Goal: Transaction & Acquisition: Purchase product/service

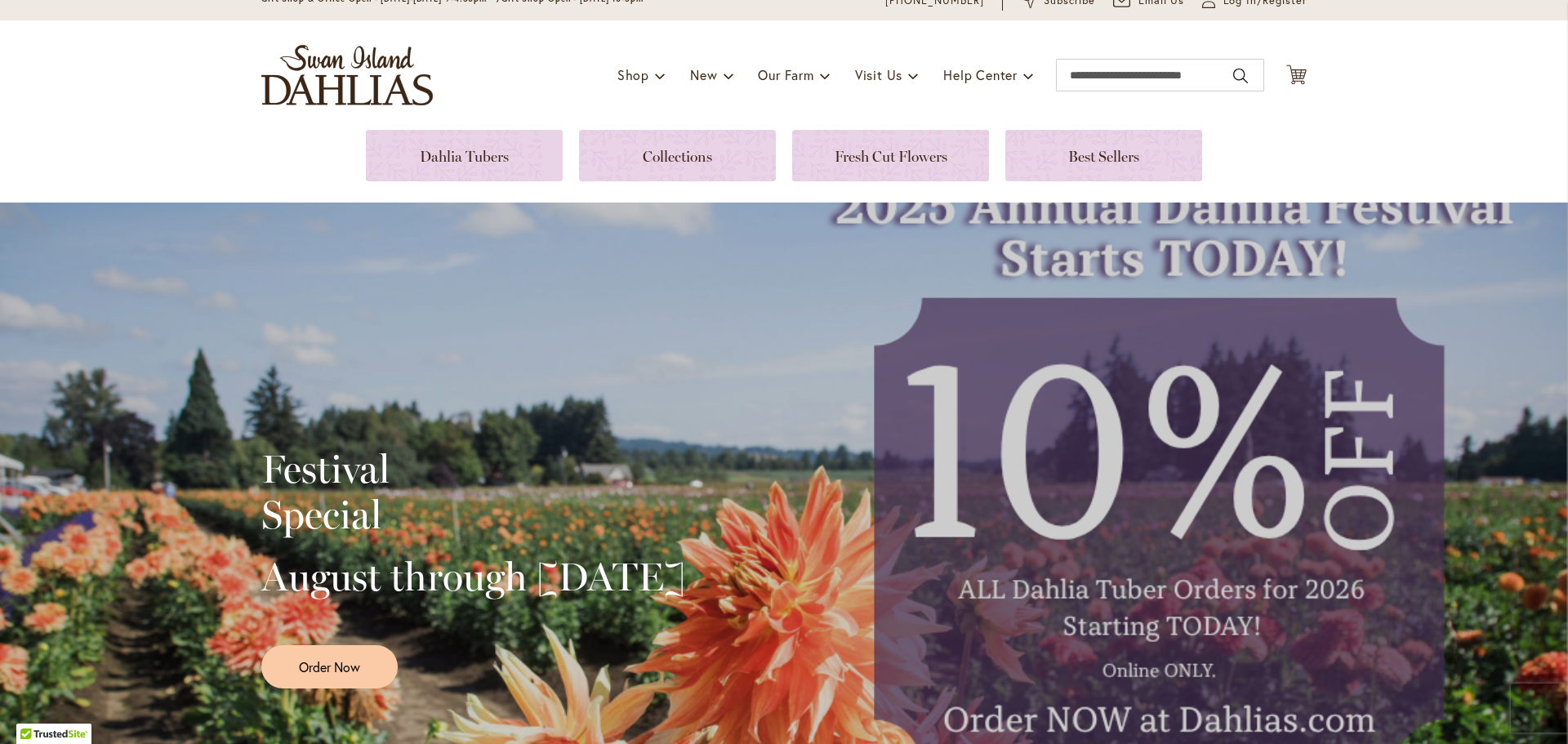
scroll to position [163, 0]
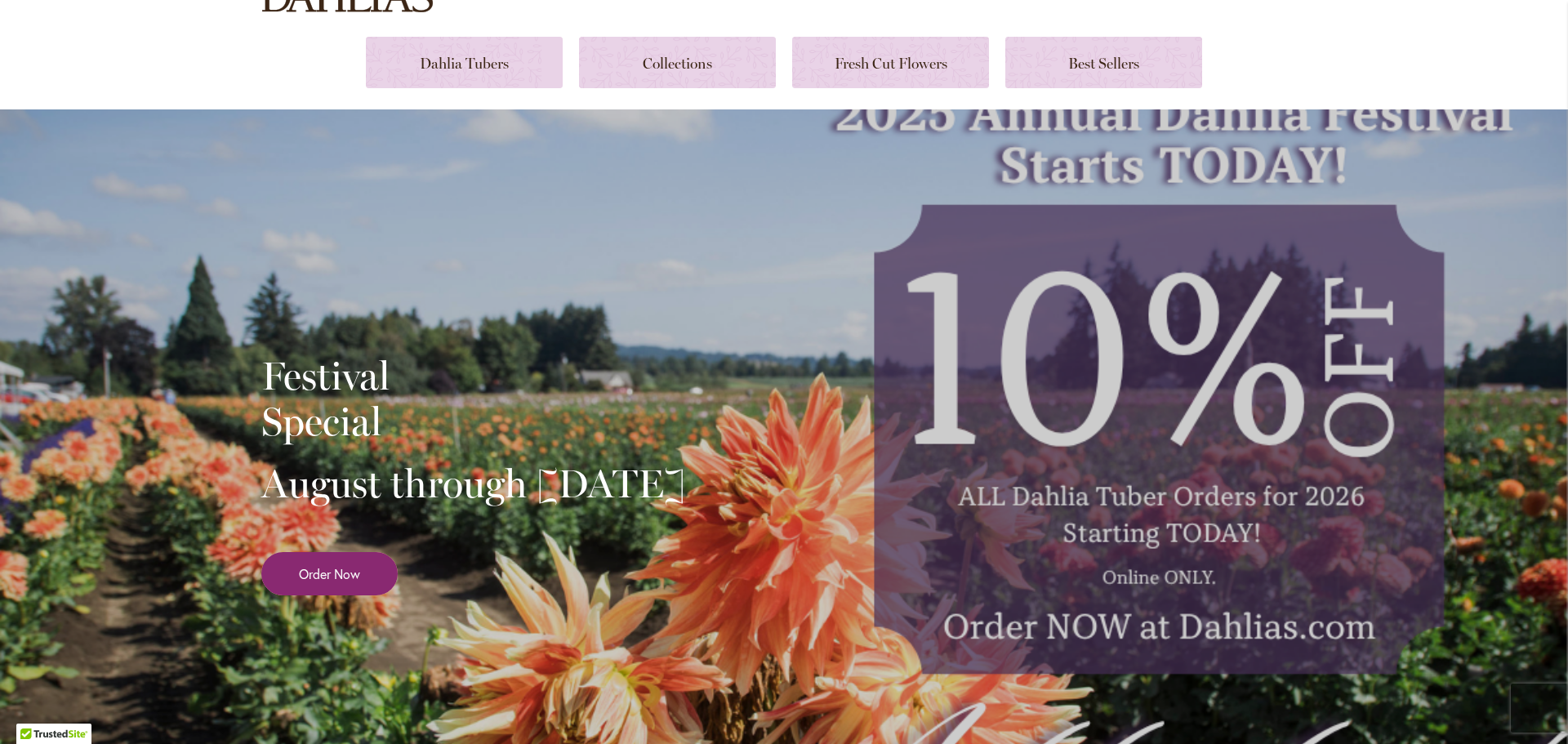
click at [301, 583] on link "Order Now" at bounding box center [329, 574] width 136 height 44
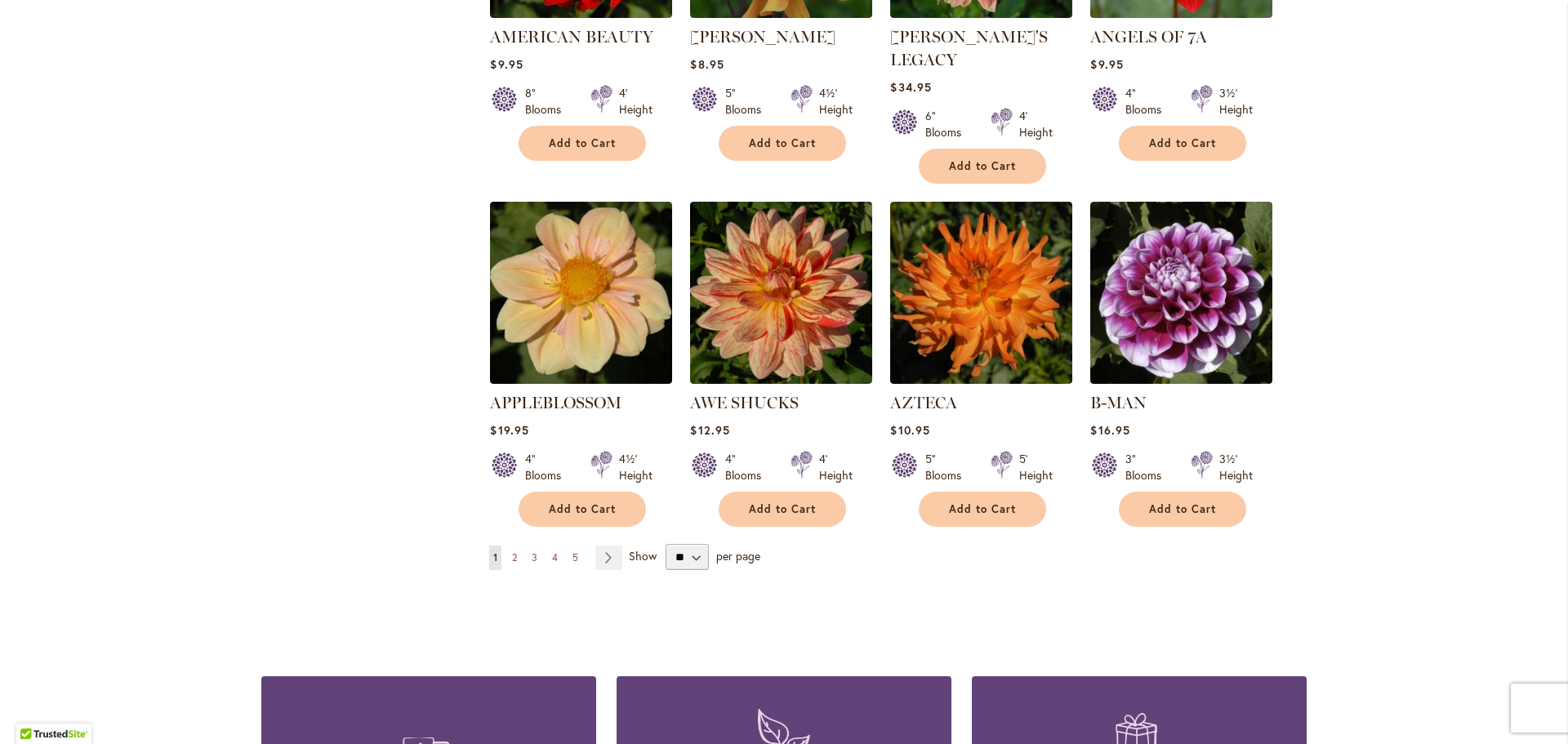
scroll to position [1225, 0]
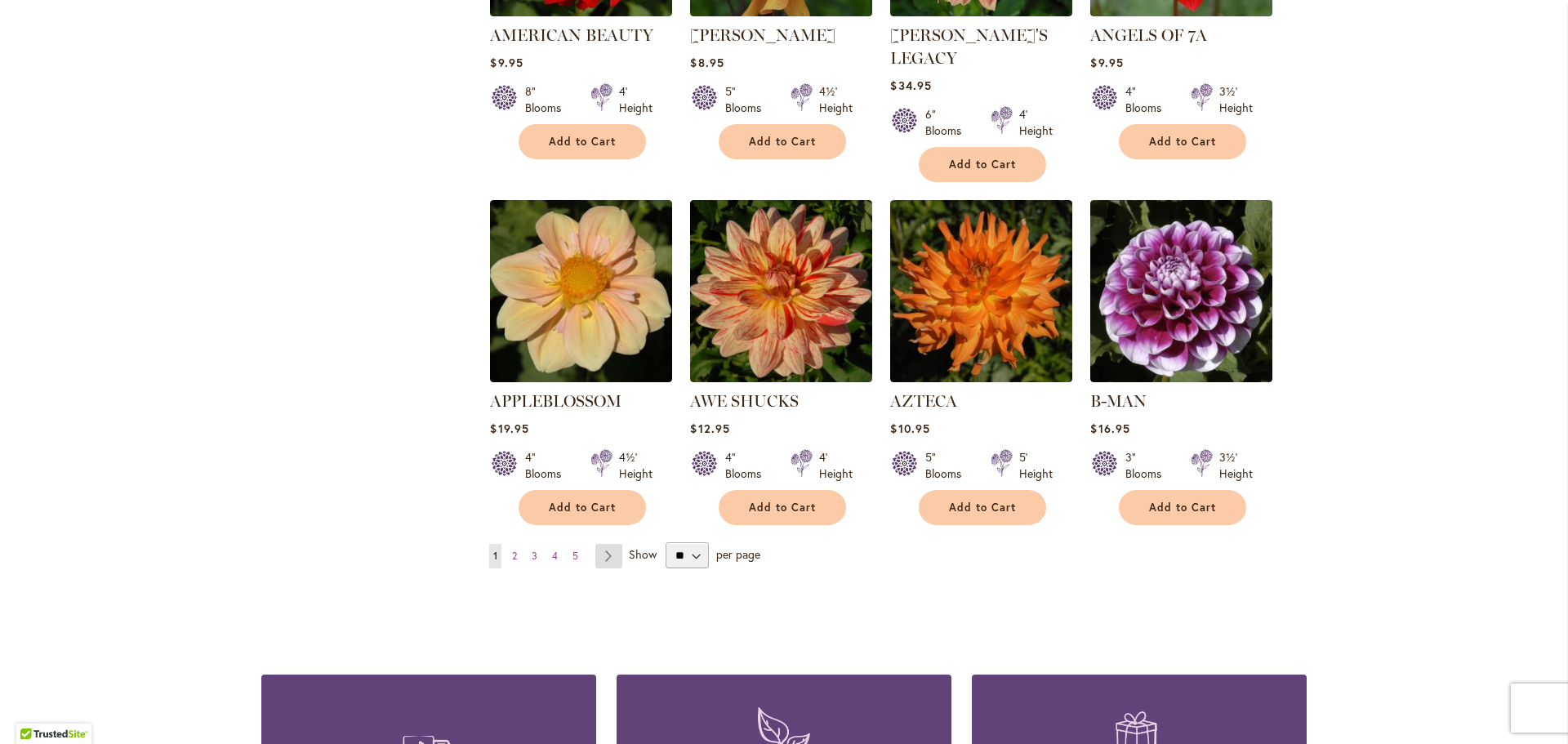
click at [601, 544] on link "Page Next" at bounding box center [609, 556] width 27 height 25
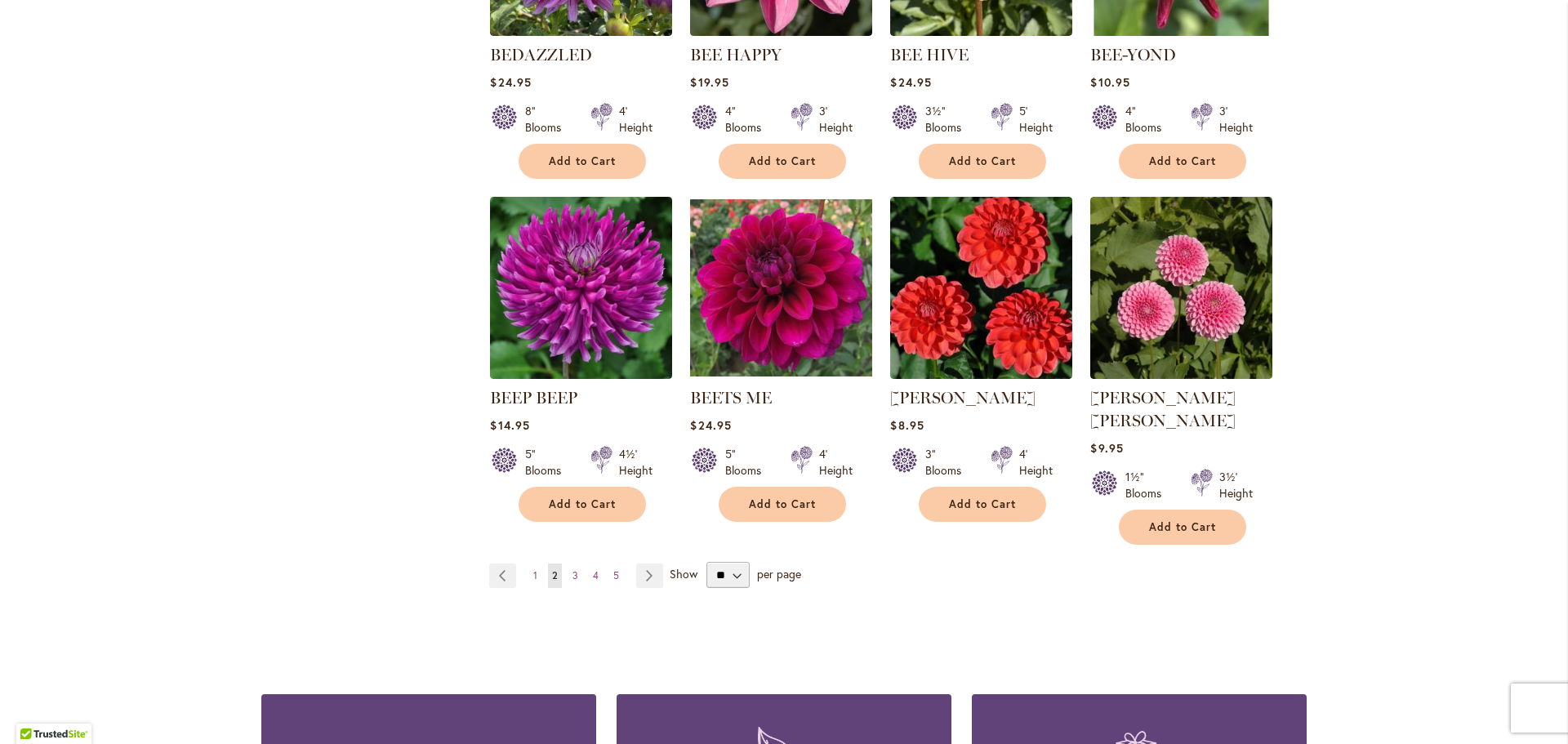
scroll to position [1225, 0]
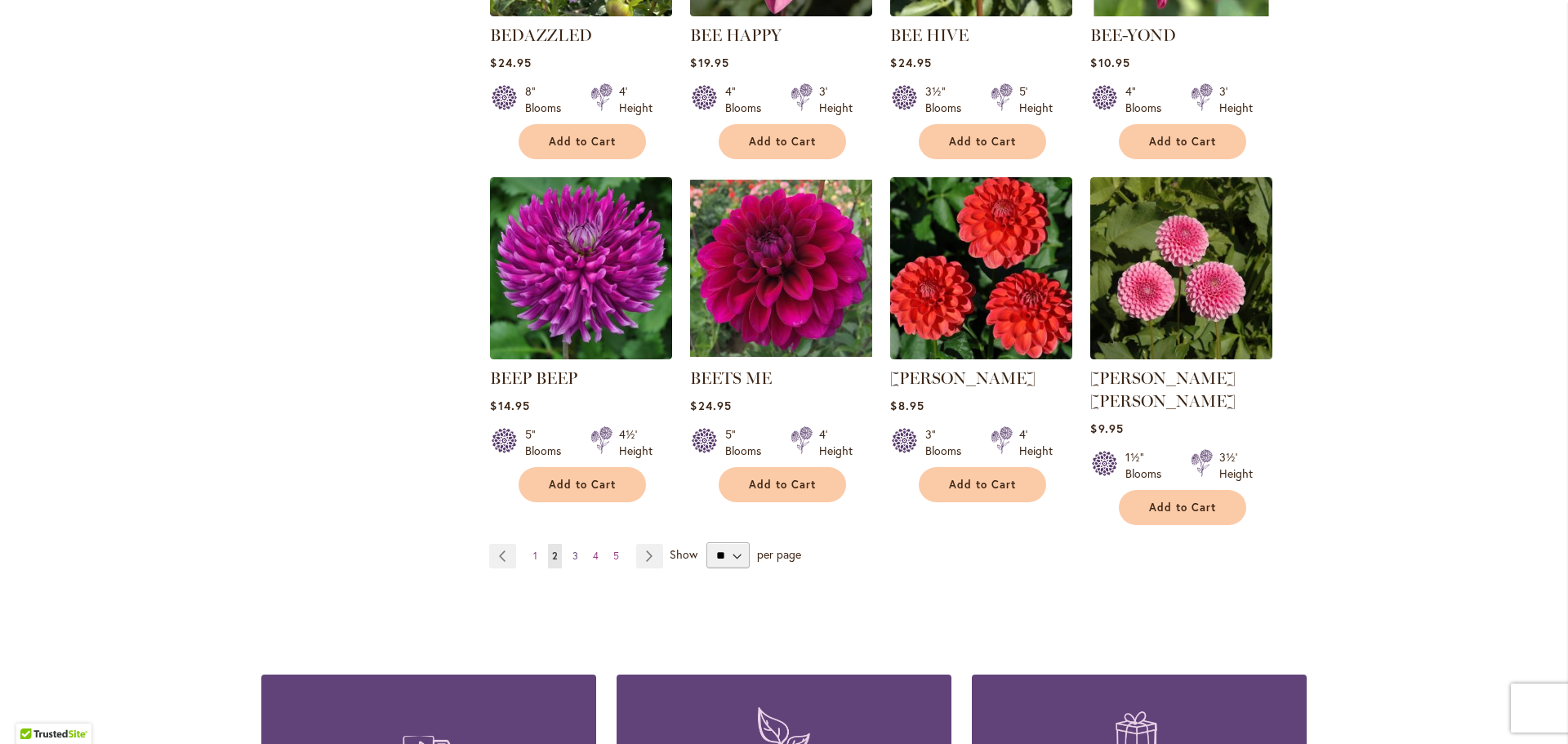
click at [569, 544] on link "Page 3" at bounding box center [576, 556] width 14 height 25
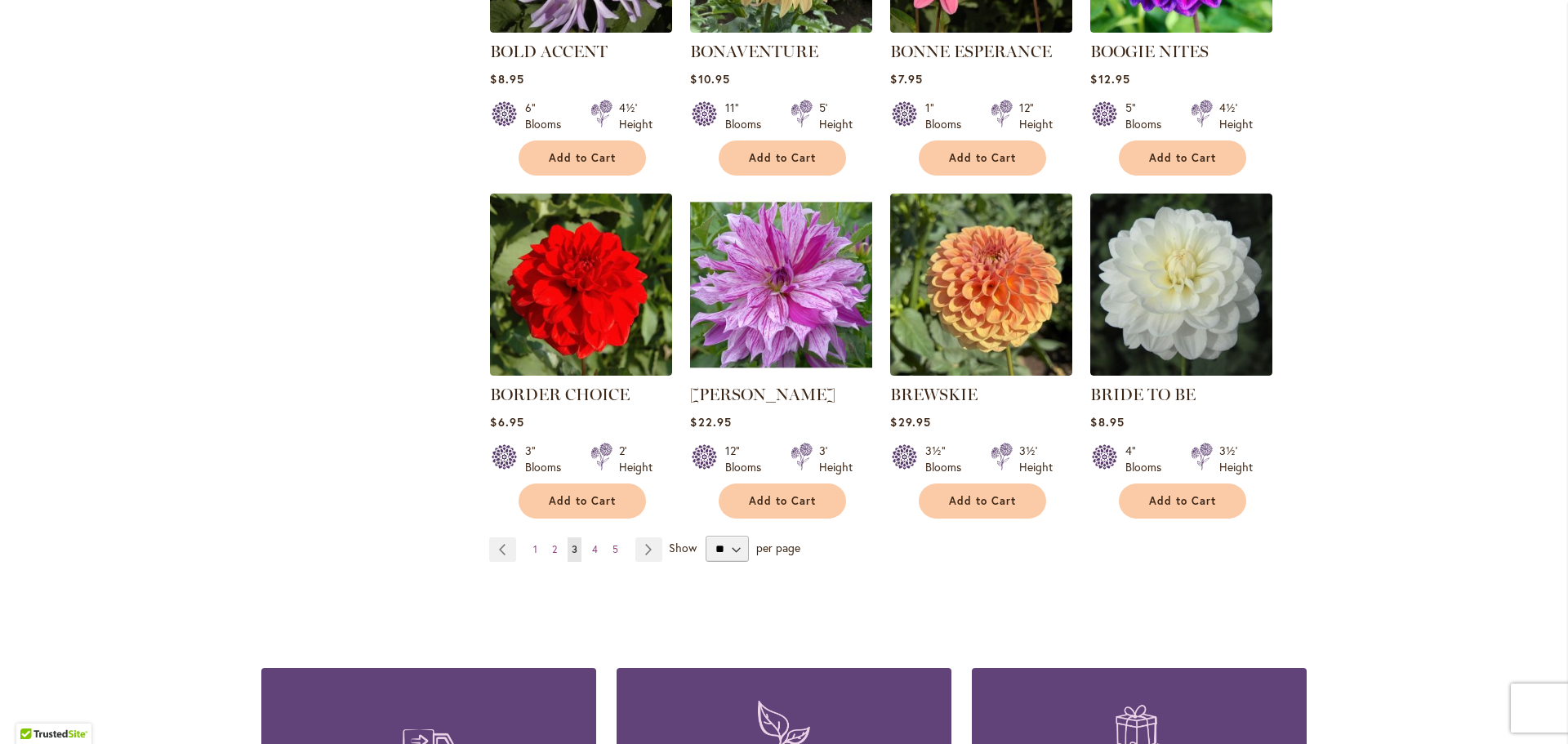
scroll to position [1225, 0]
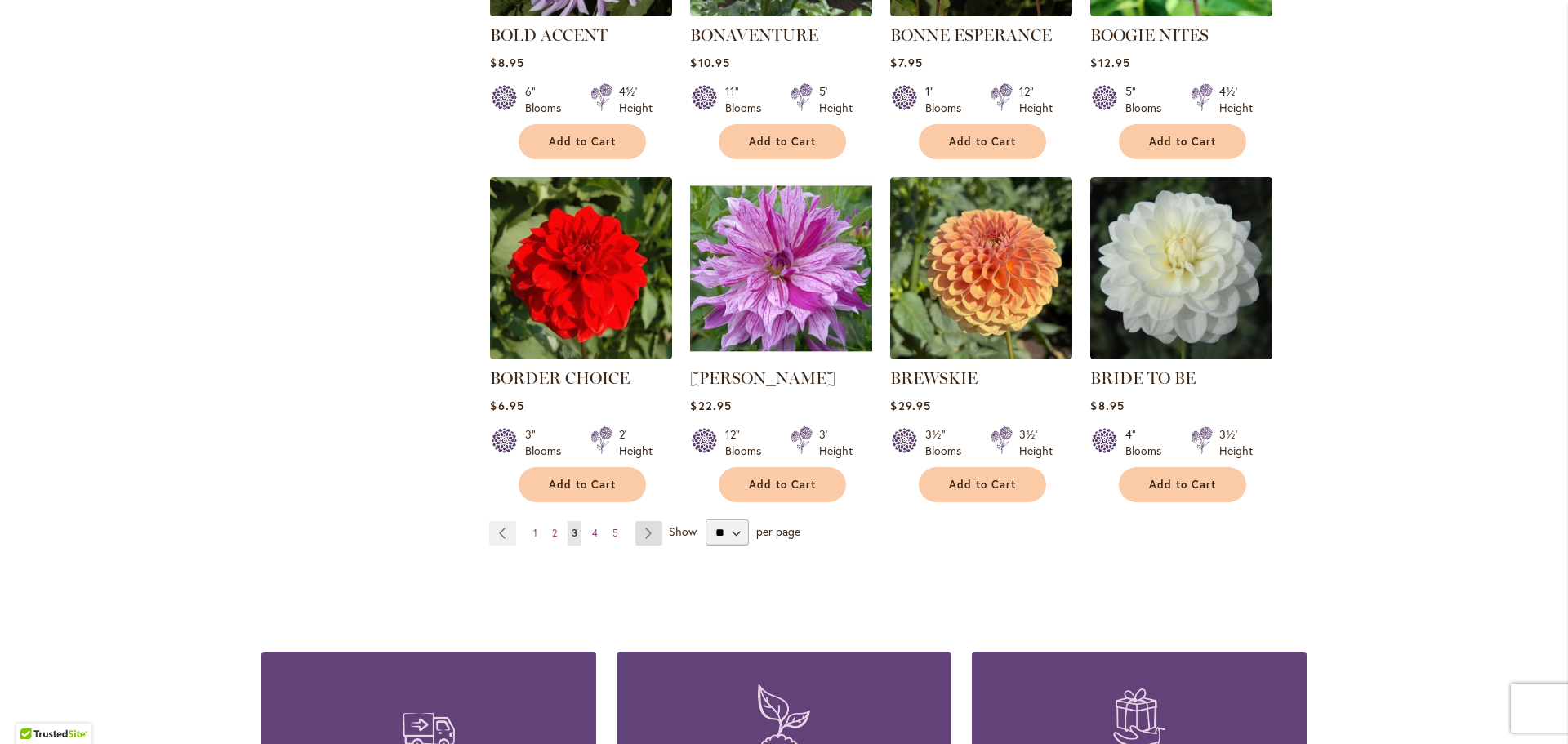
click at [649, 526] on link "Page Next" at bounding box center [648, 533] width 27 height 25
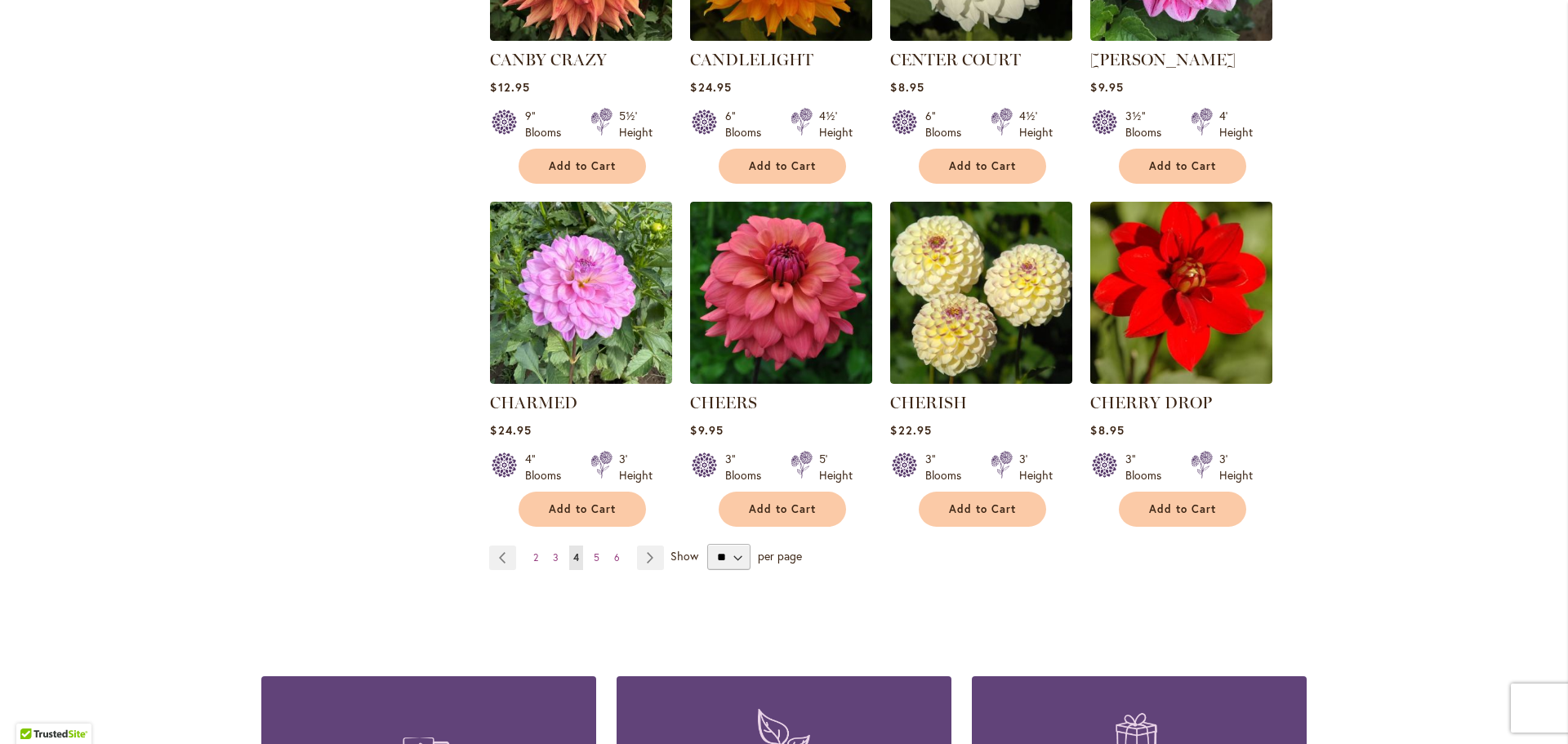
scroll to position [1225, 0]
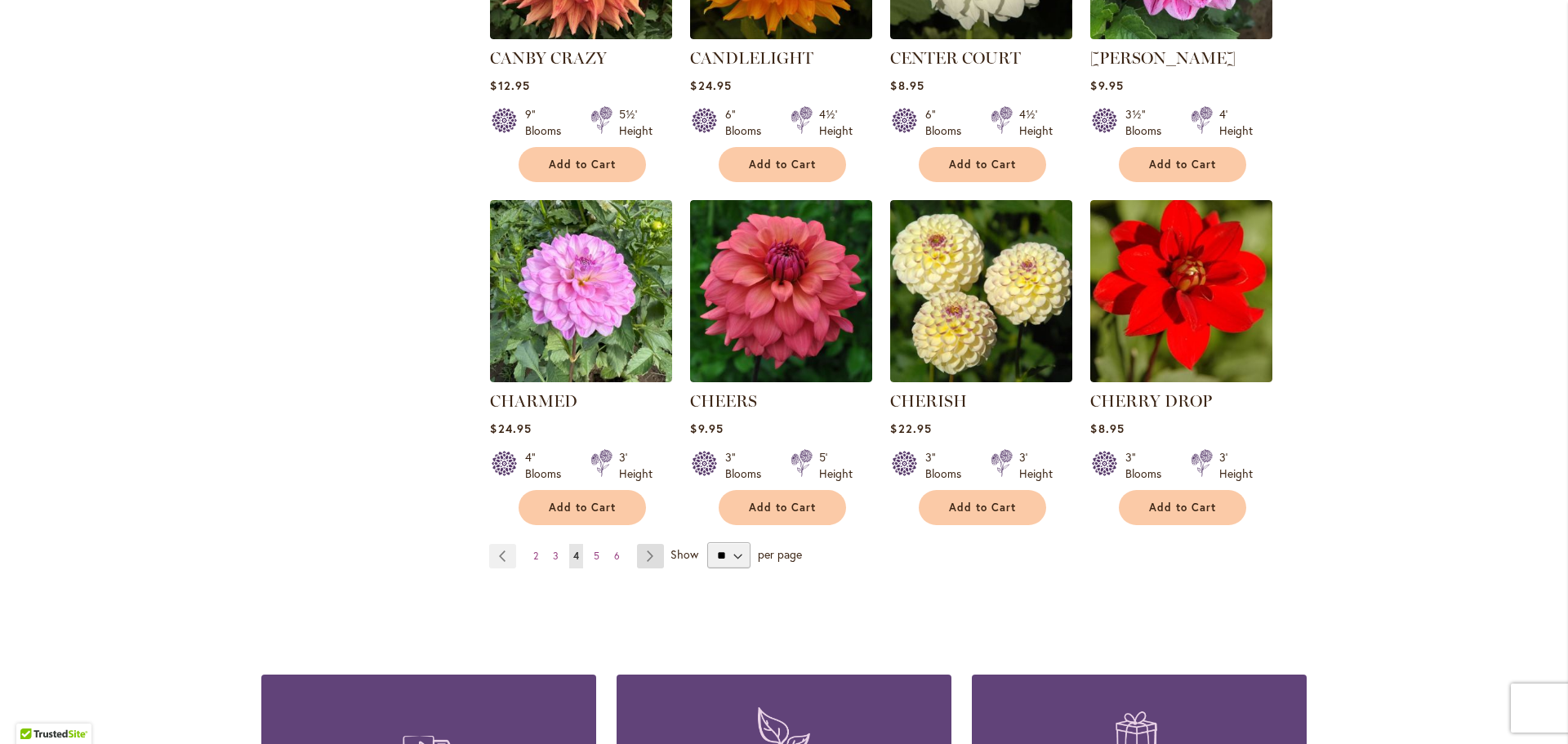
click at [650, 554] on link "Page Next" at bounding box center [650, 556] width 27 height 25
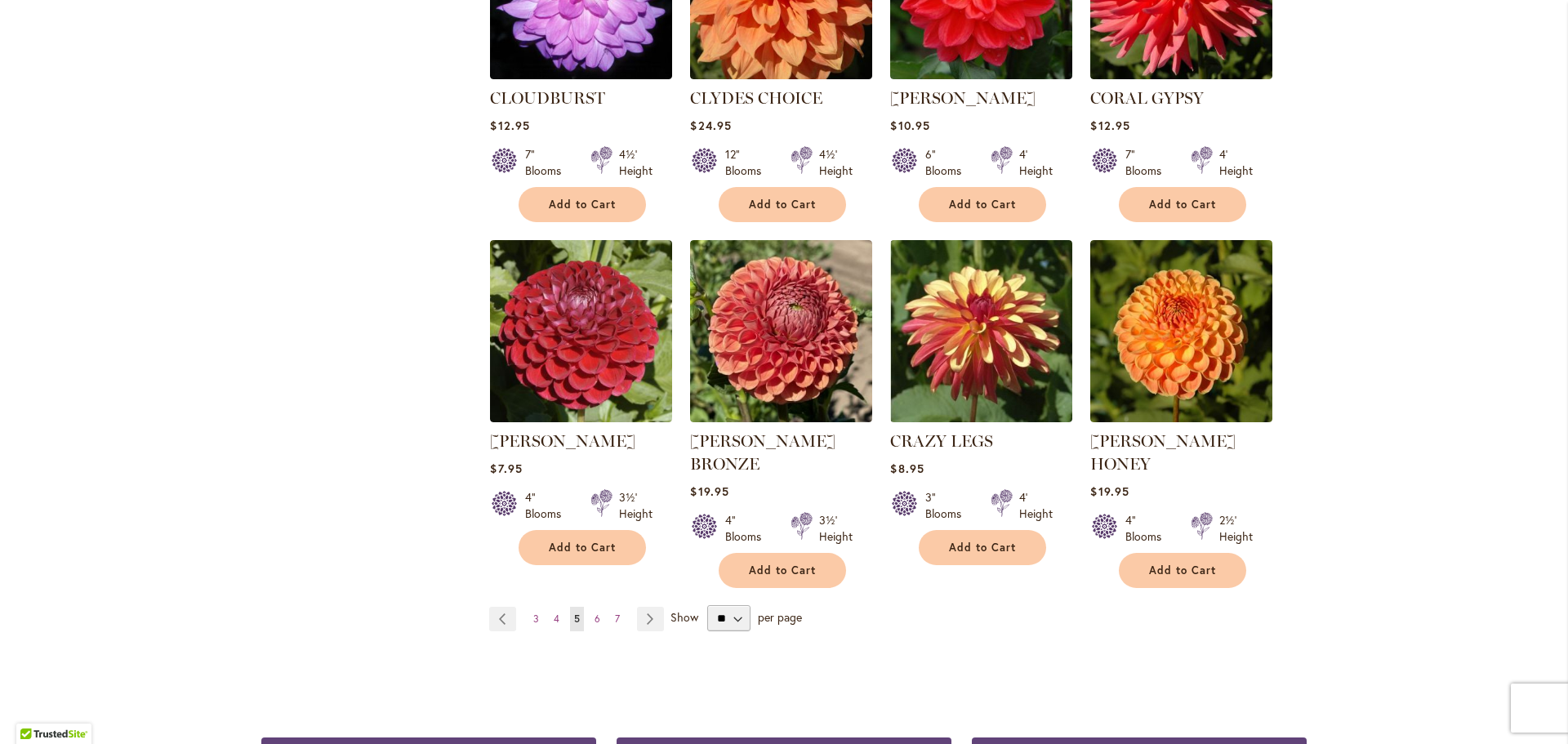
scroll to position [1225, 0]
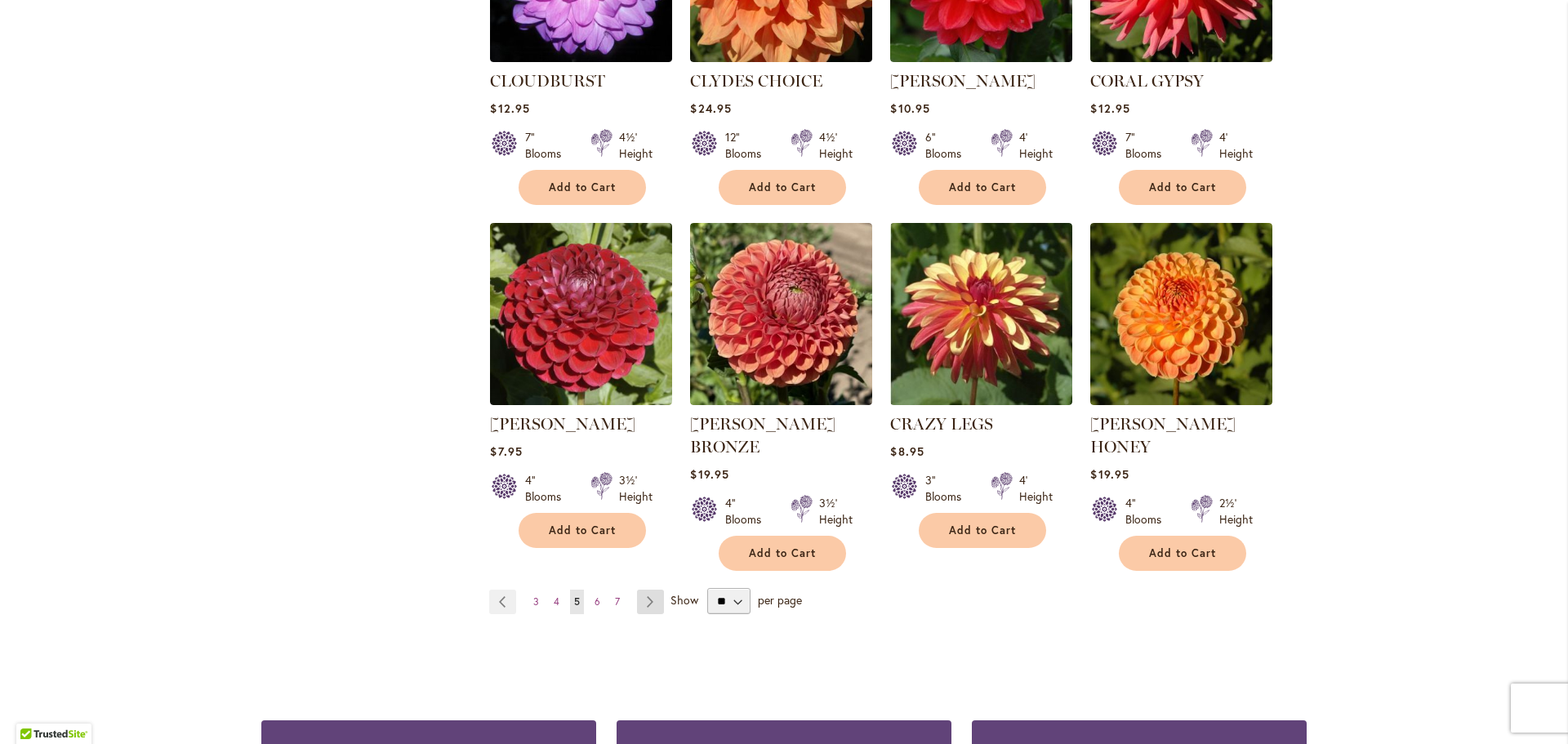
click at [637, 590] on link "Page Next" at bounding box center [650, 602] width 27 height 25
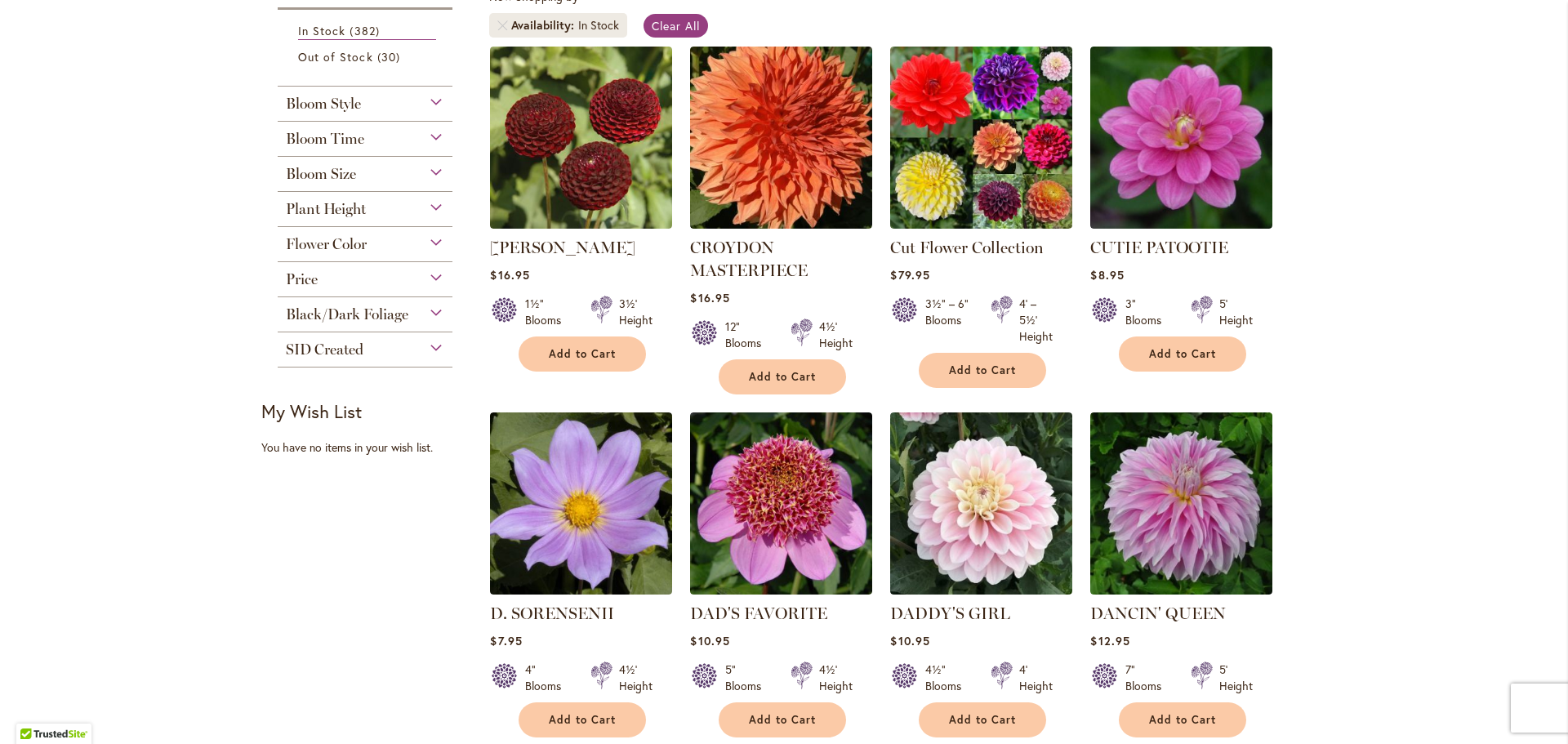
scroll to position [572, 0]
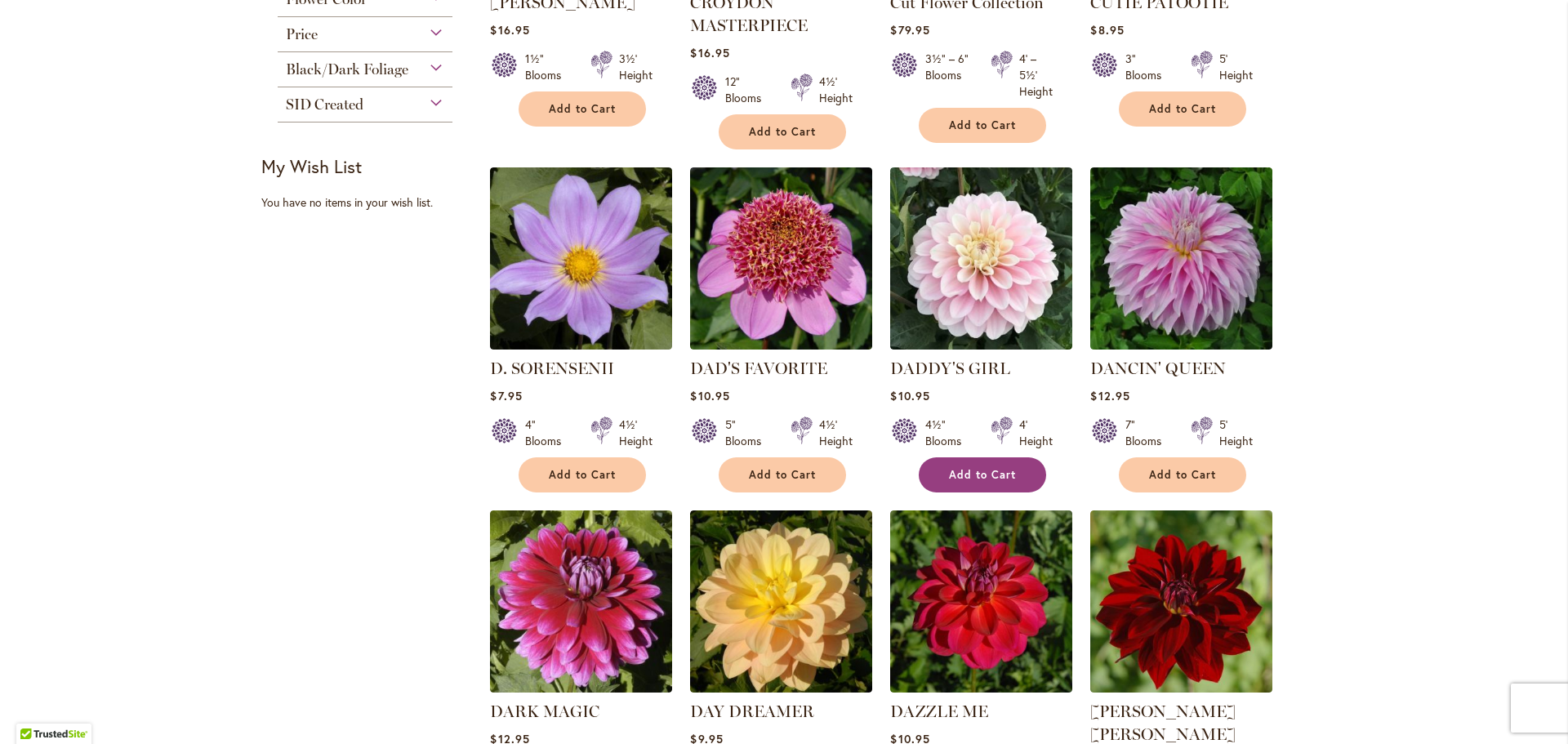
click at [979, 483] on button "Add to Cart" at bounding box center [982, 474] width 127 height 35
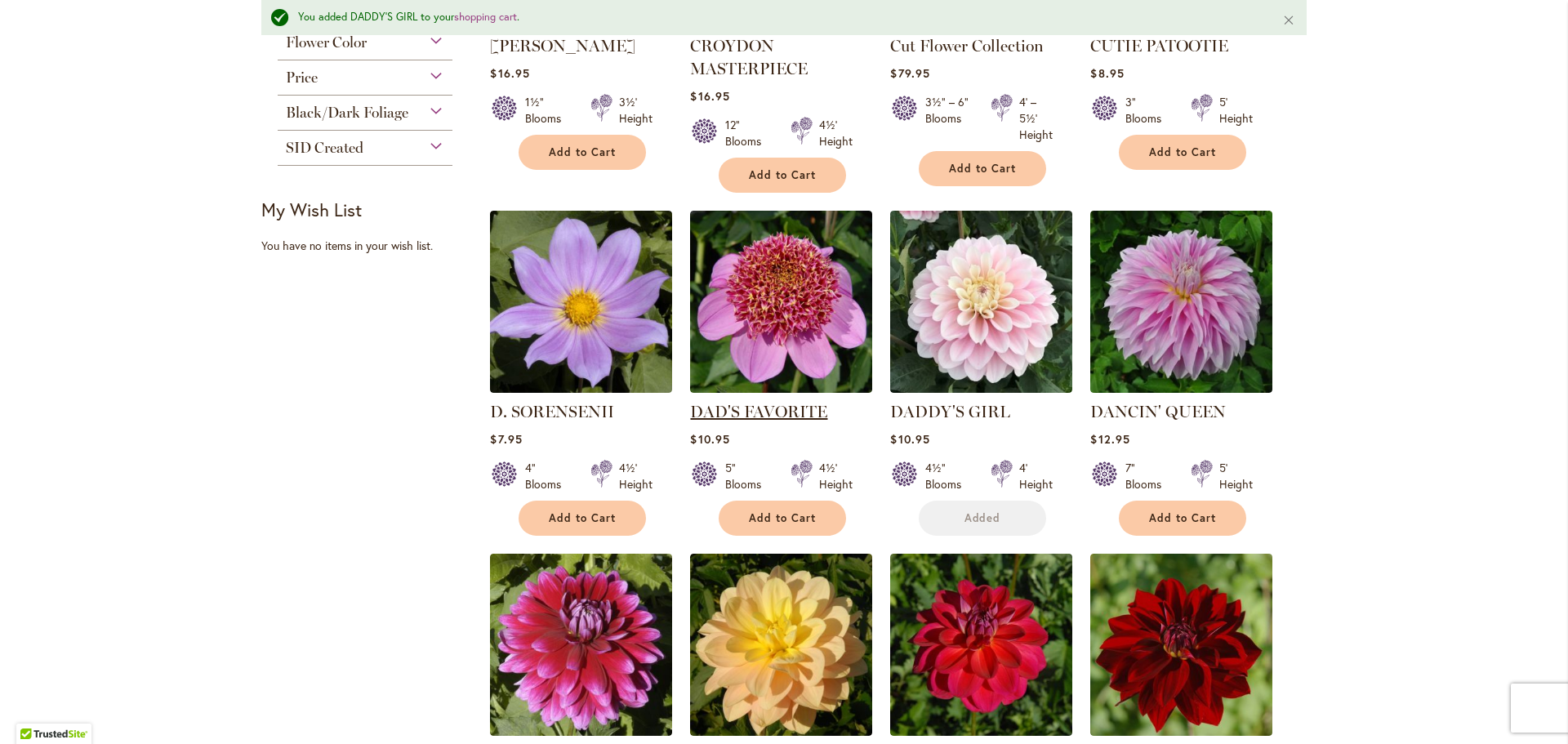
scroll to position [615, 0]
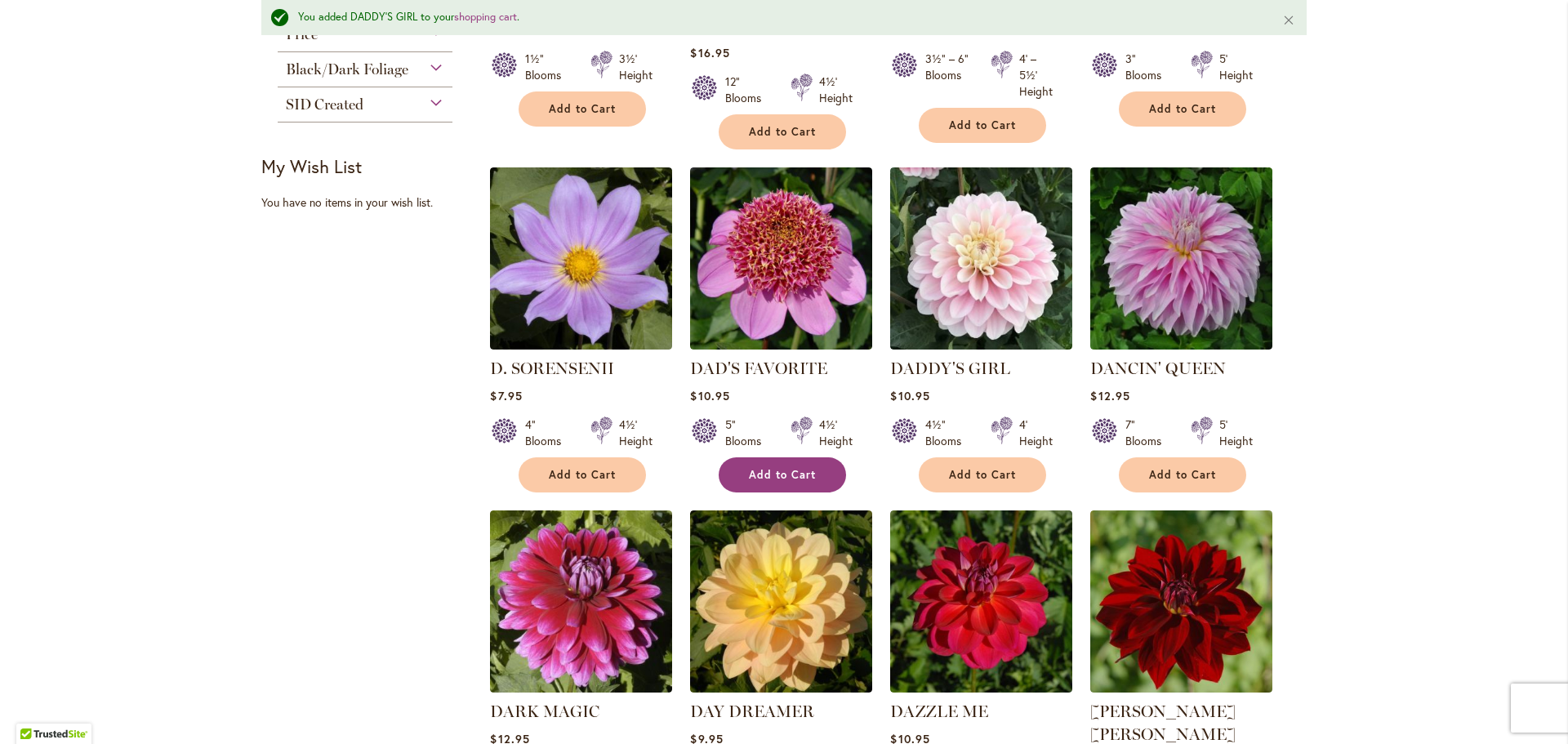
click at [791, 477] on span "Add to Cart" at bounding box center [782, 475] width 67 height 14
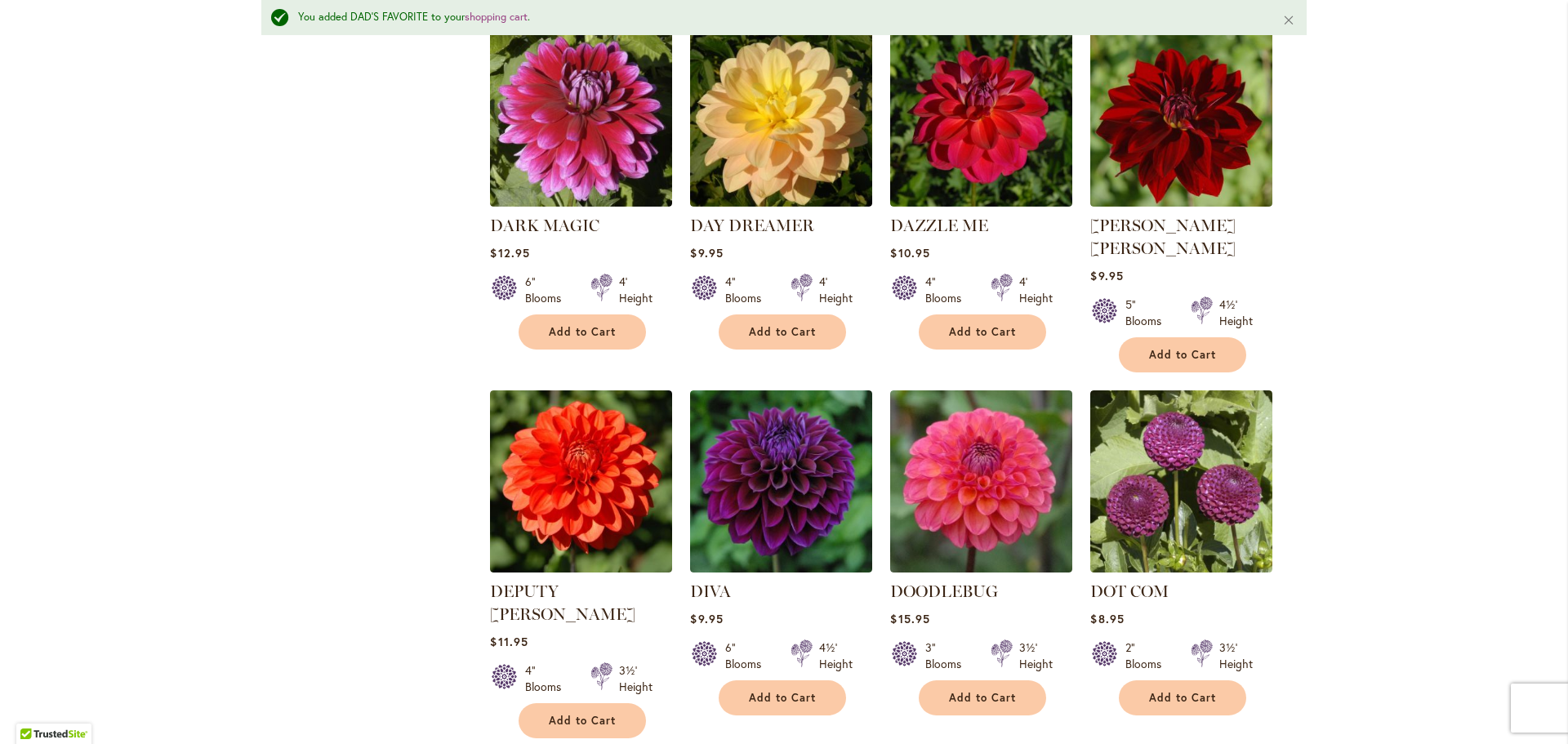
scroll to position [1105, 0]
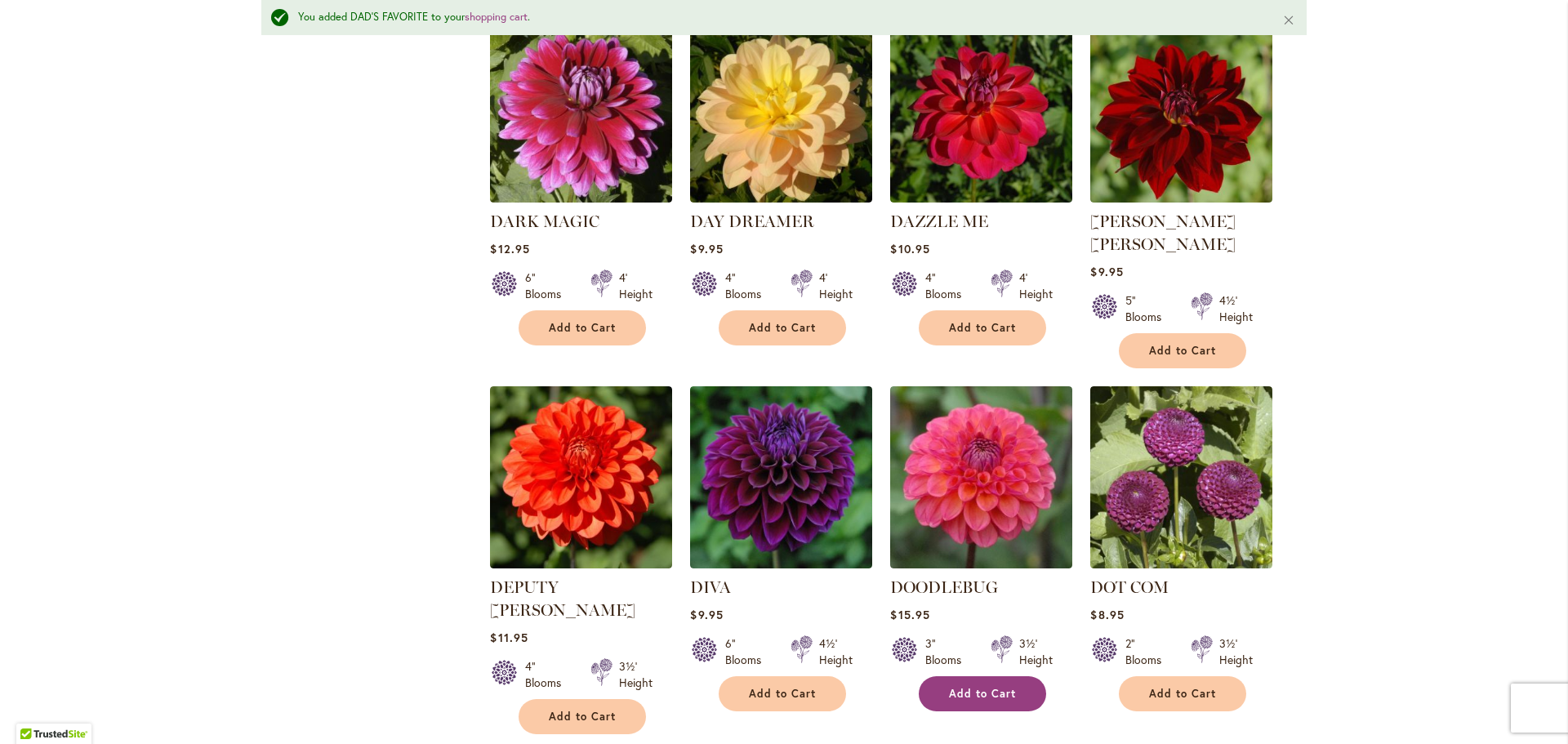
click at [978, 687] on span "Add to Cart" at bounding box center [981, 694] width 67 height 14
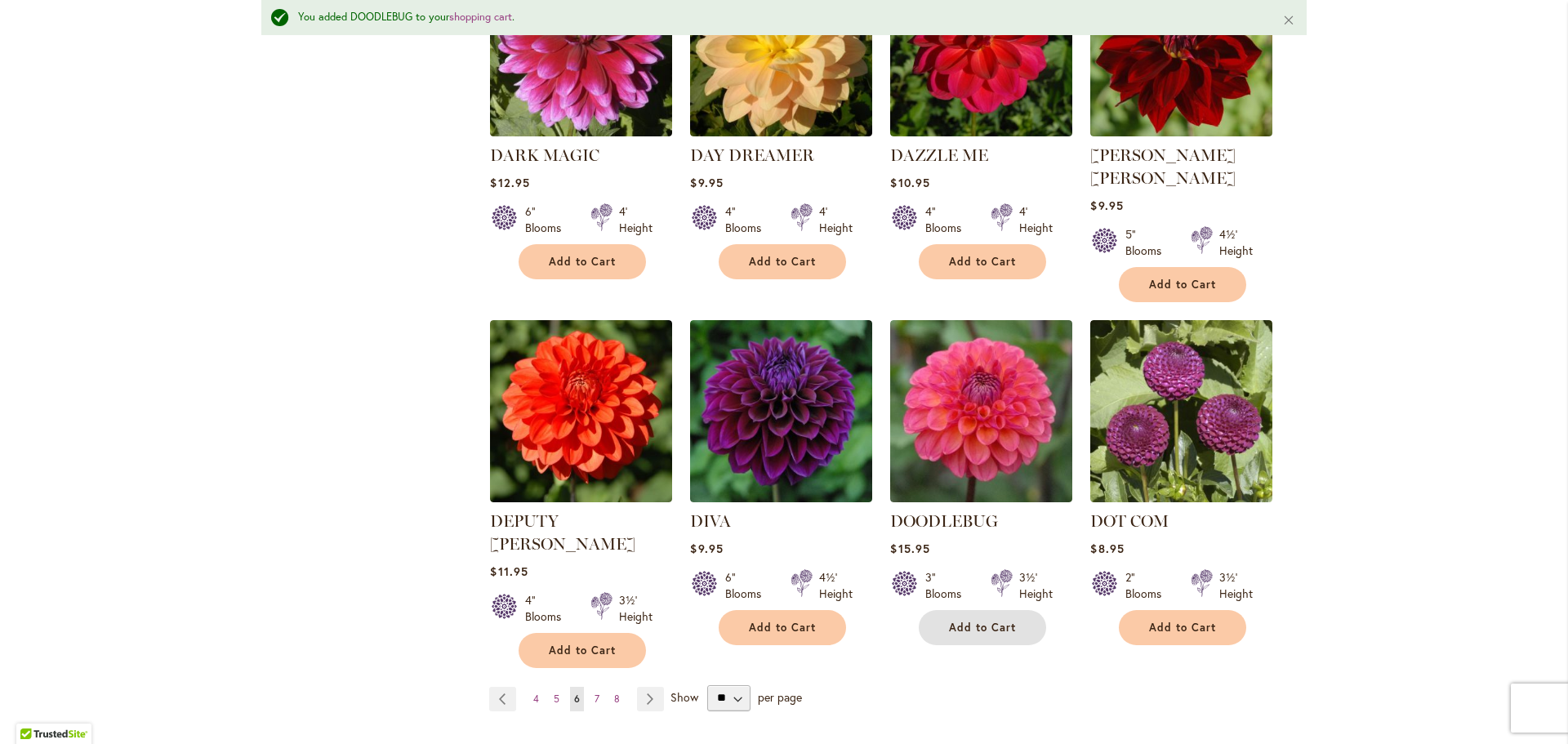
scroll to position [1268, 0]
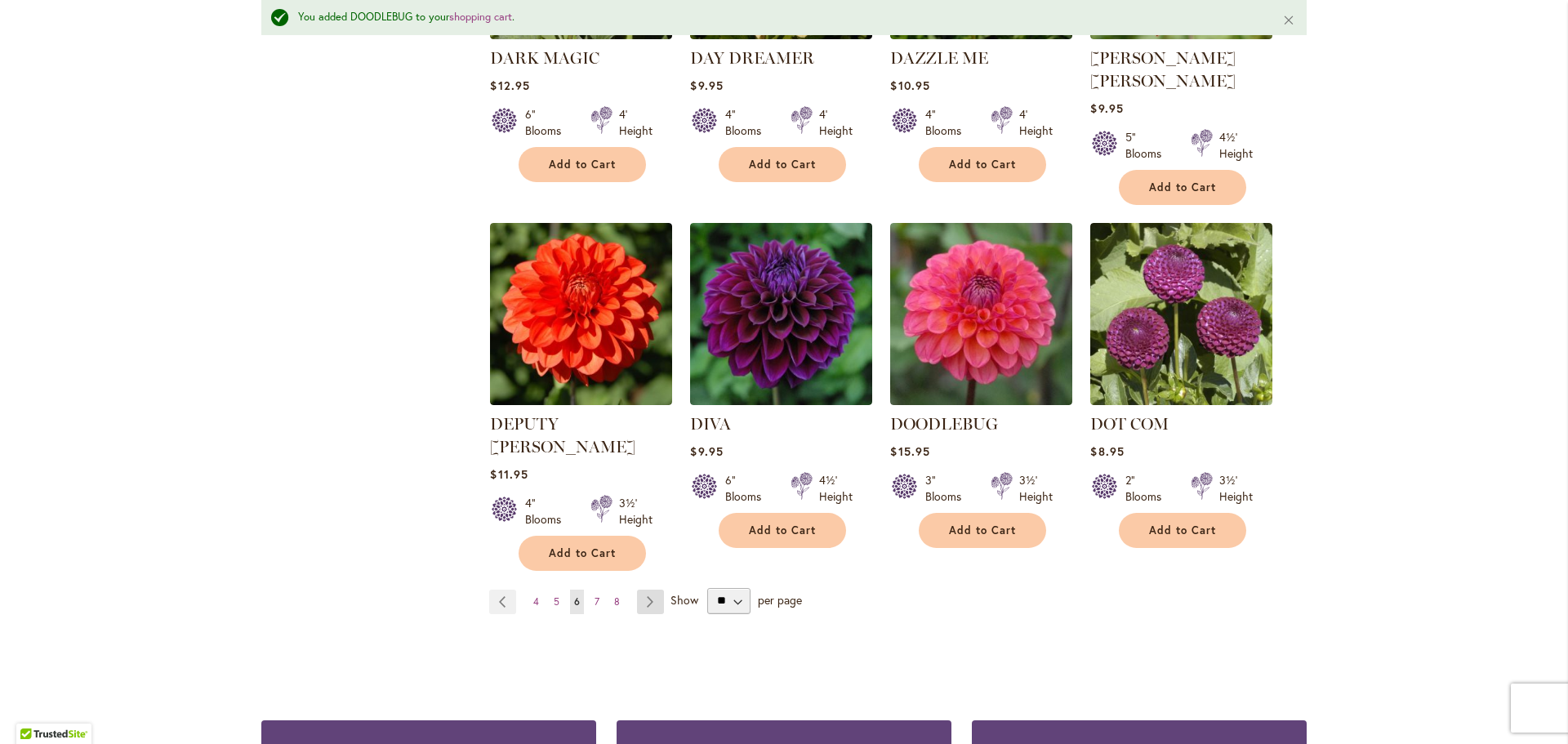
click at [647, 590] on link "Page Next" at bounding box center [650, 602] width 27 height 25
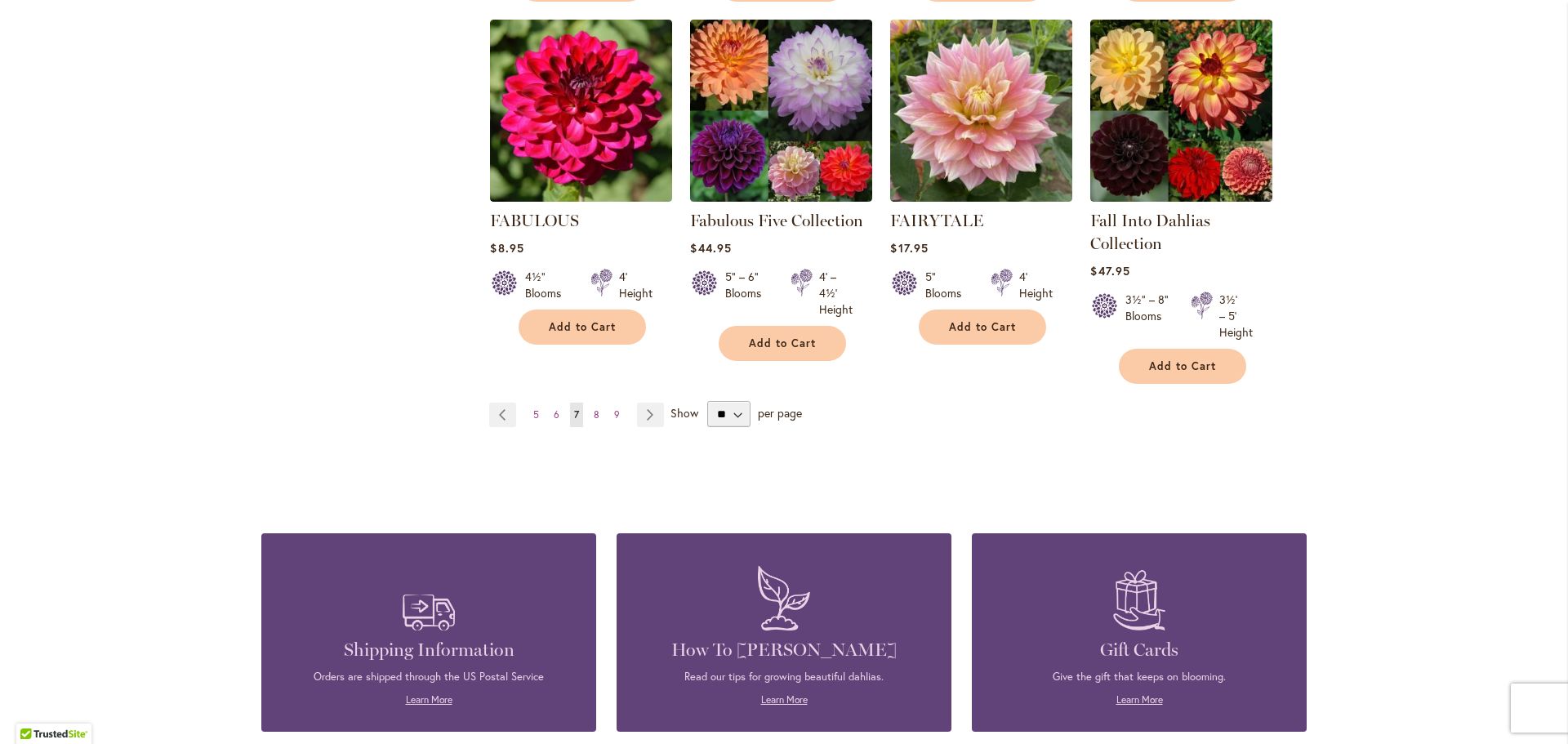
scroll to position [1389, 0]
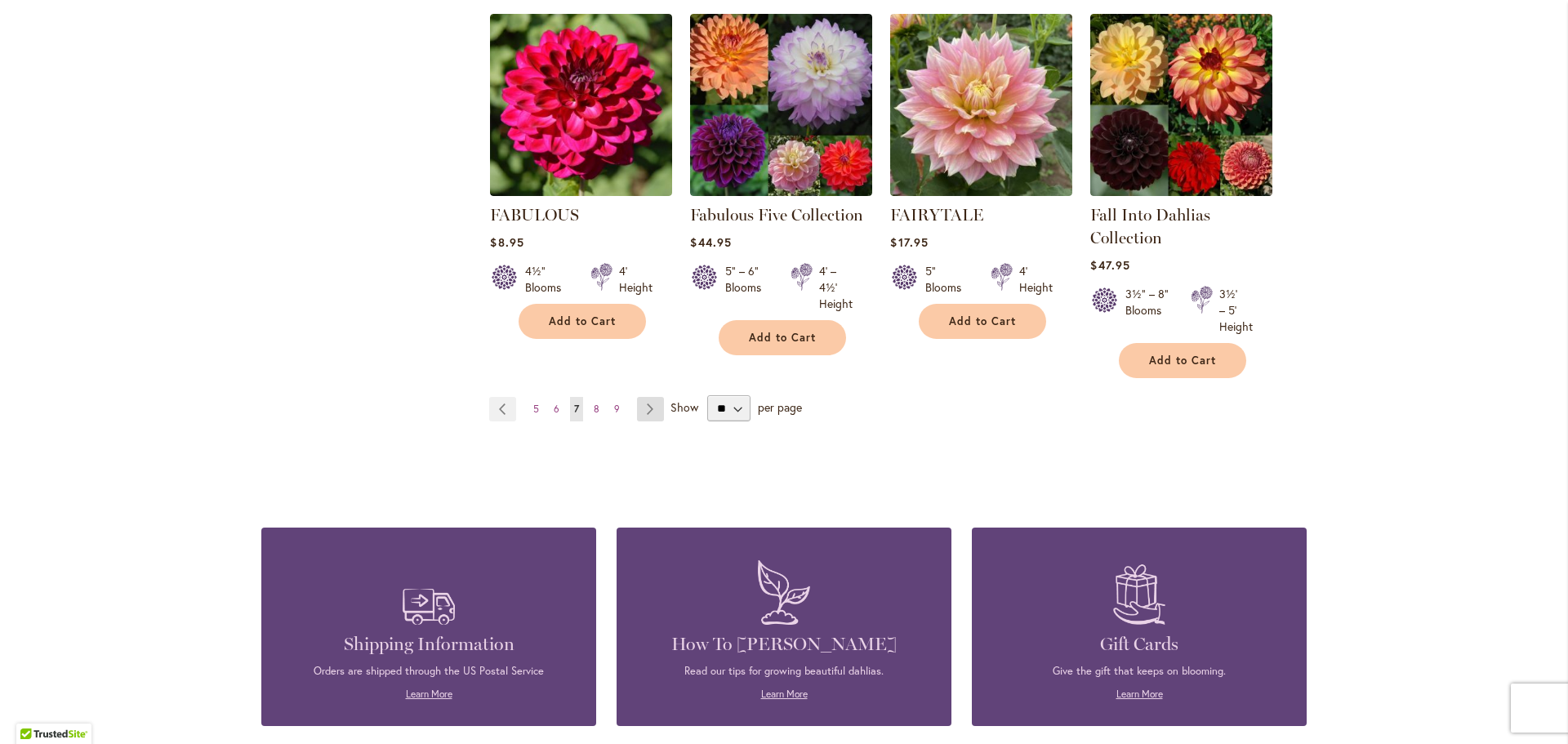
click at [637, 406] on link "Page Next" at bounding box center [650, 409] width 27 height 25
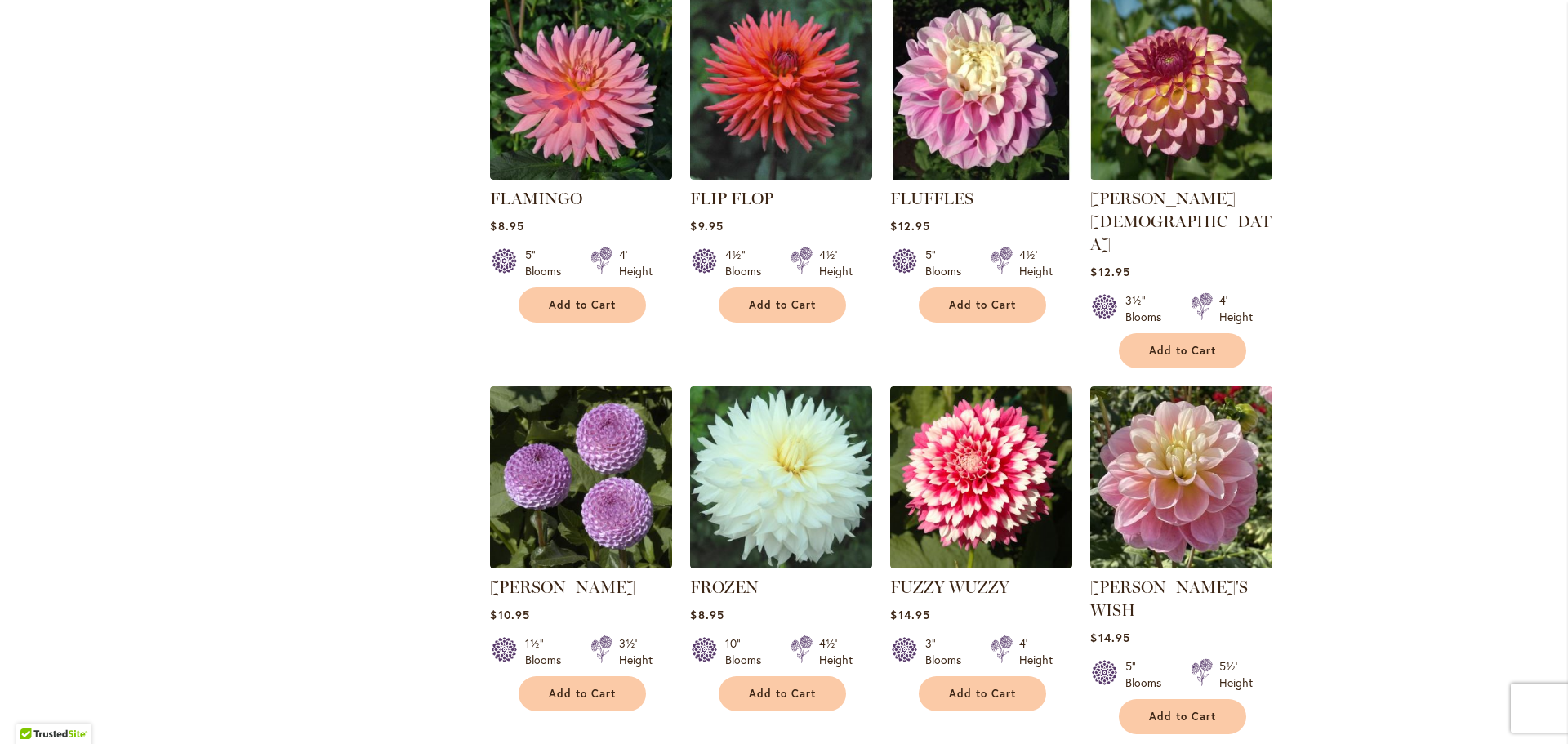
scroll to position [1225, 0]
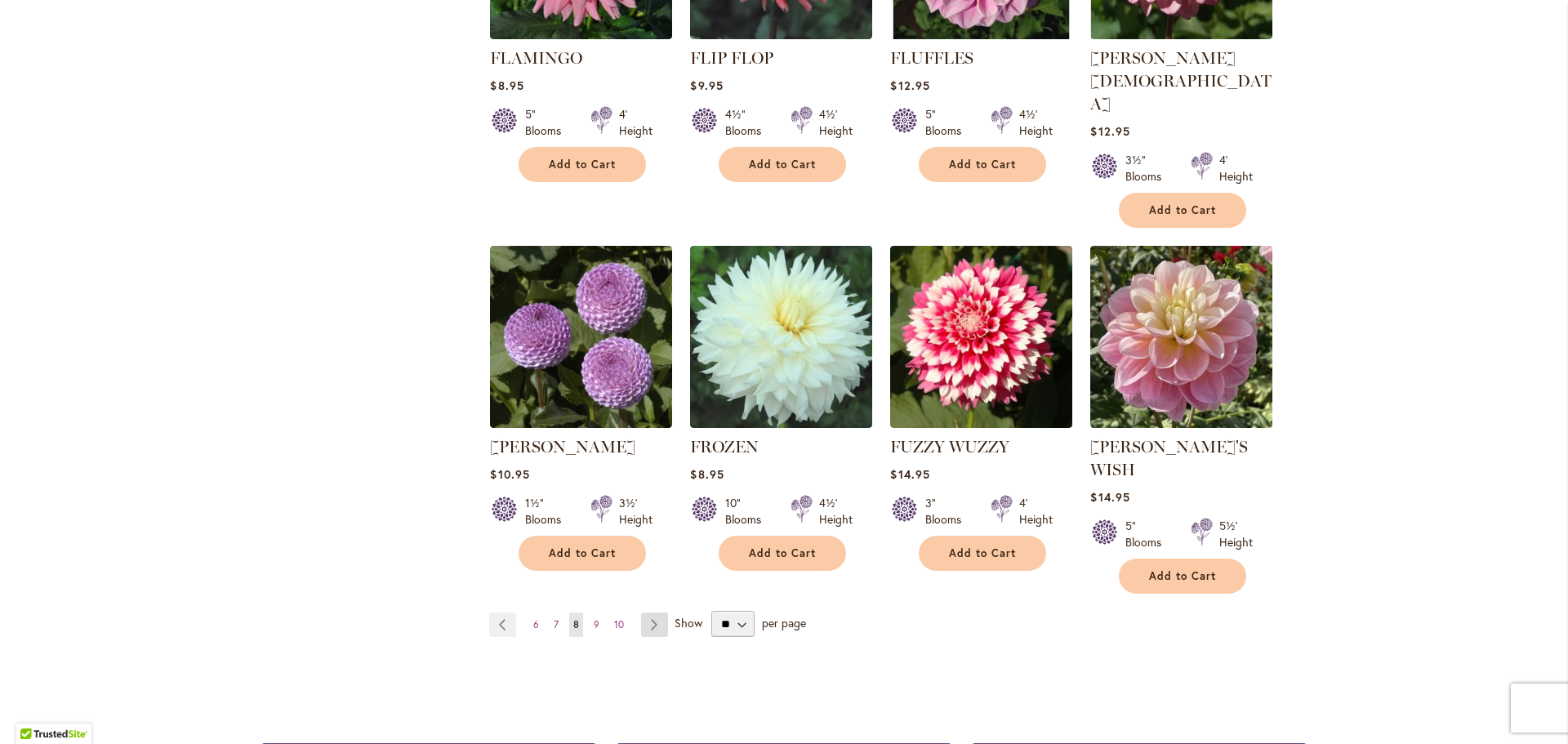
click at [658, 613] on link "Page Next" at bounding box center [654, 625] width 27 height 25
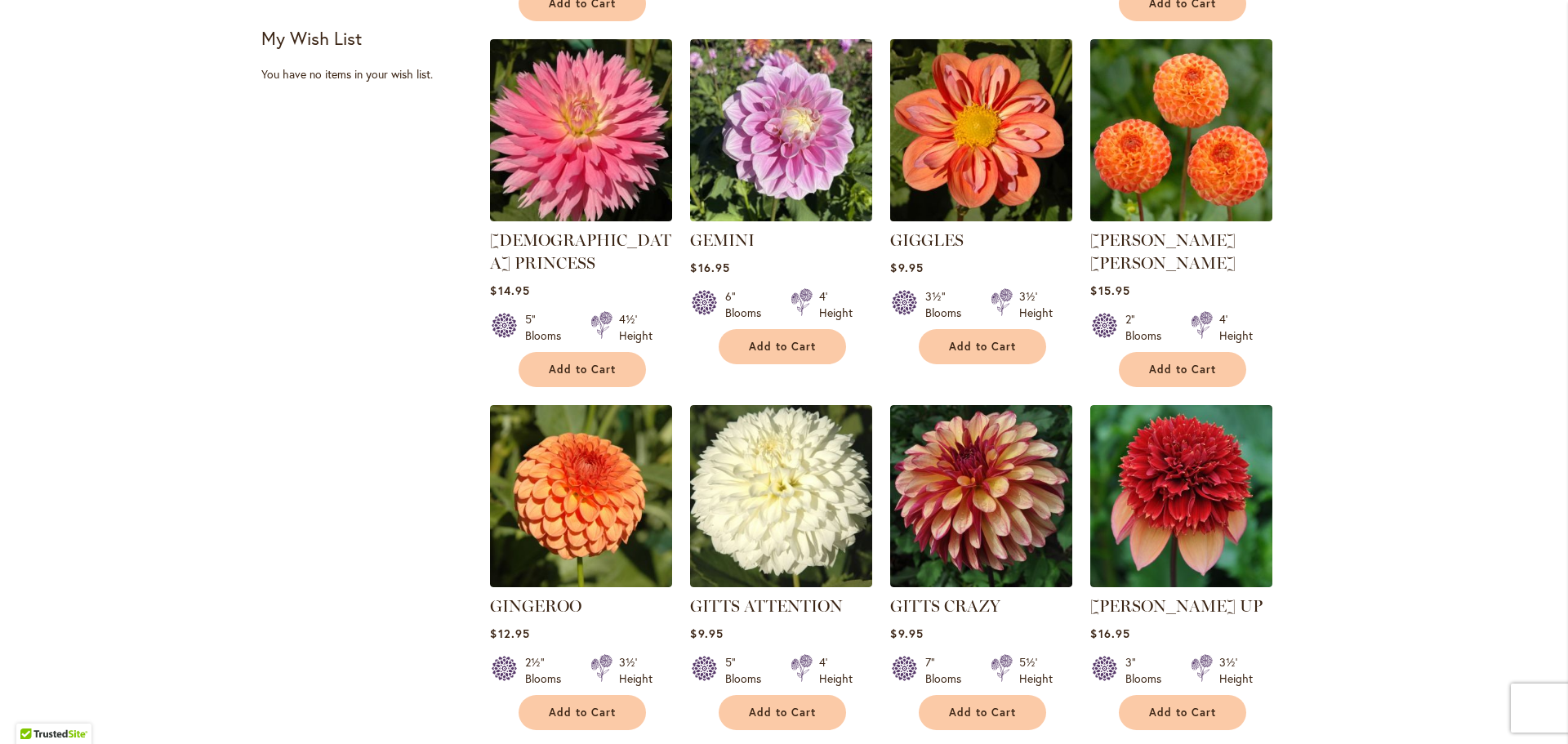
scroll to position [653, 0]
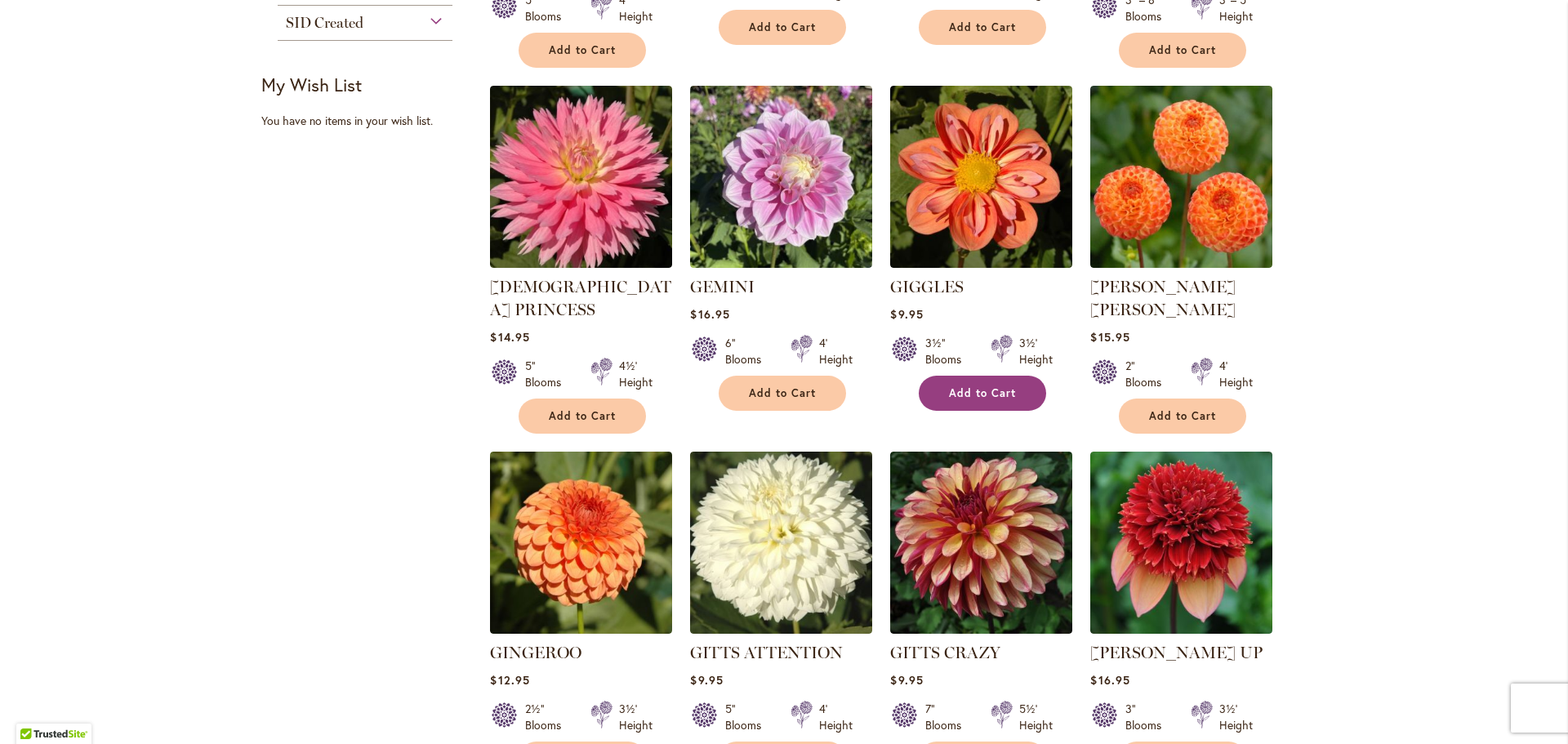
click at [962, 386] on span "Add to Cart" at bounding box center [981, 393] width 67 height 14
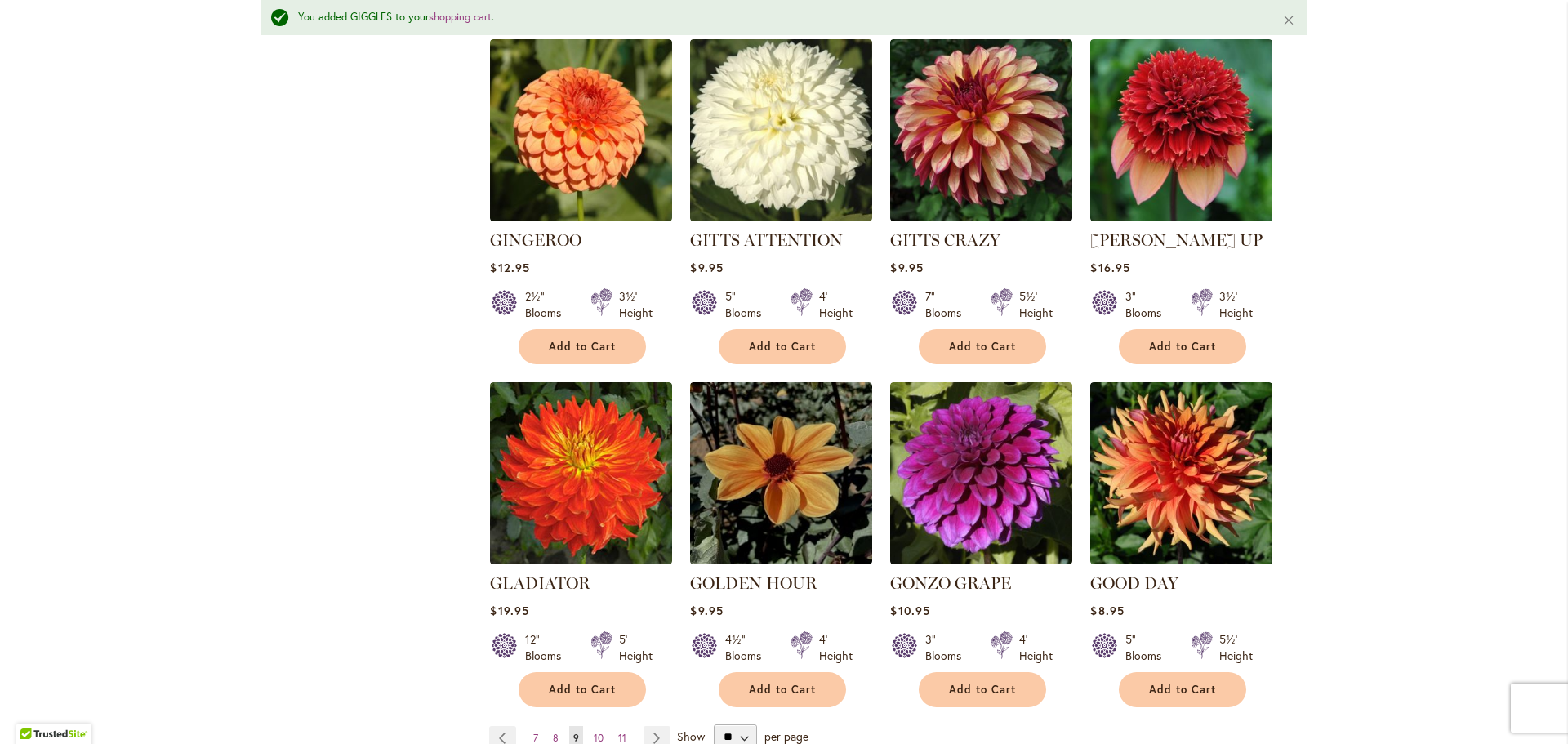
scroll to position [1268, 0]
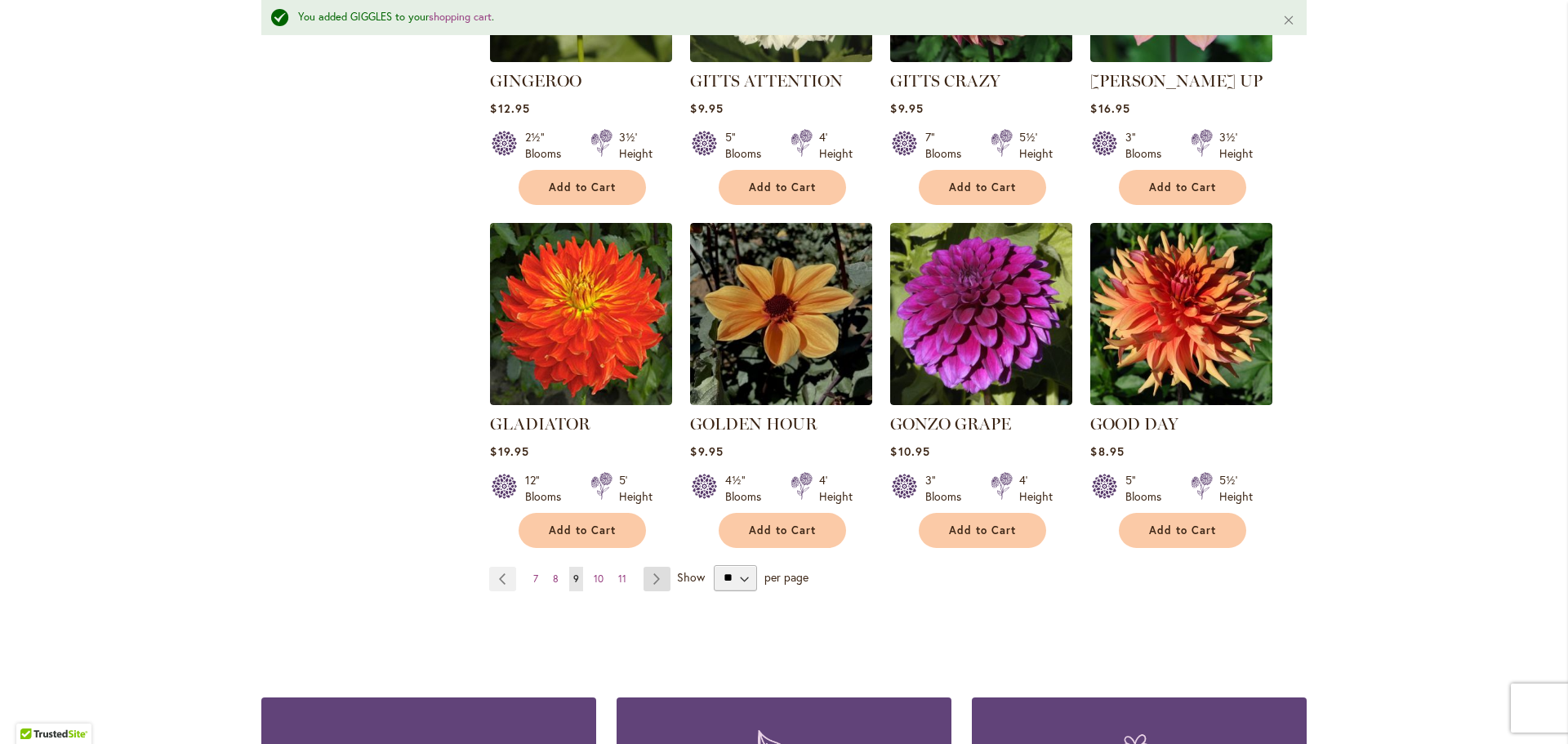
click at [649, 567] on link "Page Next" at bounding box center [656, 579] width 27 height 25
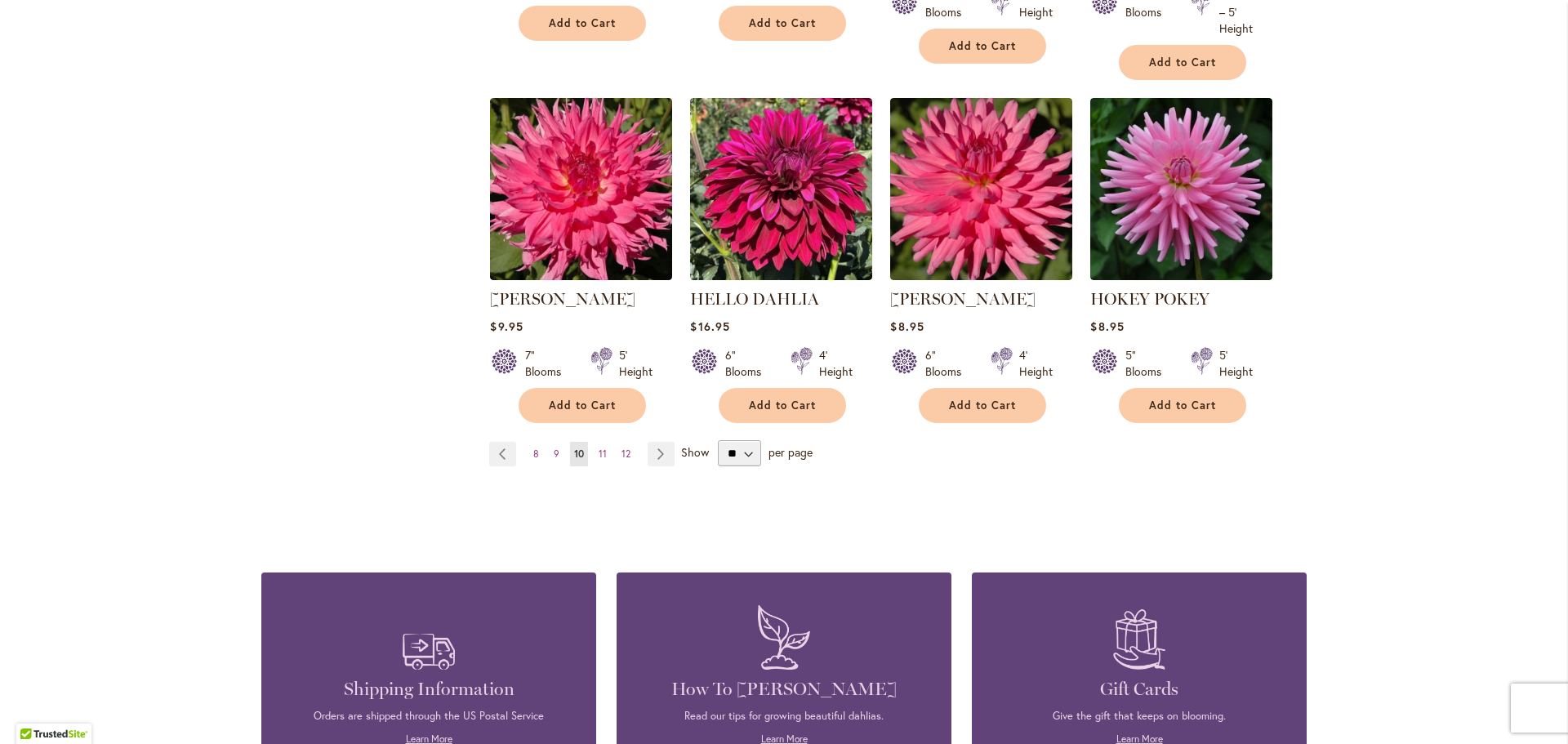
scroll to position [1389, 0]
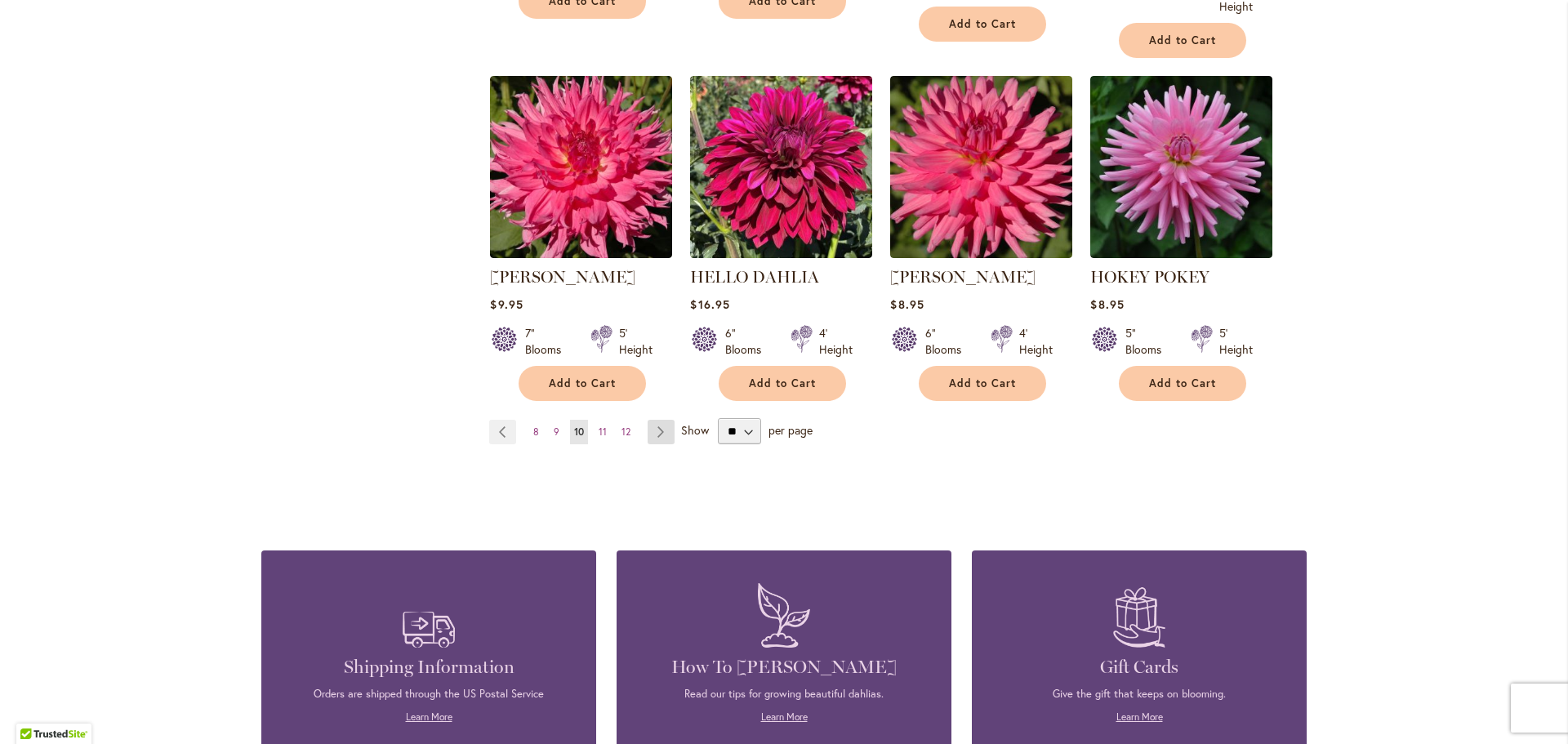
click at [650, 432] on link "Page Next" at bounding box center [660, 432] width 27 height 25
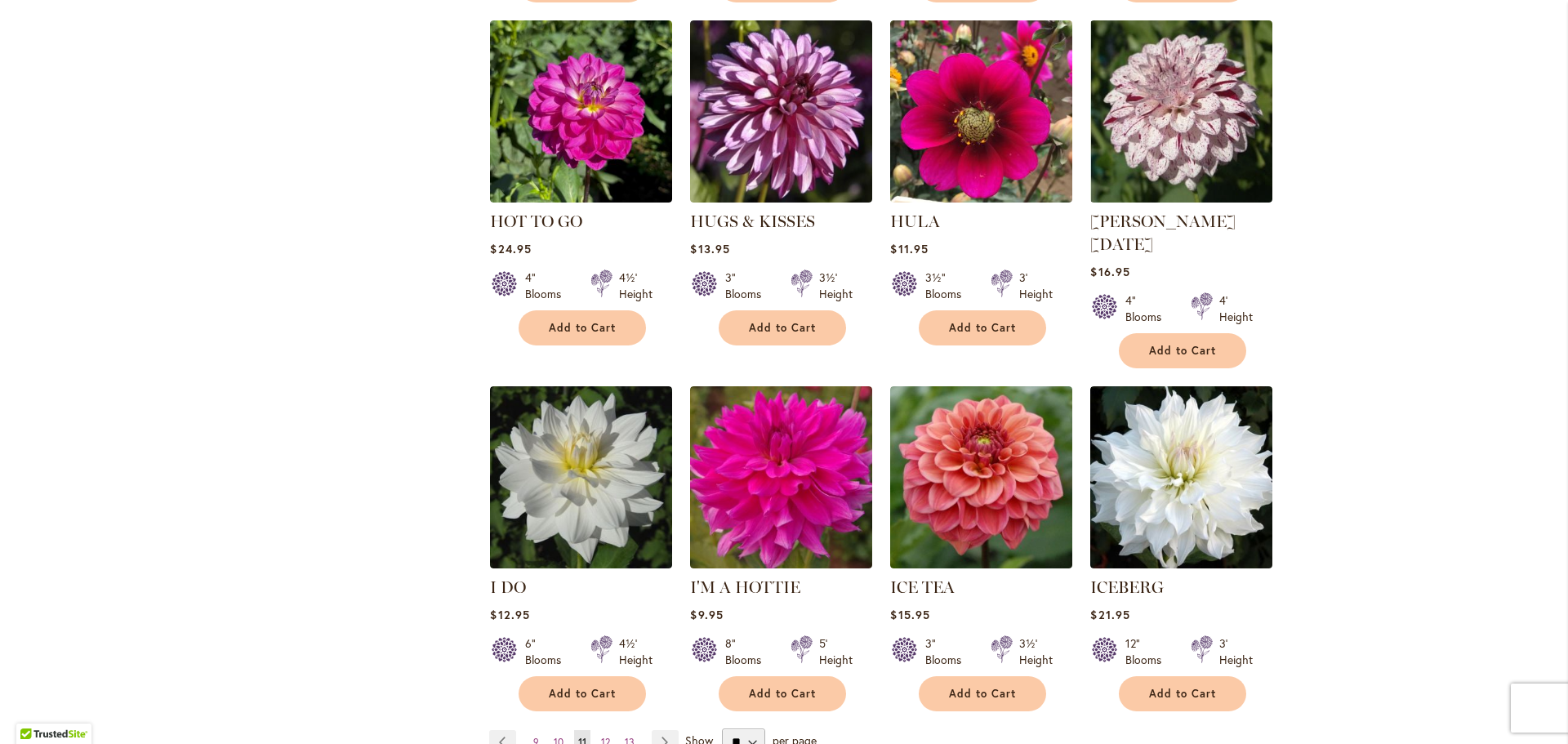
scroll to position [1225, 0]
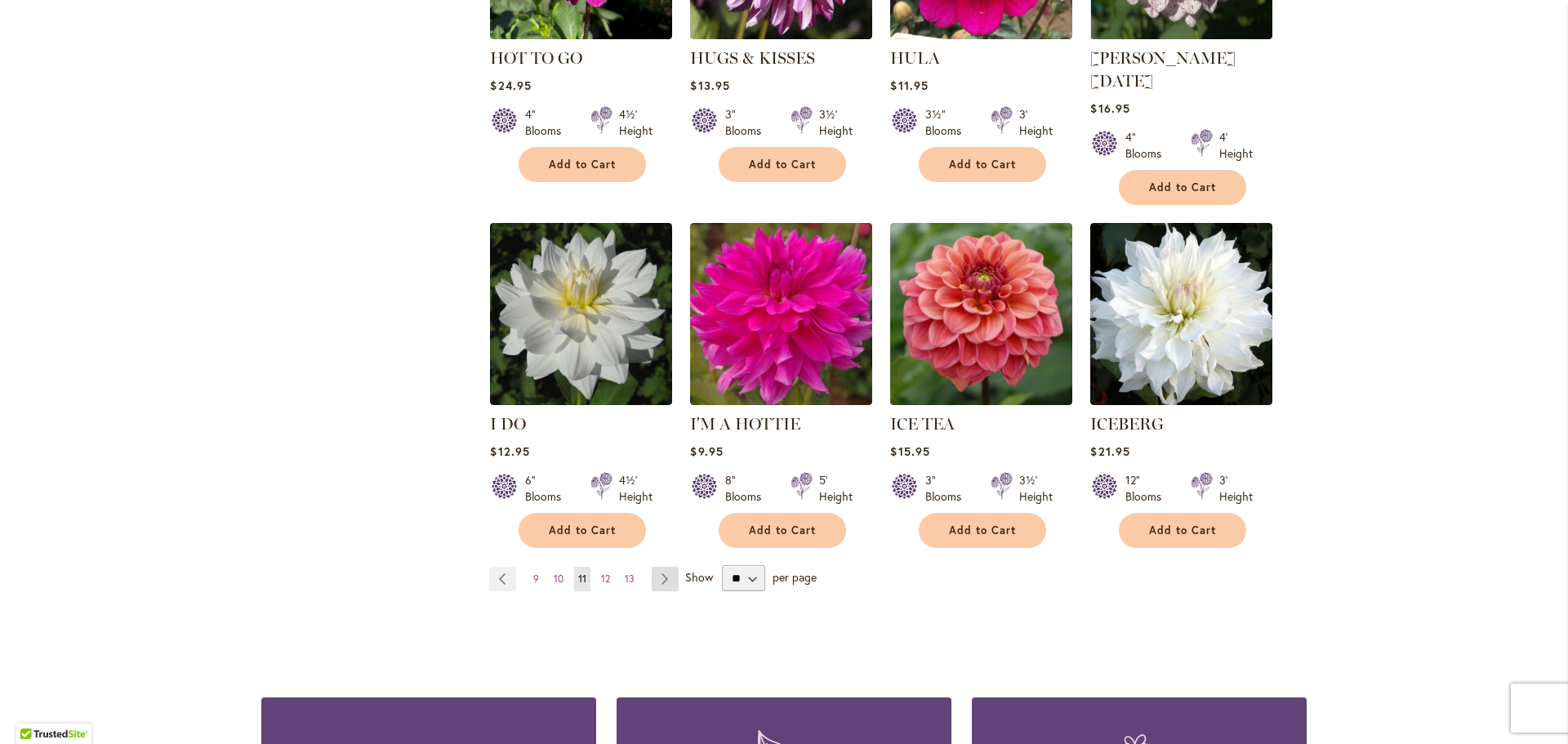
click at [659, 567] on link "Page Next" at bounding box center [664, 579] width 27 height 25
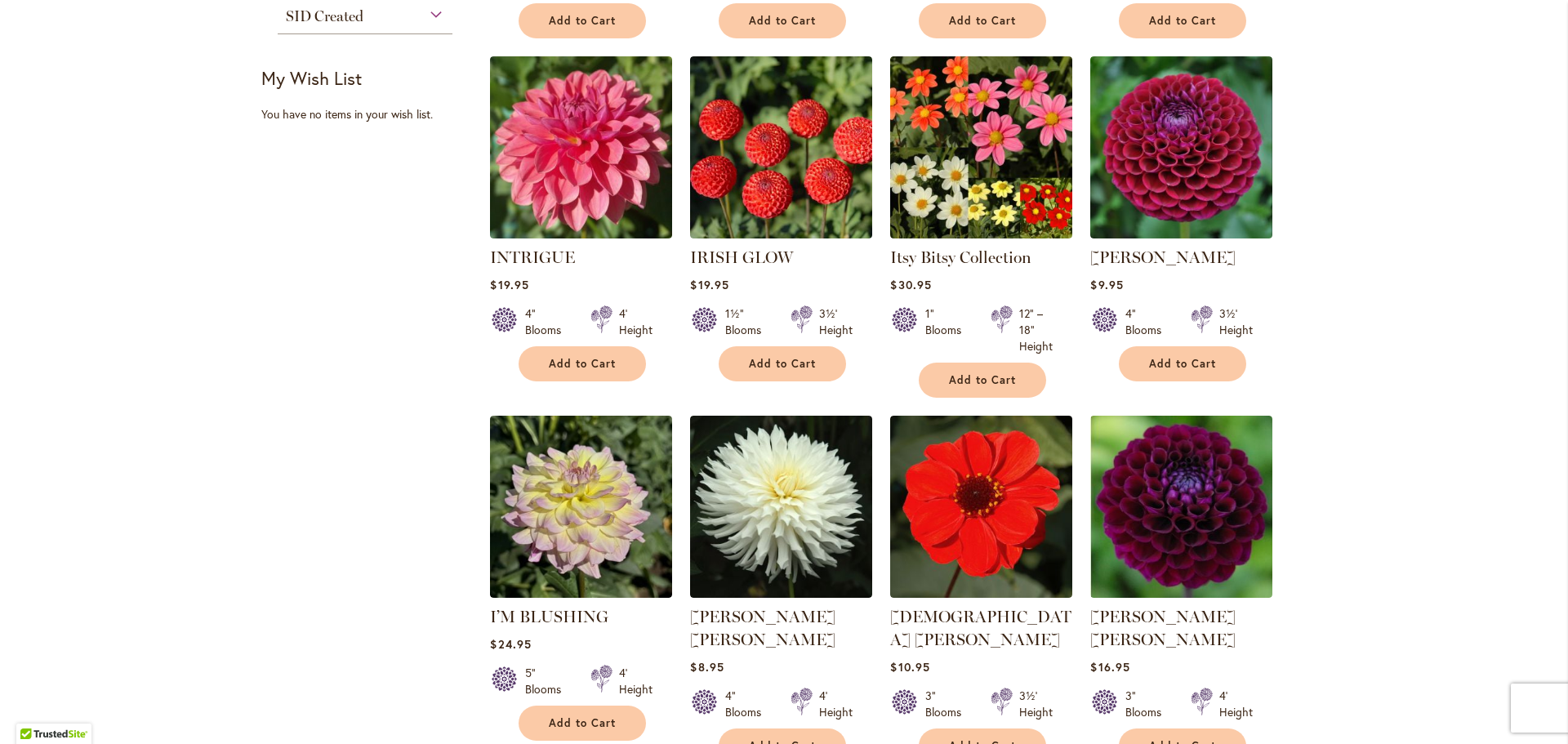
scroll to position [653, 0]
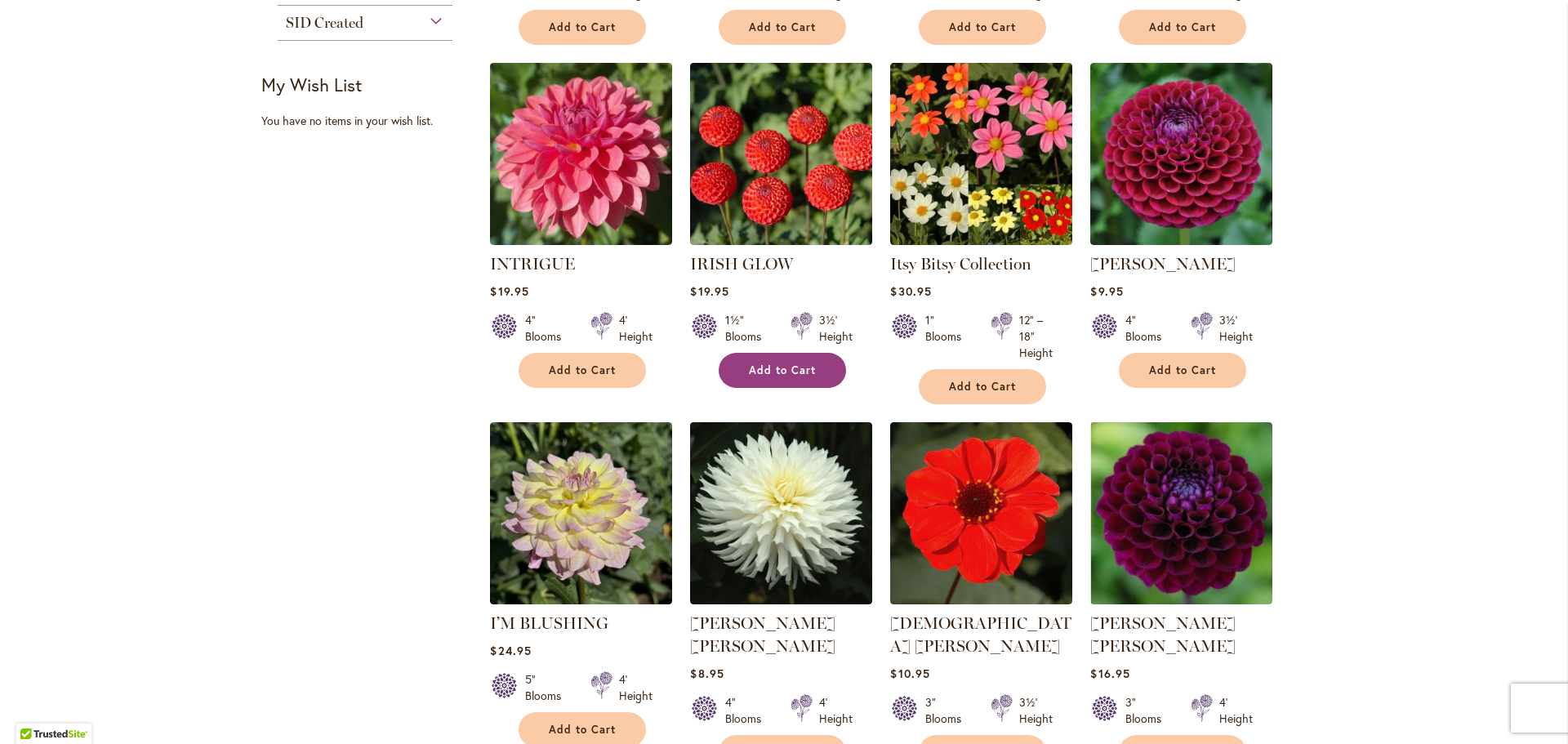
click at [751, 364] on span "Add to Cart" at bounding box center [782, 370] width 67 height 14
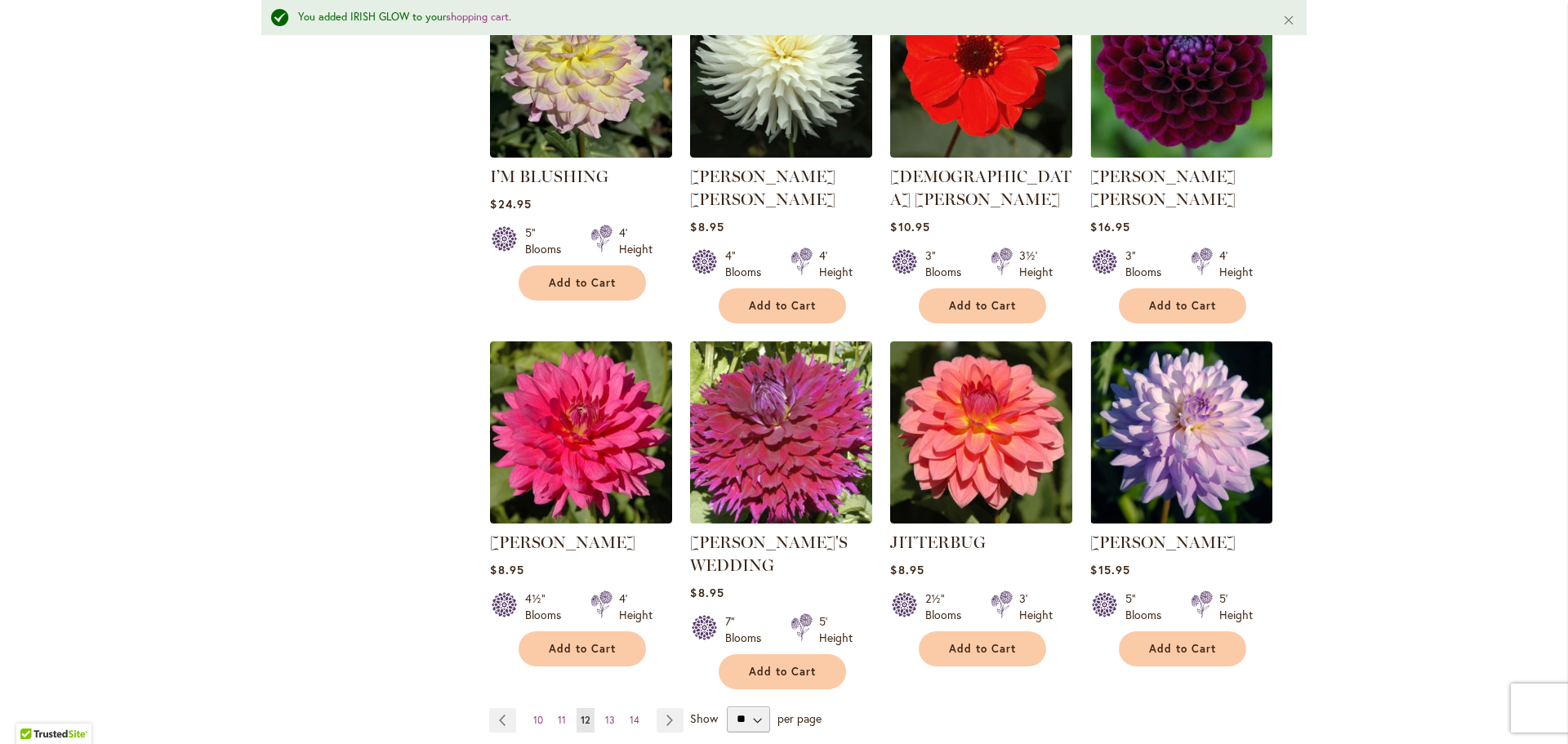
scroll to position [1187, 0]
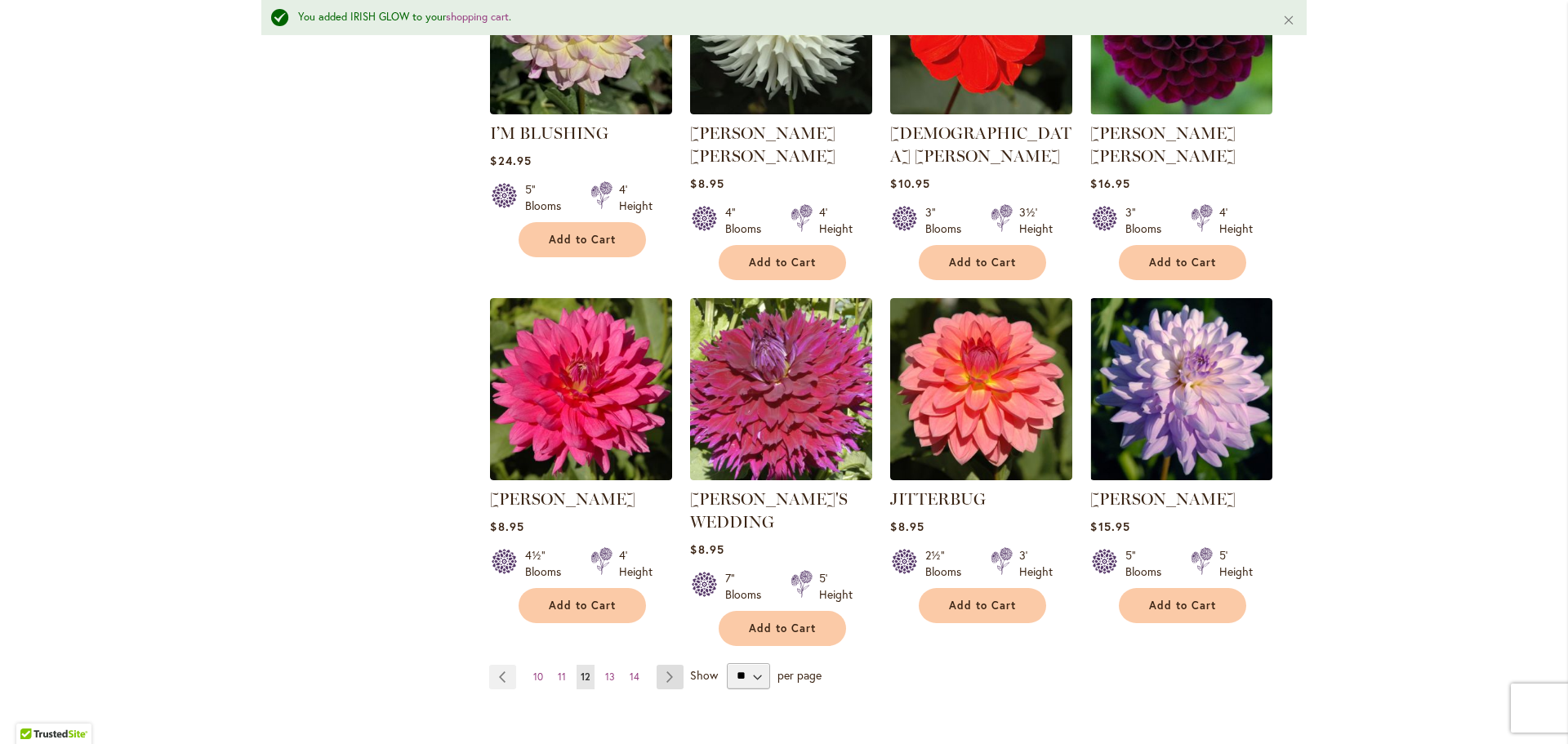
click at [660, 664] on link "Page Next" at bounding box center [669, 676] width 27 height 25
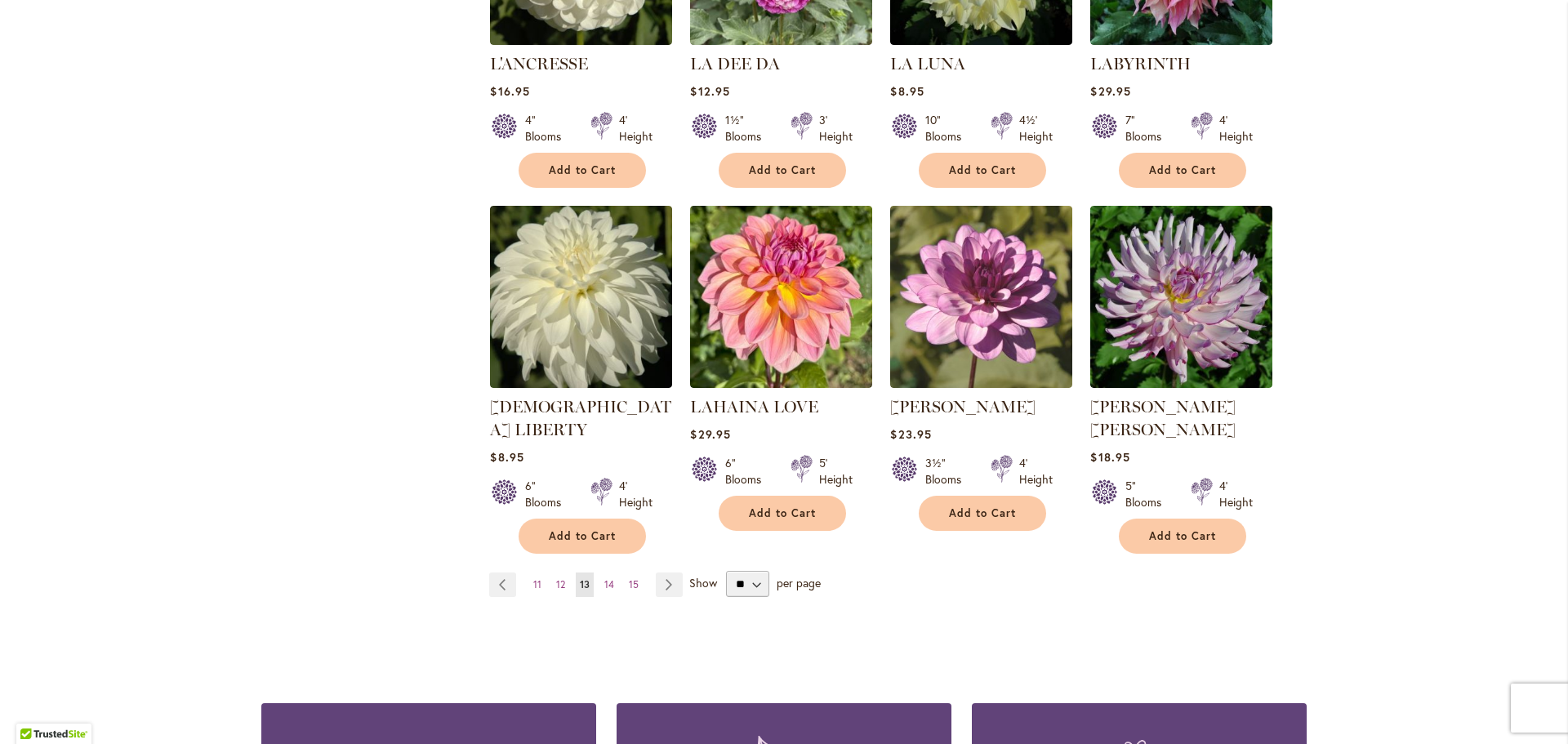
scroll to position [1225, 0]
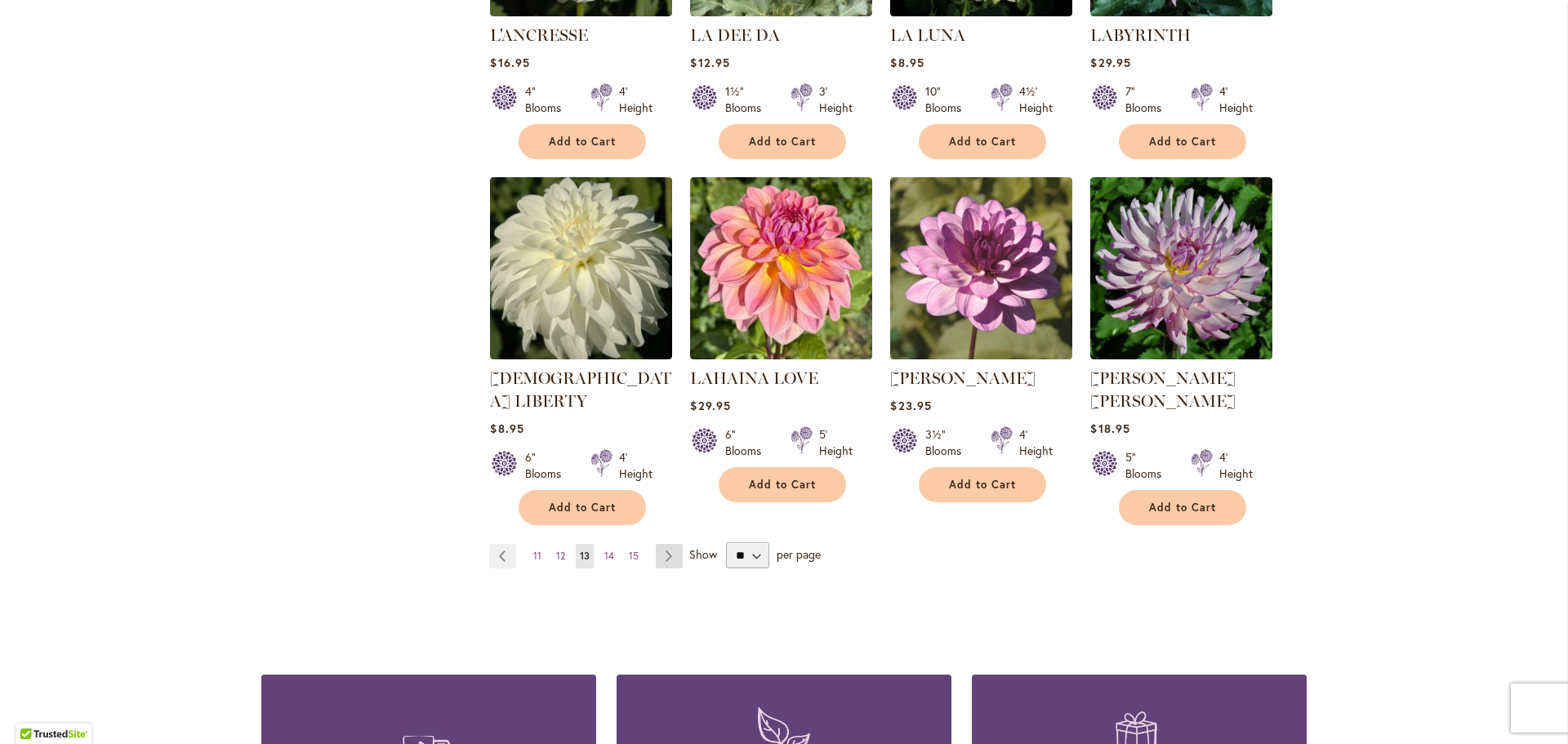
click at [655, 544] on link "Page Next" at bounding box center [668, 556] width 27 height 25
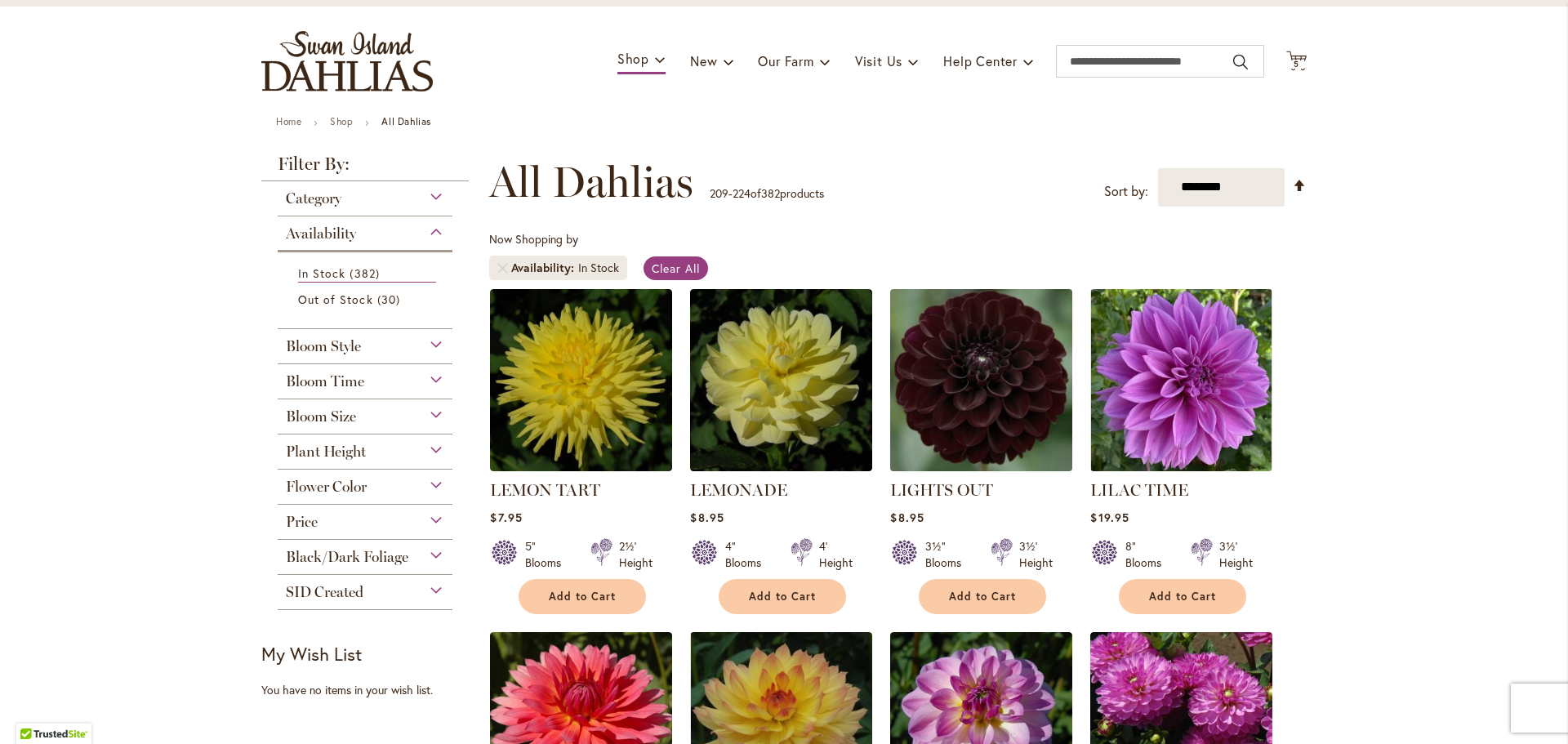
scroll to position [163, 0]
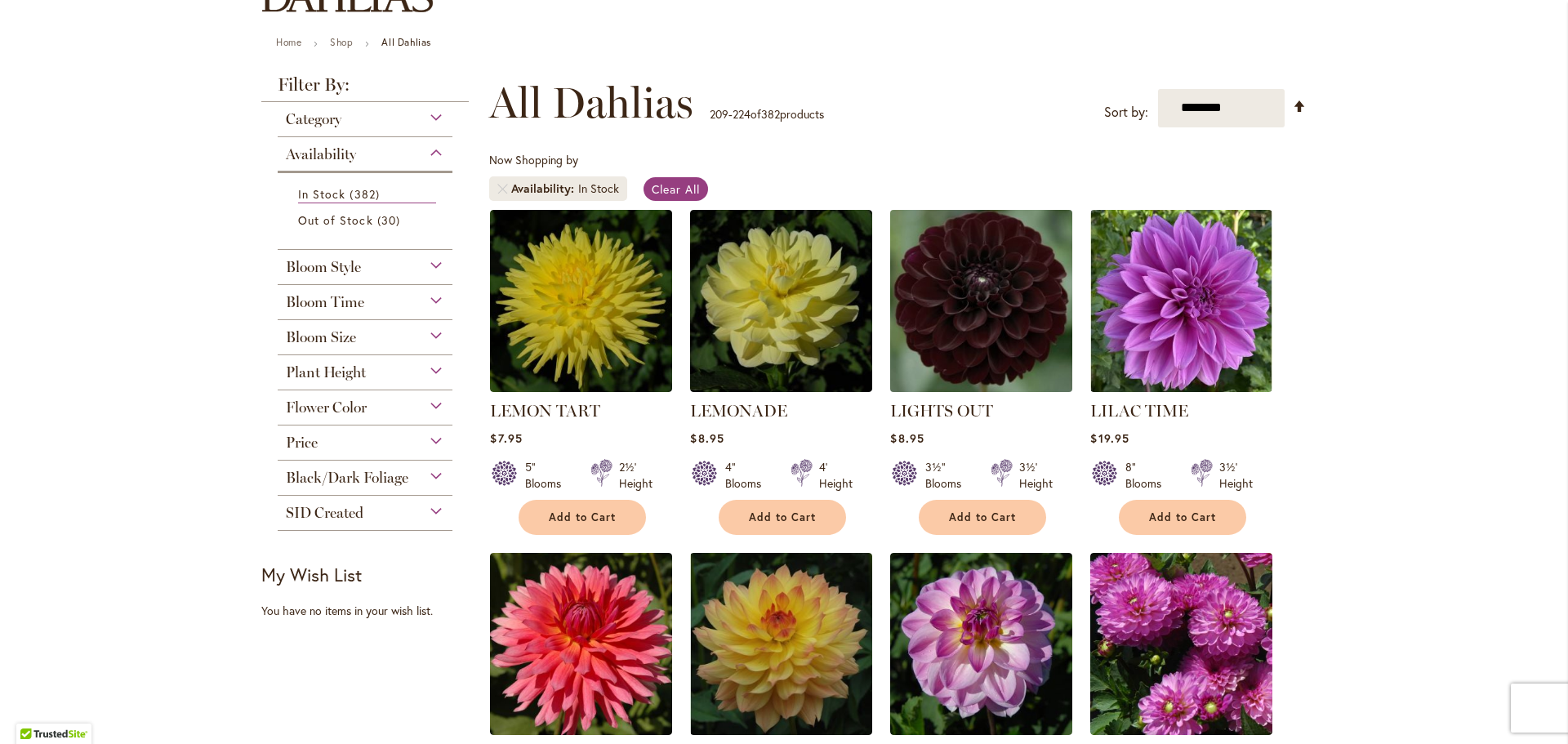
click at [960, 335] on img at bounding box center [981, 300] width 191 height 191
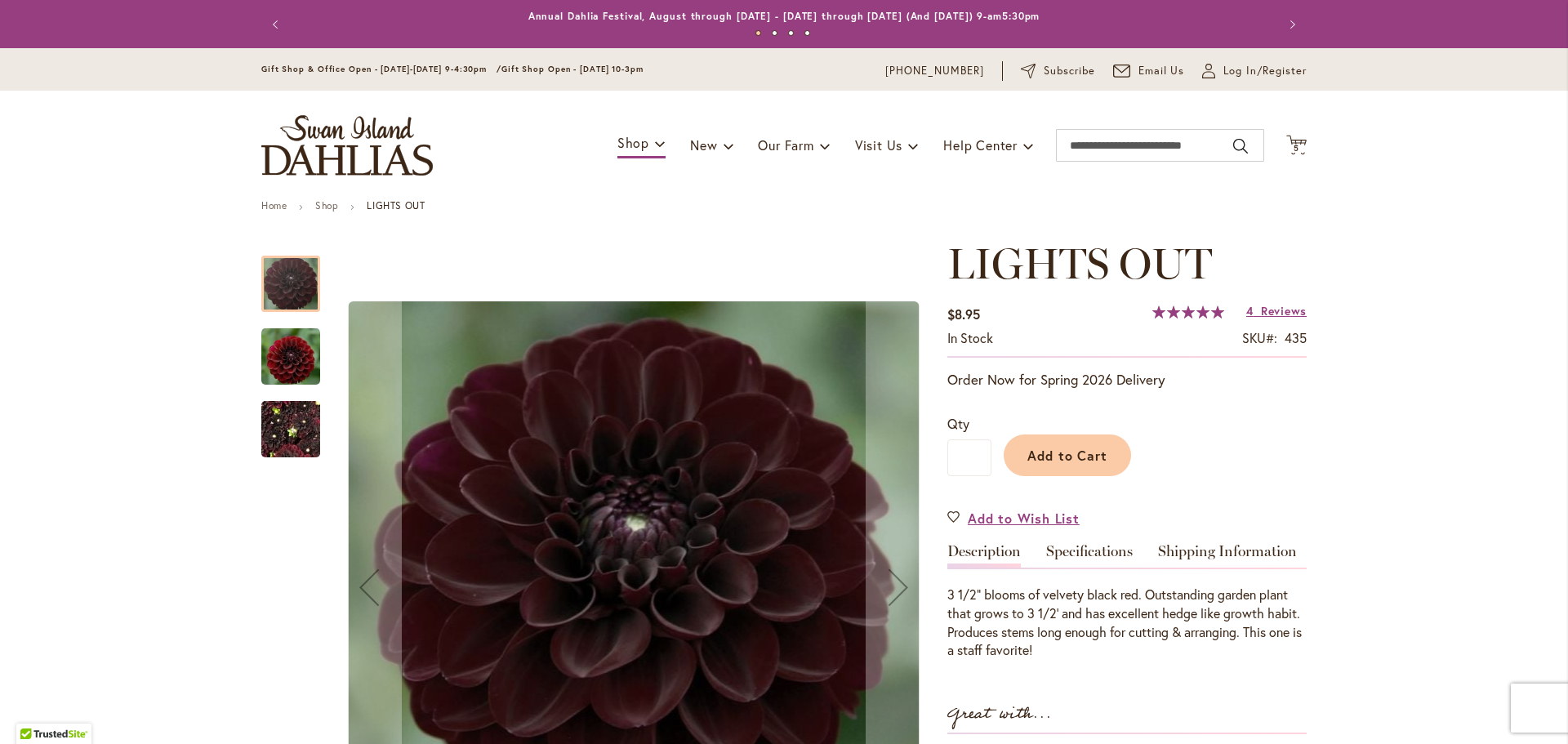
click at [274, 364] on img "LIGHTS OUT" at bounding box center [290, 356] width 59 height 61
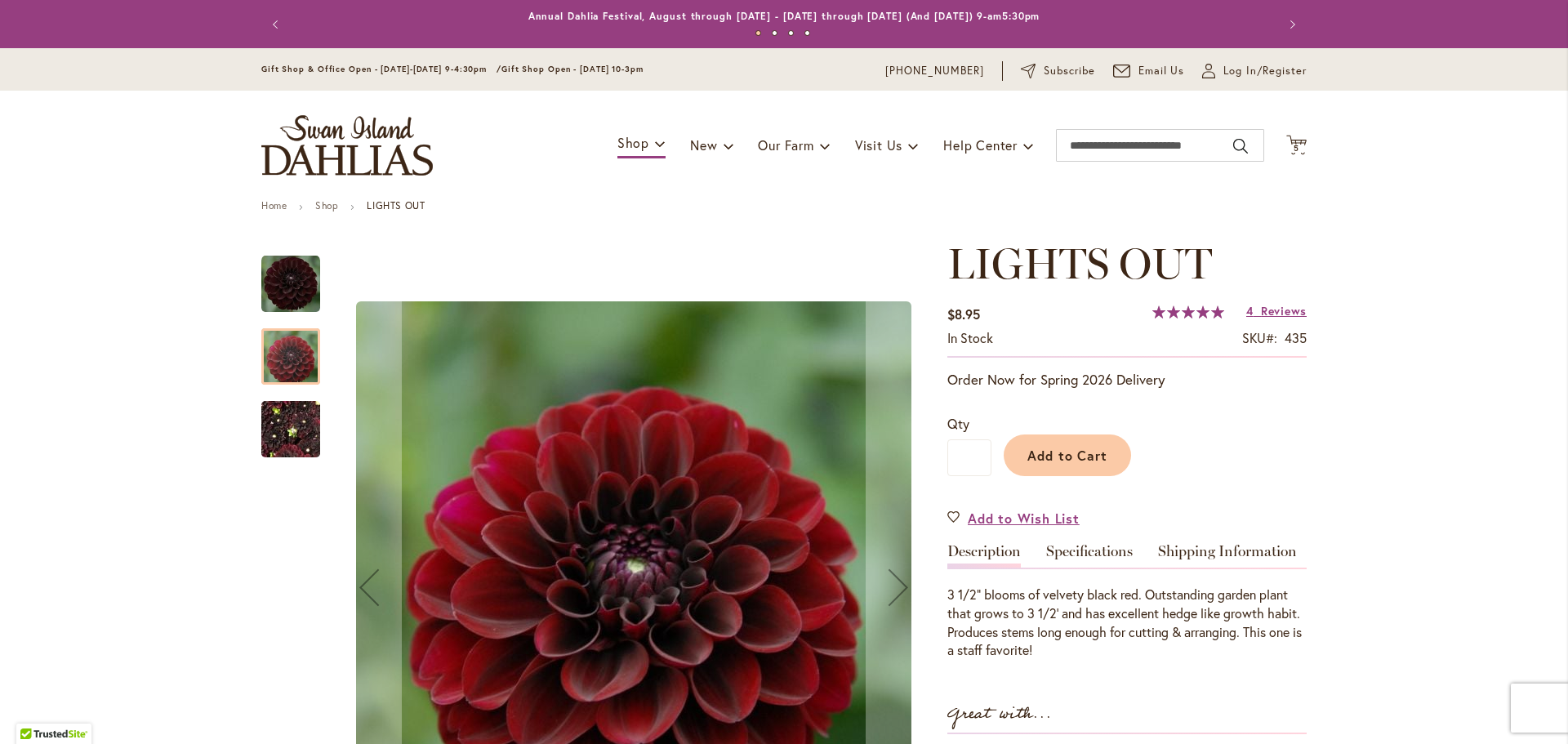
click at [275, 412] on img "LIGHTS OUT" at bounding box center [290, 430] width 59 height 79
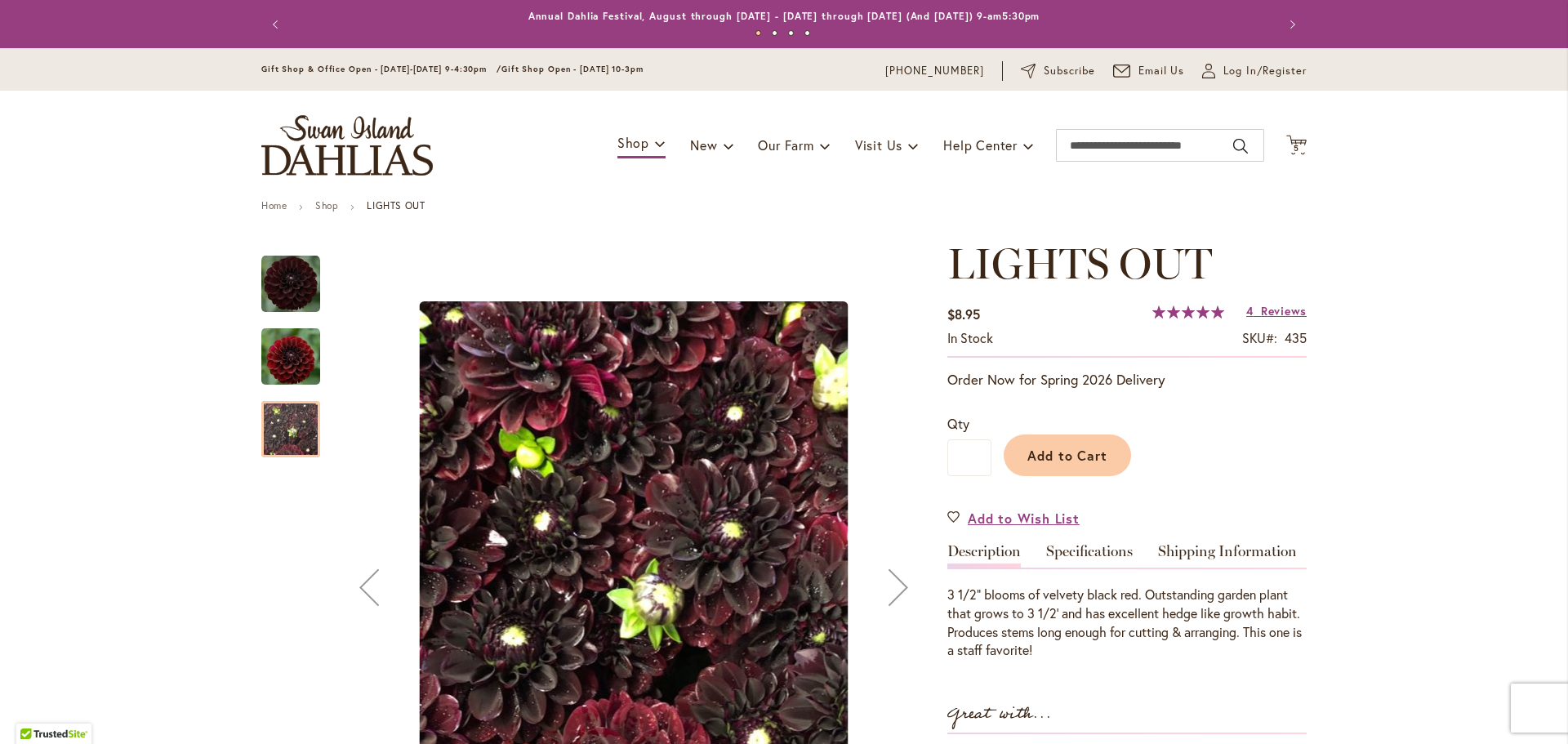
click at [279, 268] on img "LIGHTS OUT" at bounding box center [290, 283] width 59 height 59
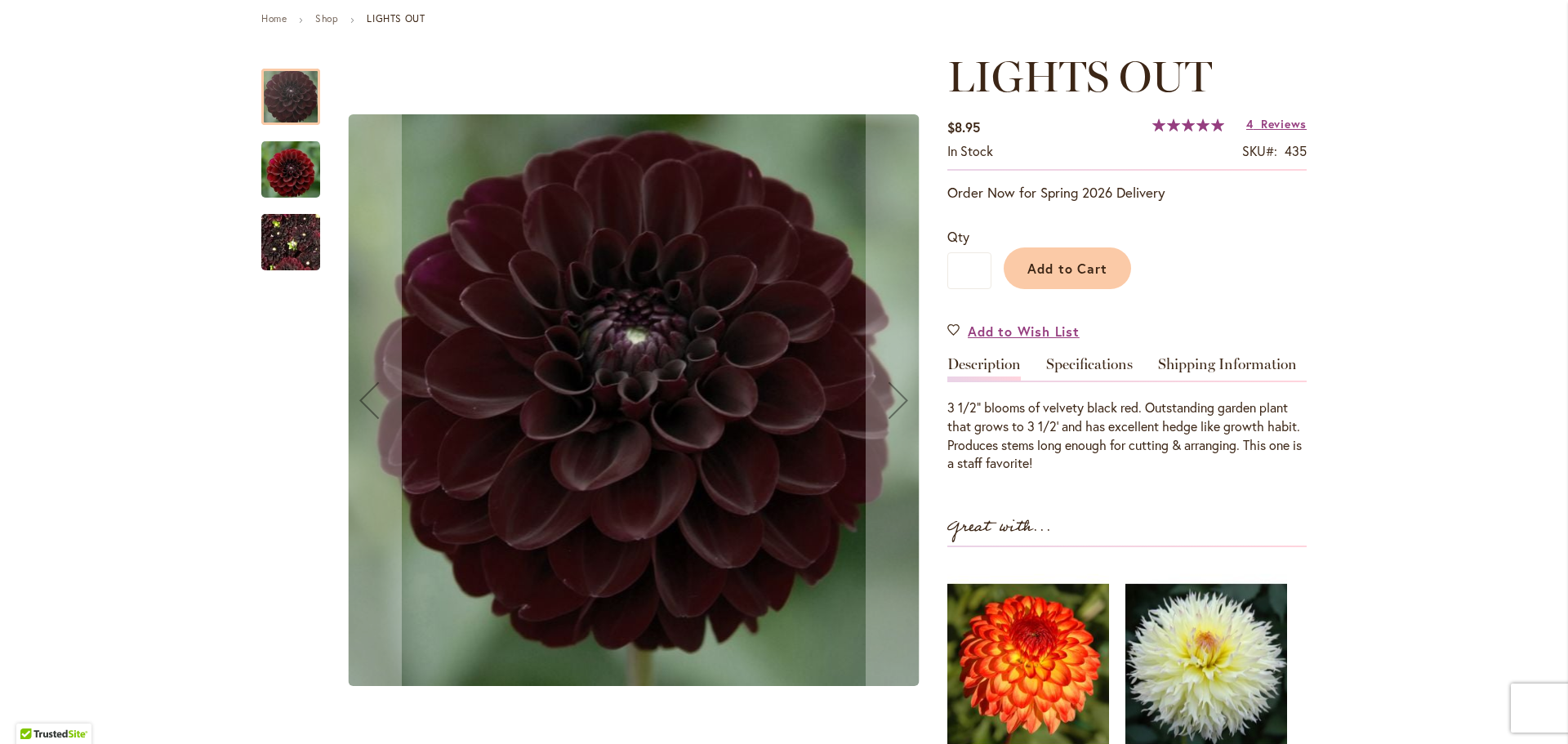
scroll to position [163, 0]
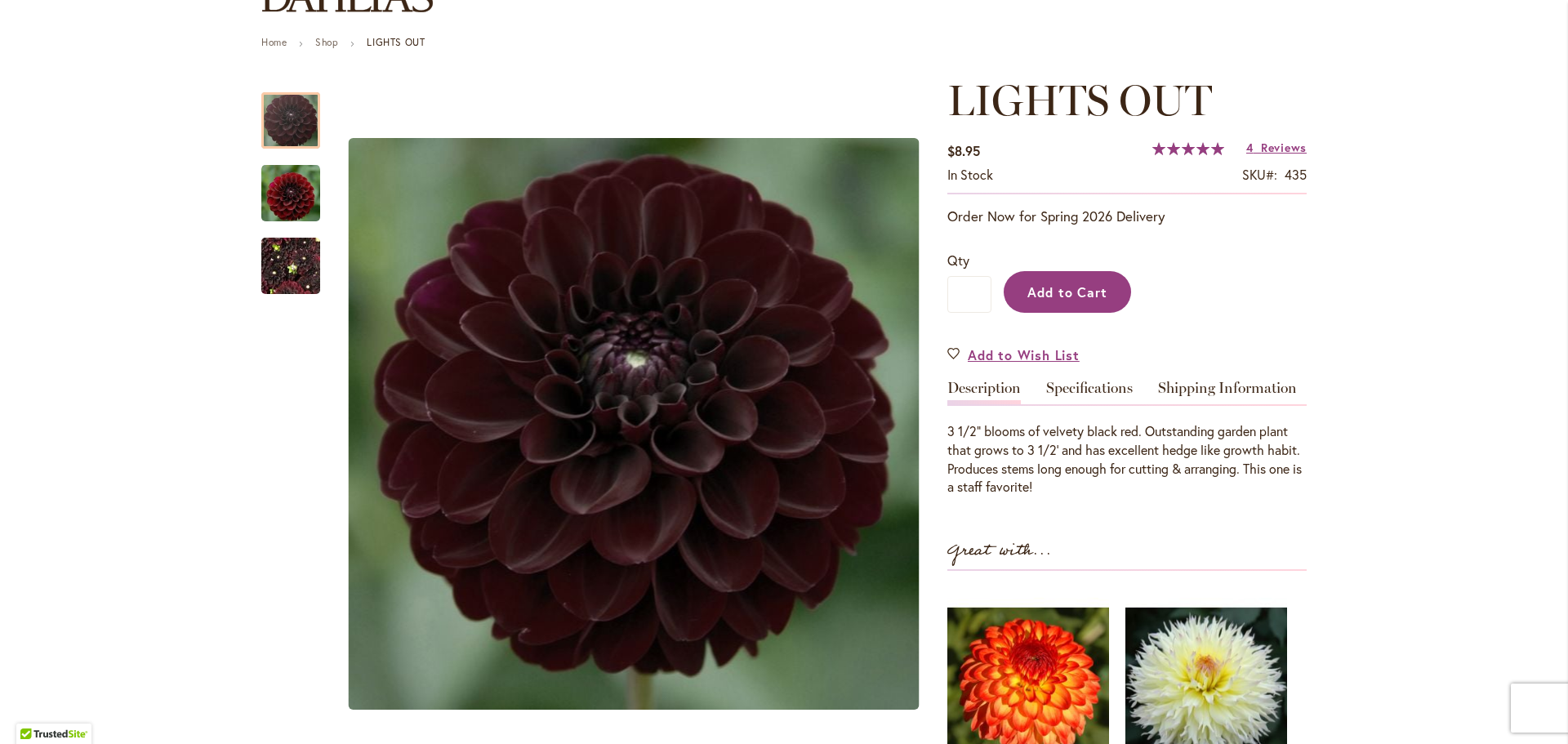
click at [1053, 295] on span "Add to Cart" at bounding box center [1067, 291] width 81 height 17
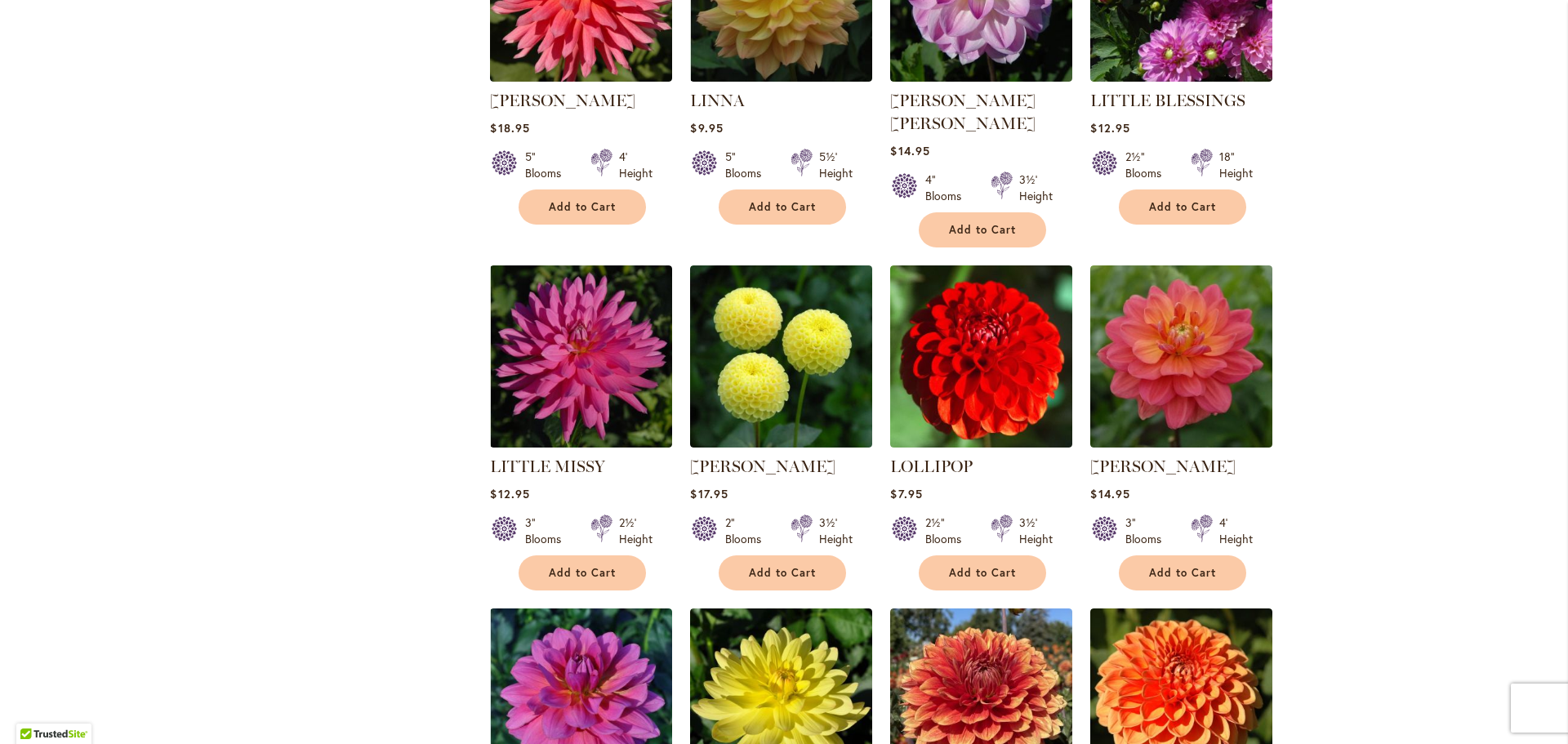
scroll to position [1144, 0]
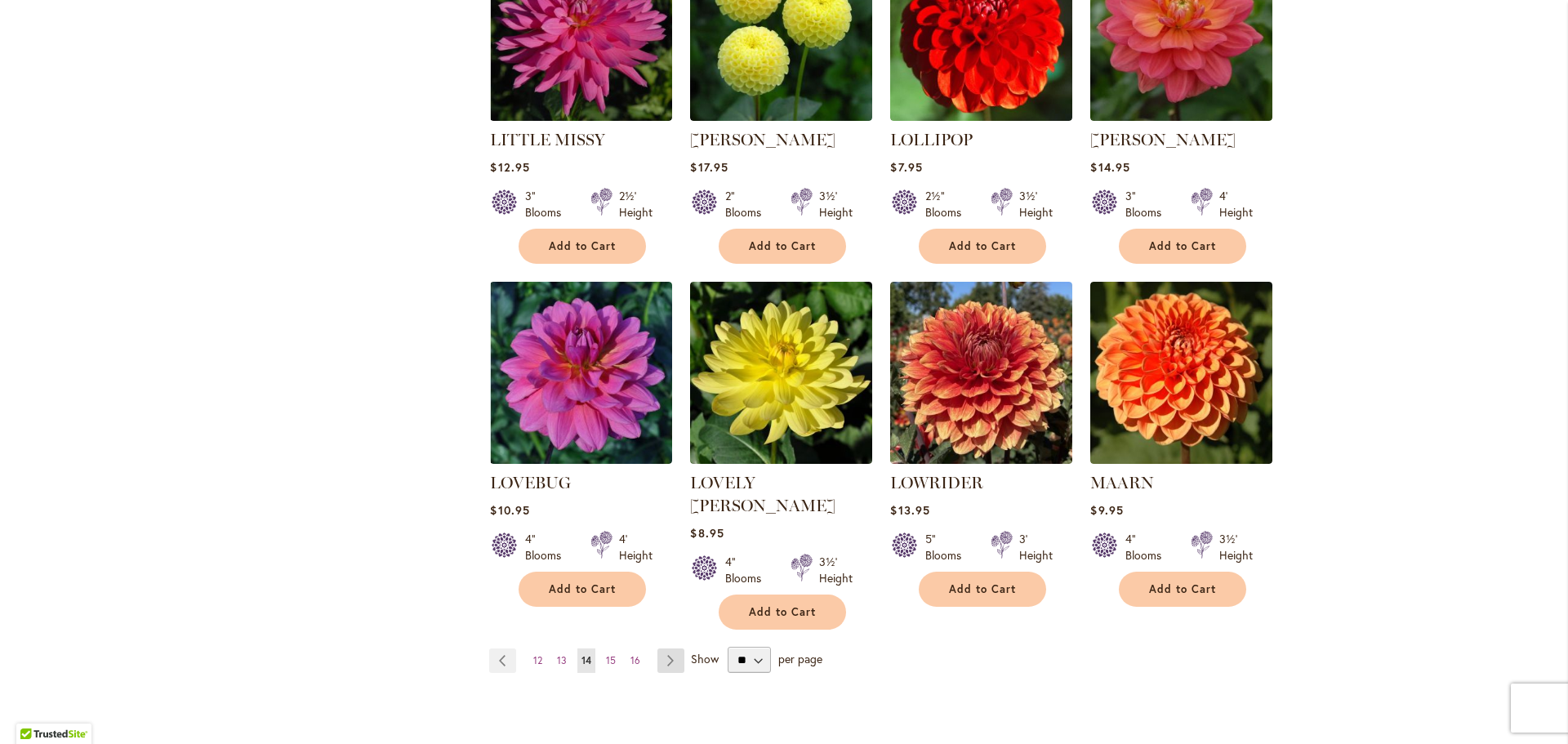
click at [668, 649] on link "Page Next" at bounding box center [670, 660] width 27 height 25
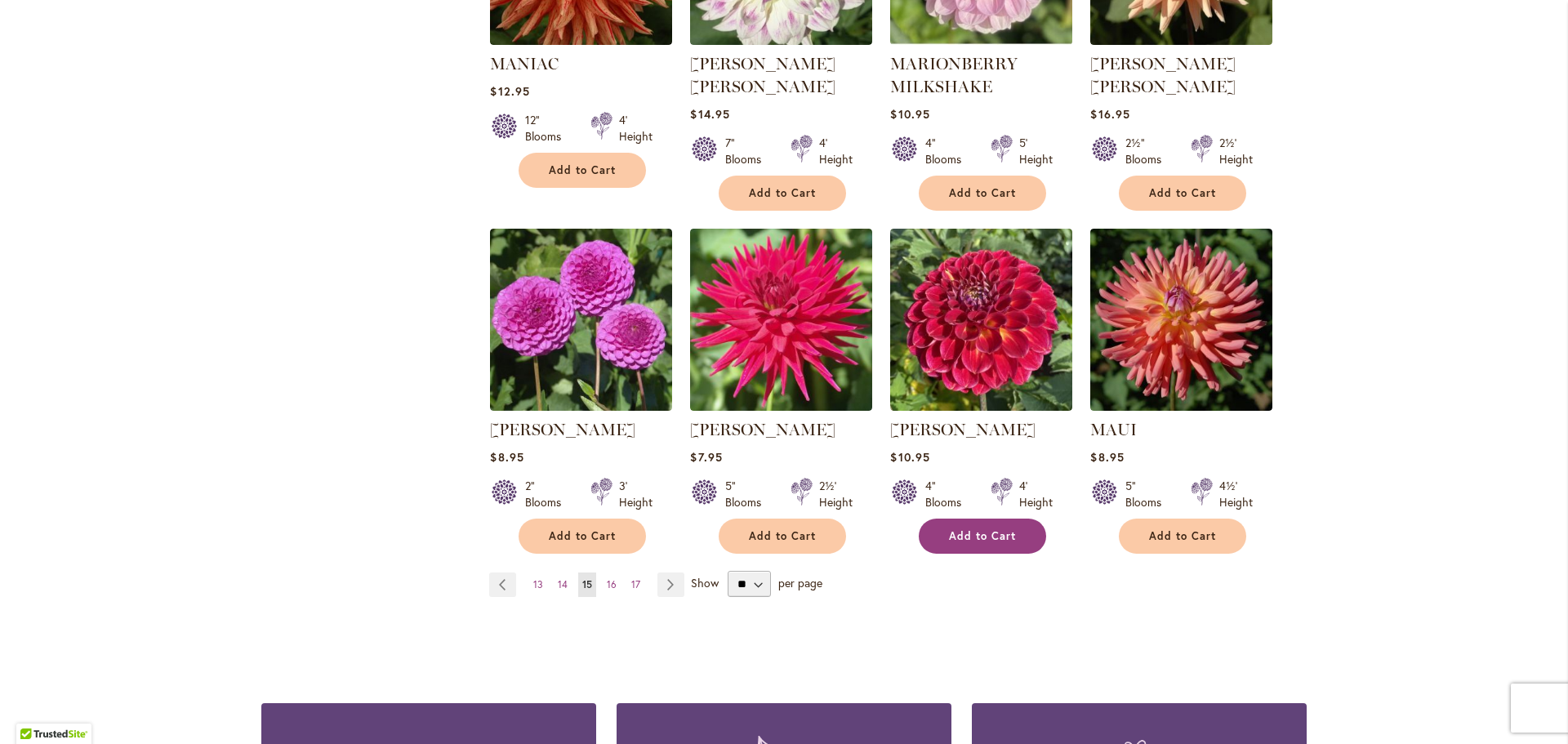
scroll to position [1225, 0]
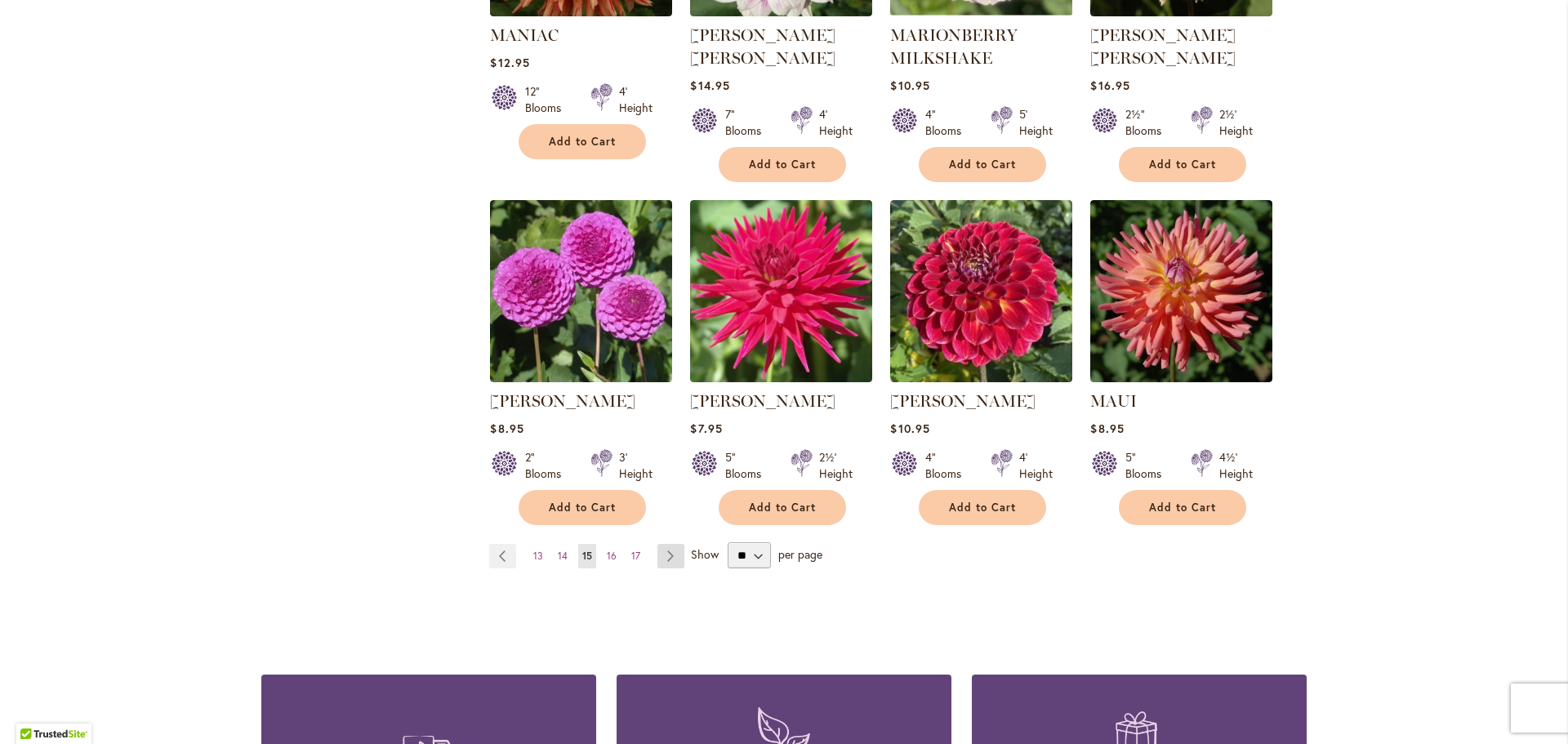
click at [657, 547] on link "Page Next" at bounding box center [670, 556] width 27 height 25
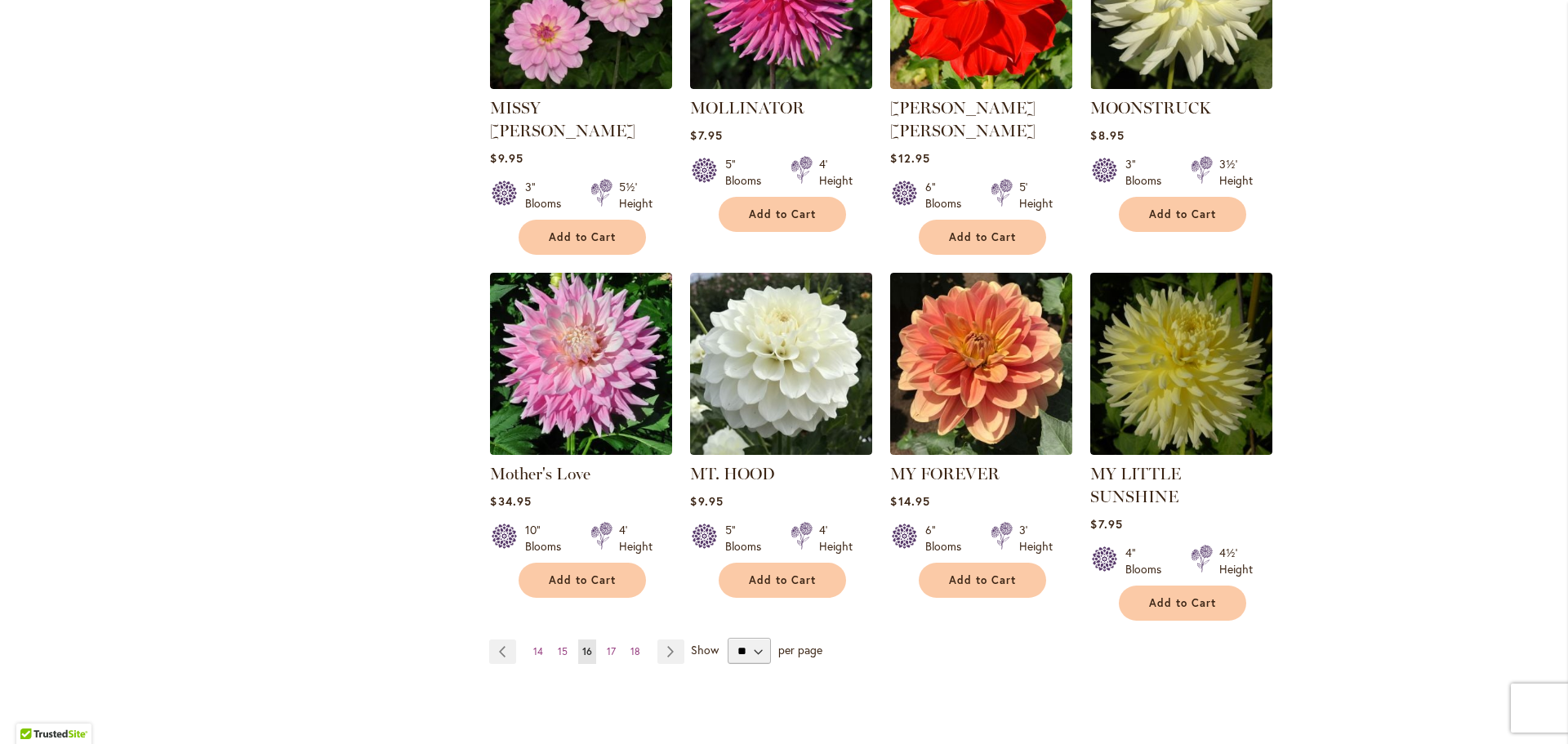
scroll to position [1307, 0]
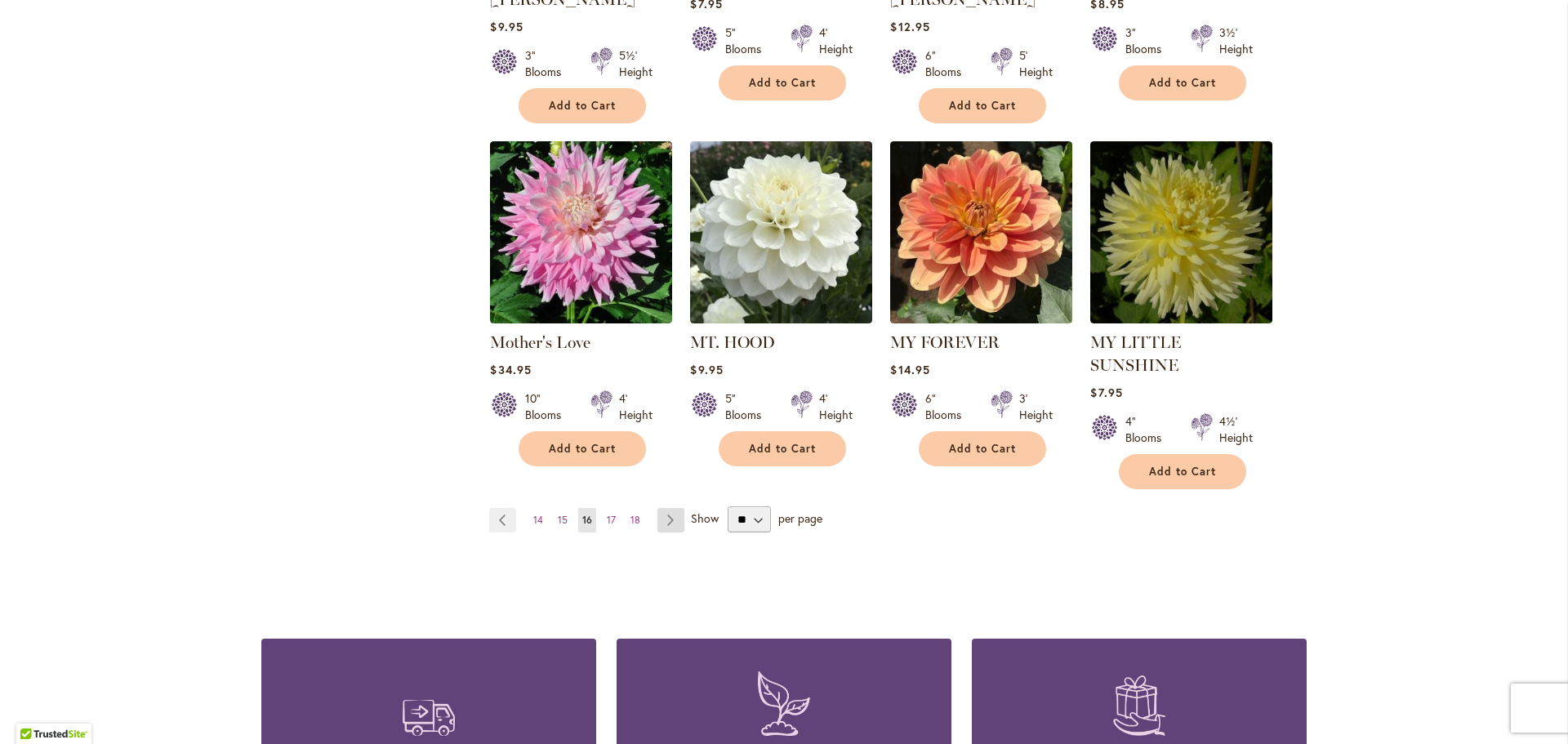
click at [657, 508] on link "Page Next" at bounding box center [670, 520] width 27 height 25
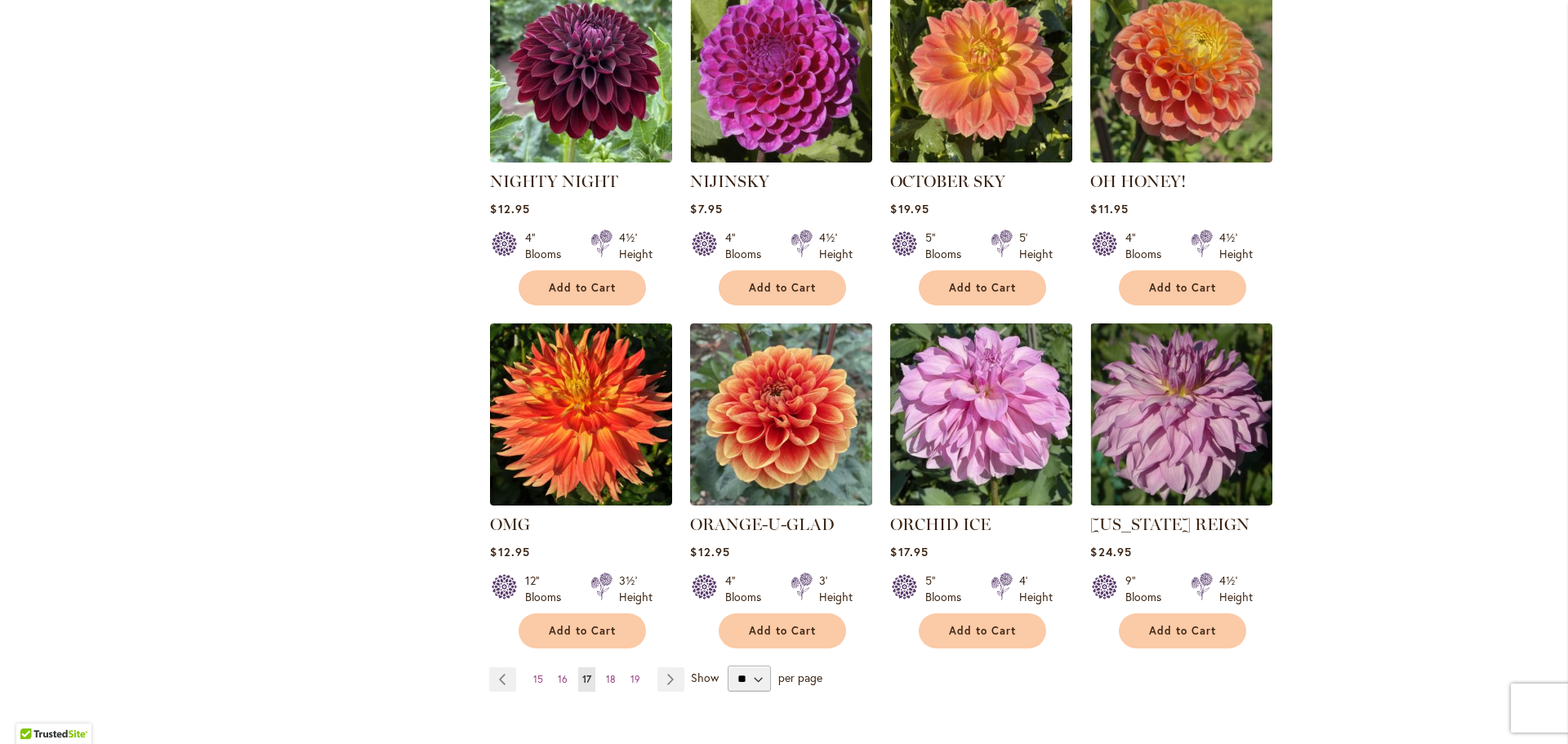
scroll to position [1144, 0]
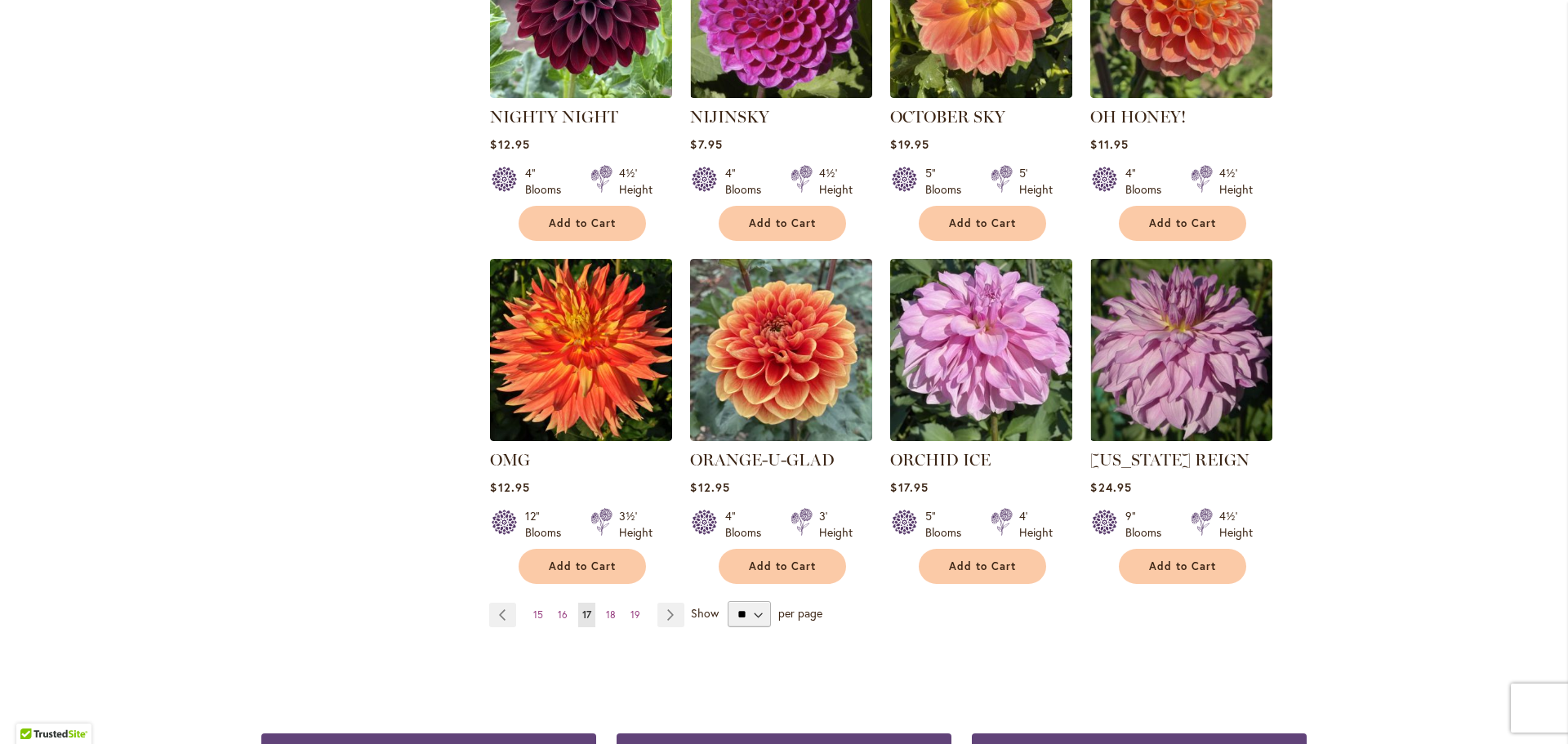
drag, startPoint x: 664, startPoint y: 603, endPoint x: 661, endPoint y: 593, distance: 10.4
click at [664, 603] on link "Page Next" at bounding box center [670, 615] width 27 height 25
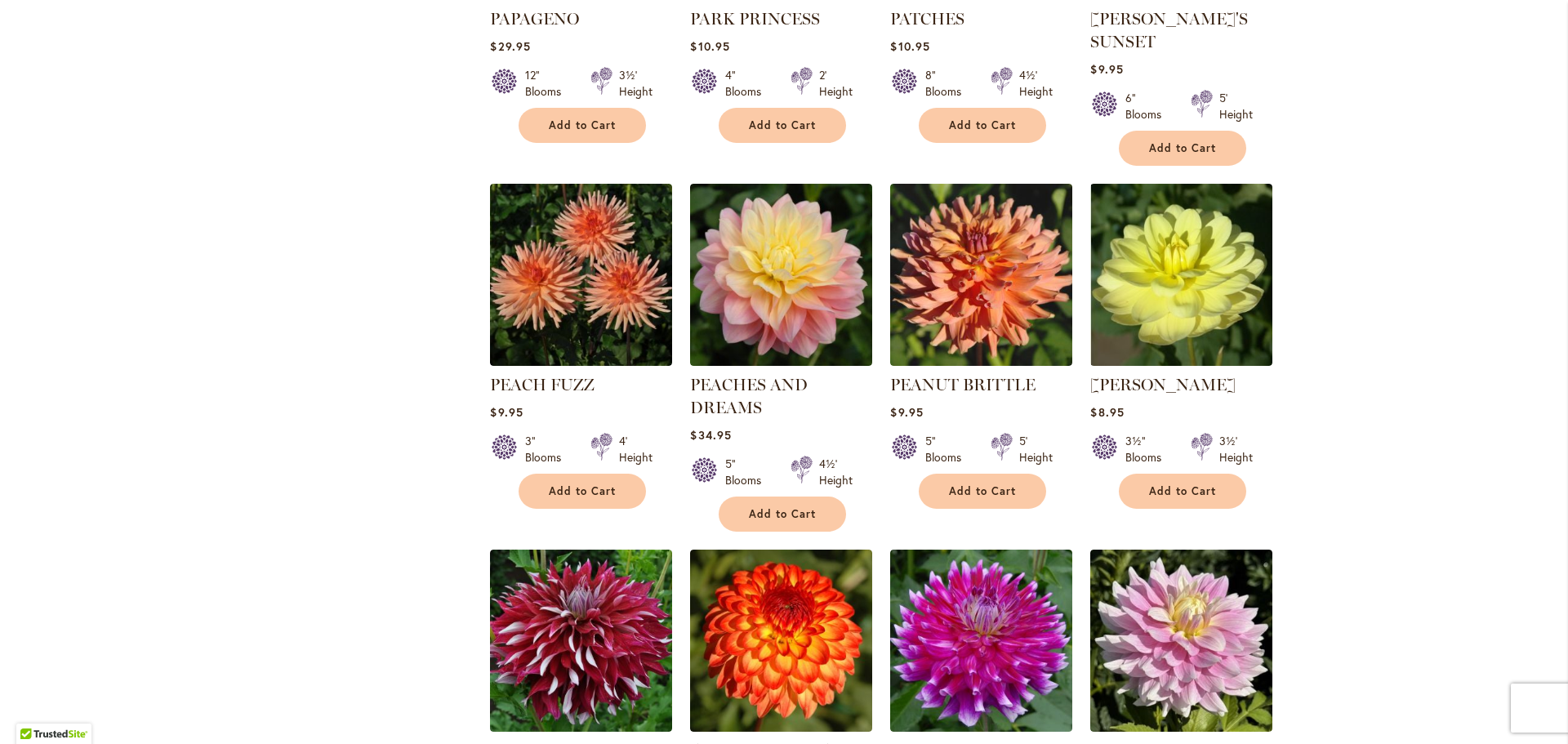
scroll to position [1225, 0]
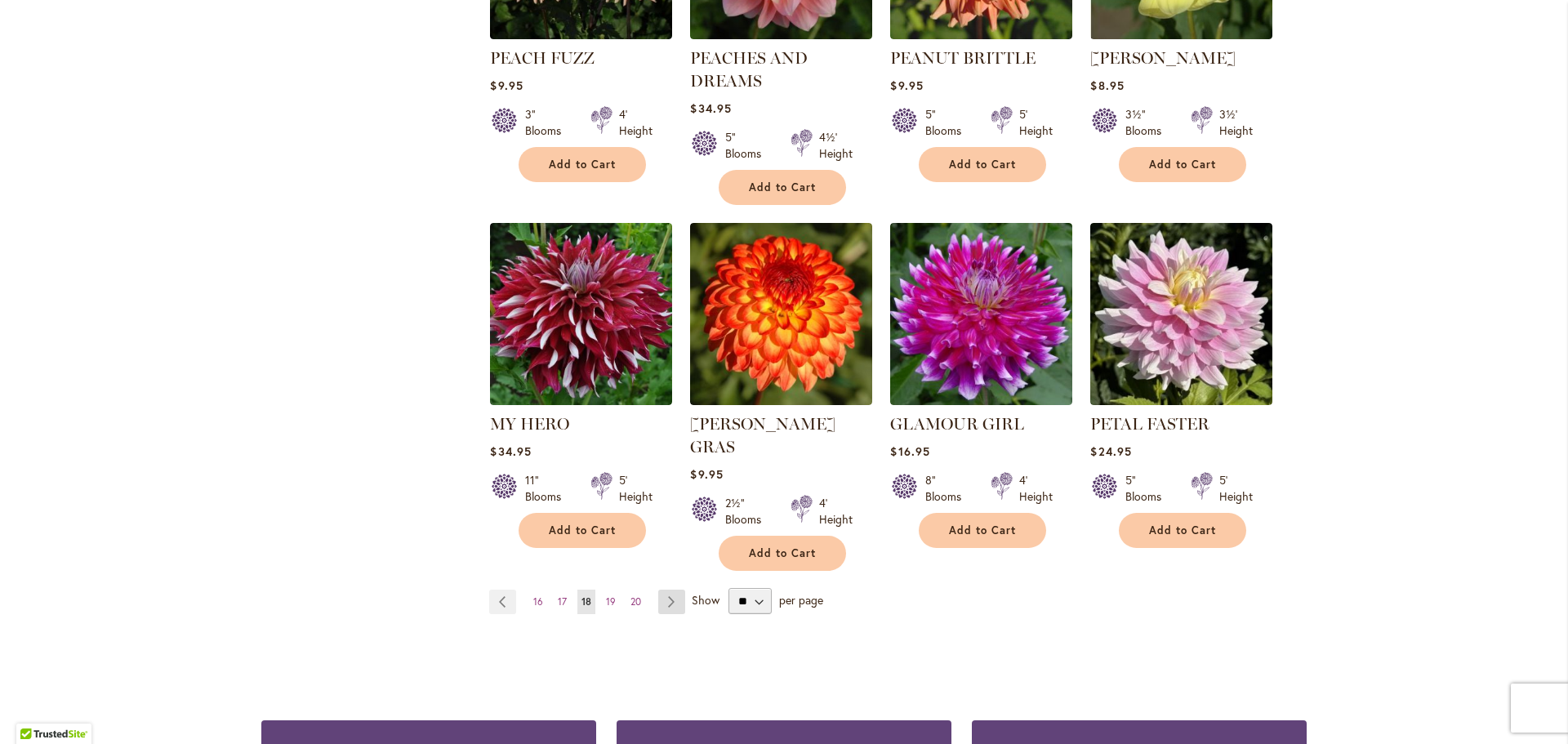
click at [669, 590] on link "Page Next" at bounding box center [671, 602] width 27 height 25
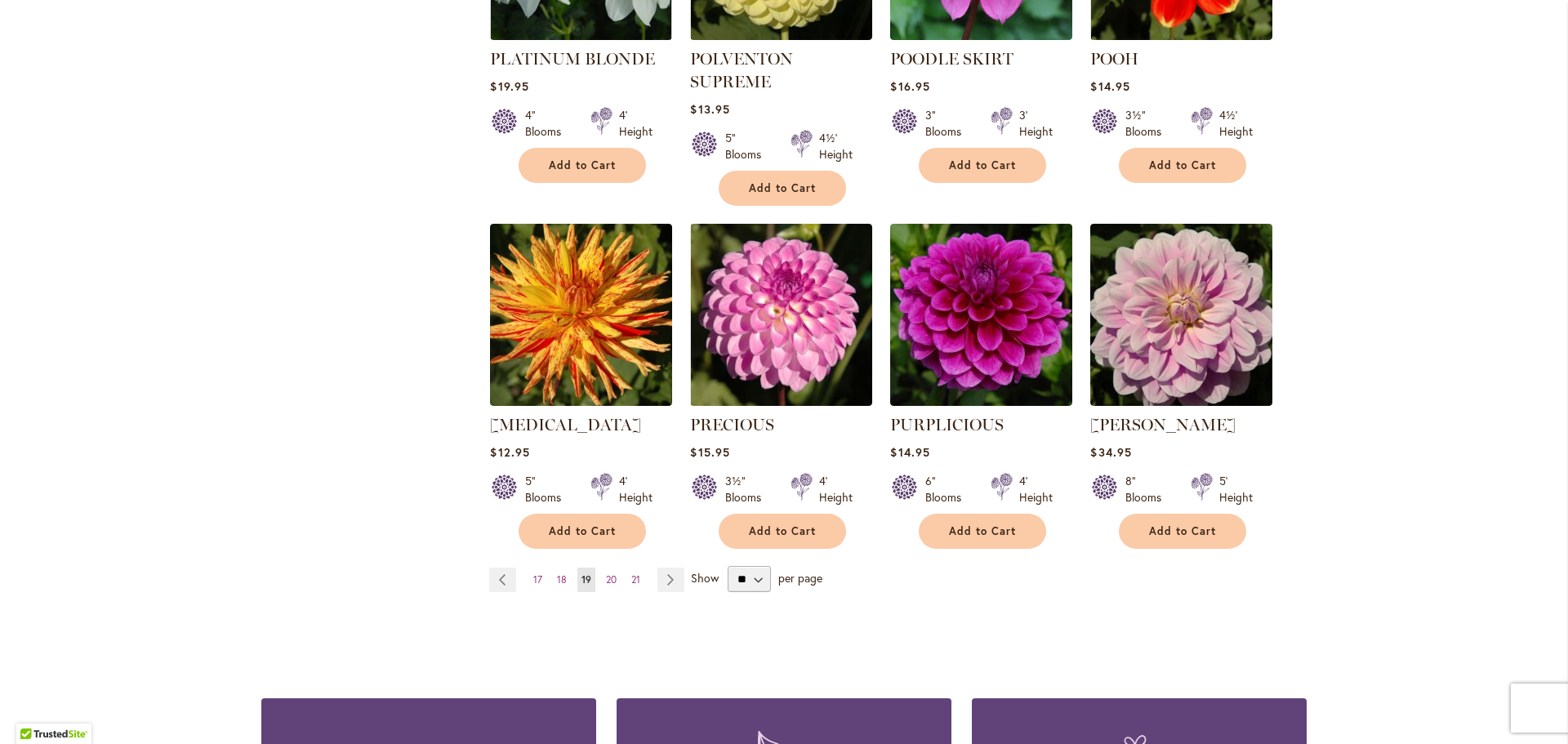
scroll to position [1225, 0]
click at [673, 567] on link "Page Next" at bounding box center [670, 579] width 27 height 25
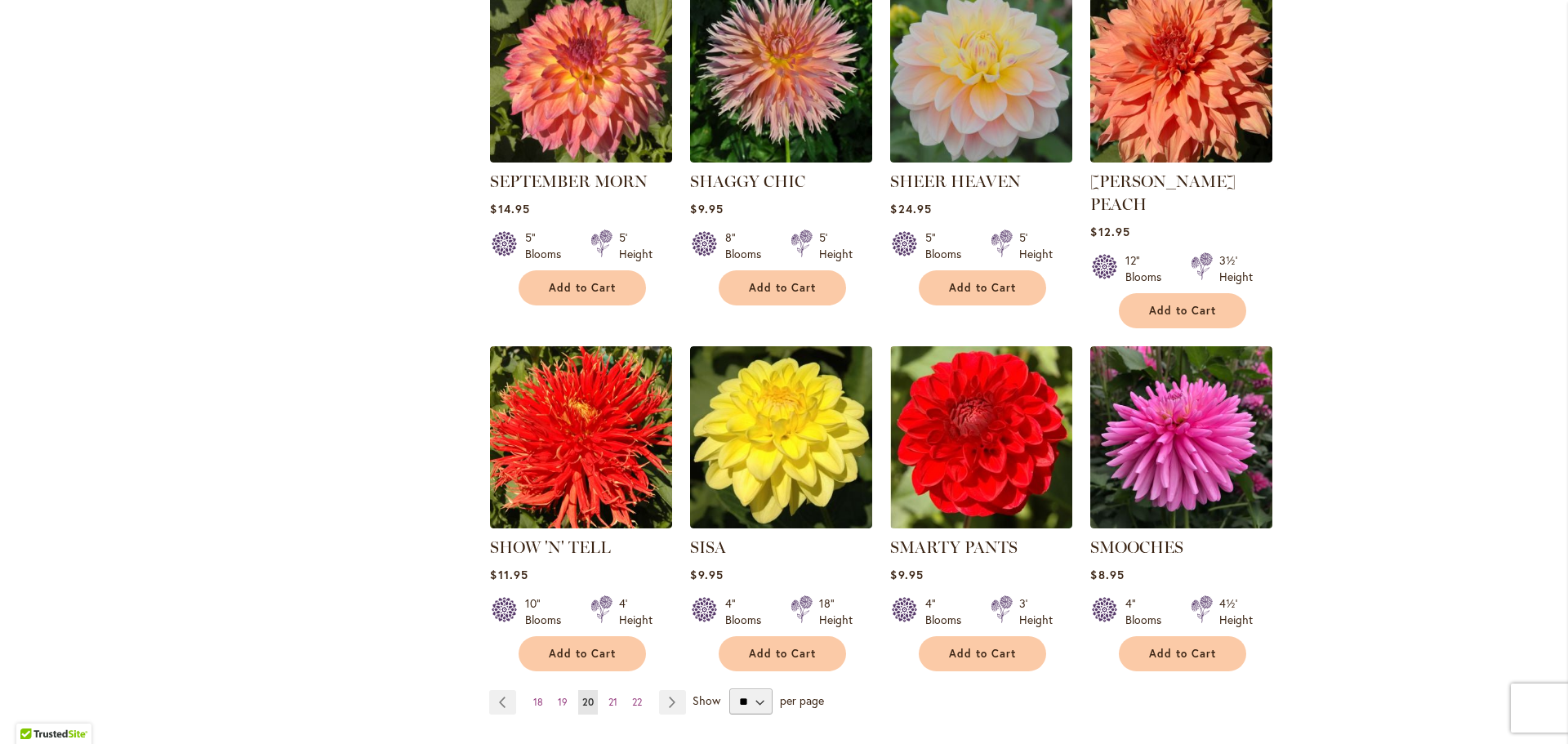
scroll to position [1144, 0]
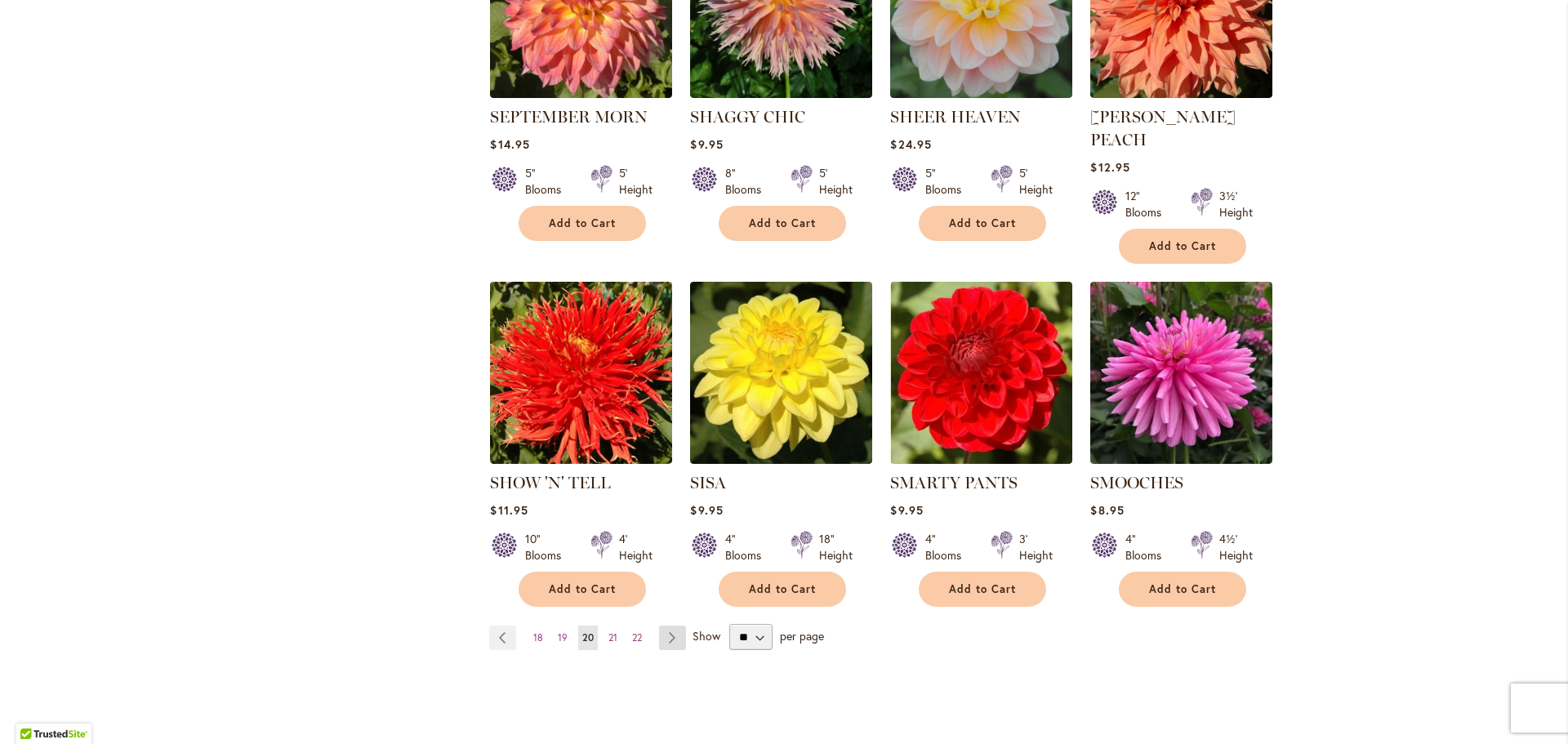
click at [675, 626] on link "Page Next" at bounding box center [672, 638] width 27 height 25
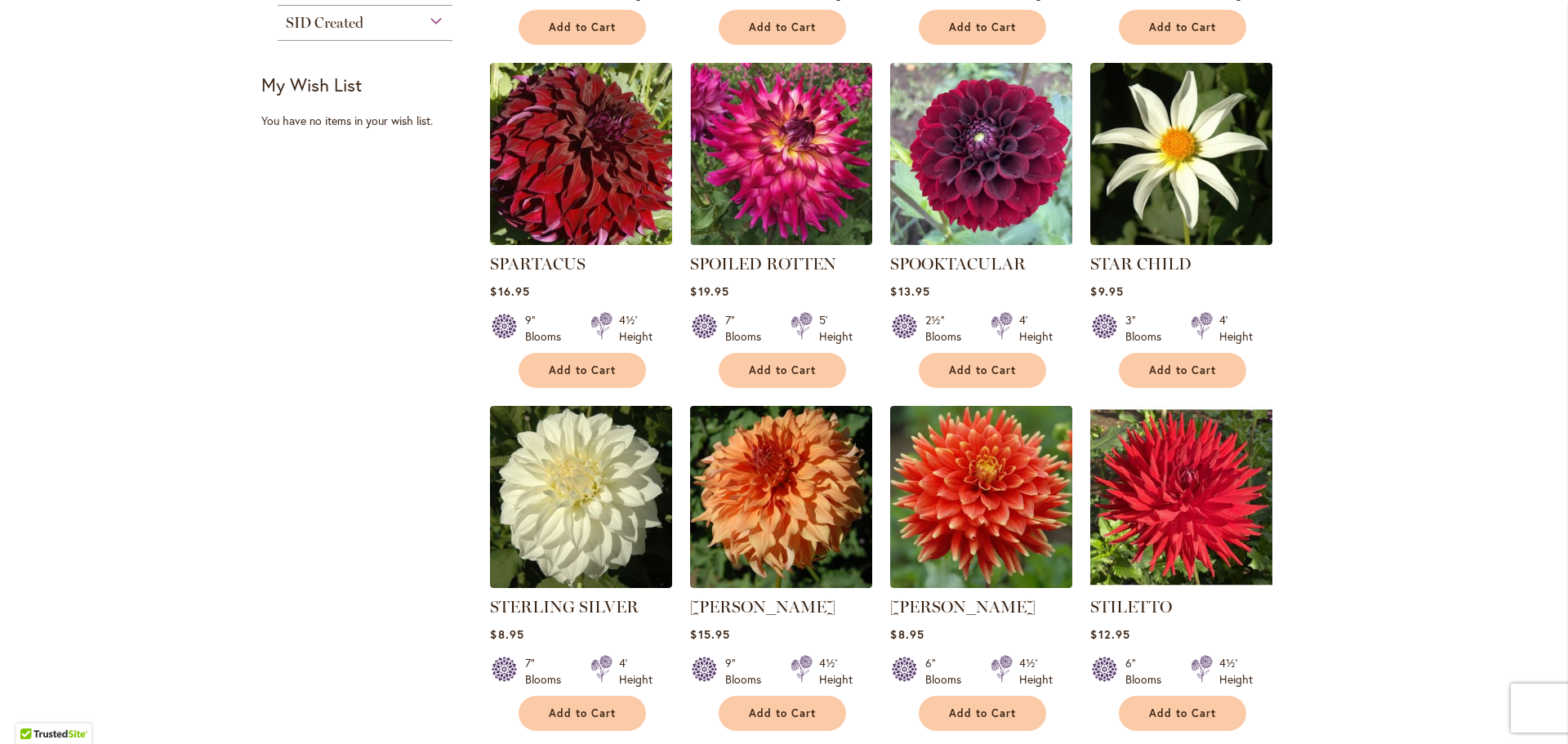
scroll to position [1144, 0]
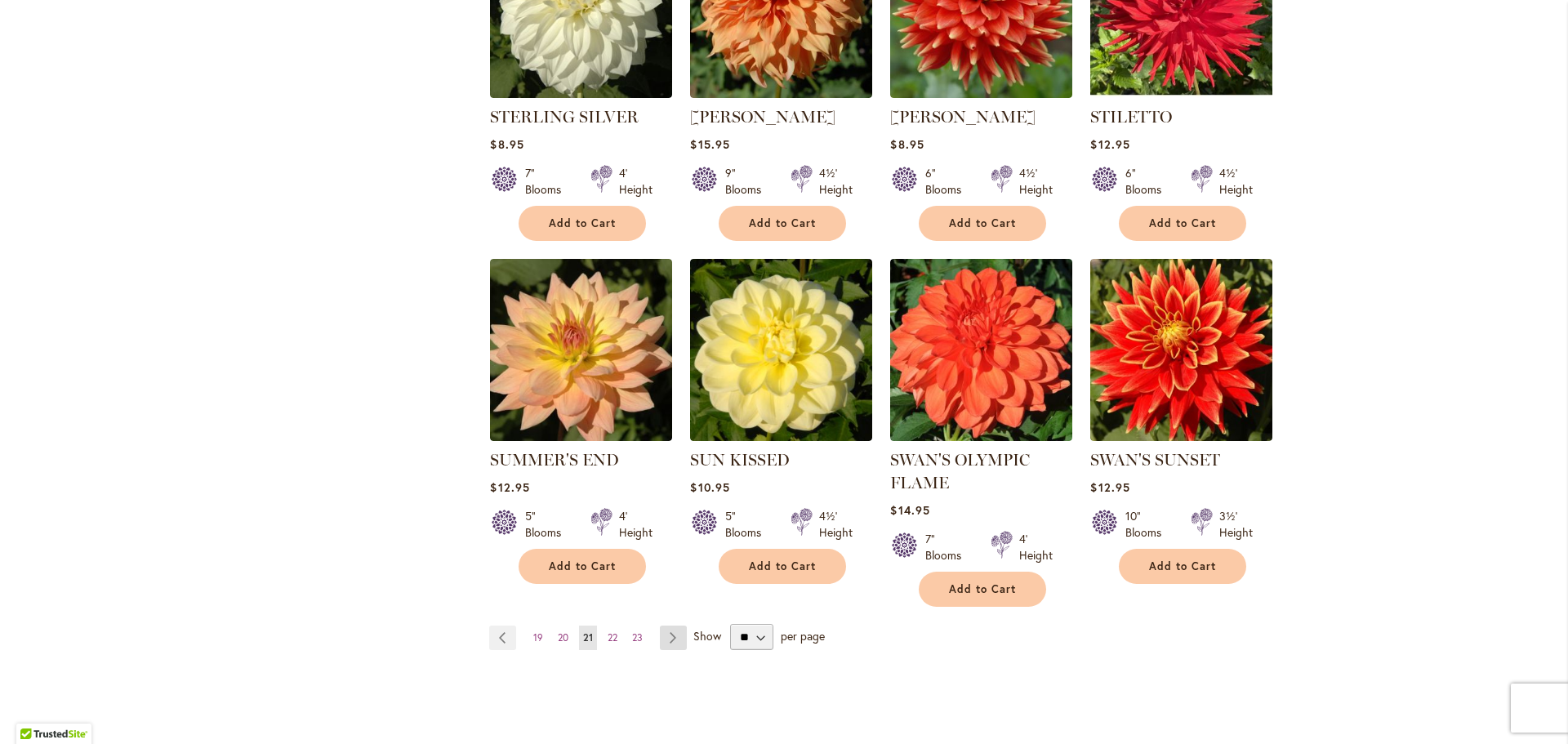
click at [680, 628] on link "Page Next" at bounding box center [673, 638] width 27 height 25
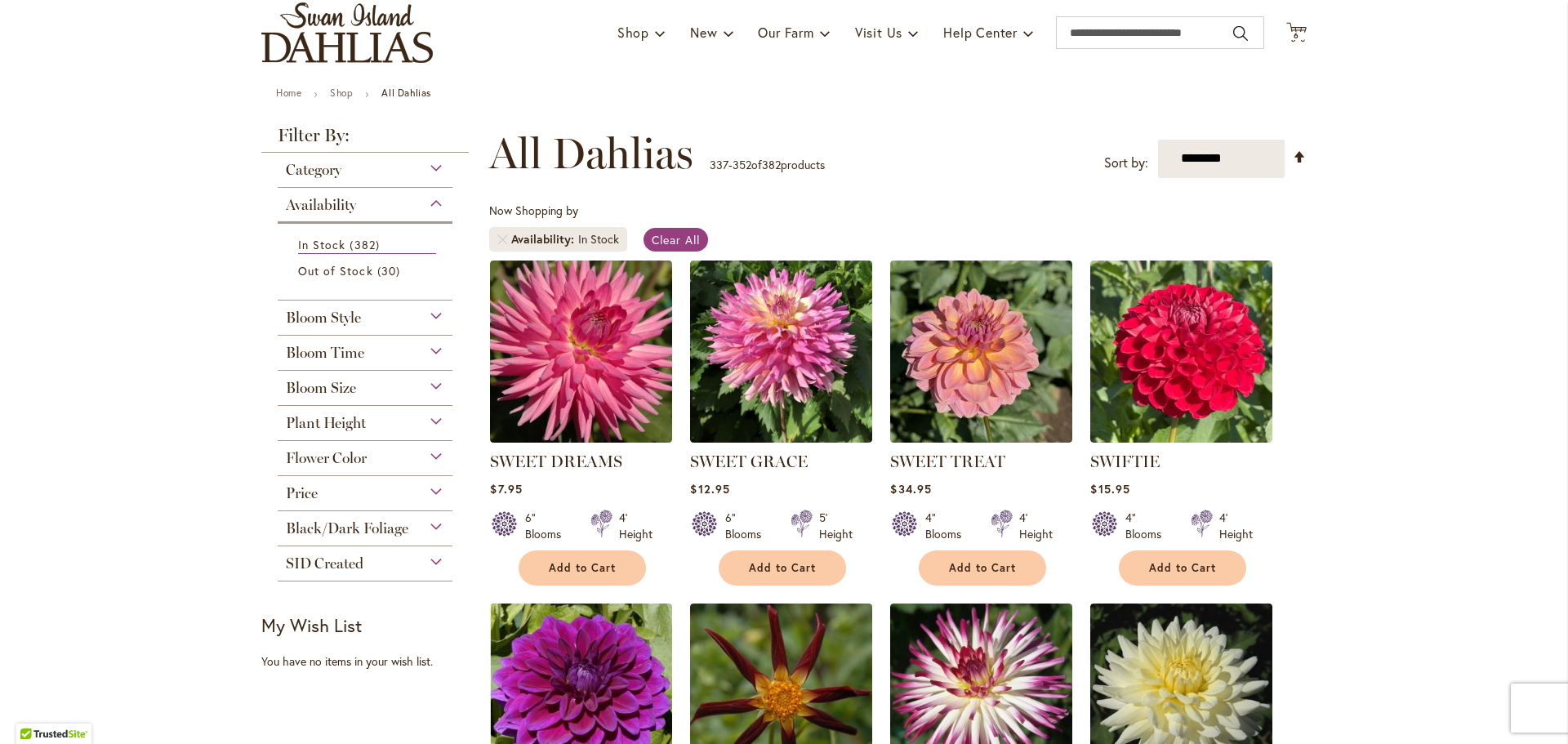
scroll to position [326, 0]
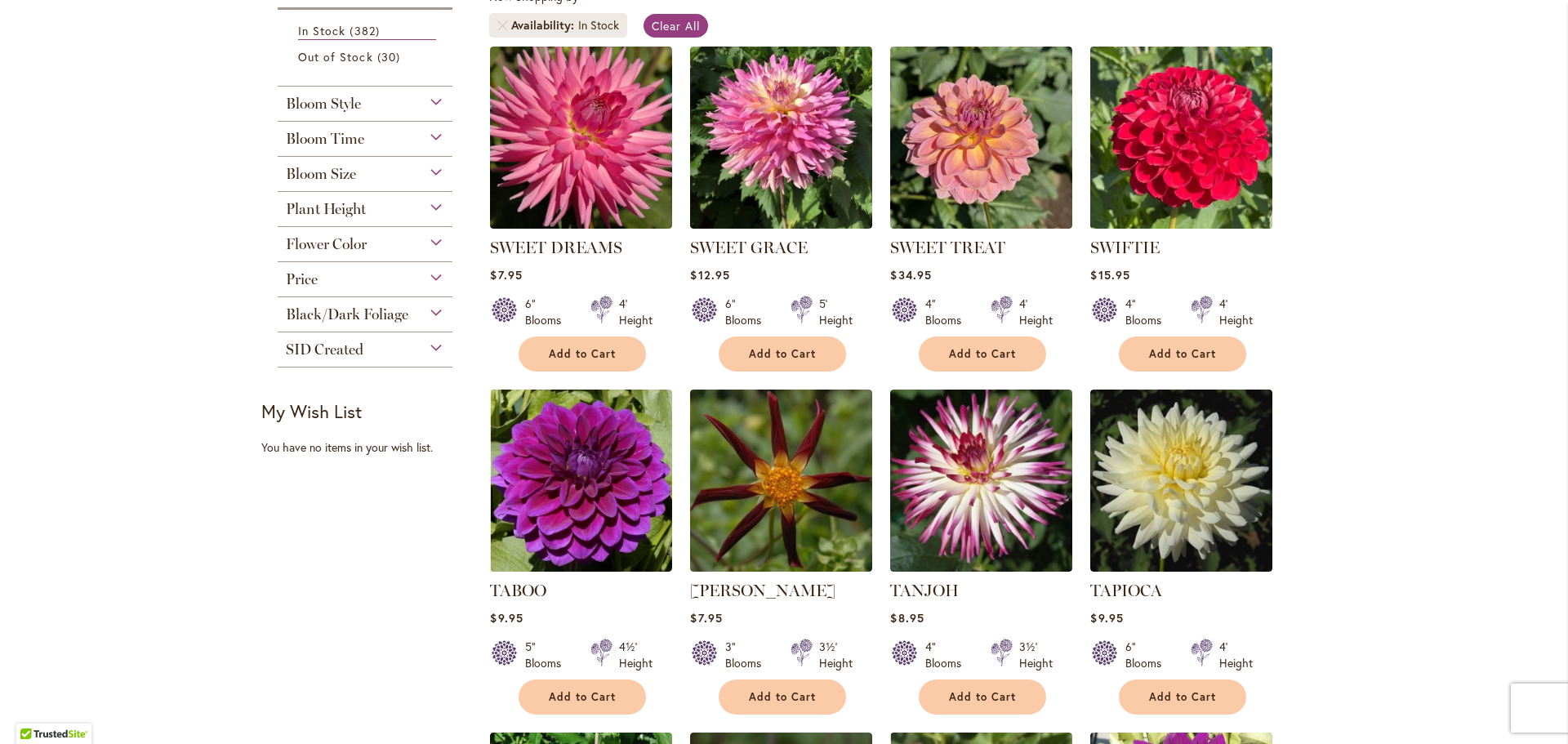
click at [1213, 157] on img at bounding box center [1181, 137] width 191 height 191
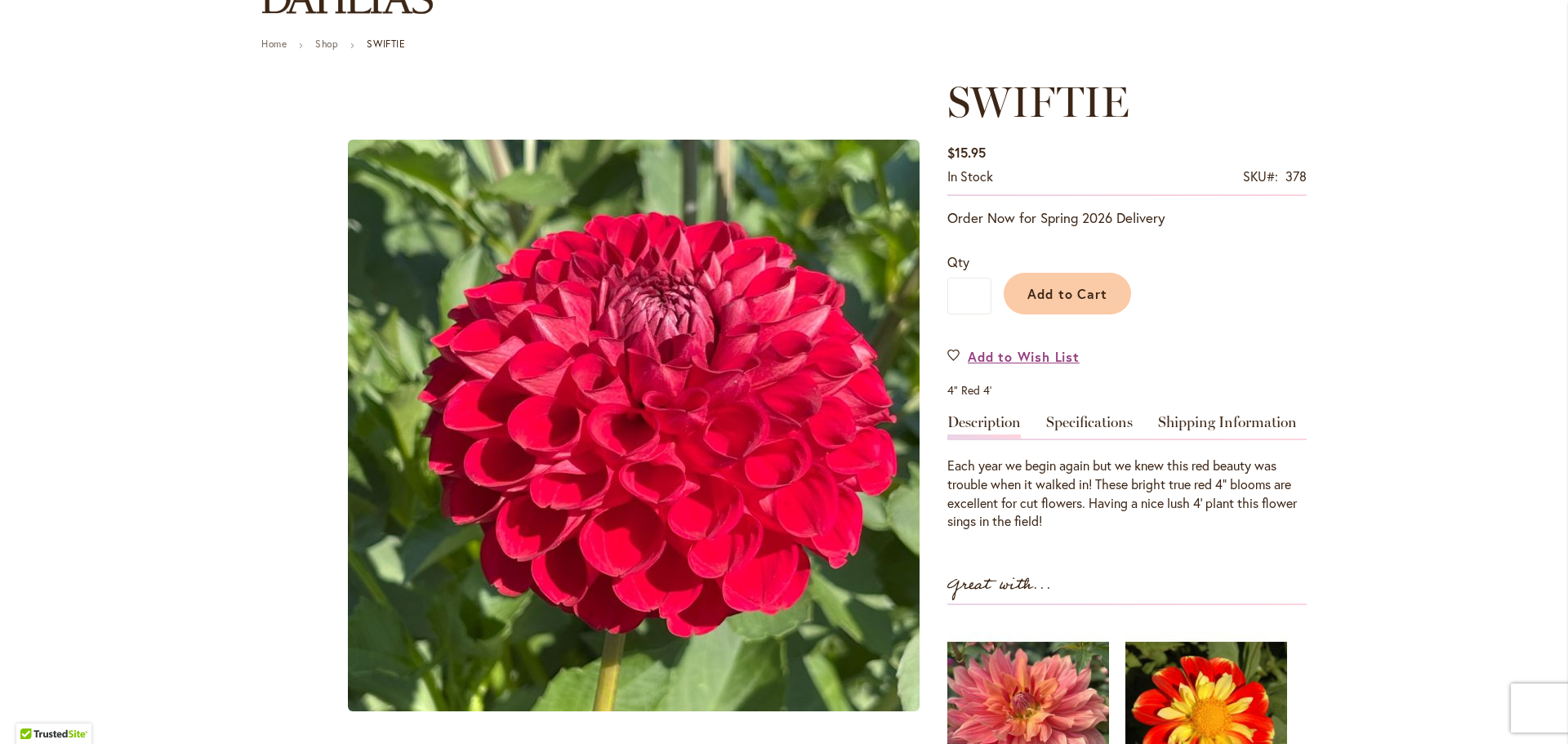
scroll to position [163, 0]
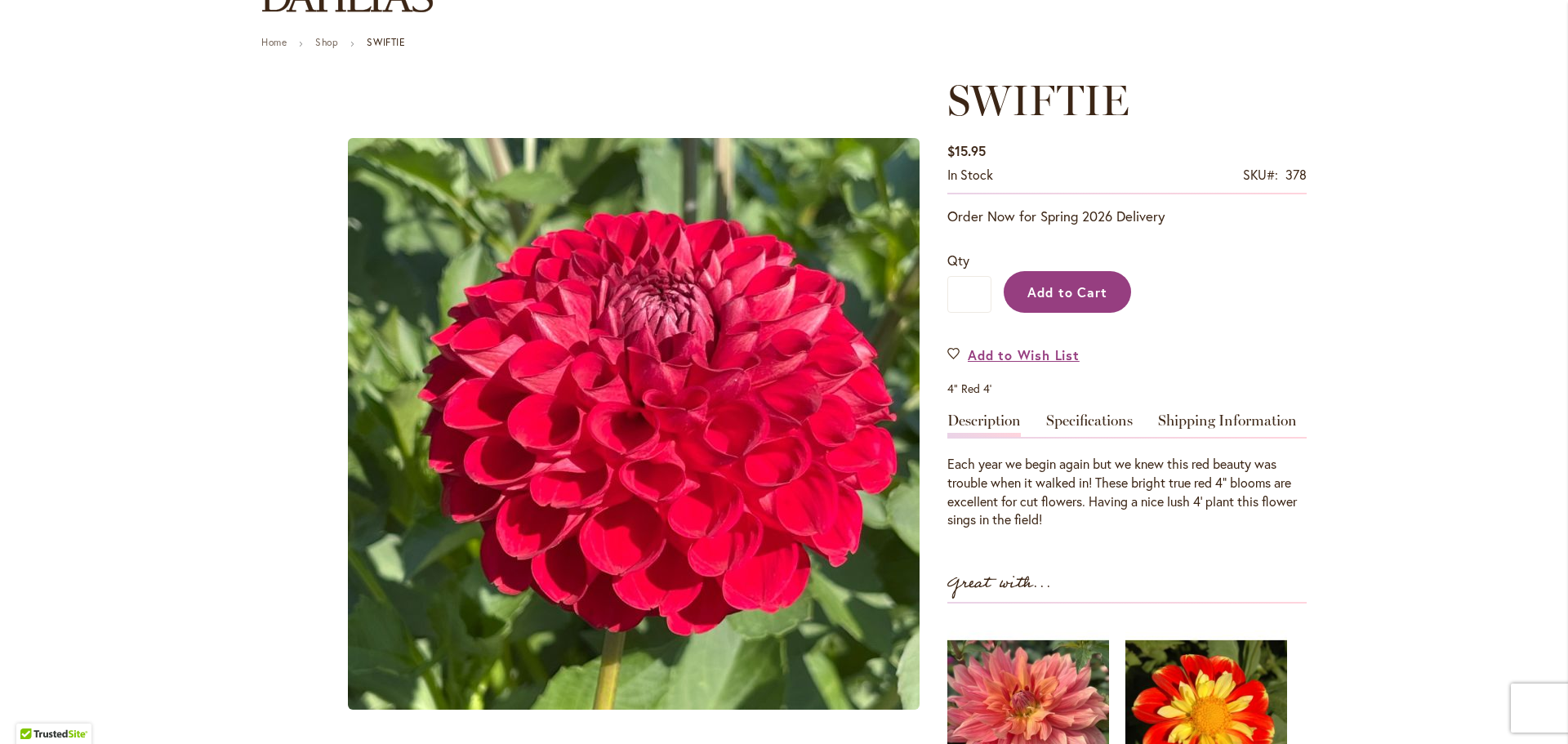
click at [1057, 302] on button "Add to Cart" at bounding box center [1067, 292] width 127 height 42
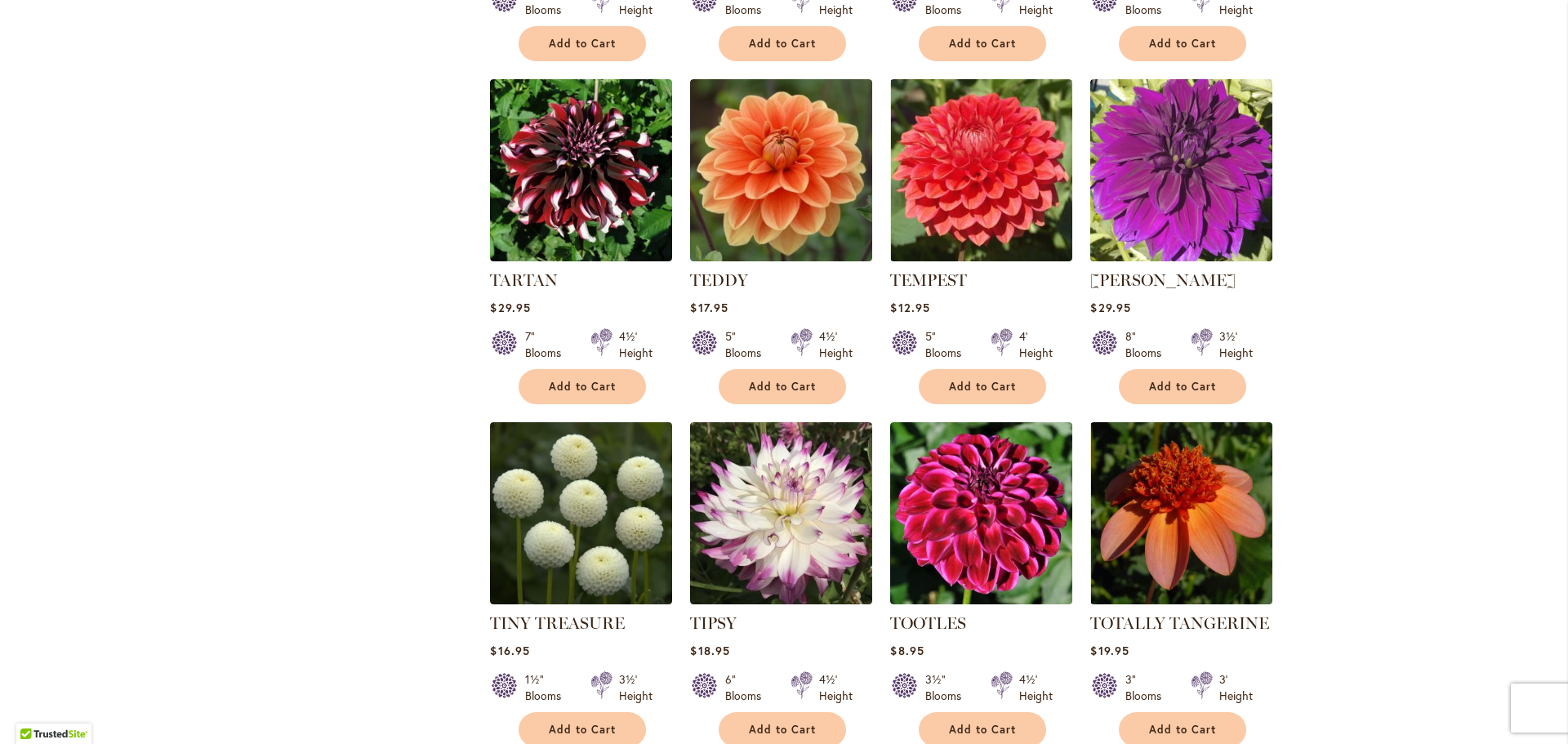
scroll to position [1389, 0]
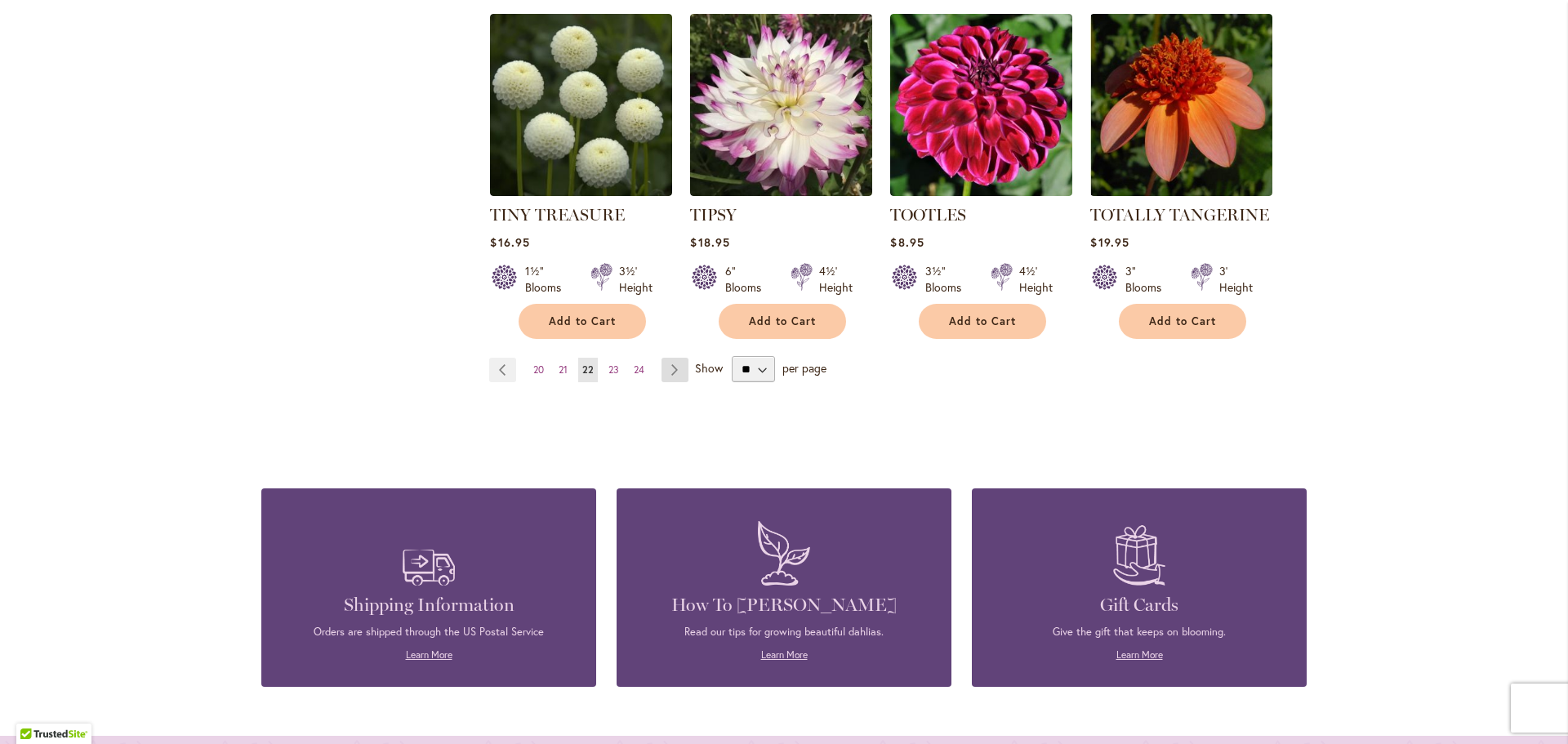
click at [661, 361] on link "Page Next" at bounding box center [674, 370] width 27 height 25
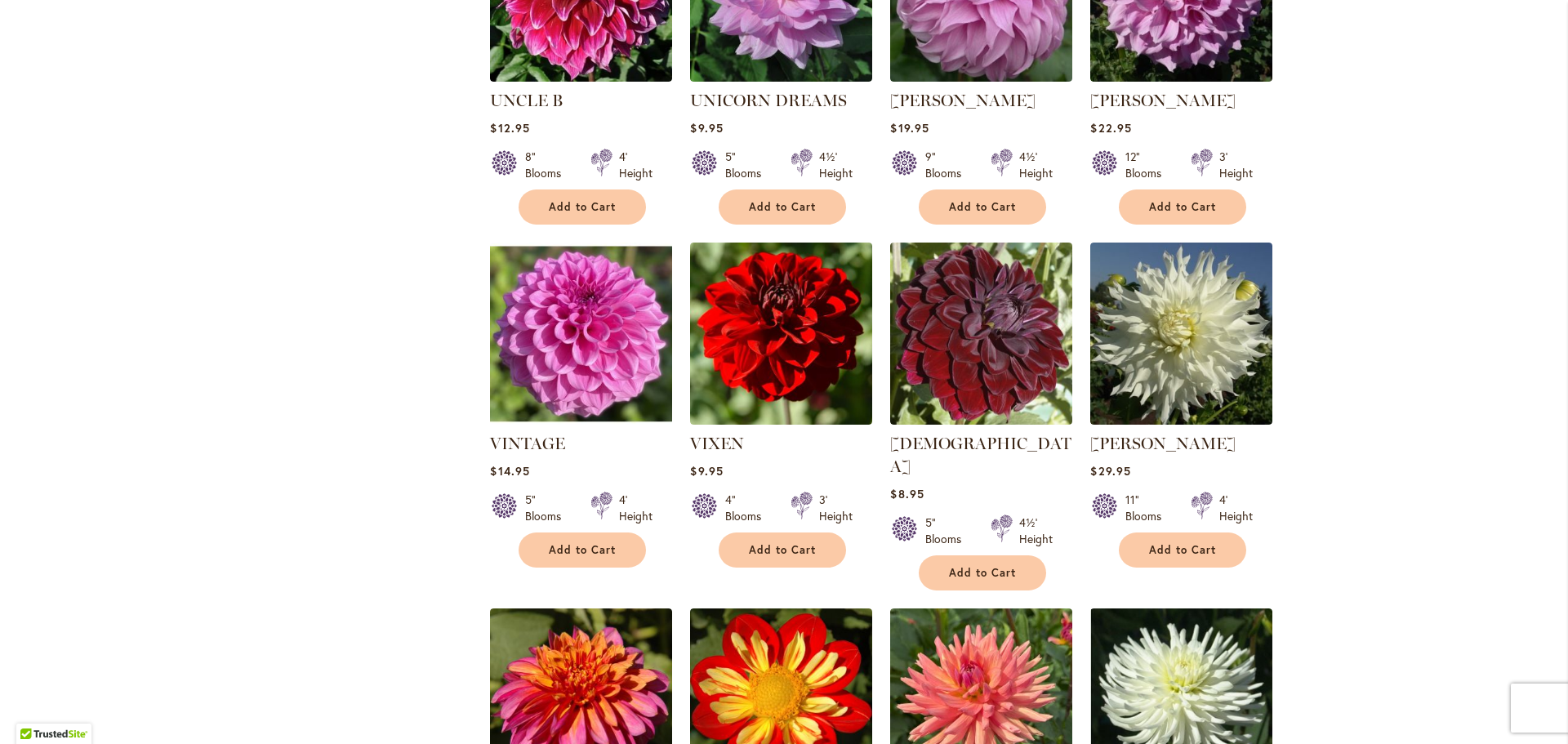
scroll to position [1144, 0]
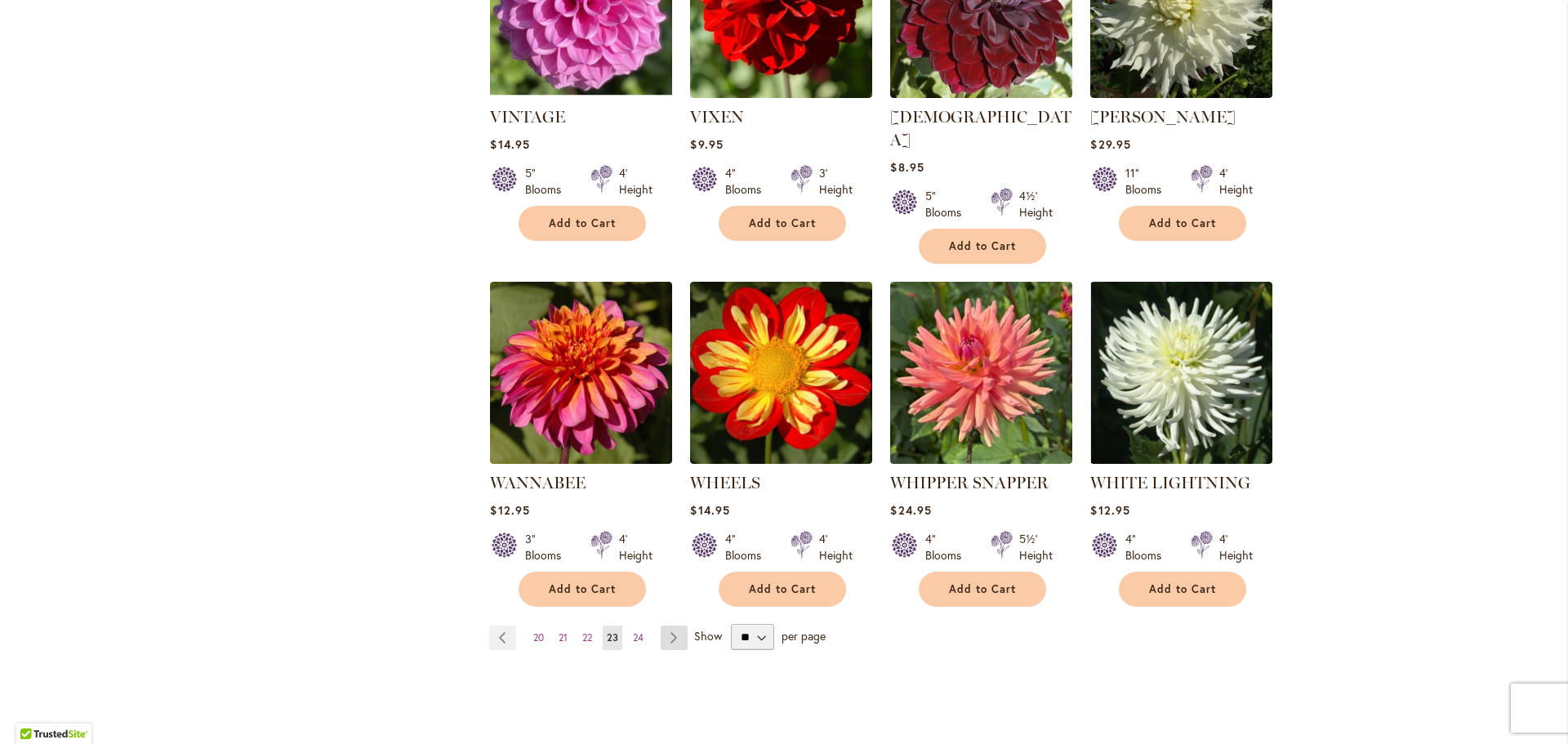
click at [674, 626] on link "Page Next" at bounding box center [673, 638] width 27 height 25
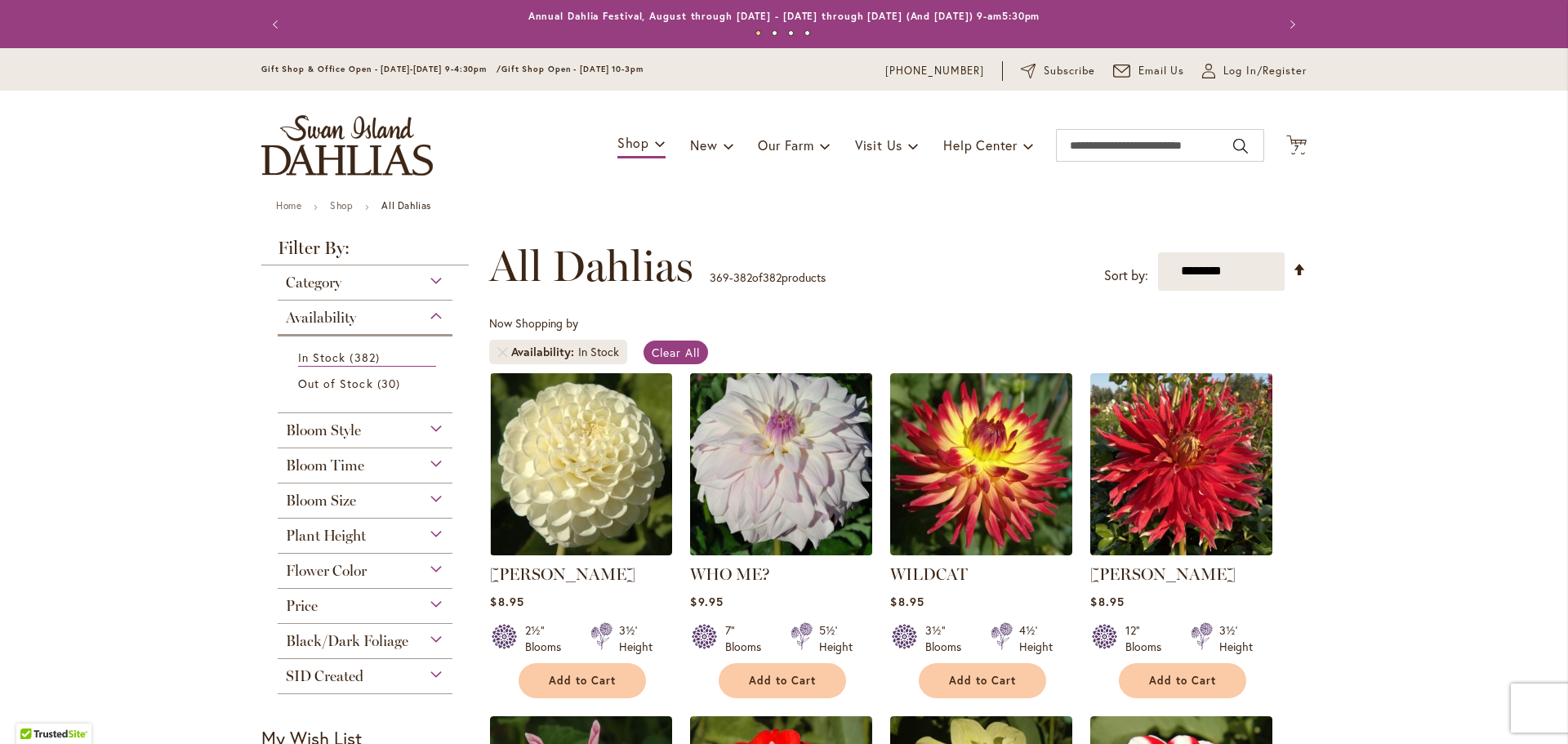
click at [806, 478] on img at bounding box center [782, 464] width 191 height 191
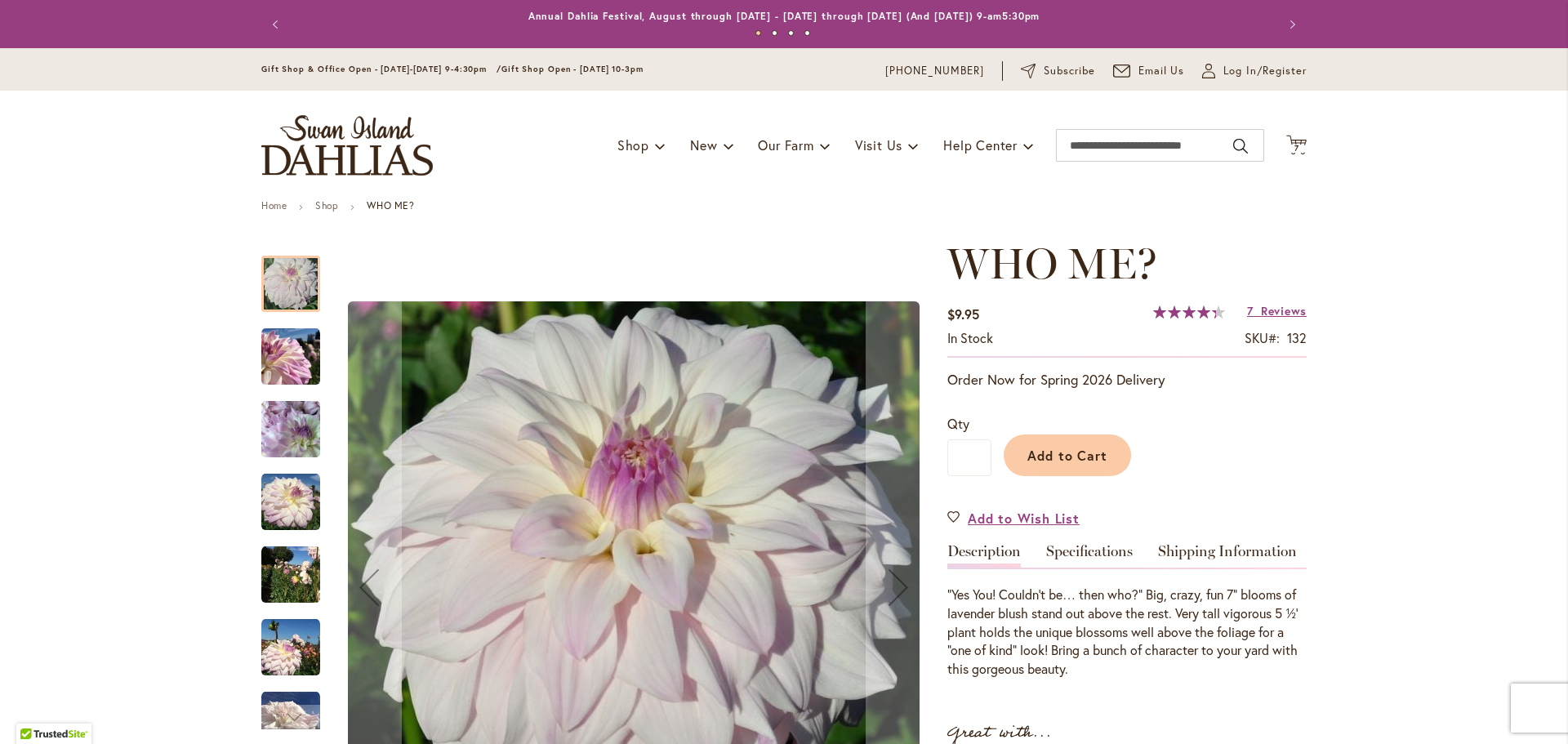
click at [275, 360] on img "Who Me?" at bounding box center [290, 356] width 59 height 59
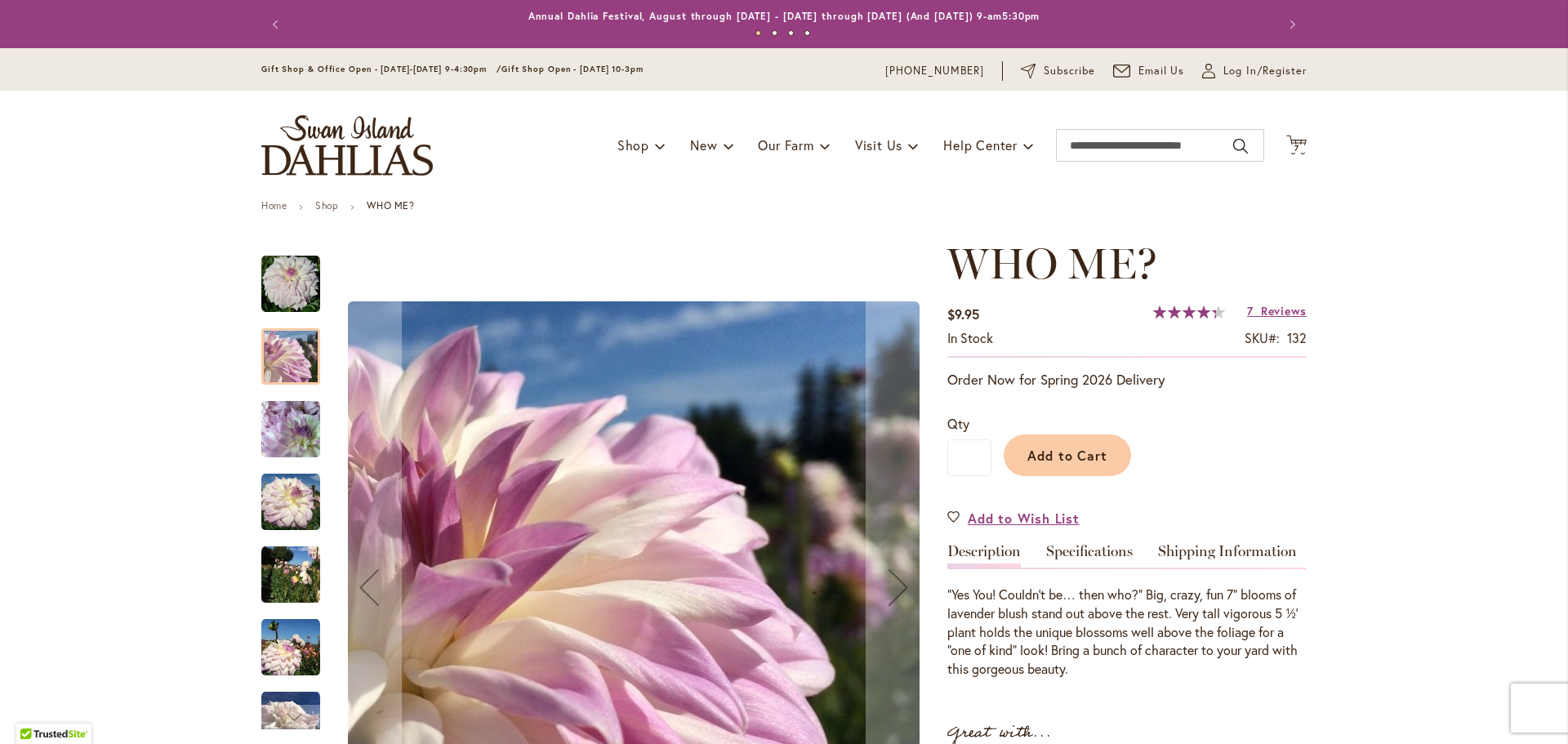
click at [267, 427] on img "Who Me?" at bounding box center [290, 430] width 59 height 79
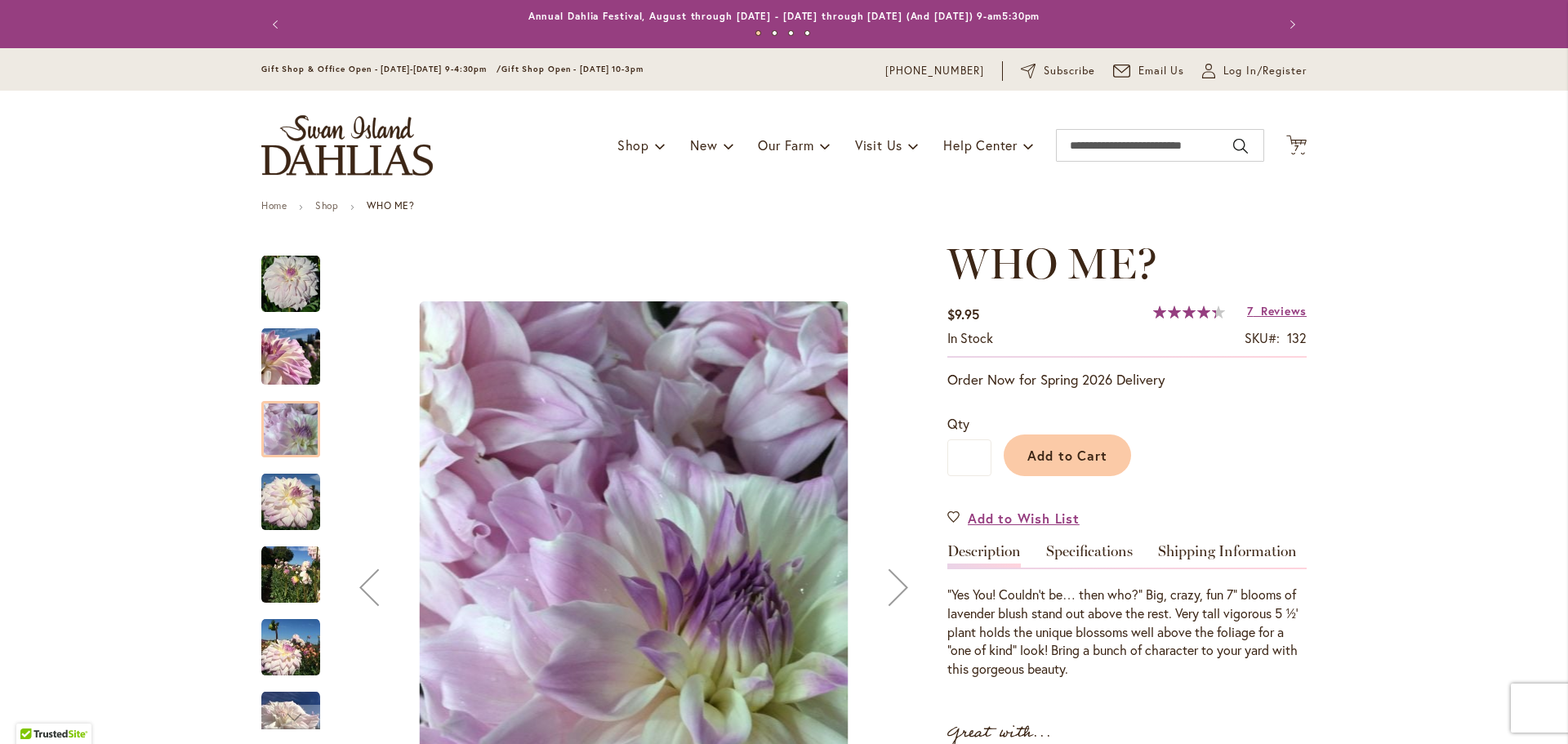
click at [280, 508] on img "Who Me?" at bounding box center [290, 501] width 59 height 59
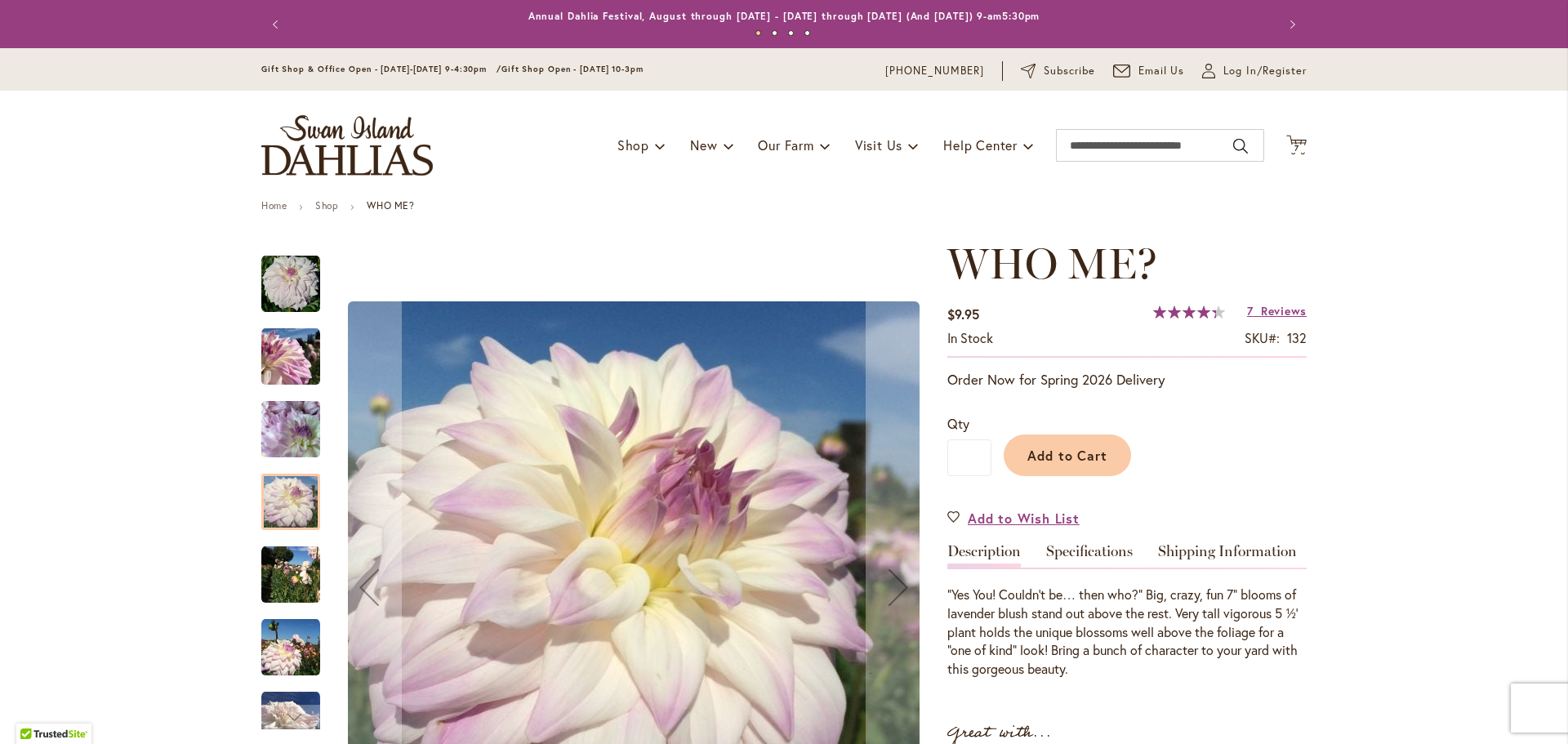
click at [276, 575] on img "Who Me?" at bounding box center [290, 575] width 59 height 59
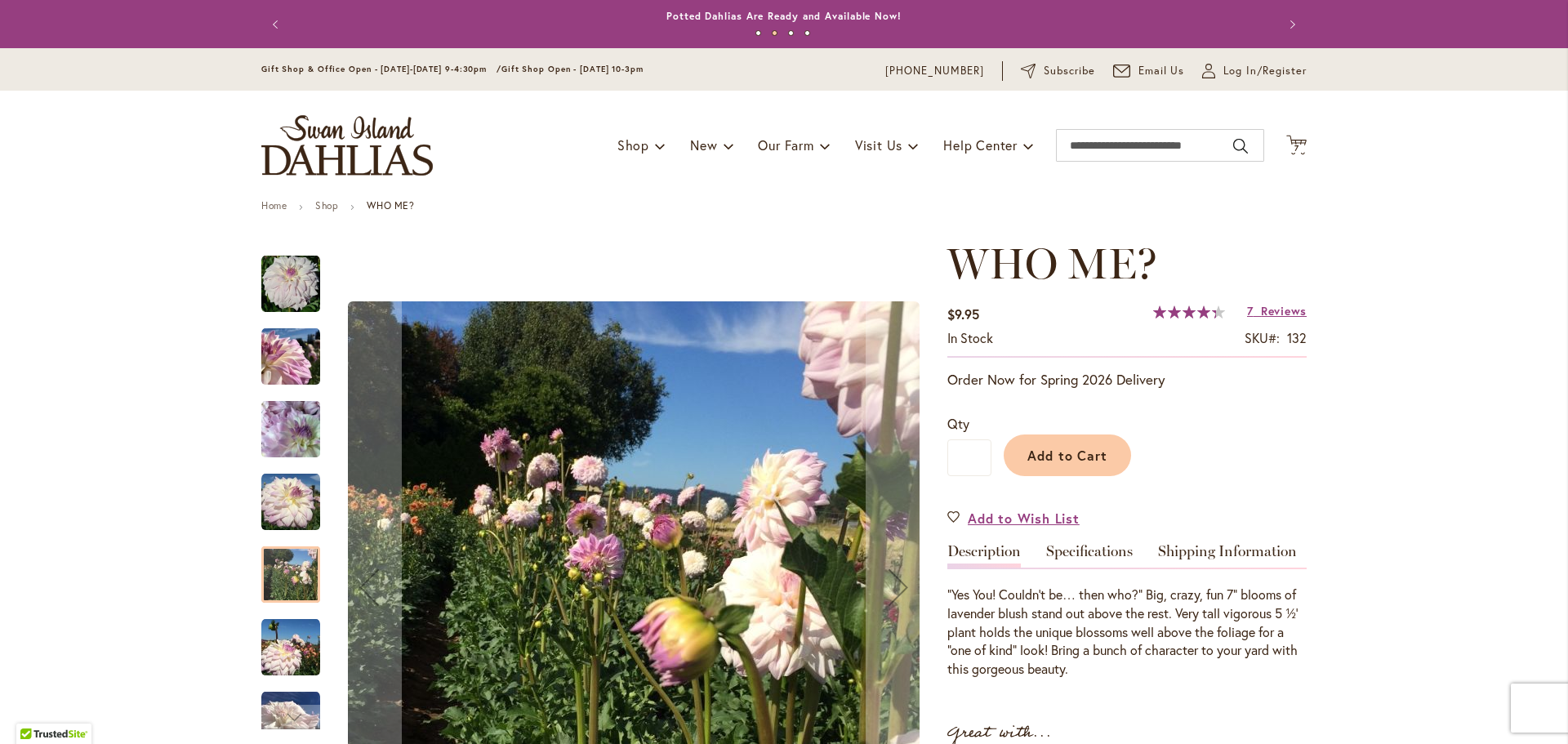
click at [264, 667] on img "Who Me?" at bounding box center [290, 648] width 59 height 59
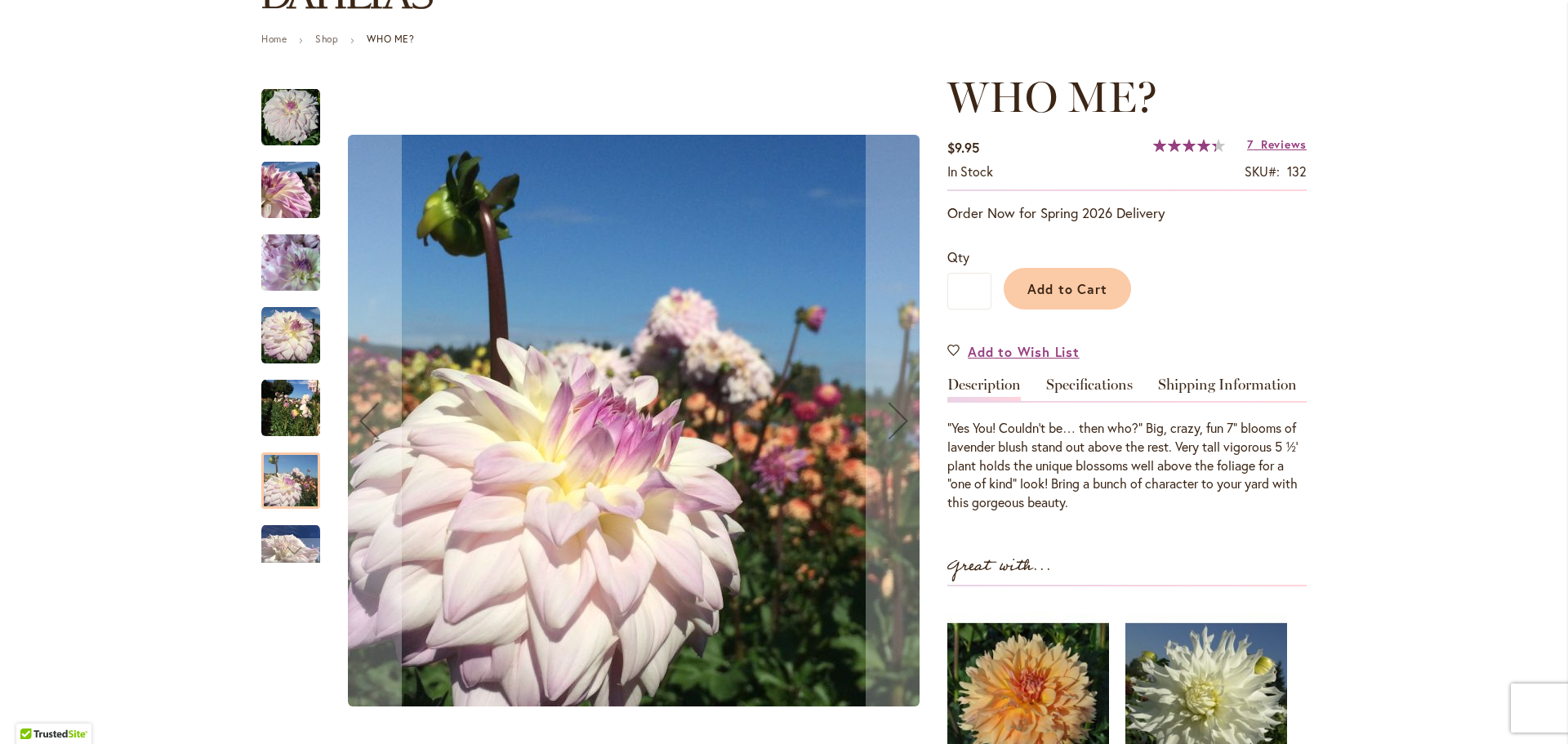
scroll to position [245, 0]
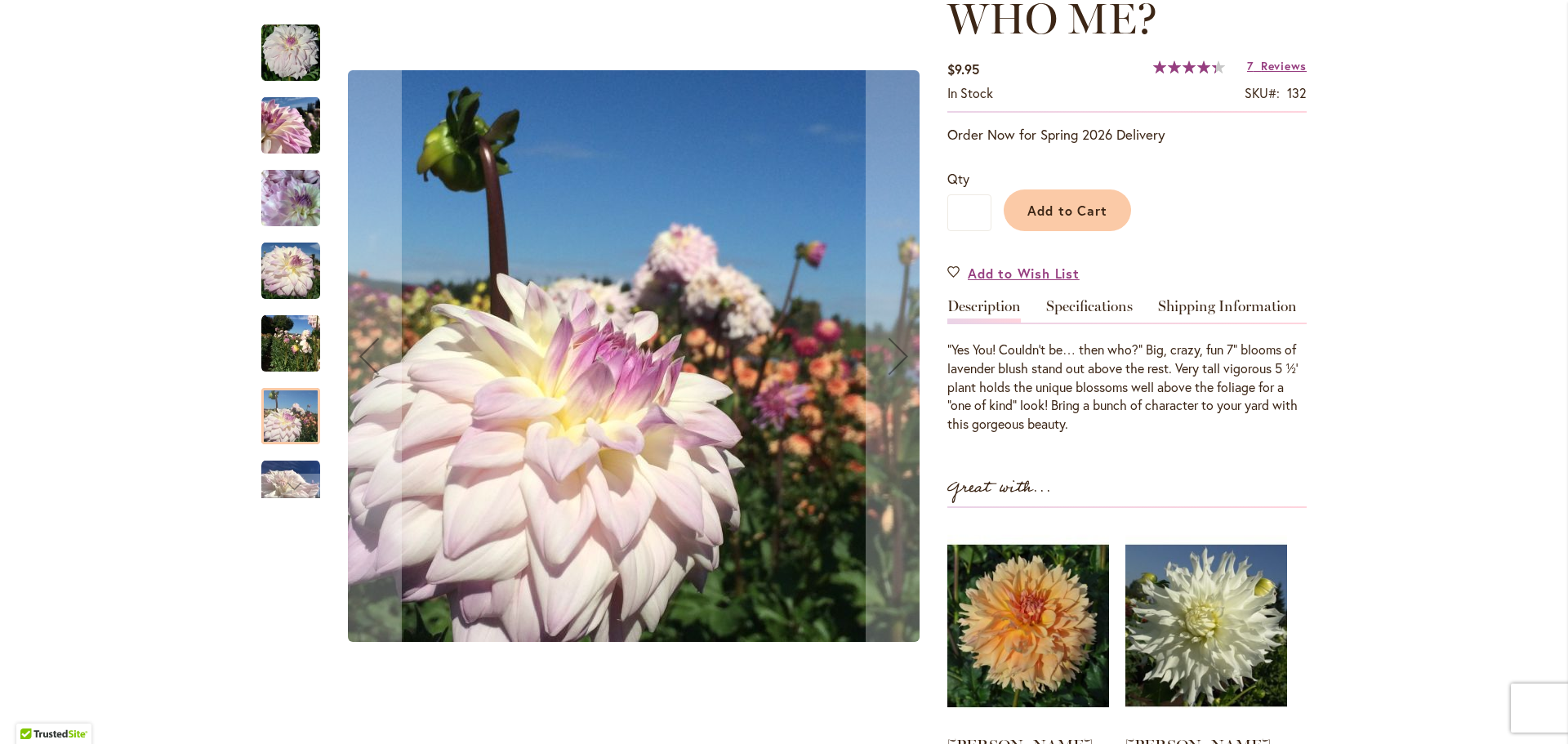
click at [276, 354] on img "Who Me?" at bounding box center [290, 343] width 59 height 59
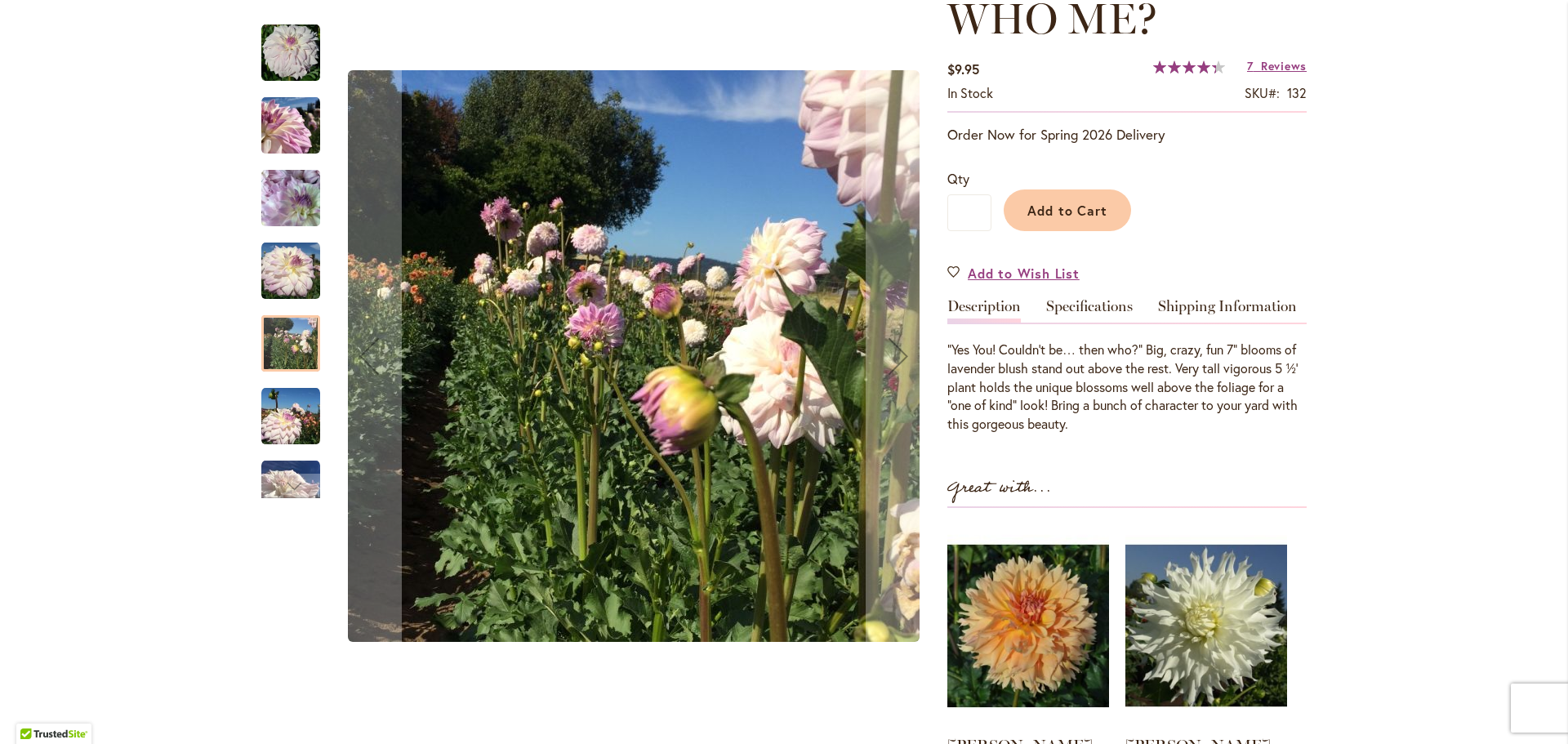
click at [276, 418] on img "Who Me?" at bounding box center [290, 416] width 59 height 59
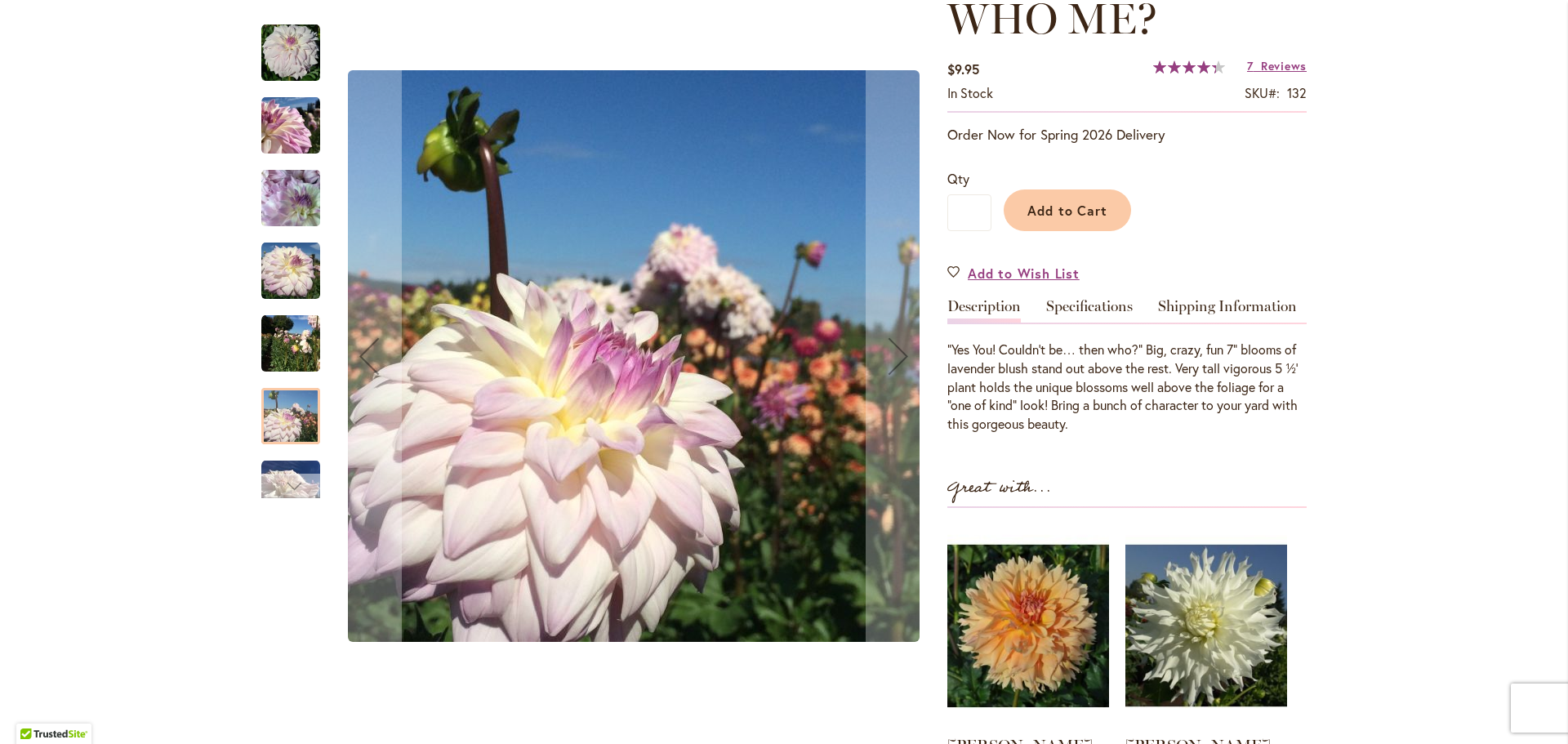
click at [278, 480] on div "Next" at bounding box center [290, 485] width 25 height 25
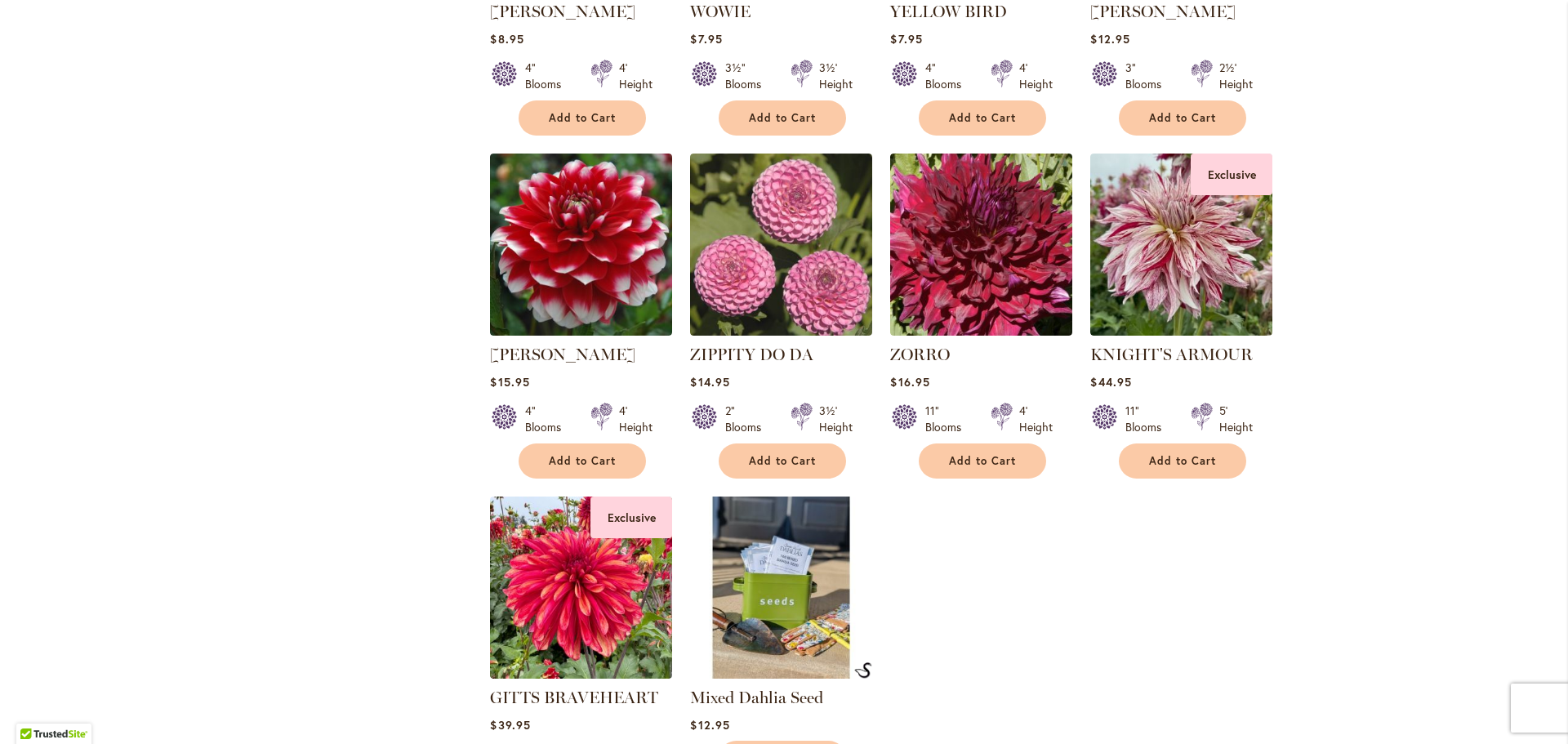
scroll to position [1062, 0]
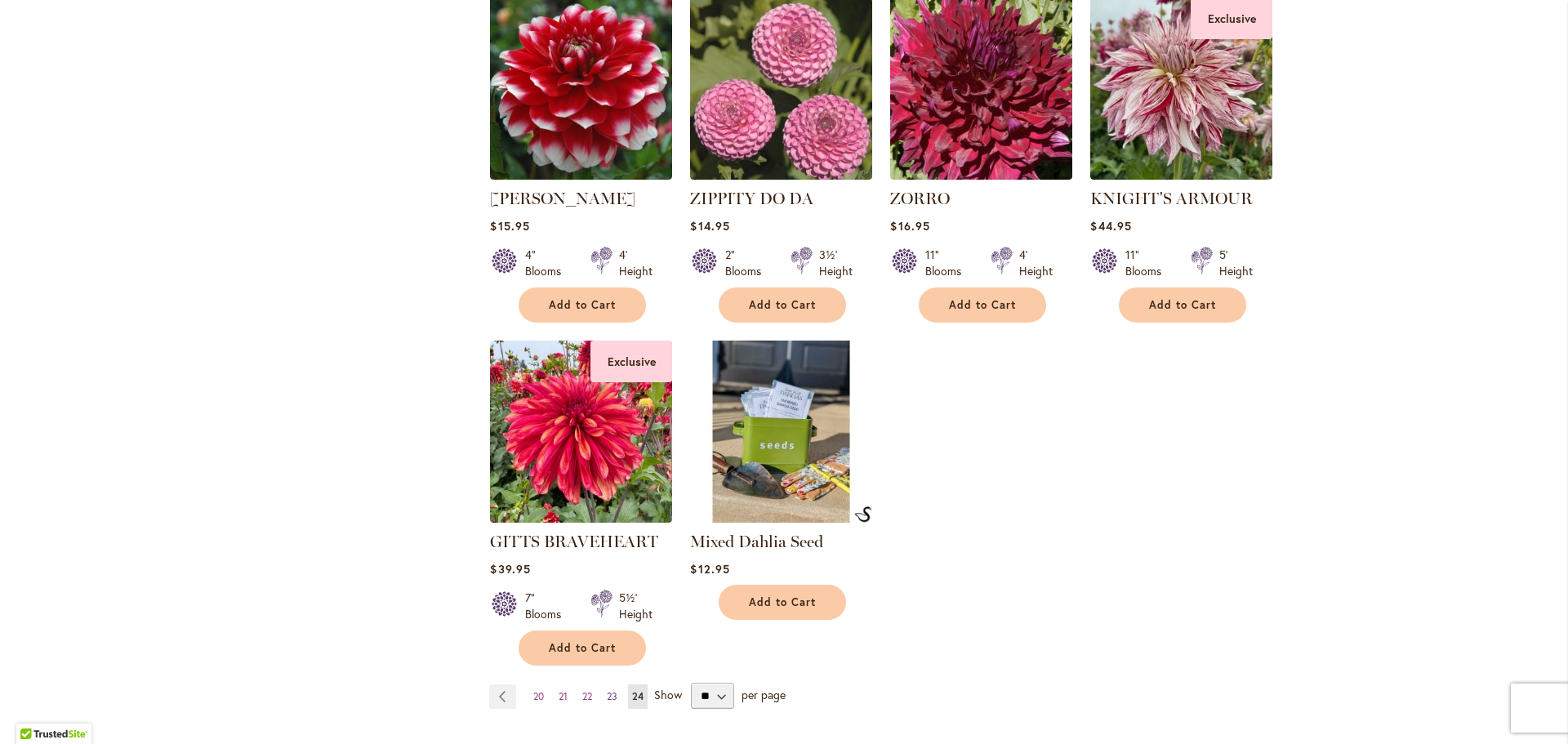
click at [611, 694] on span "23" at bounding box center [611, 696] width 11 height 12
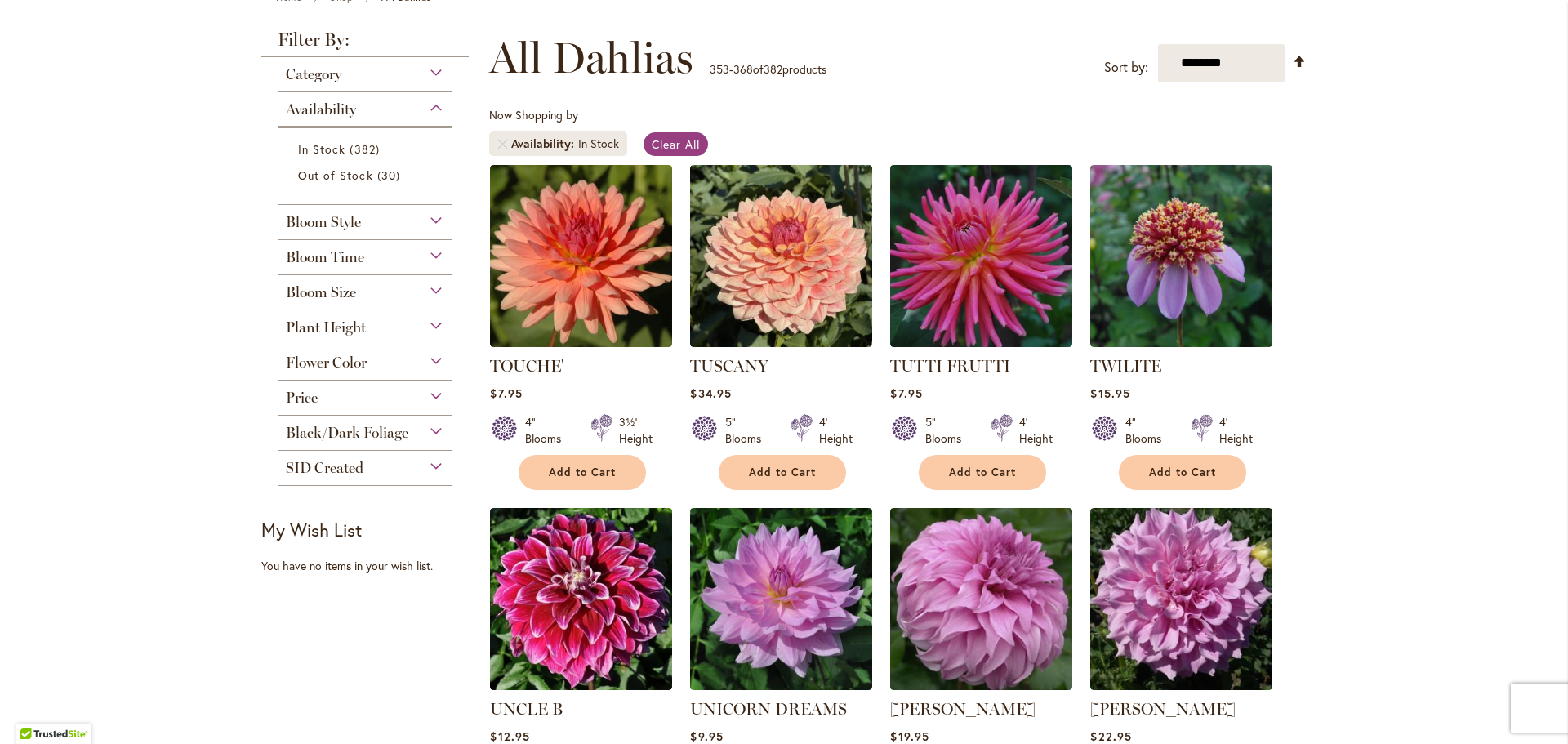
scroll to position [490, 0]
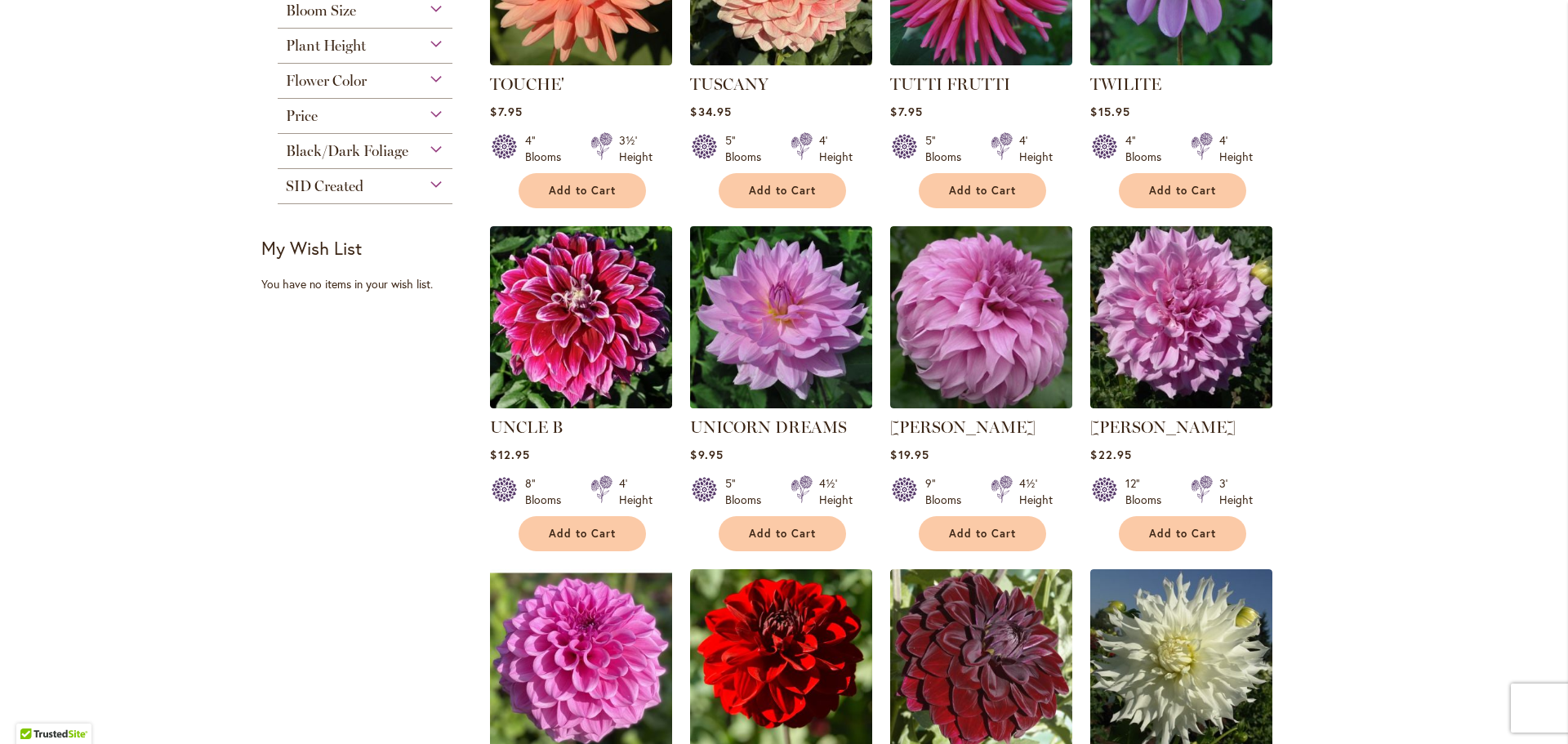
click at [768, 329] on img at bounding box center [782, 317] width 191 height 191
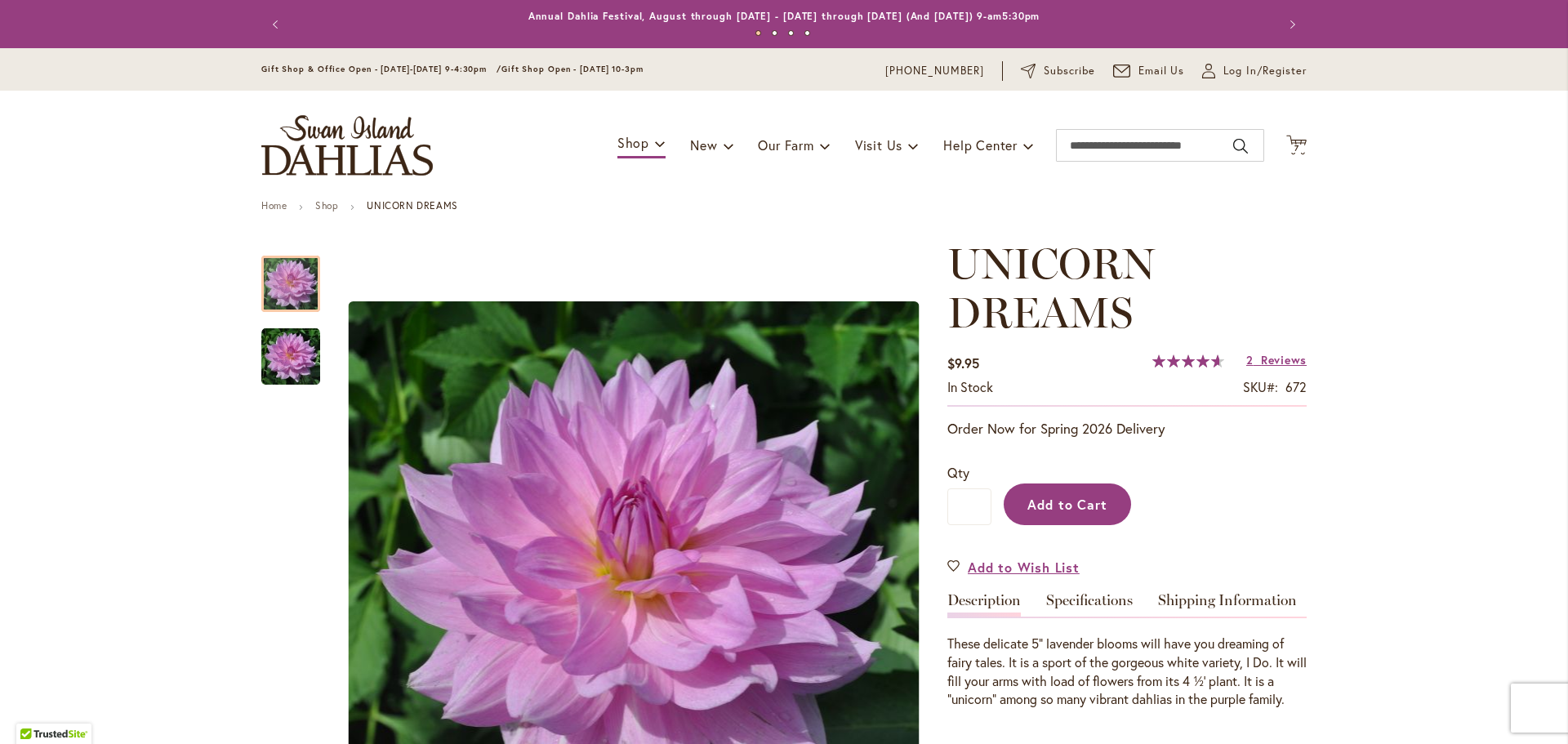
click at [1042, 496] on span "Add to Cart" at bounding box center [1067, 503] width 81 height 17
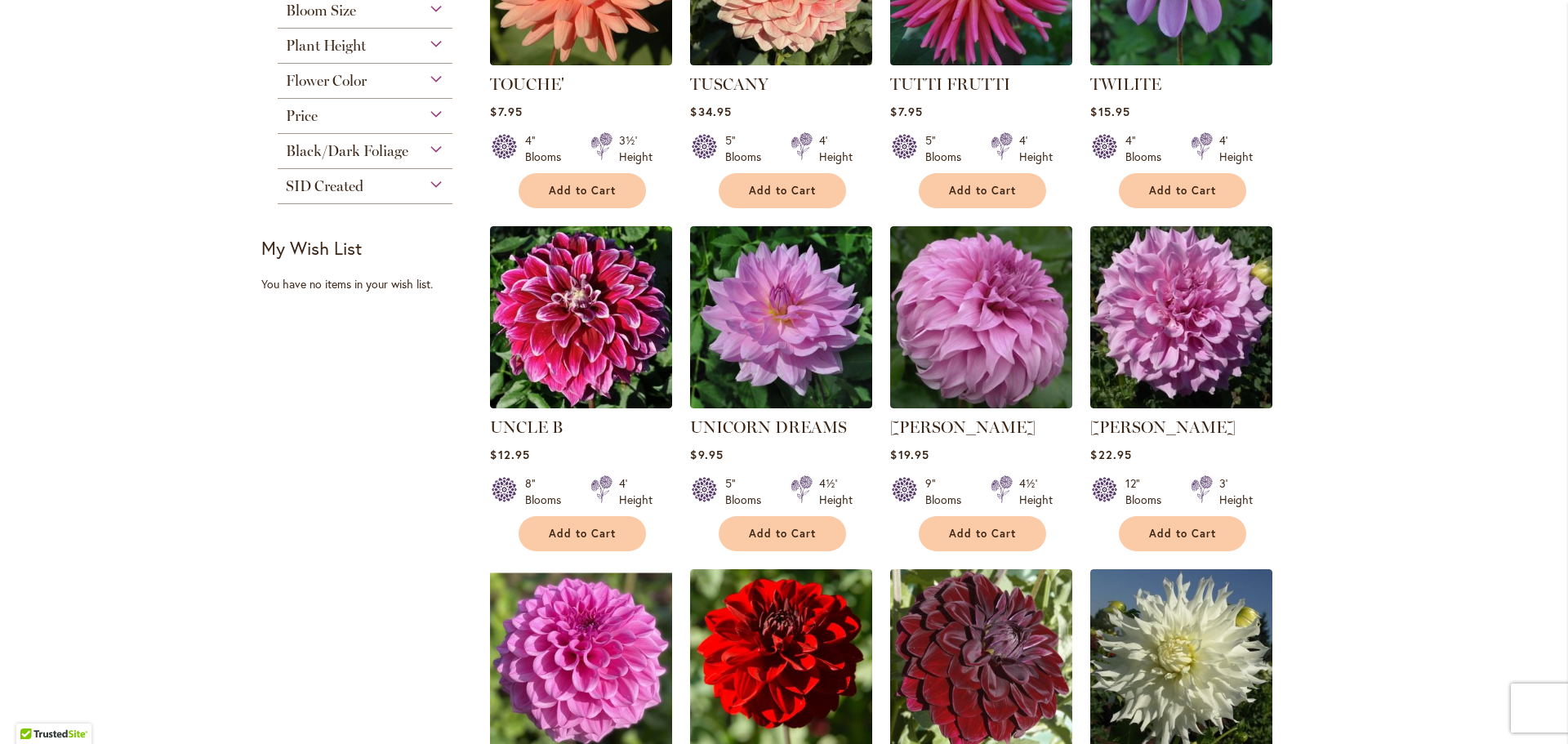
scroll to position [735, 0]
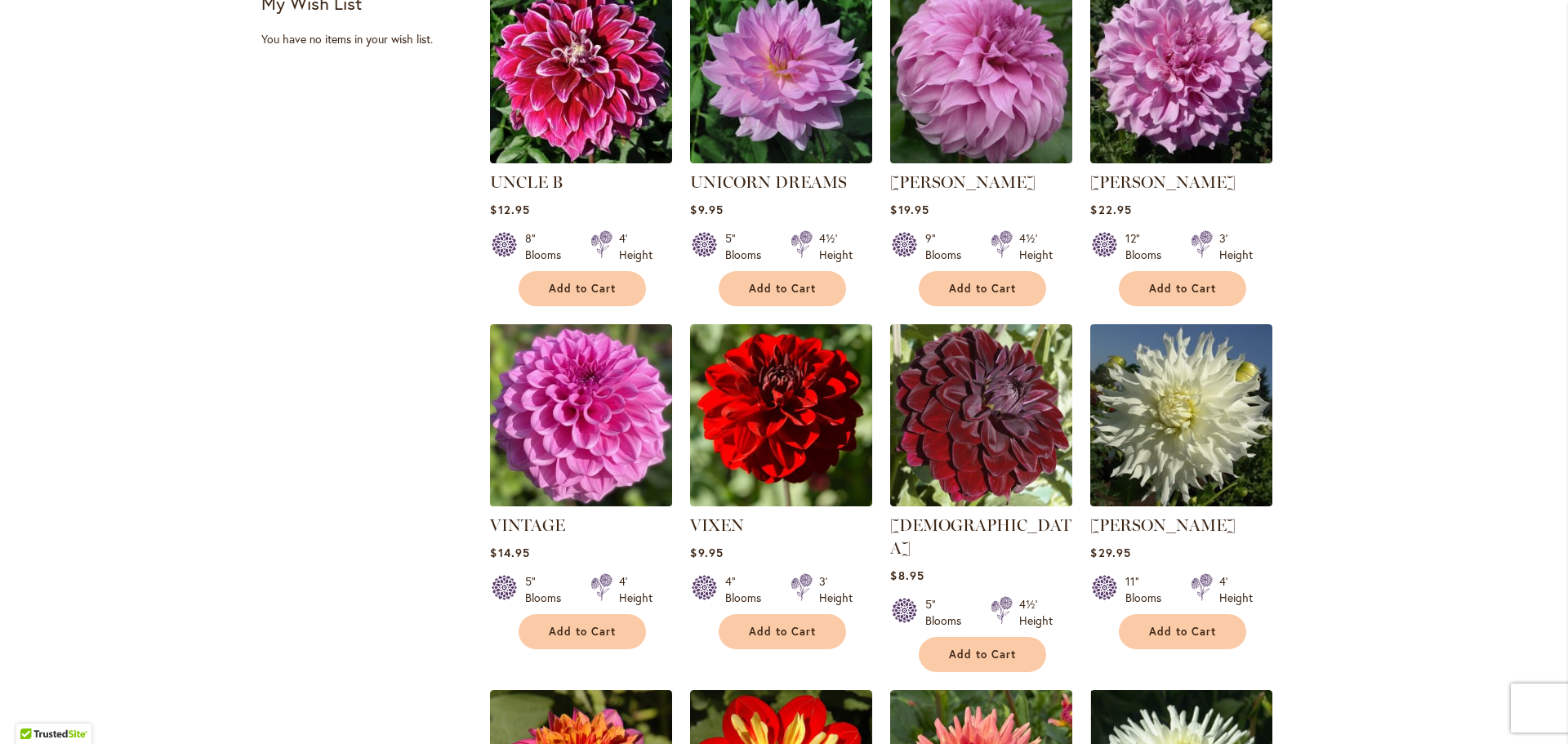
click at [580, 437] on img at bounding box center [582, 415] width 191 height 191
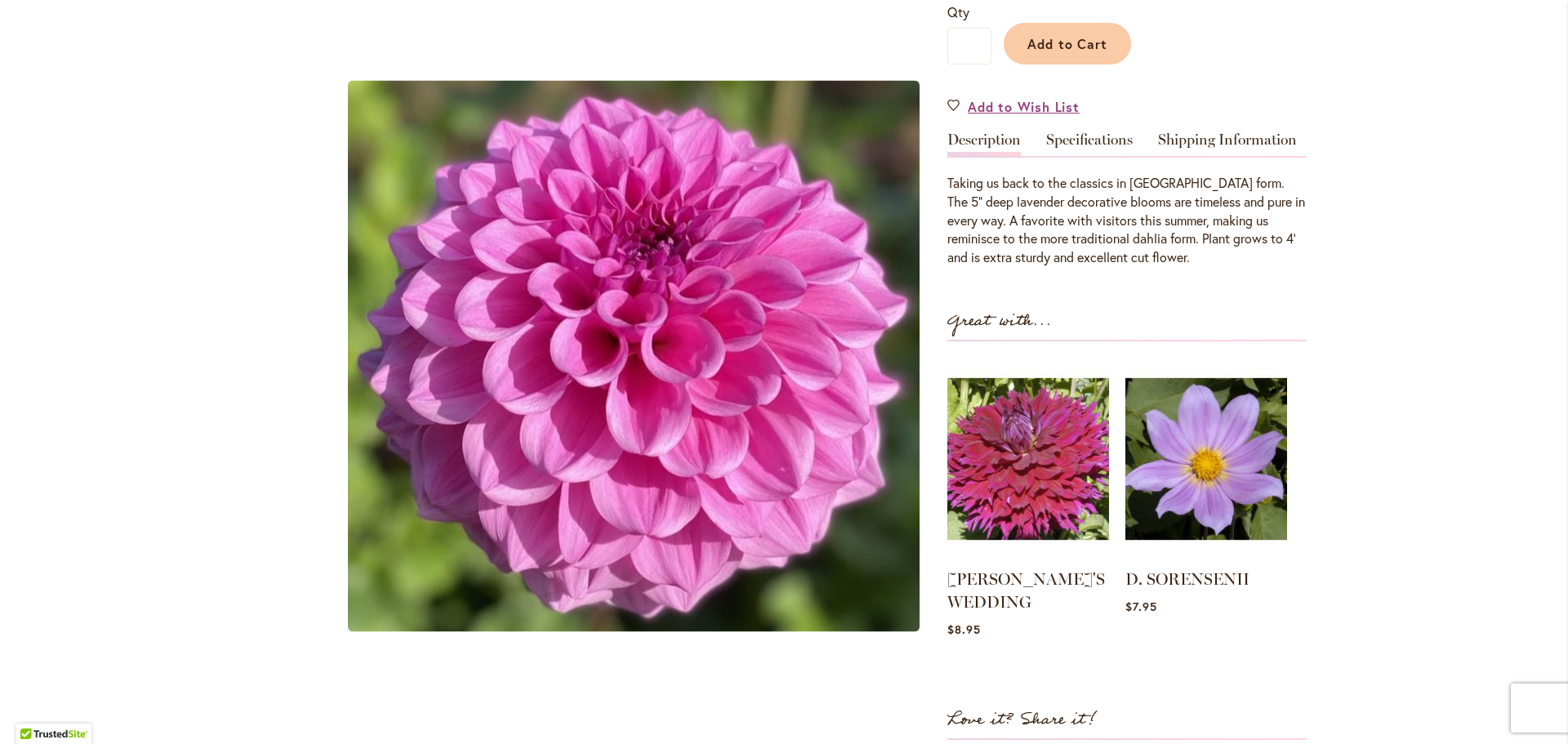
scroll to position [163, 0]
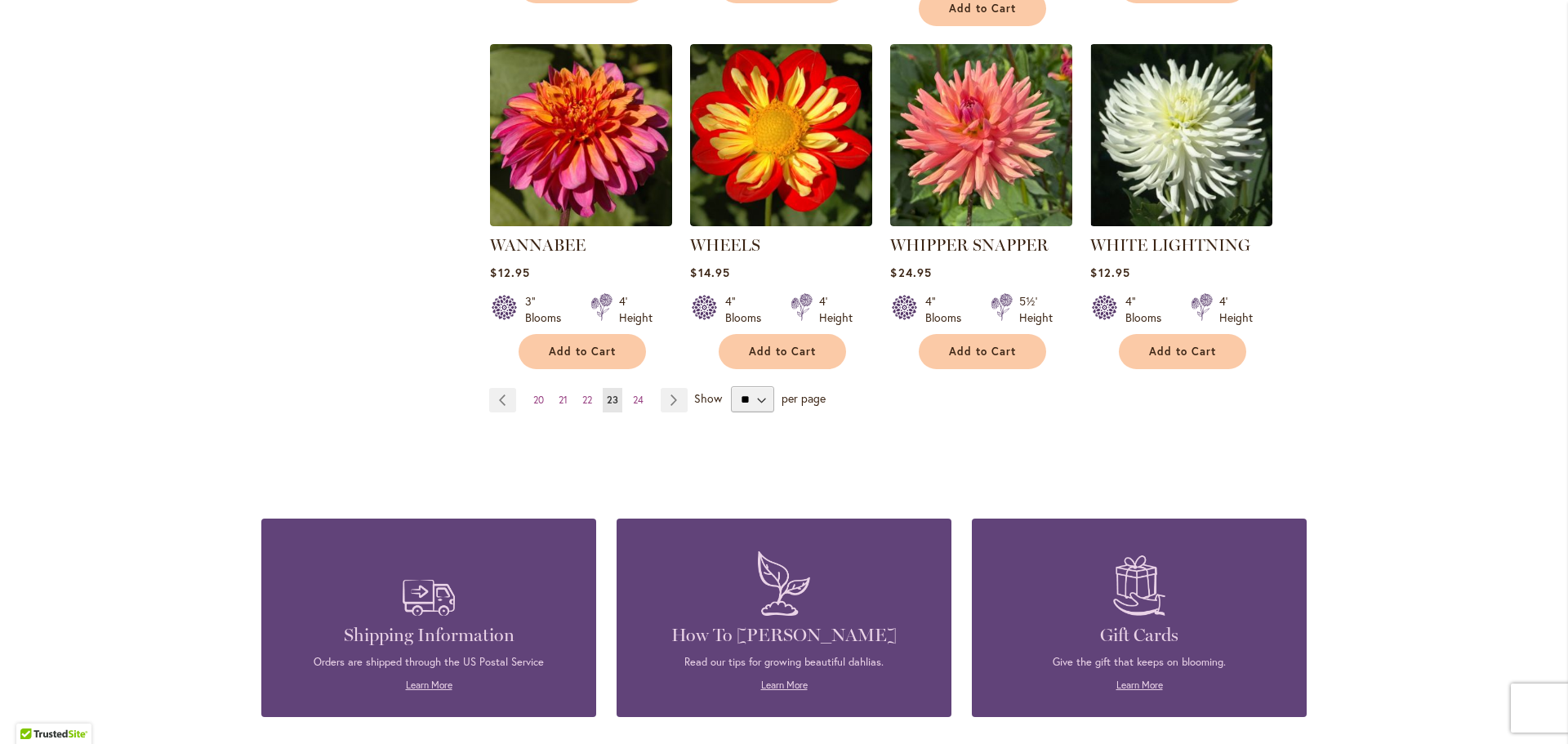
scroll to position [1389, 0]
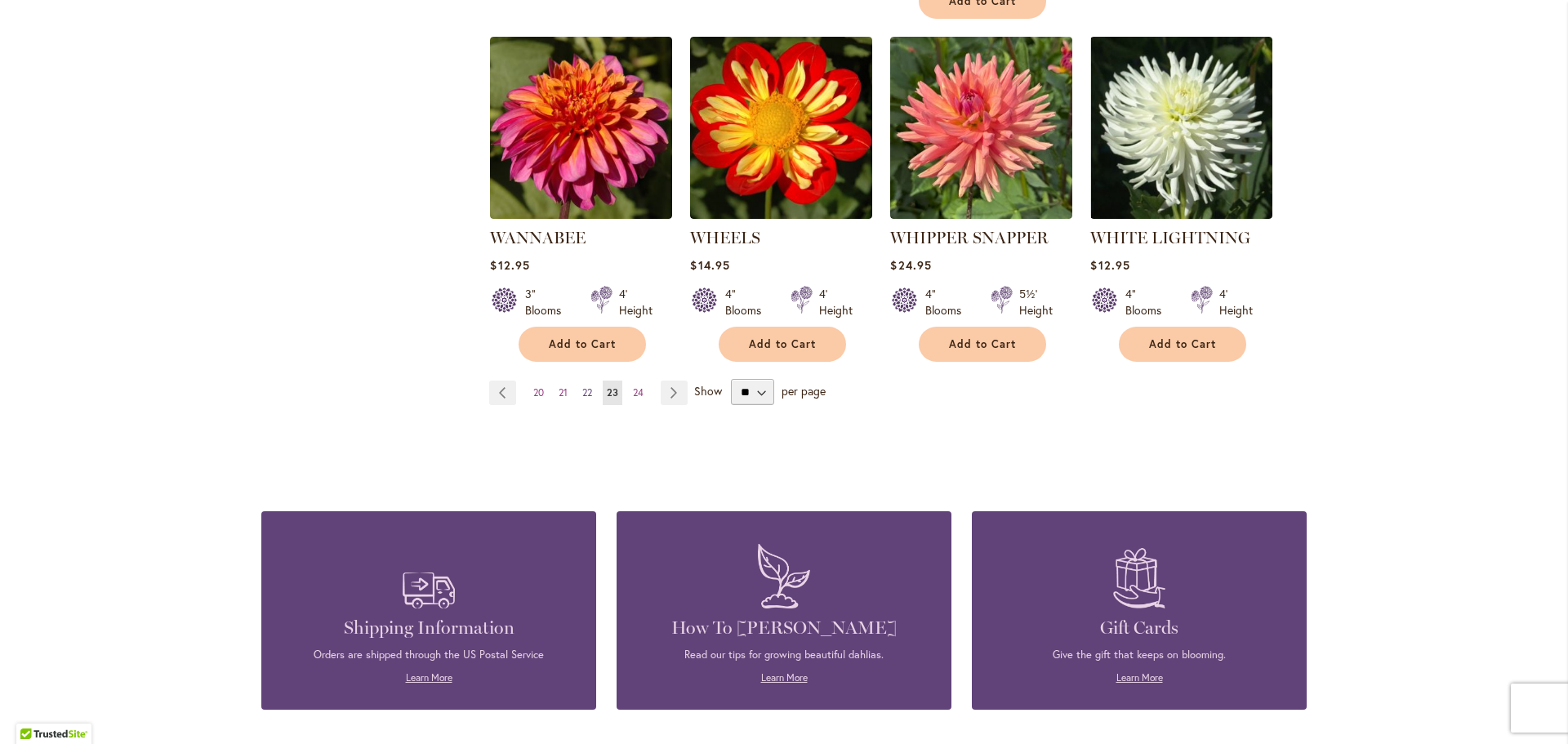
click at [578, 381] on link "Page 22" at bounding box center [587, 393] width 18 height 25
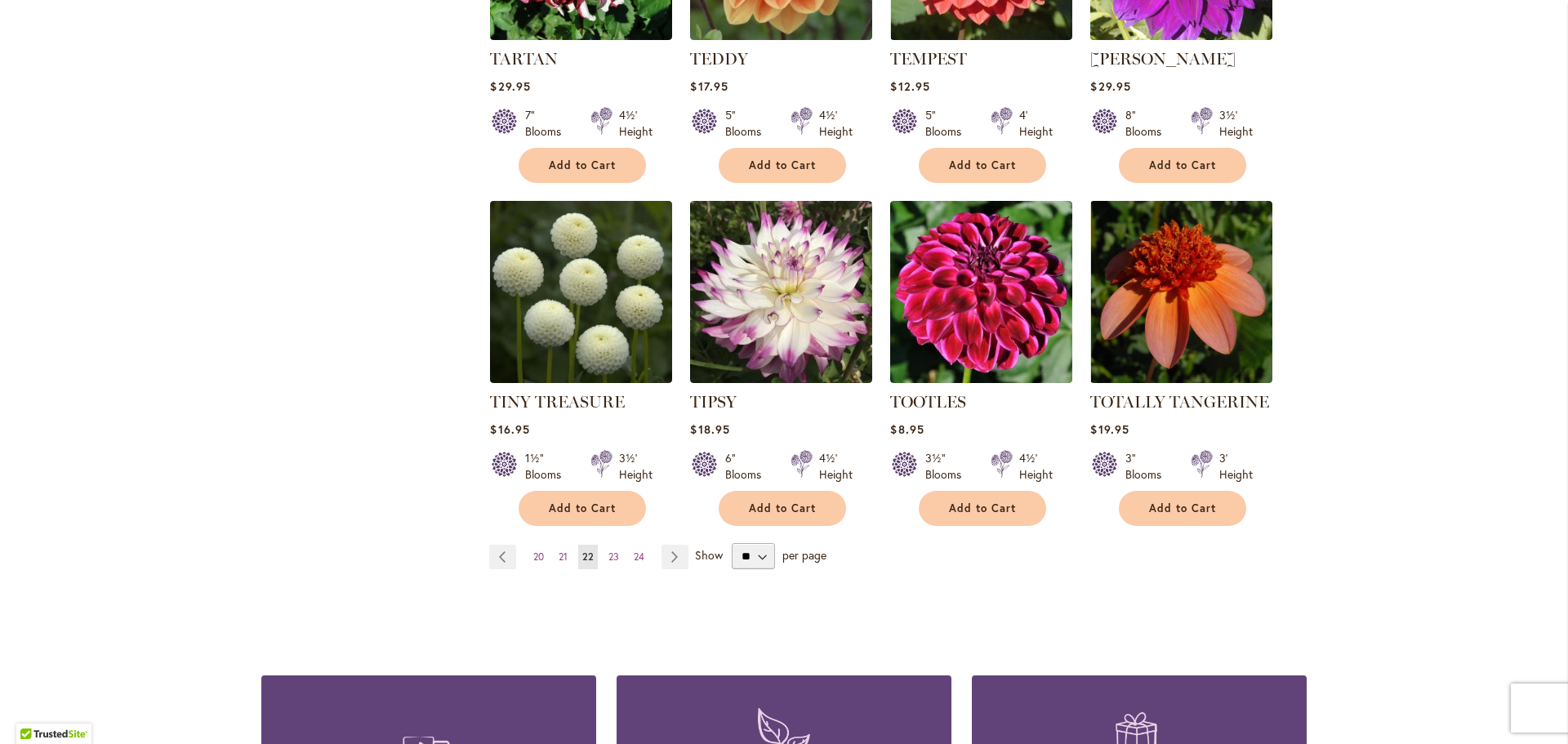
scroll to position [1225, 0]
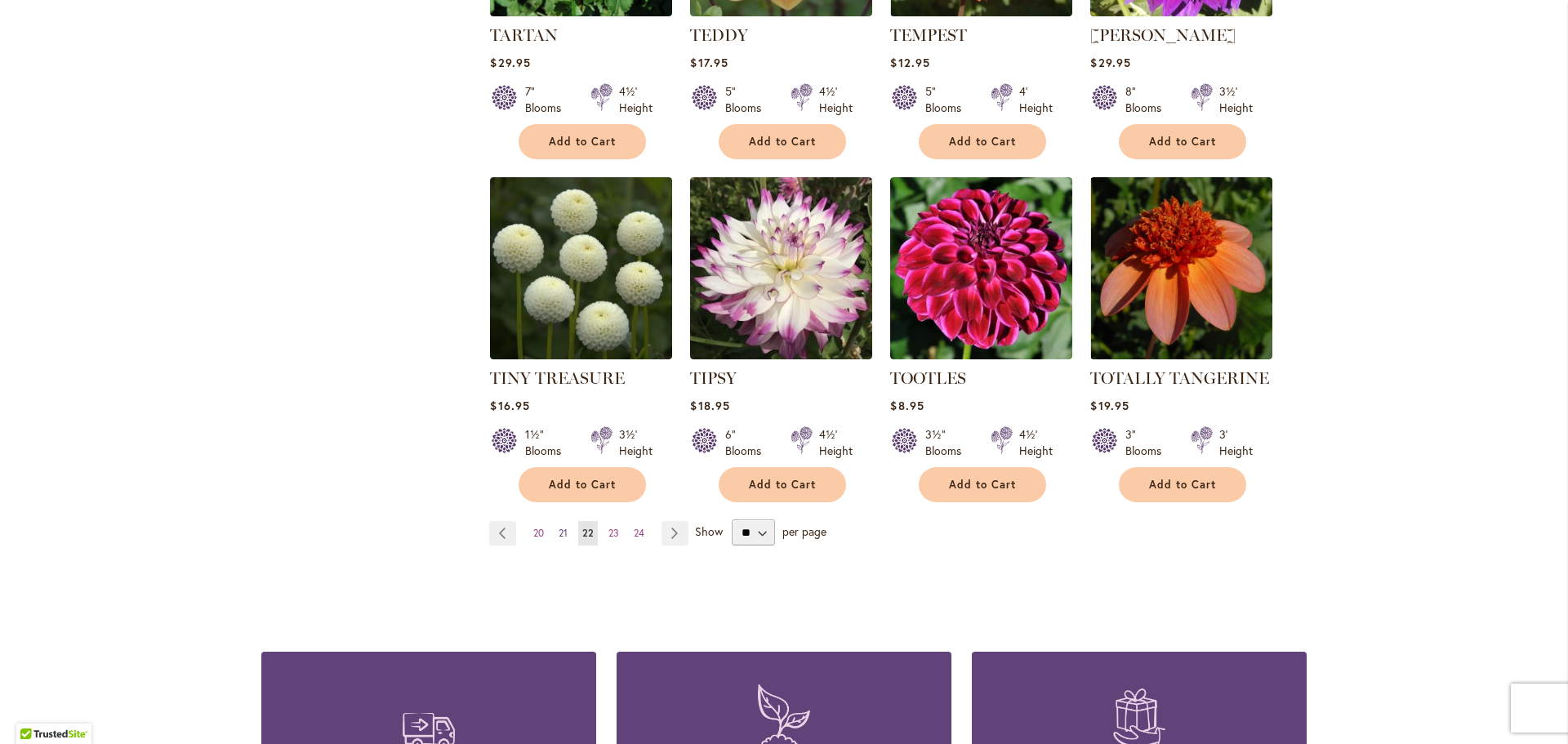
click at [559, 527] on span "21" at bounding box center [563, 533] width 9 height 12
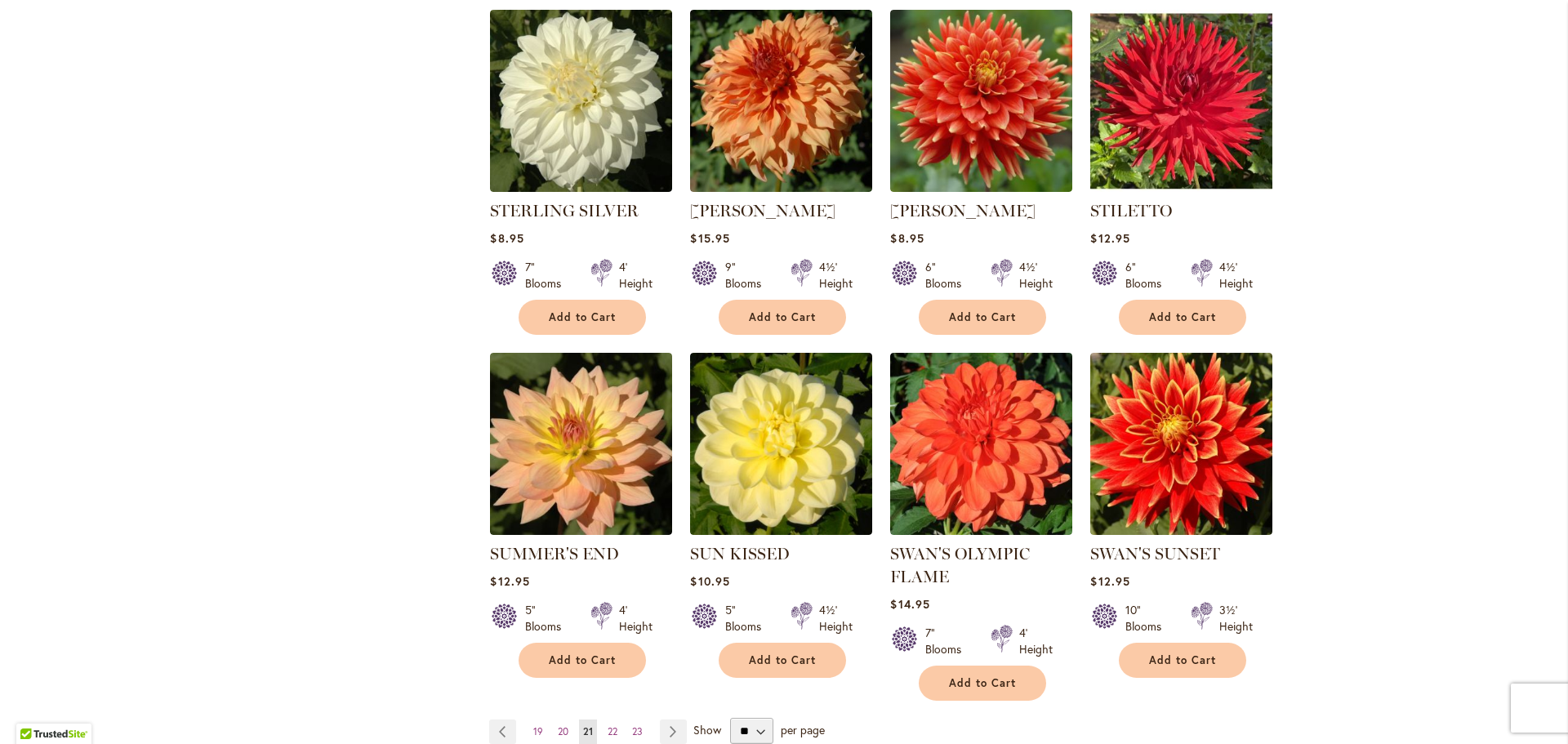
scroll to position [1144, 0]
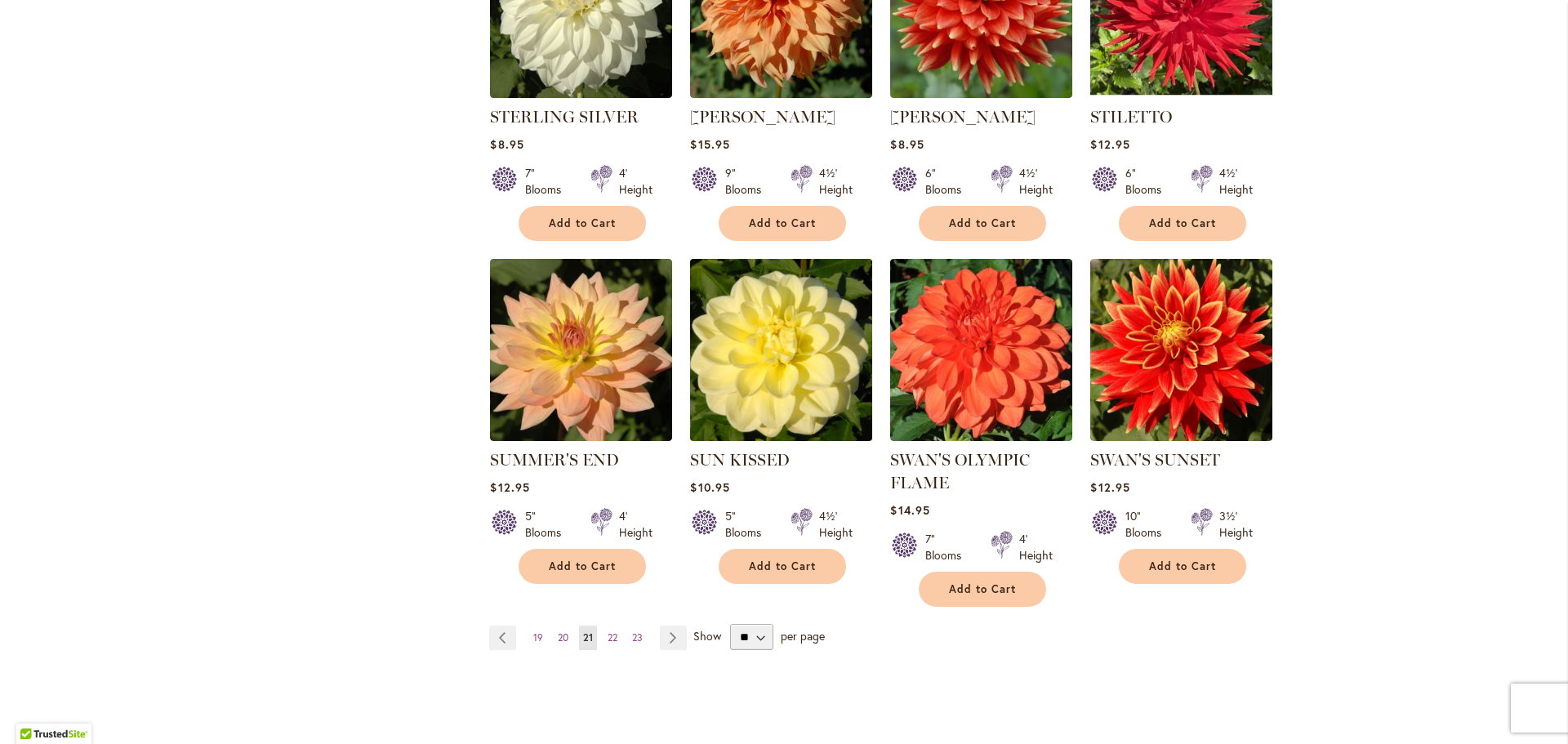
click at [815, 385] on img at bounding box center [782, 349] width 191 height 191
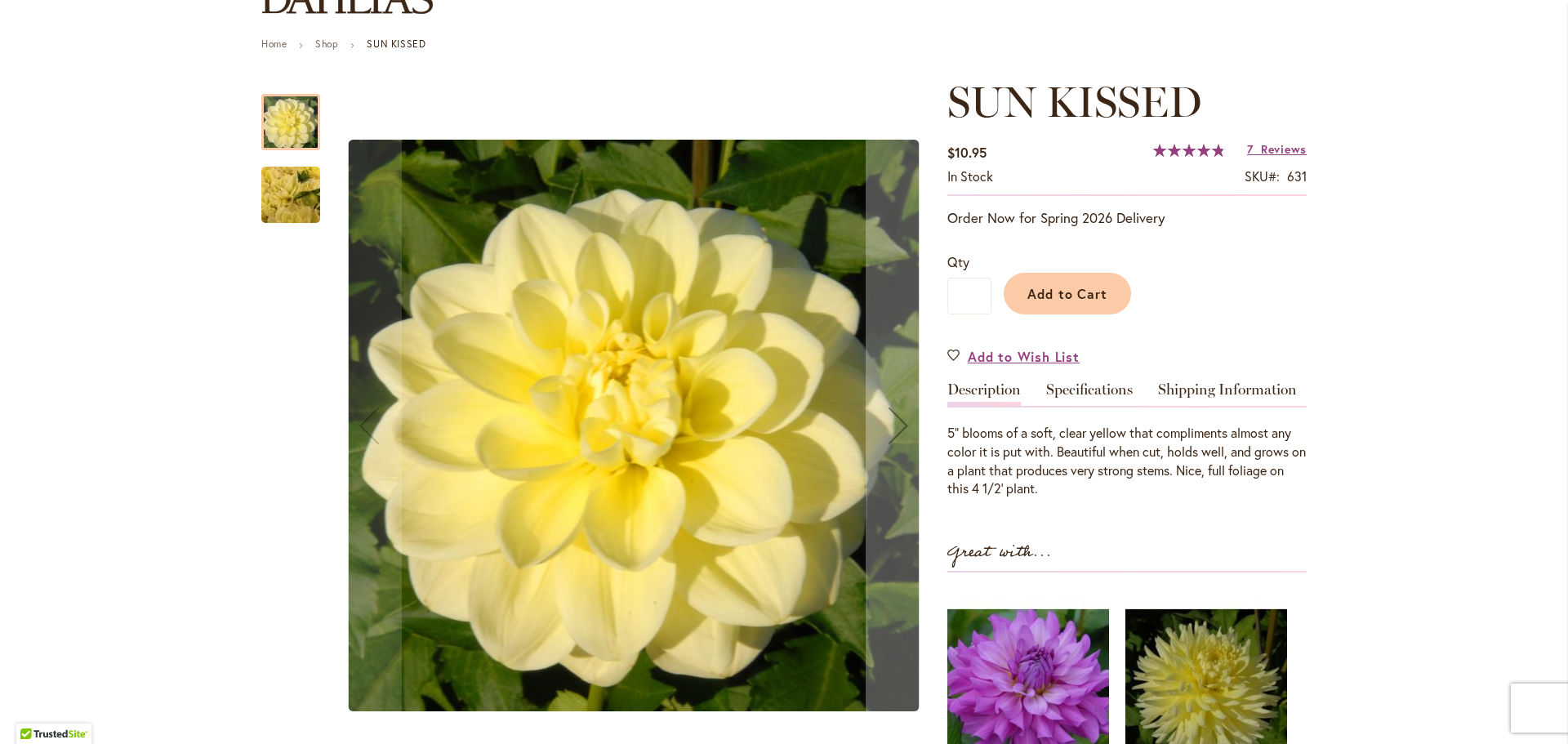
scroll to position [163, 0]
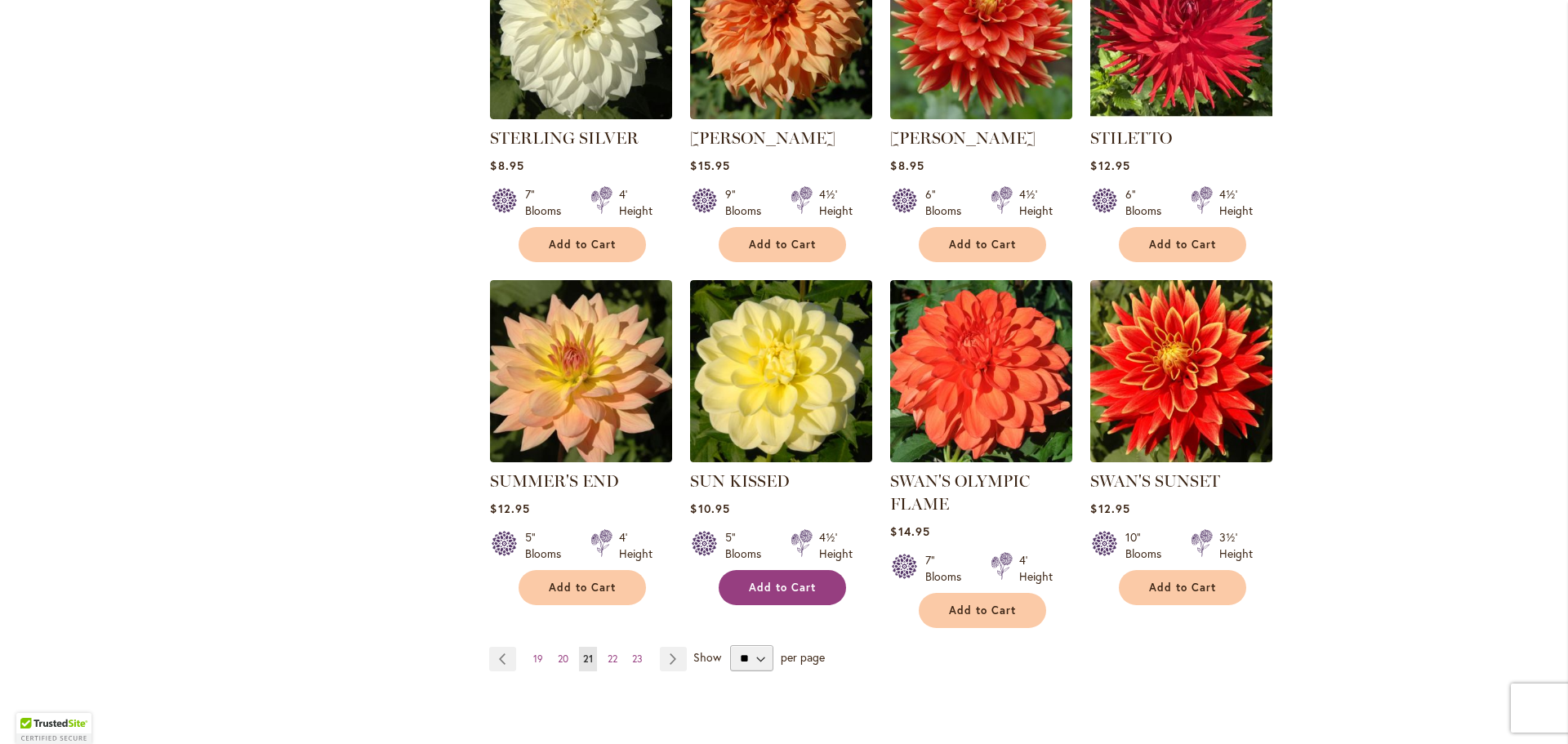
scroll to position [1225, 0]
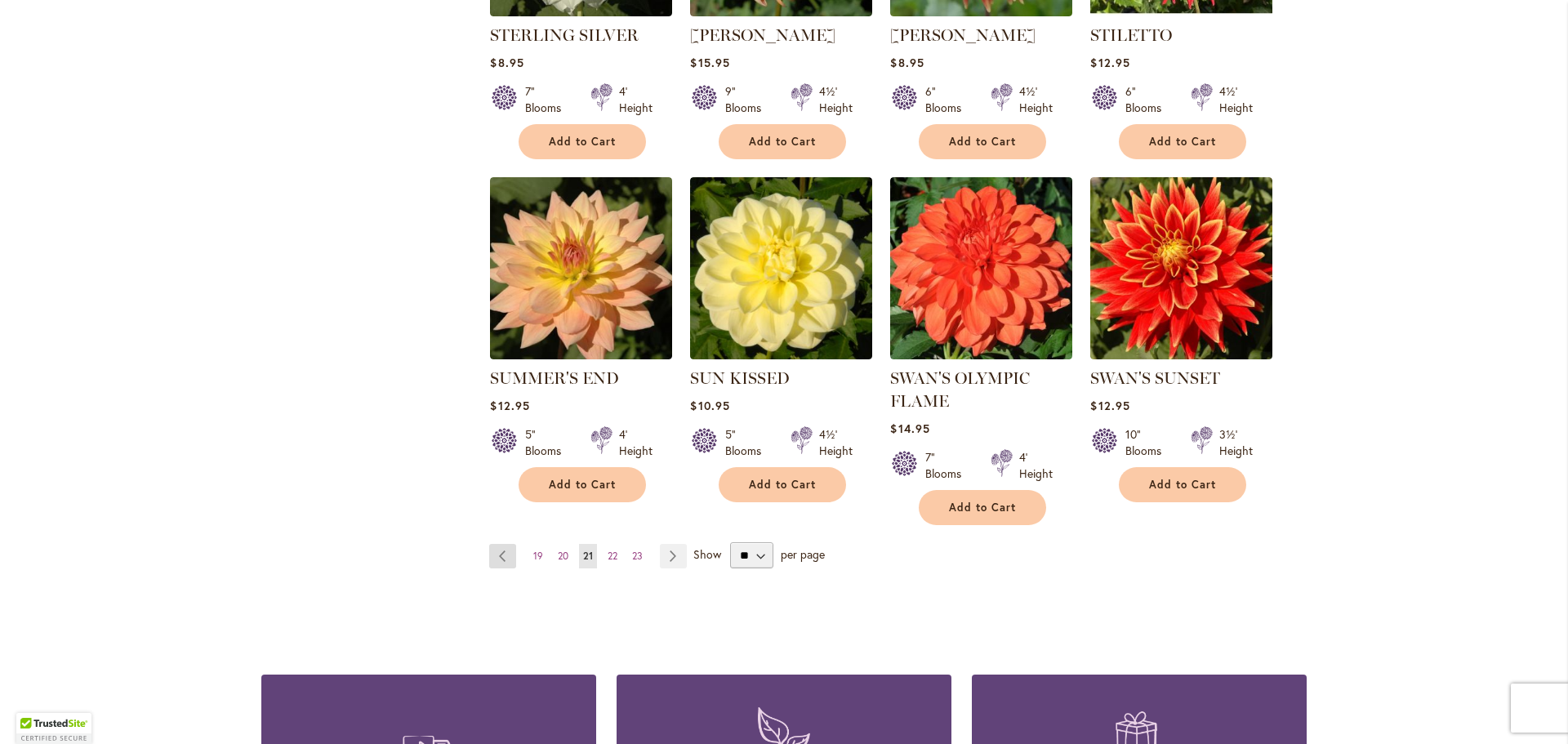
click at [496, 546] on link "Page Previous" at bounding box center [502, 556] width 27 height 25
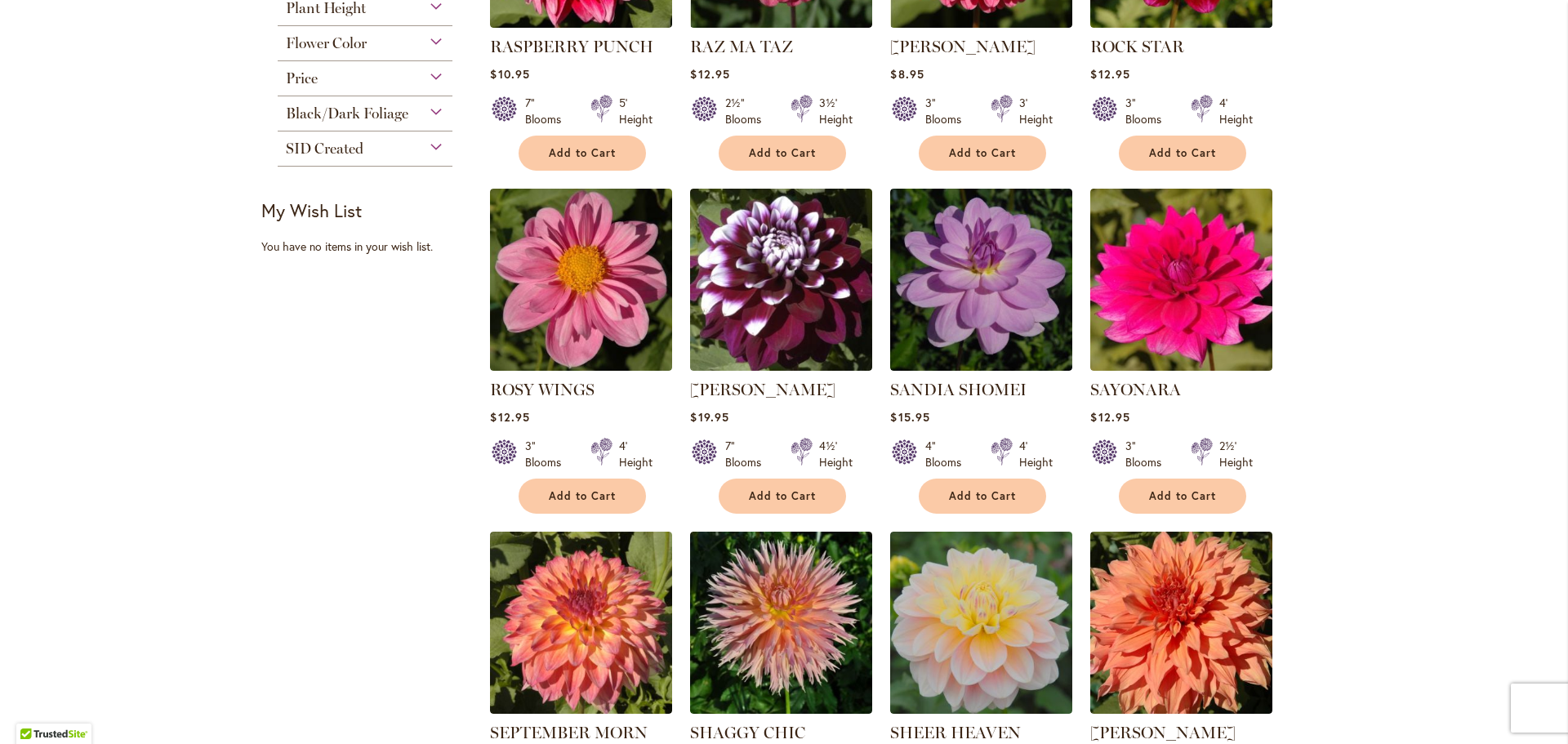
scroll to position [735, 0]
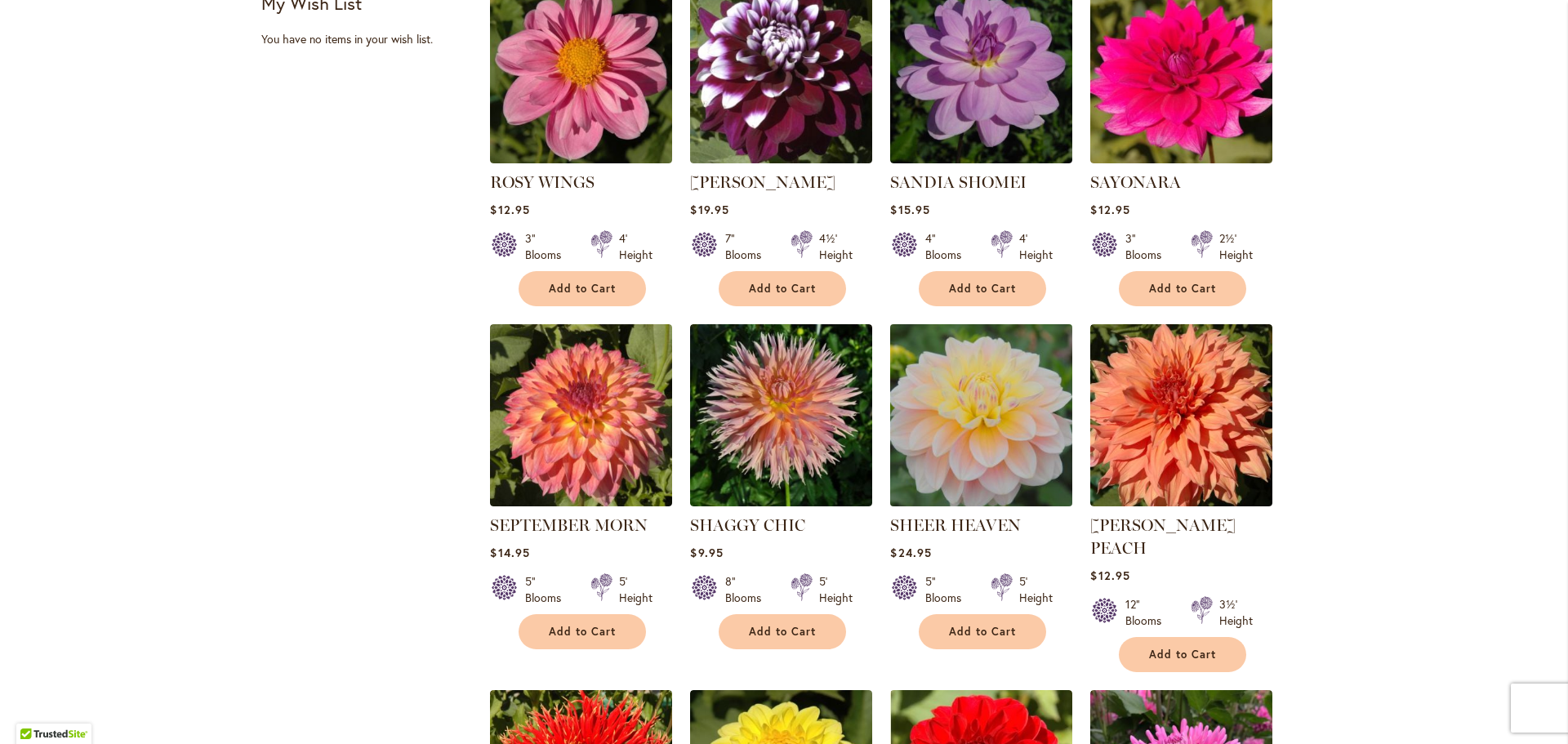
click at [934, 395] on img at bounding box center [981, 415] width 191 height 191
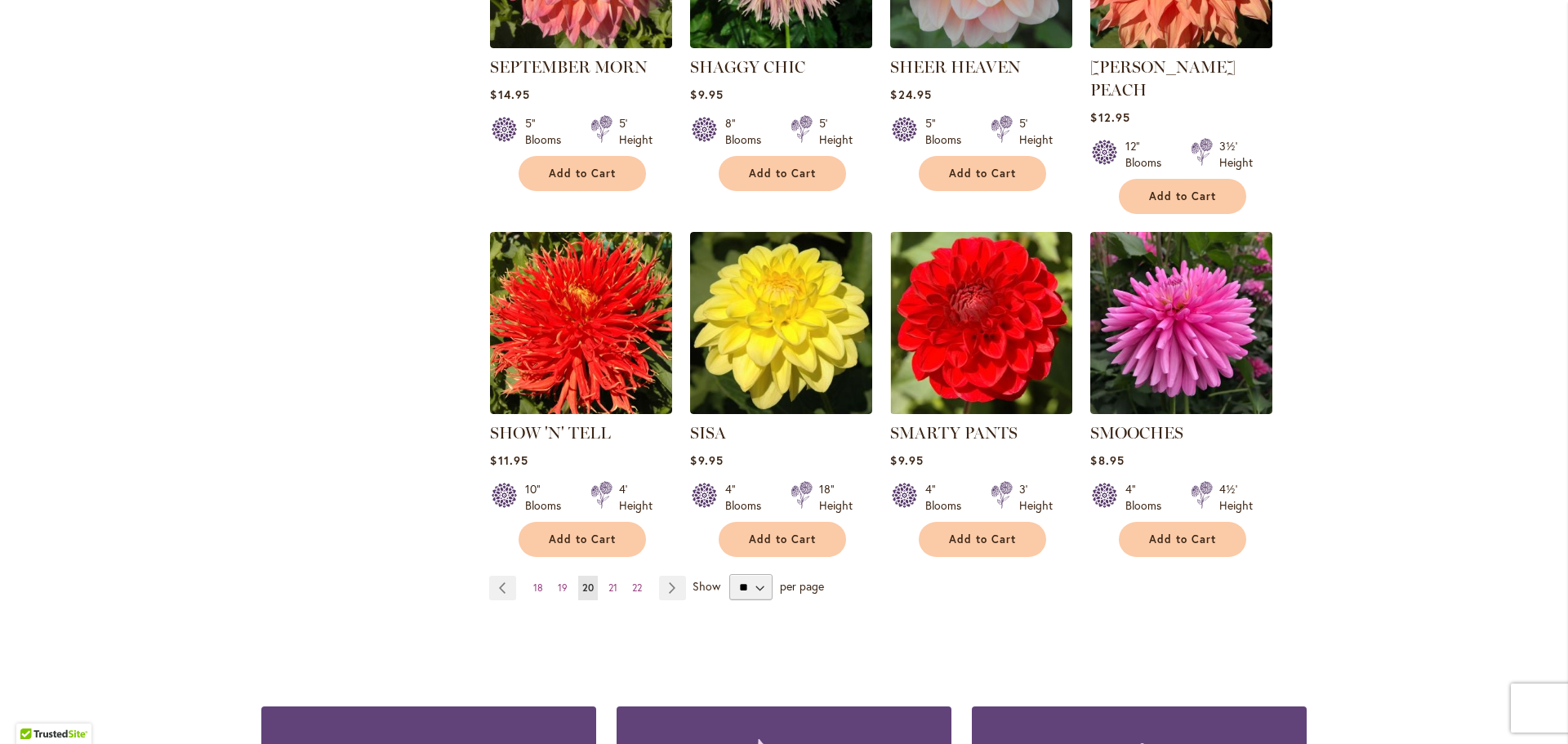
scroll to position [1225, 0]
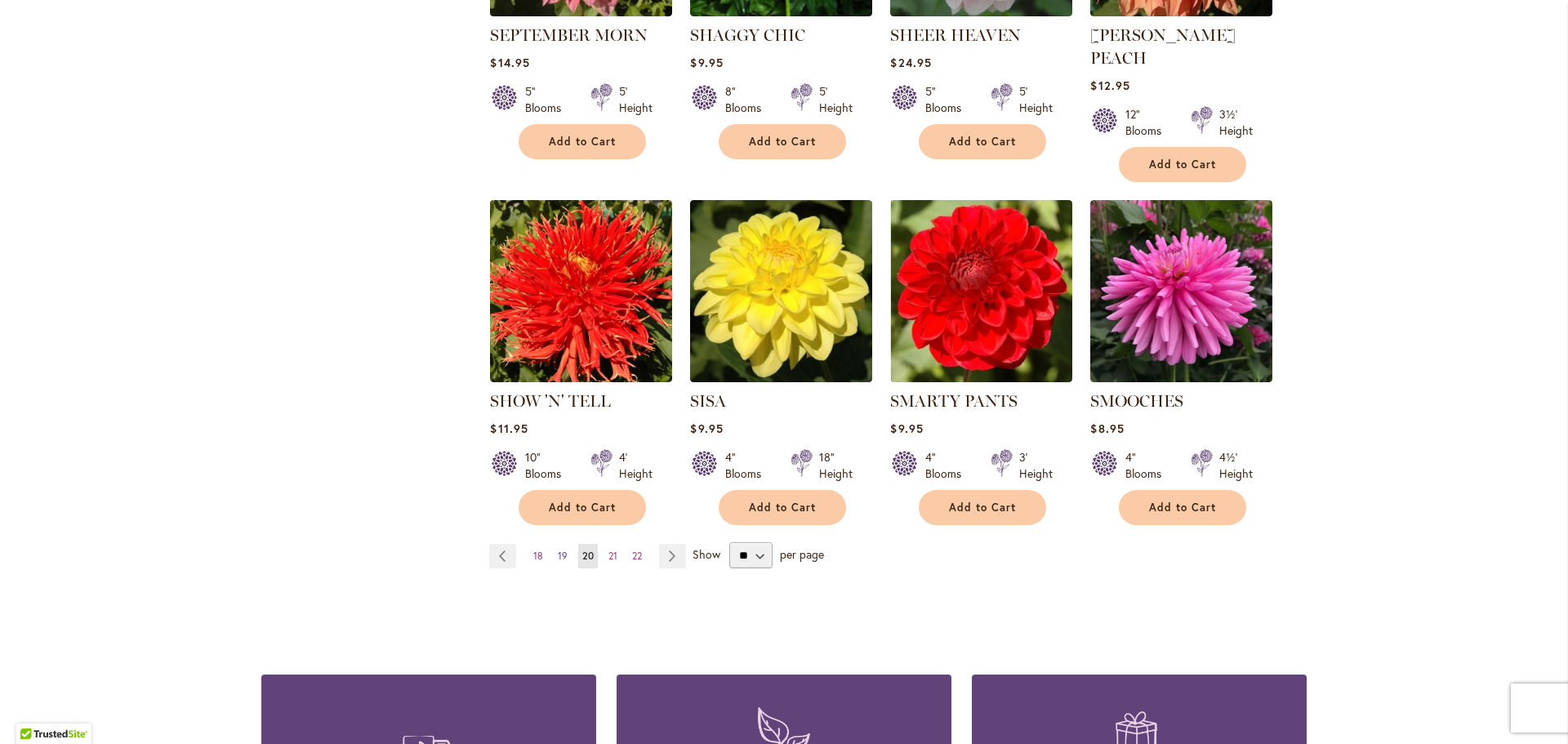
click at [554, 544] on link "Page 19" at bounding box center [563, 556] width 18 height 25
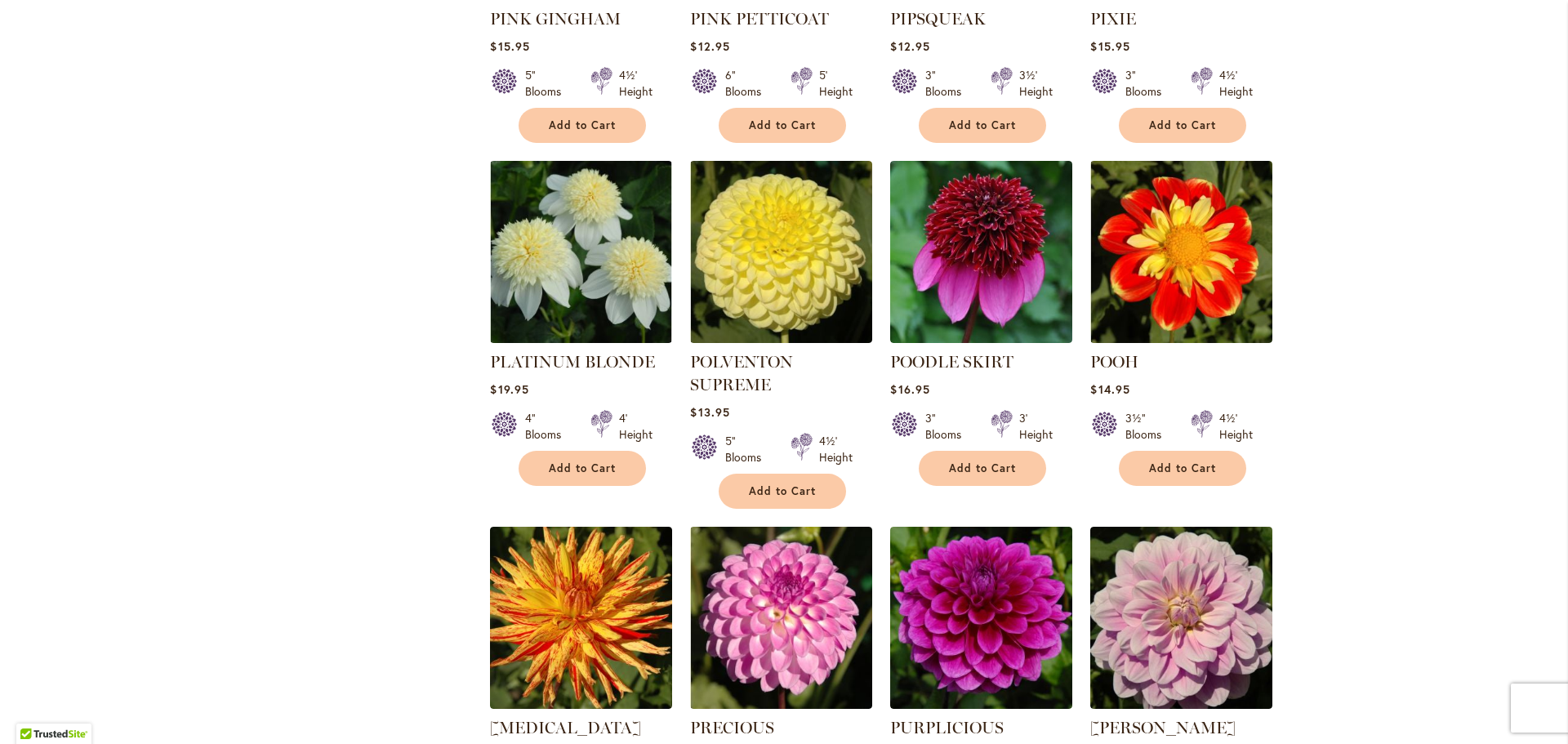
scroll to position [1144, 0]
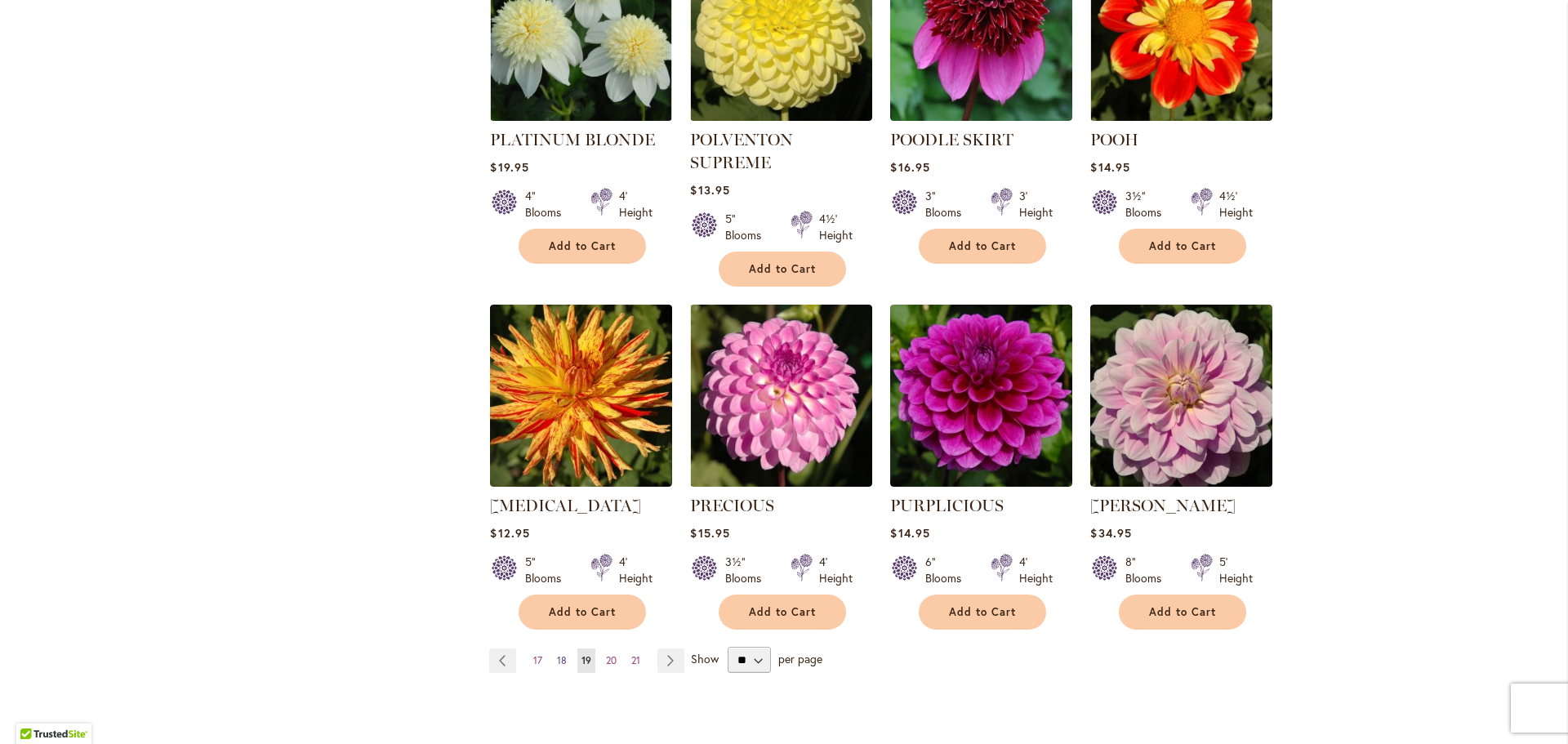
click at [558, 654] on span "18" at bounding box center [562, 660] width 10 height 12
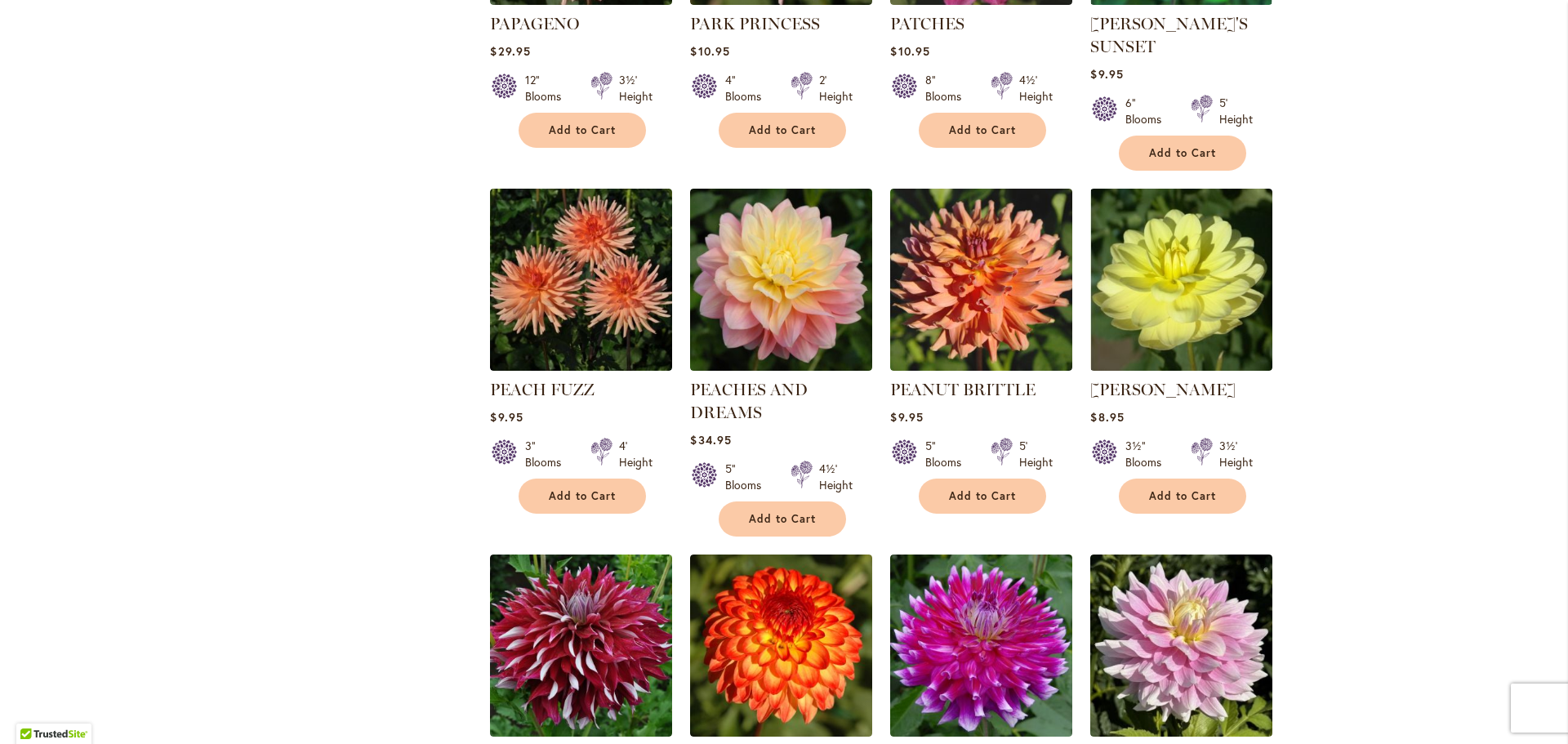
scroll to position [1144, 0]
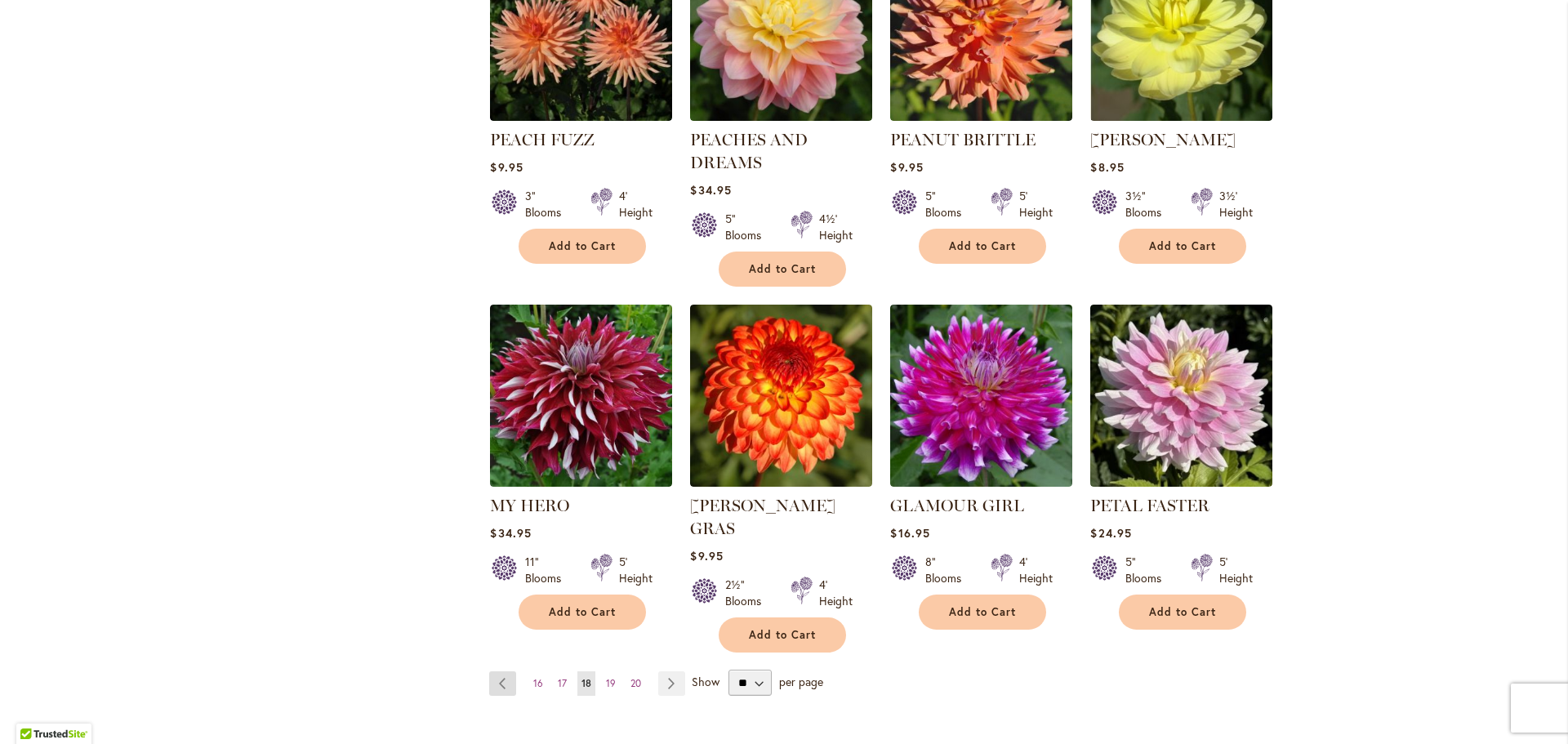
click at [504, 671] on link "Page Previous" at bounding box center [502, 683] width 27 height 25
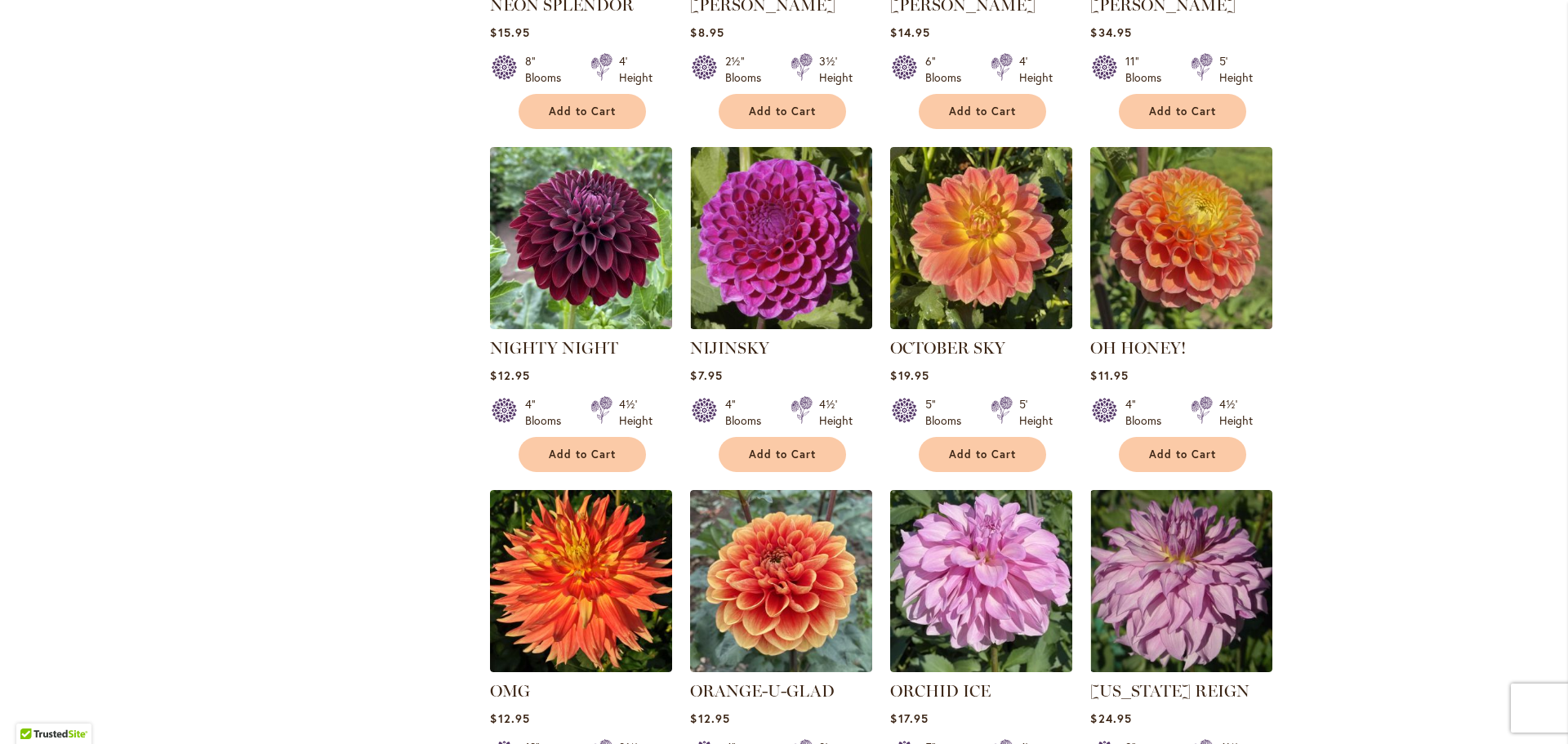
scroll to position [1144, 0]
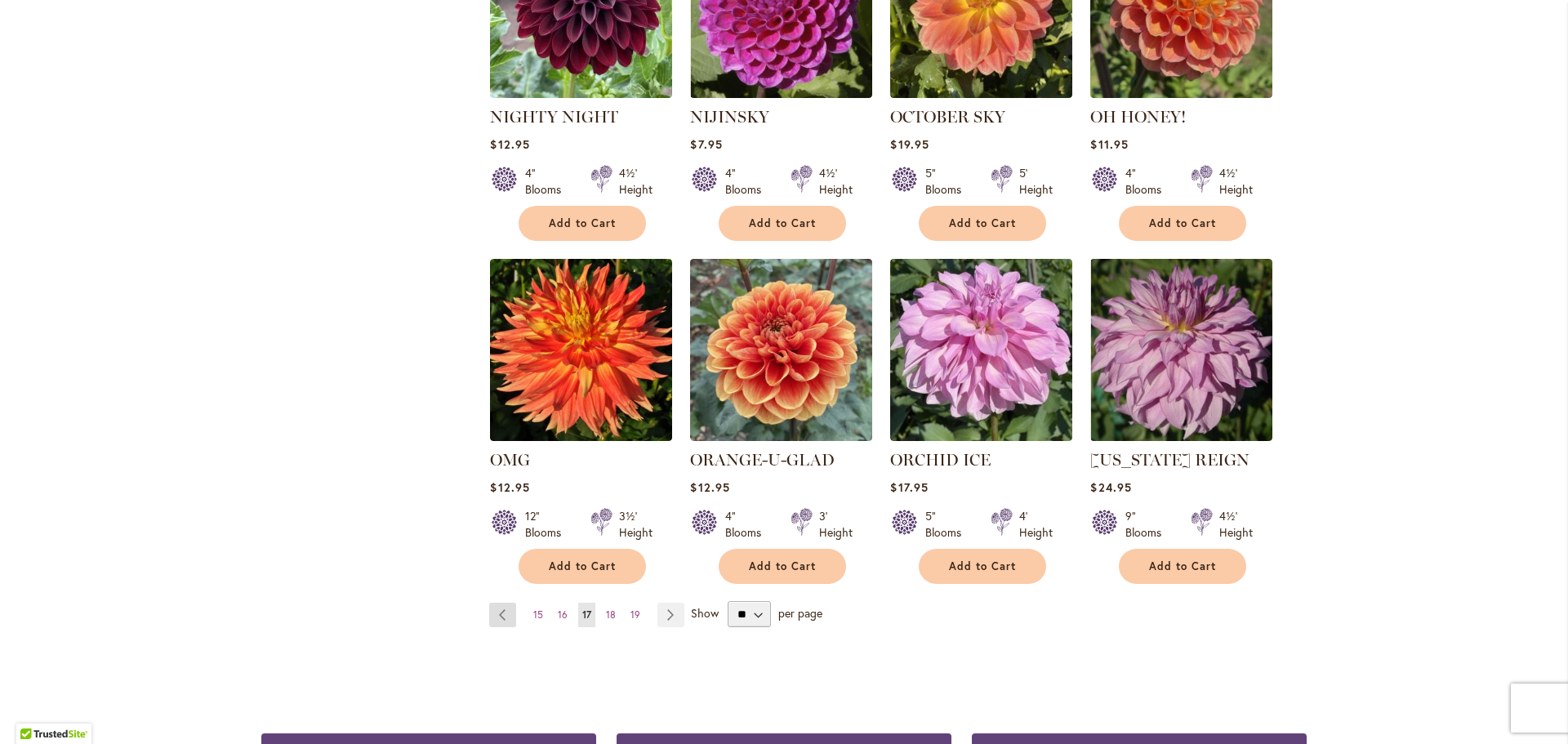
click at [506, 614] on link "Page Previous" at bounding box center [502, 615] width 27 height 25
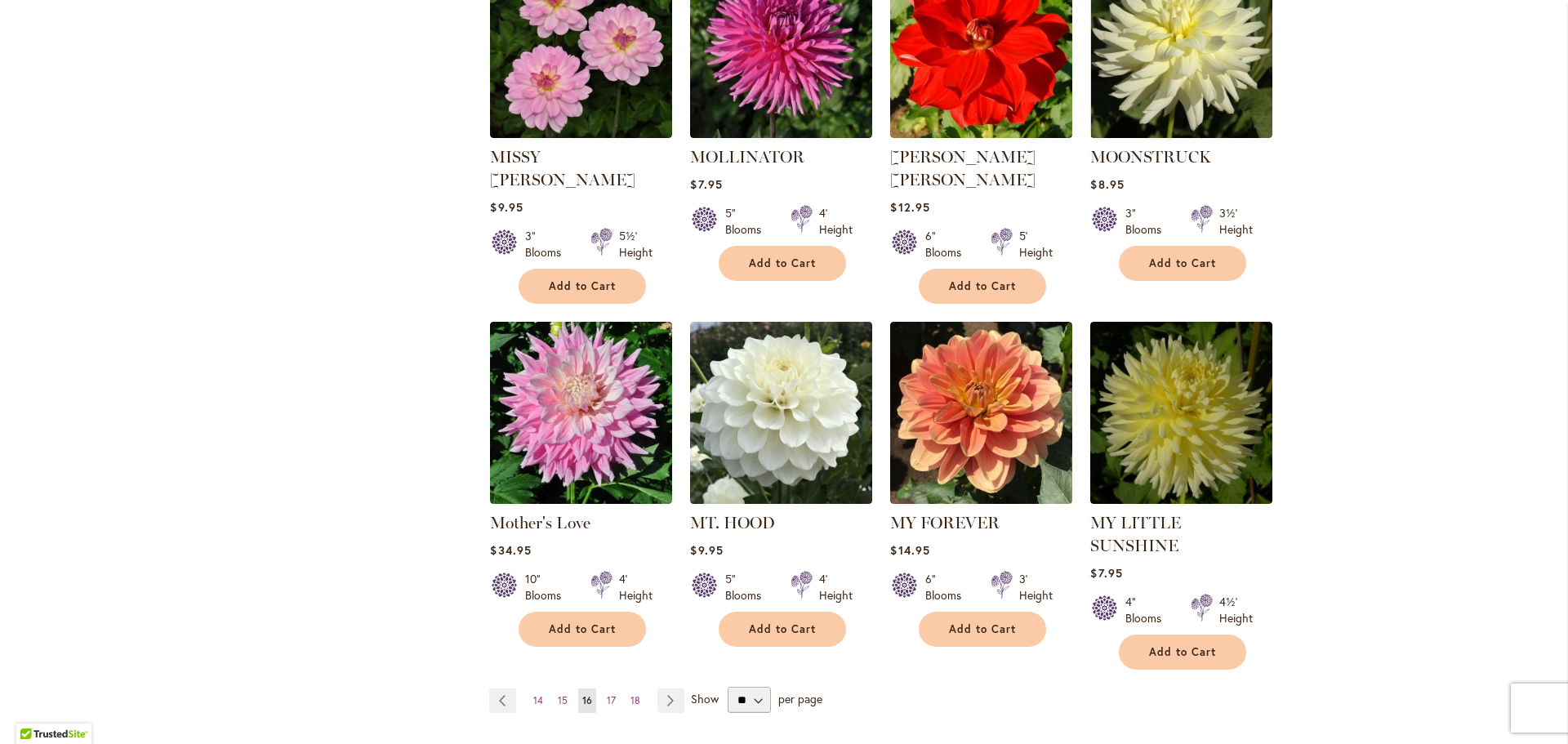
scroll to position [1225, 0]
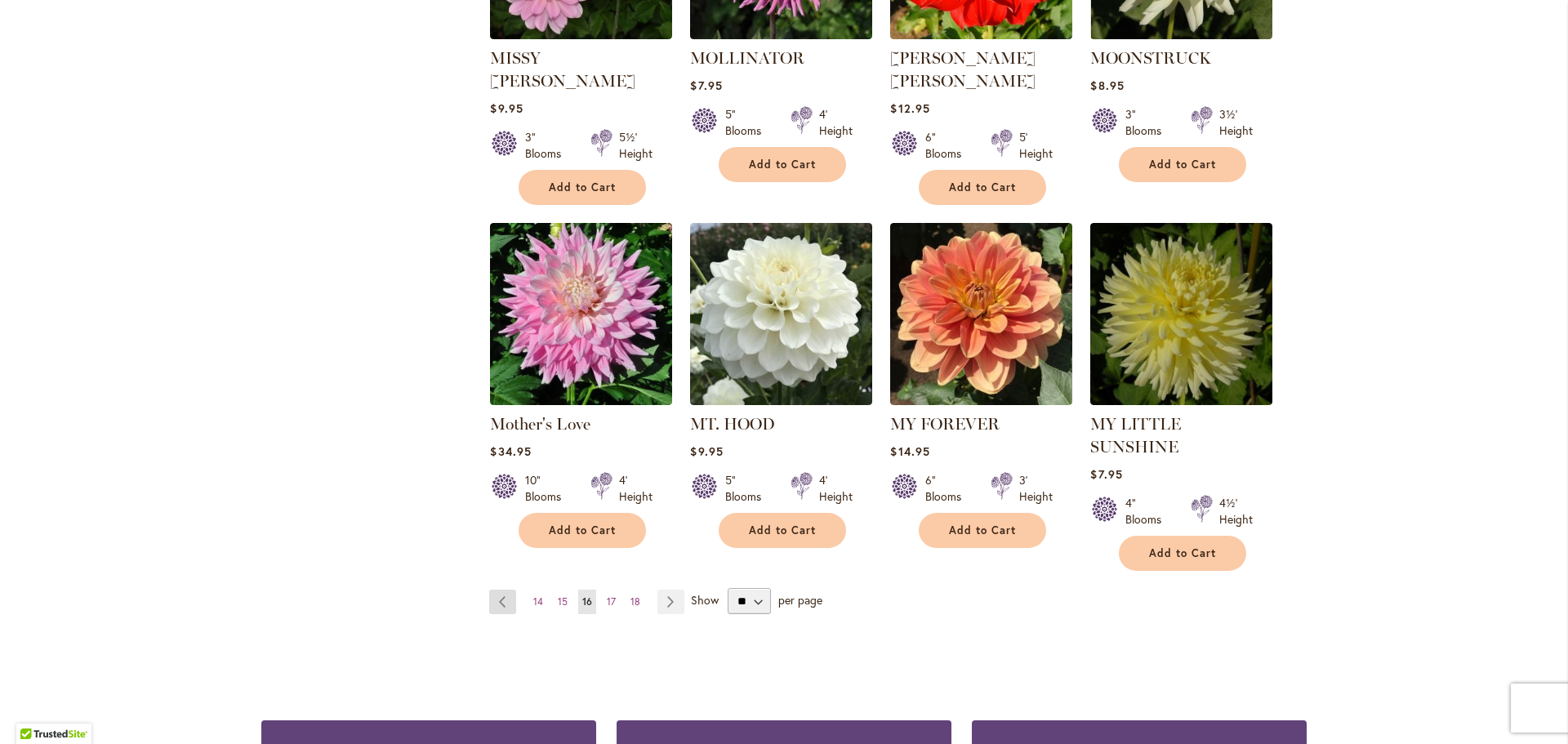
click at [496, 590] on link "Page Previous" at bounding box center [502, 602] width 27 height 25
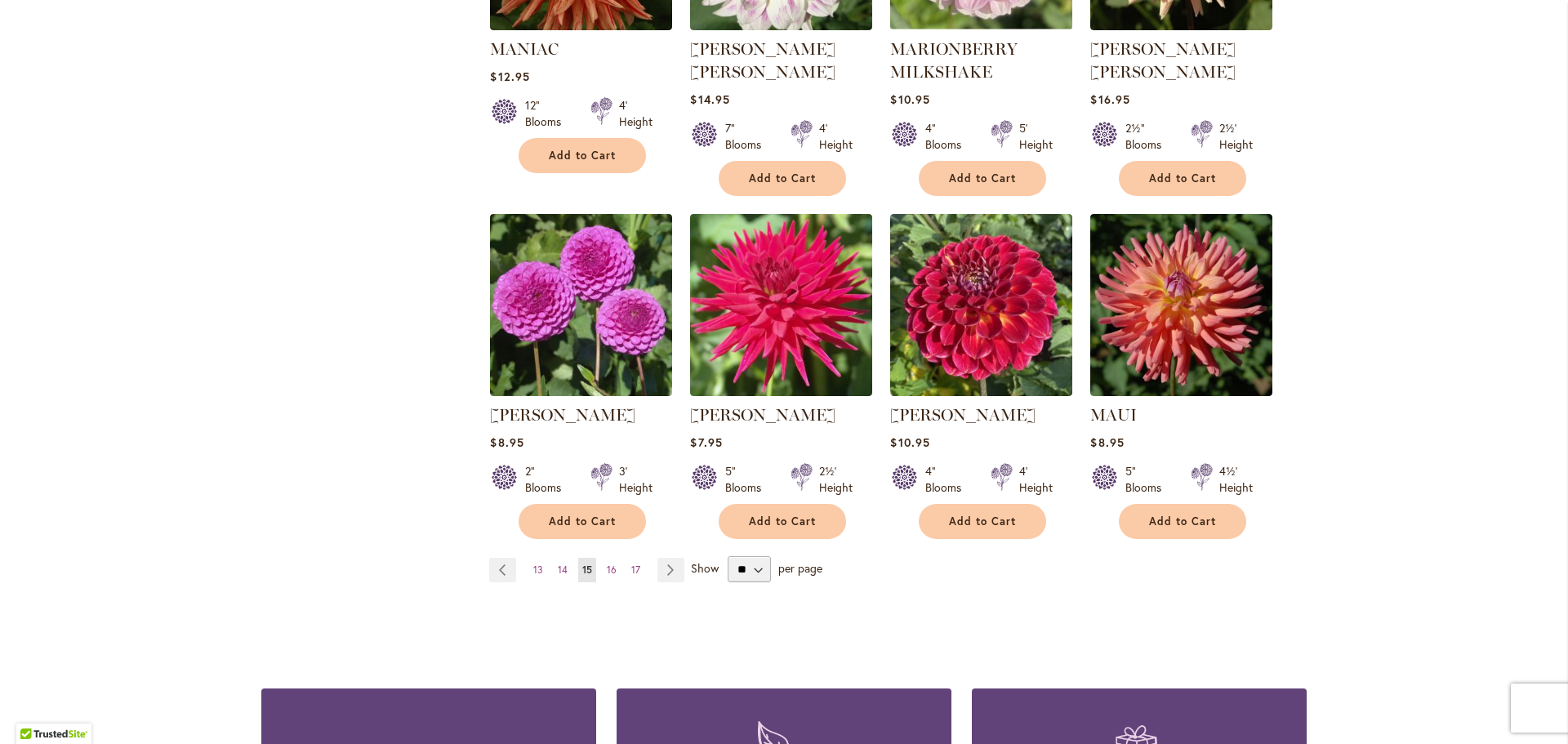
scroll to position [1225, 0]
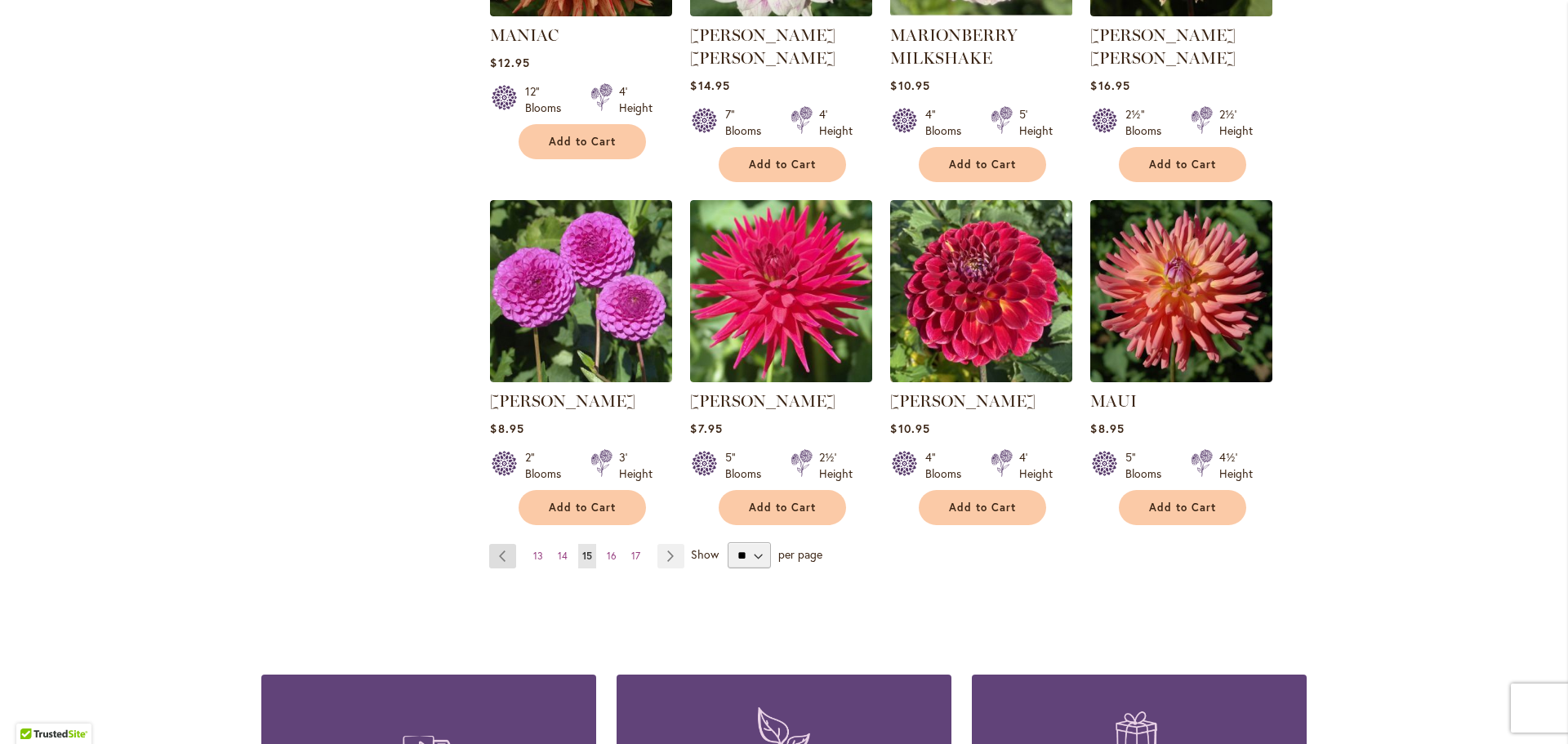
click at [497, 559] on link "Page Previous" at bounding box center [502, 556] width 27 height 25
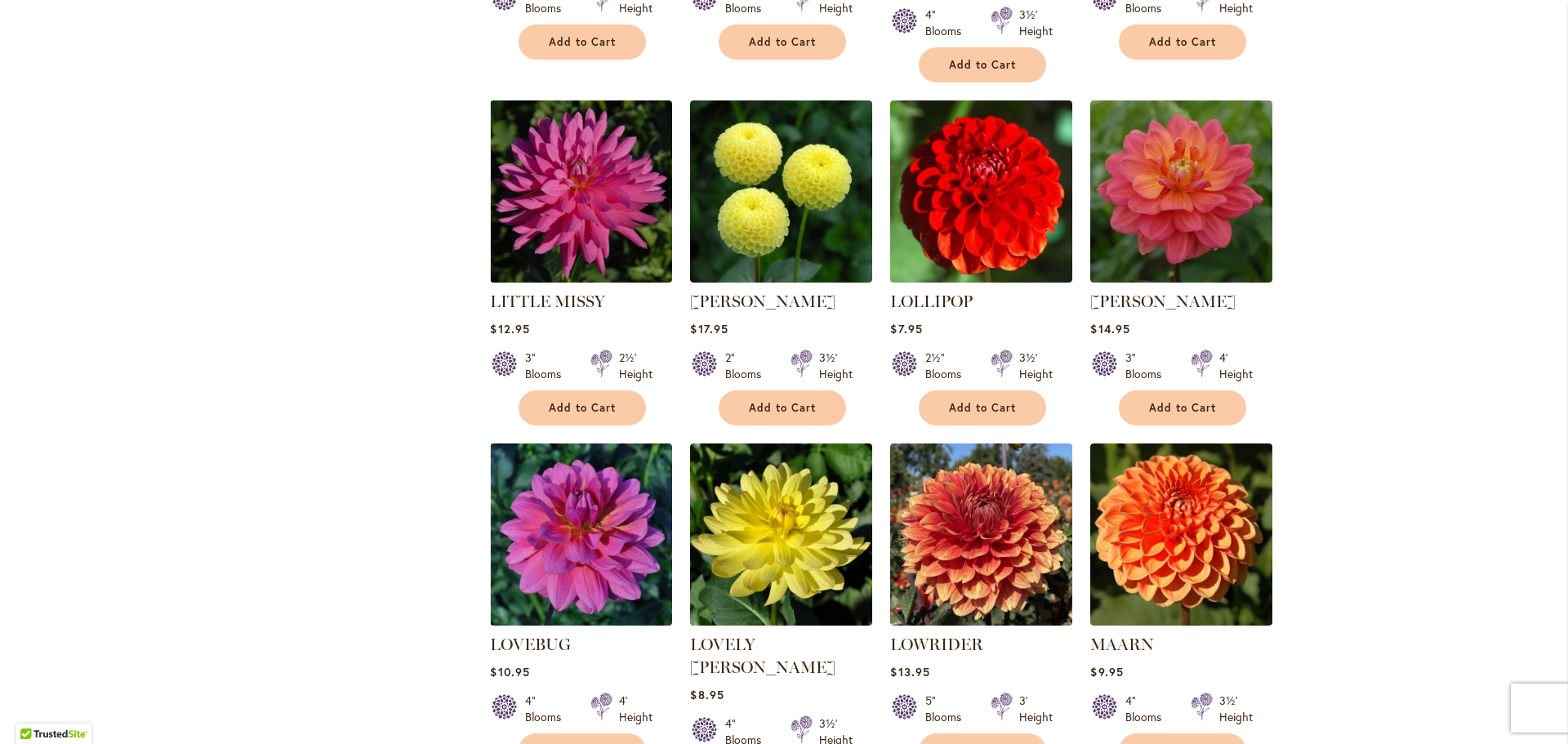
scroll to position [1144, 0]
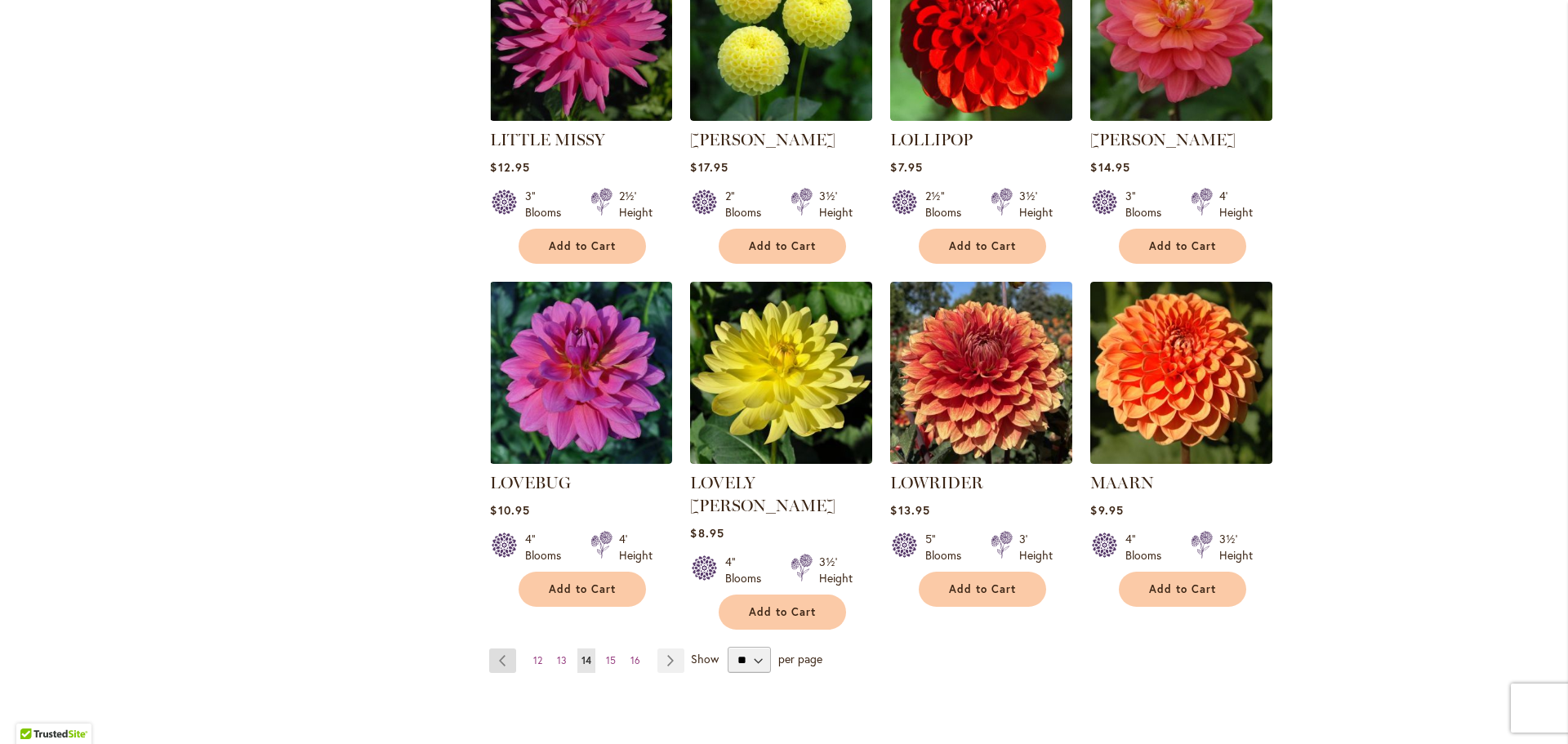
click at [504, 649] on link "Page Previous" at bounding box center [502, 660] width 27 height 25
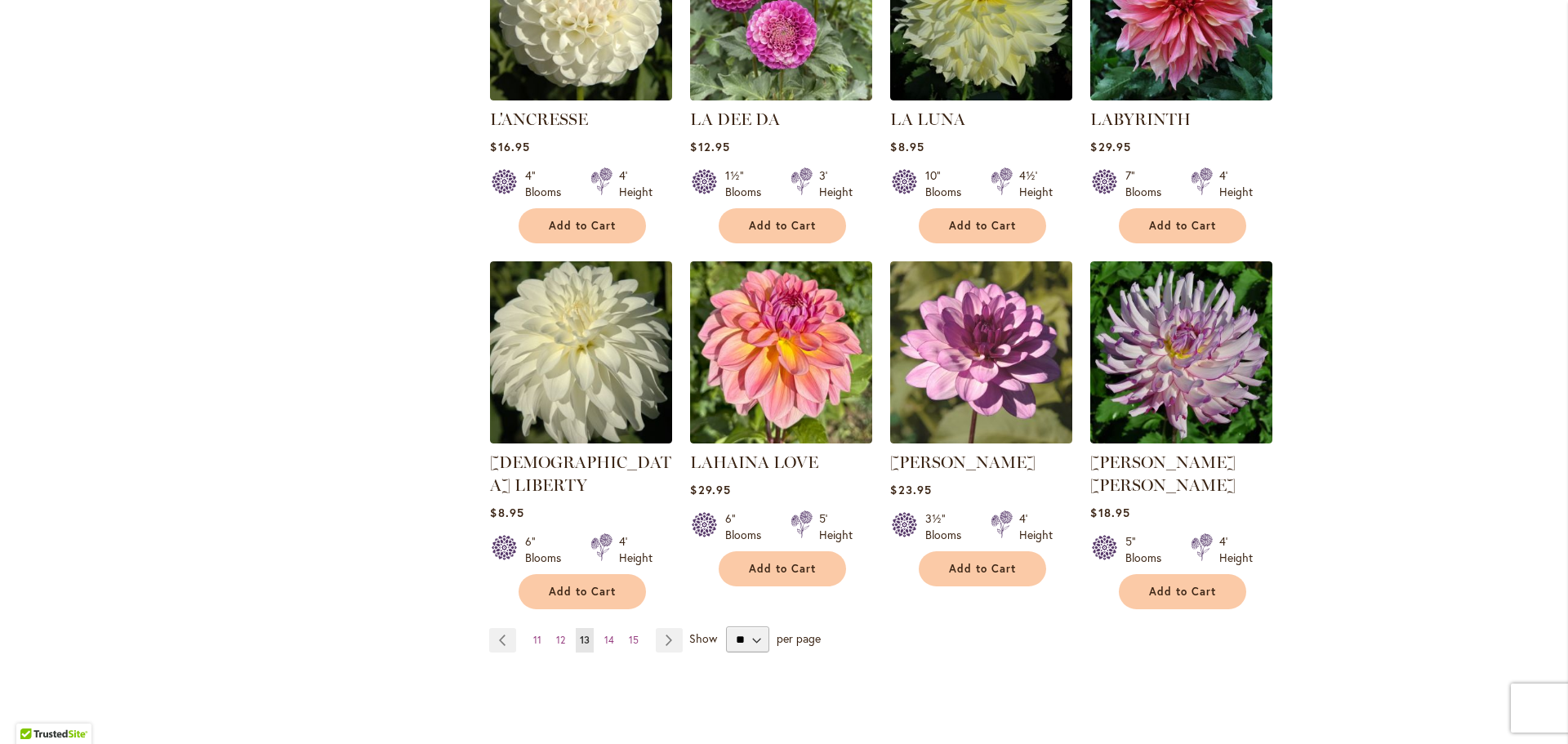
scroll to position [1225, 0]
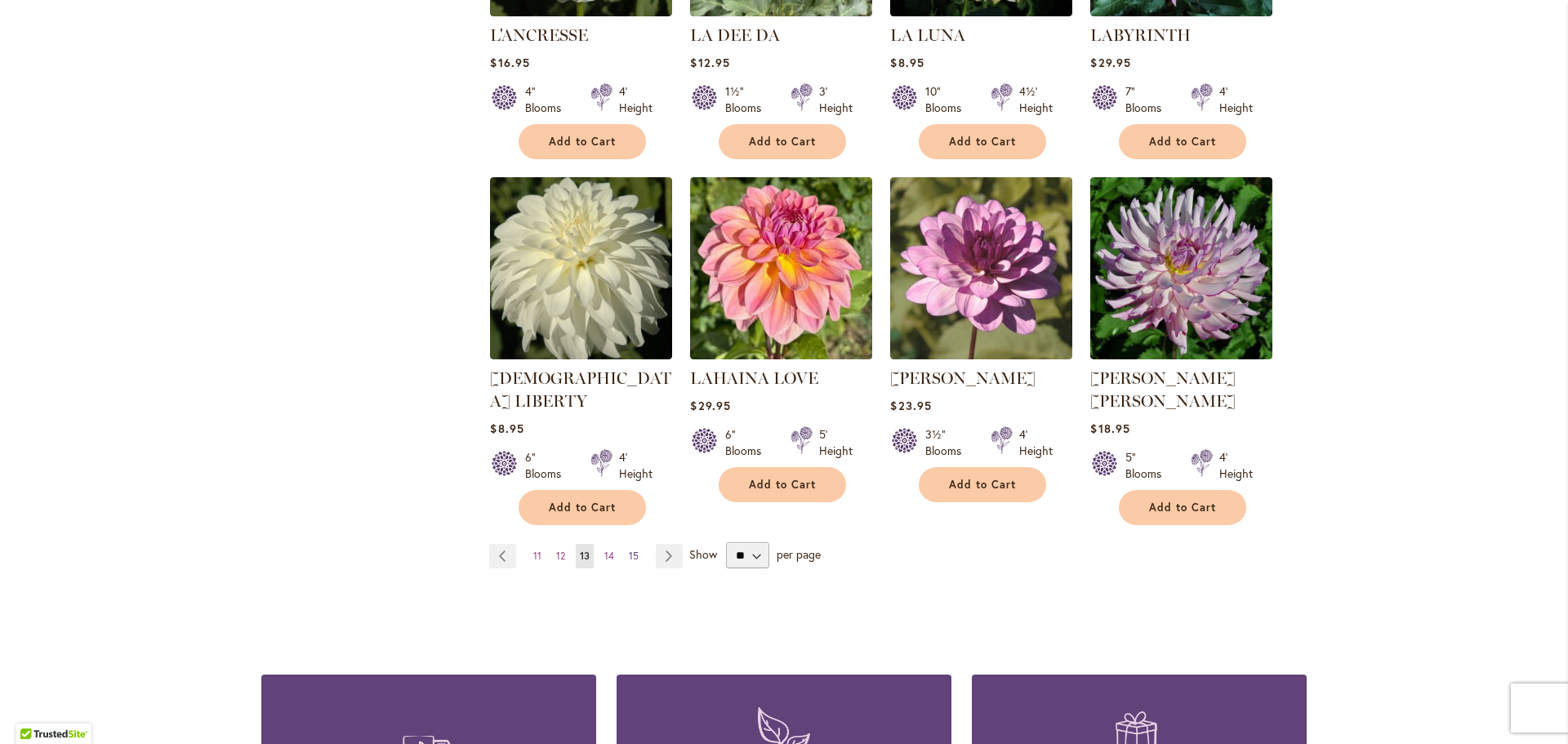
drag, startPoint x: 497, startPoint y: 529, endPoint x: 622, endPoint y: 537, distance: 125.3
click at [497, 544] on link "Page Previous" at bounding box center [502, 556] width 27 height 25
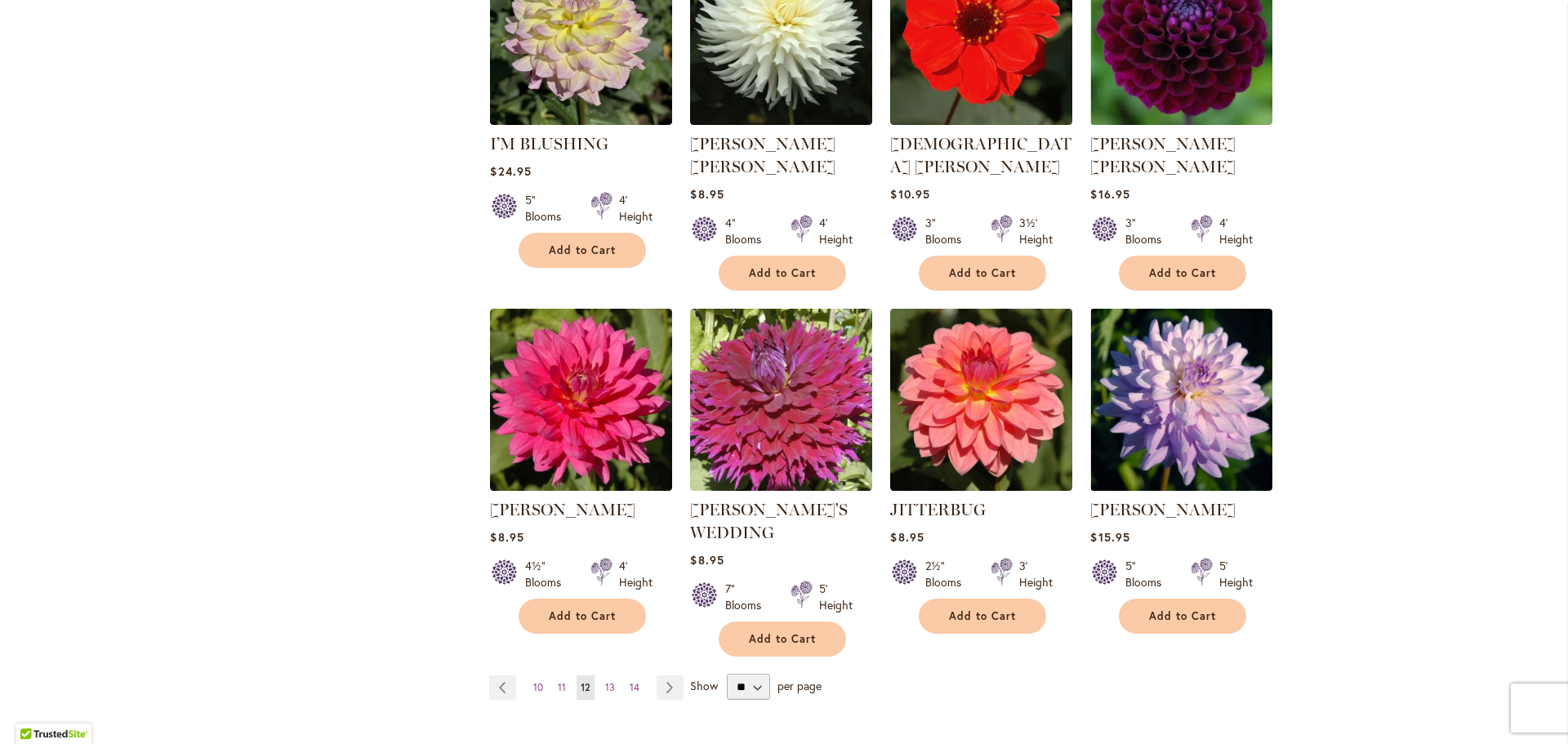
scroll to position [1144, 0]
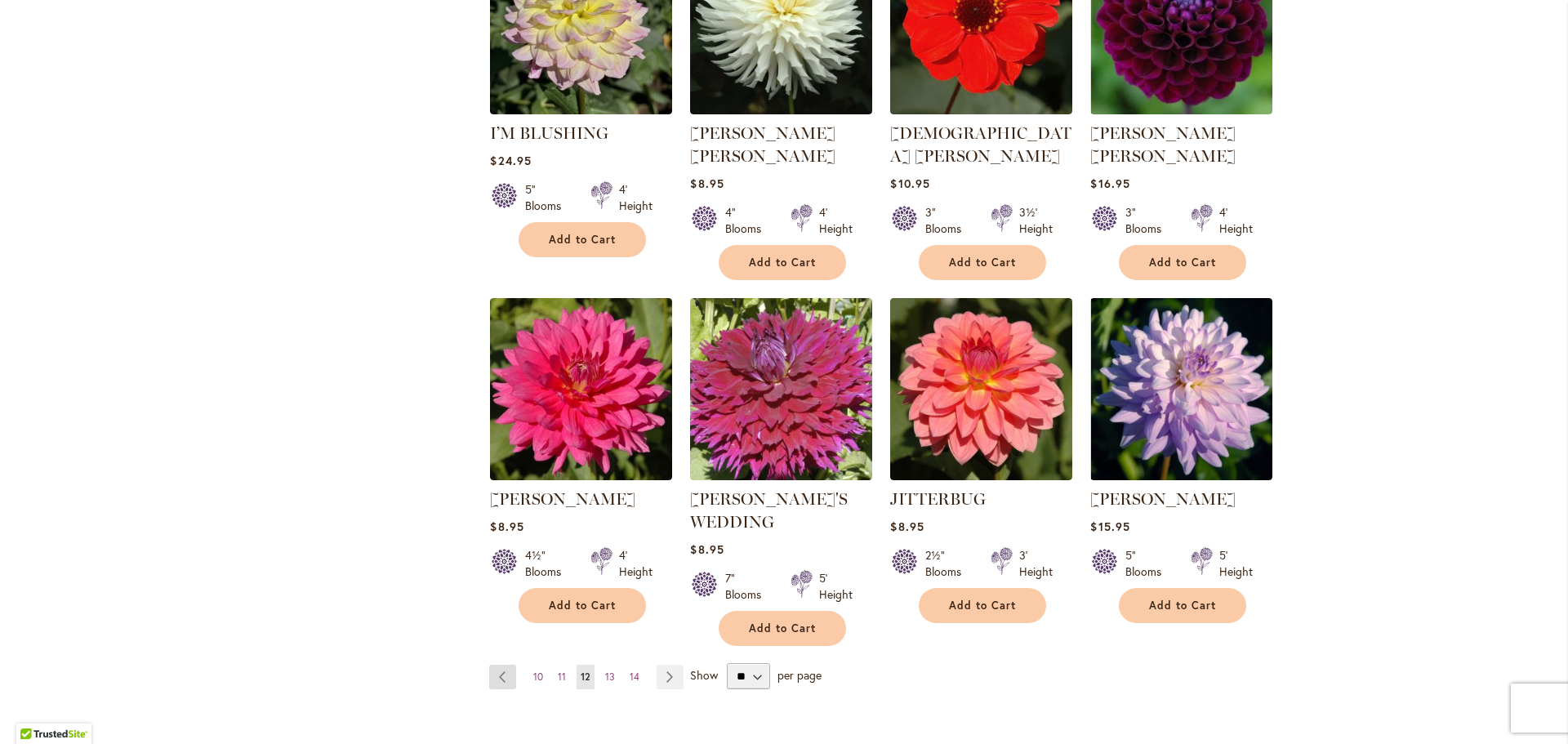
click at [490, 664] on link "Page Previous" at bounding box center [502, 676] width 27 height 25
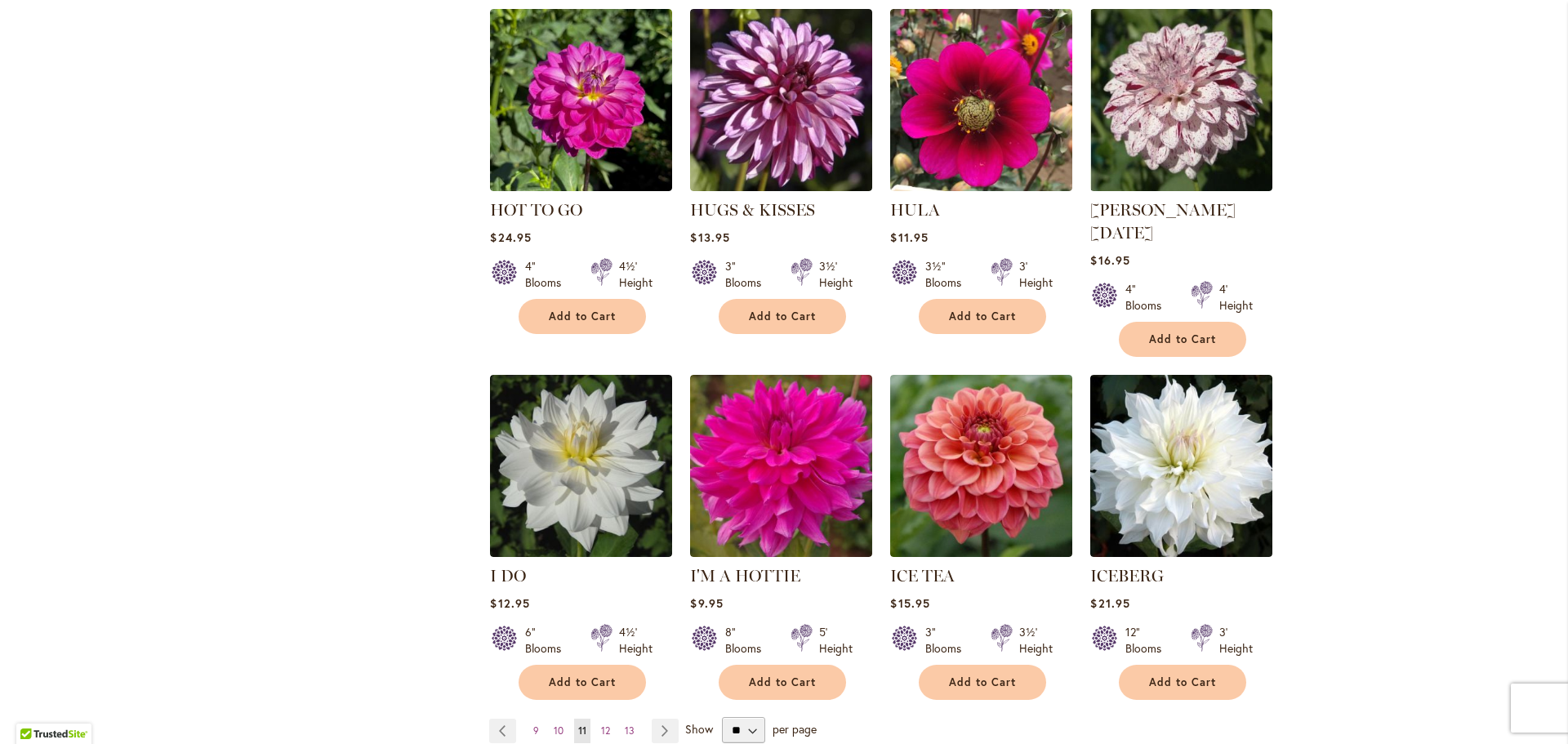
scroll to position [1225, 0]
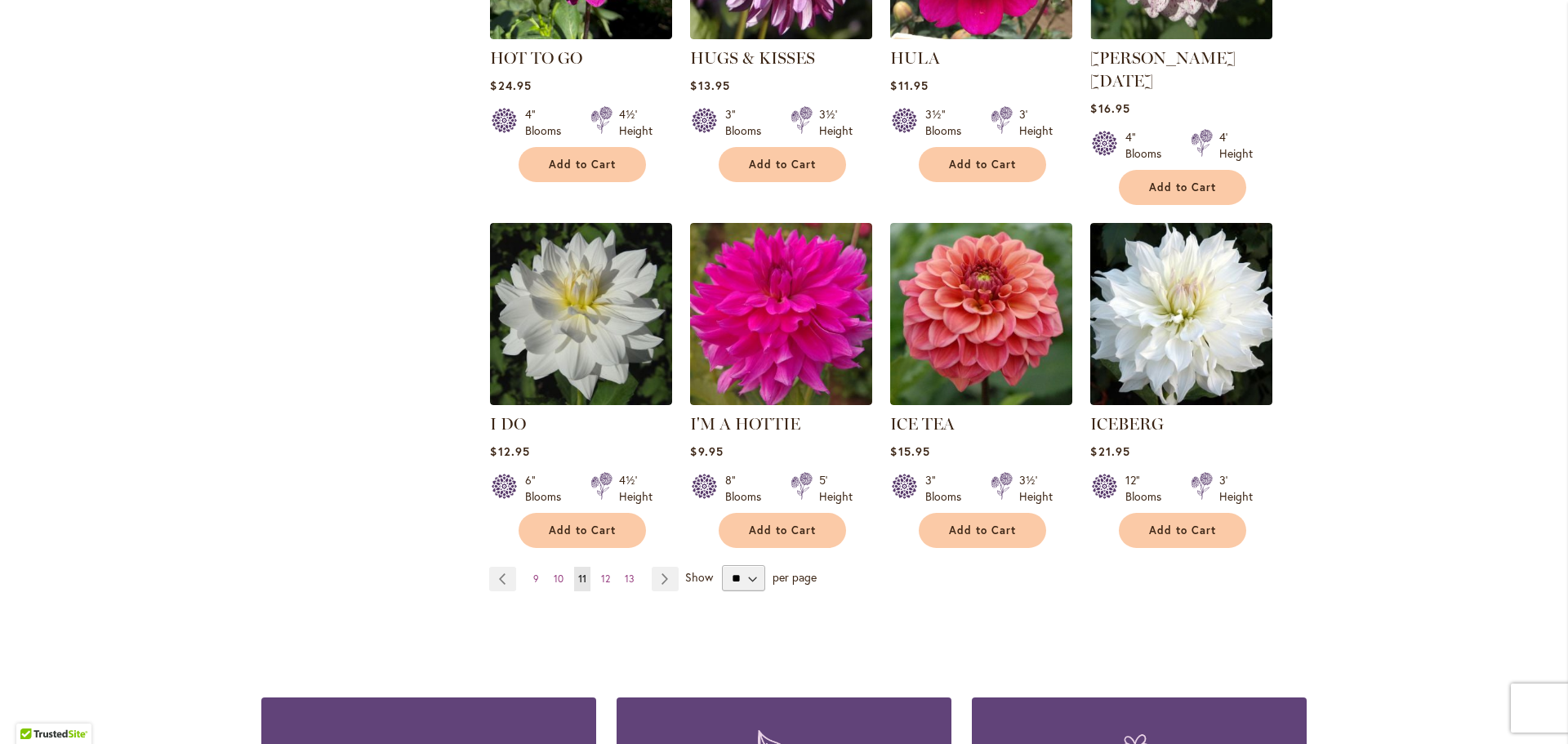
click at [510, 567] on li "Page Previous" at bounding box center [506, 579] width 34 height 25
click at [509, 567] on link "Page Previous" at bounding box center [502, 579] width 27 height 25
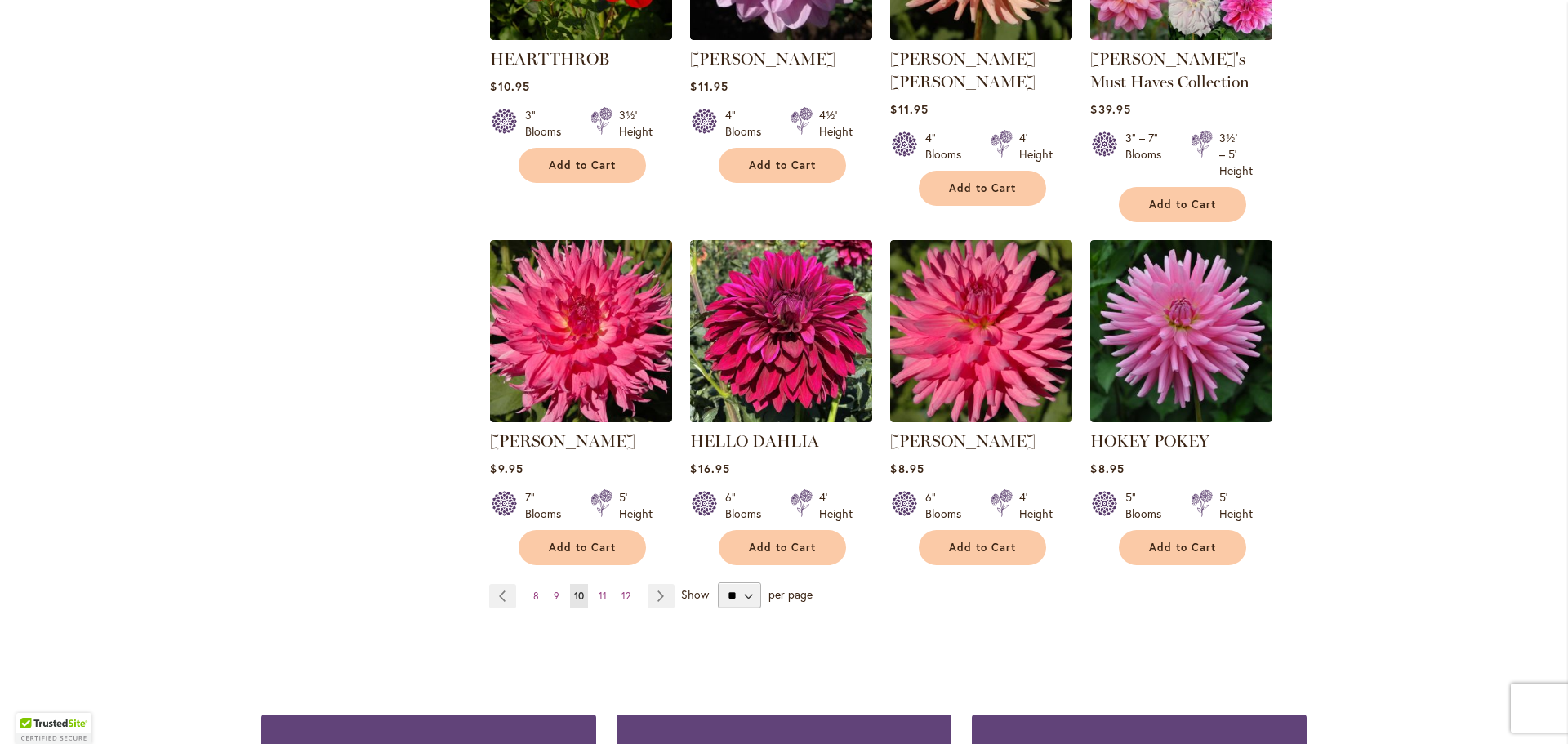
scroll to position [1225, 0]
click at [504, 596] on link "Page Previous" at bounding box center [502, 595] width 27 height 25
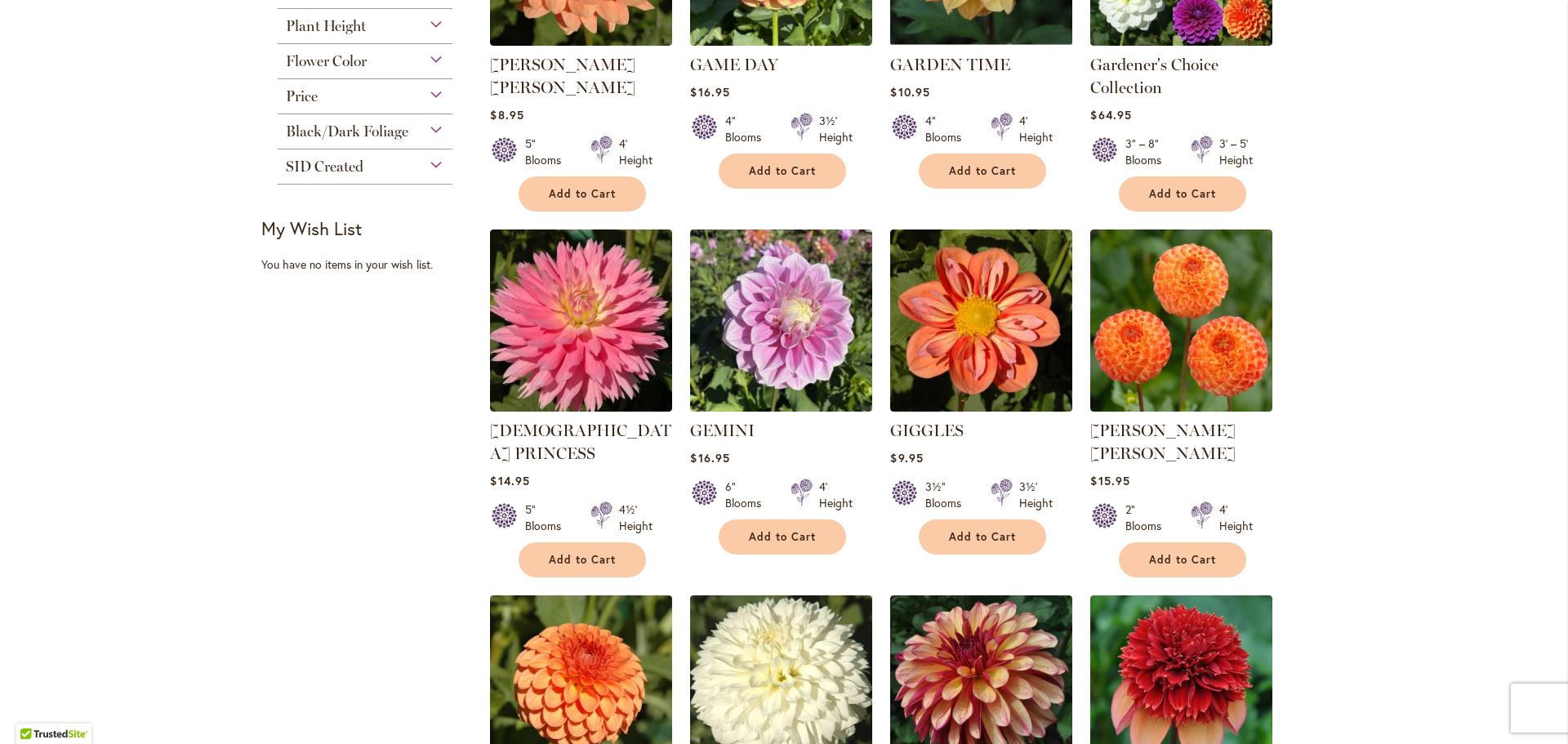
scroll to position [572, 0]
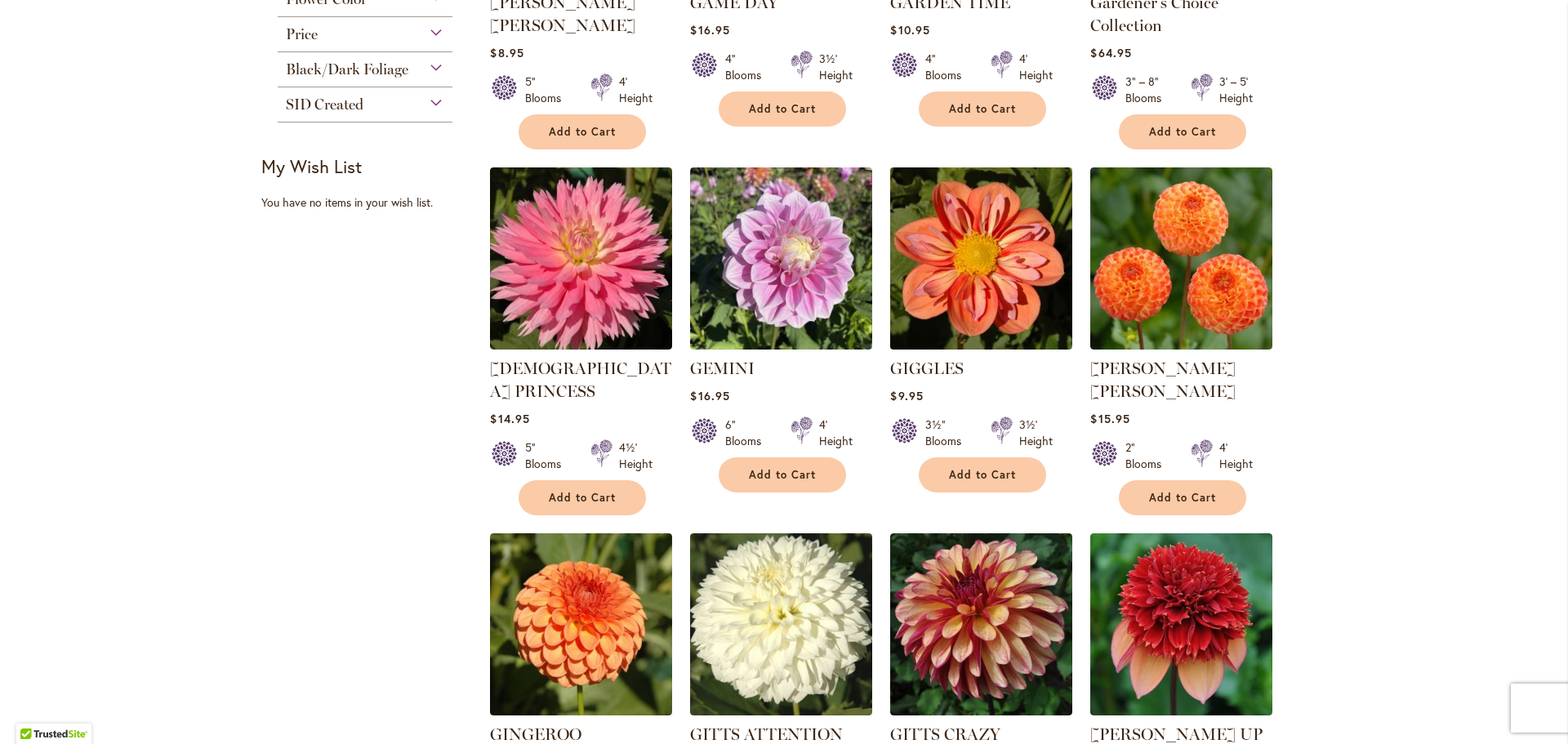
click at [1048, 322] on img at bounding box center [981, 258] width 191 height 191
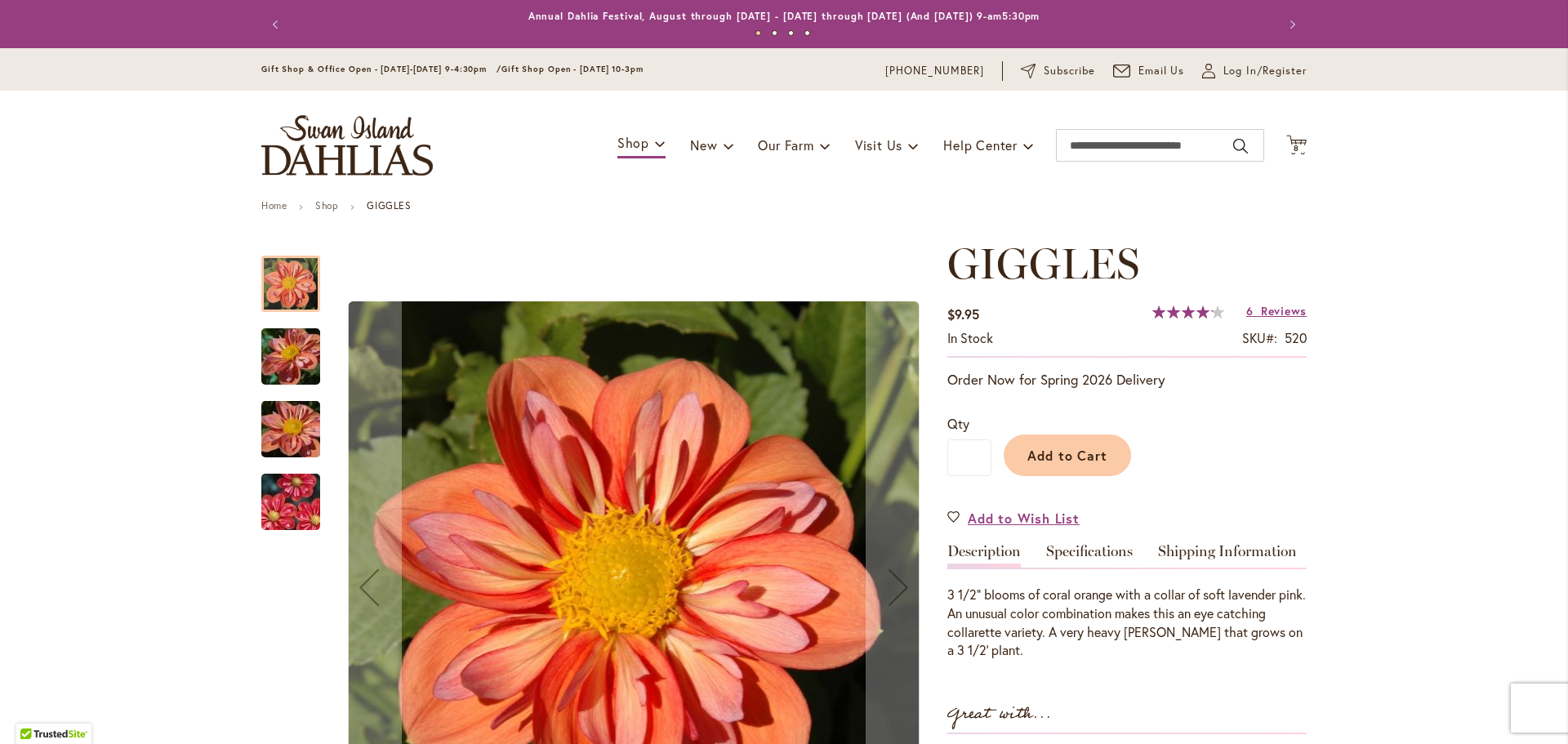
click at [267, 340] on img "GIGGLES" at bounding box center [290, 357] width 117 height 89
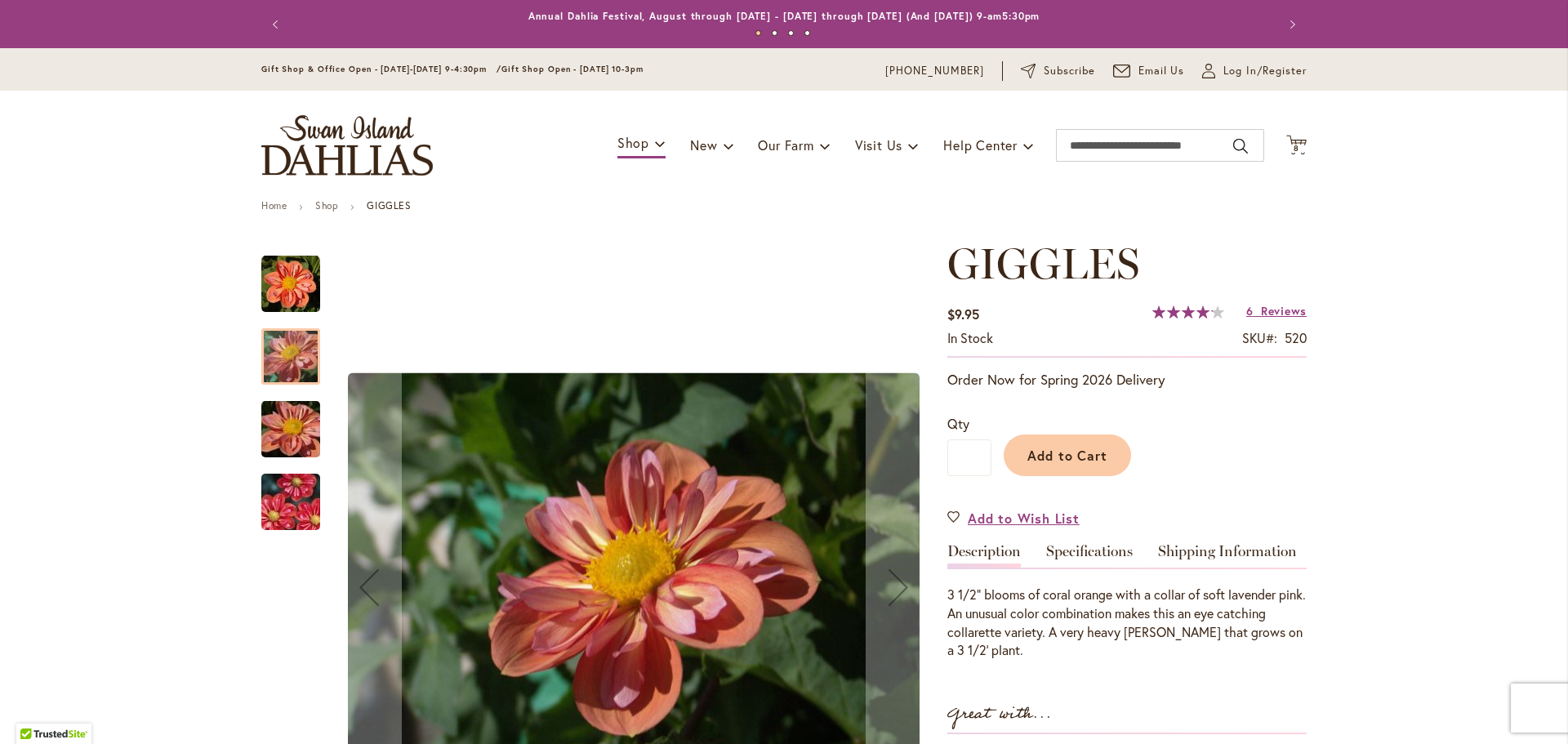
click at [286, 432] on img "GIGGLES" at bounding box center [290, 430] width 117 height 89
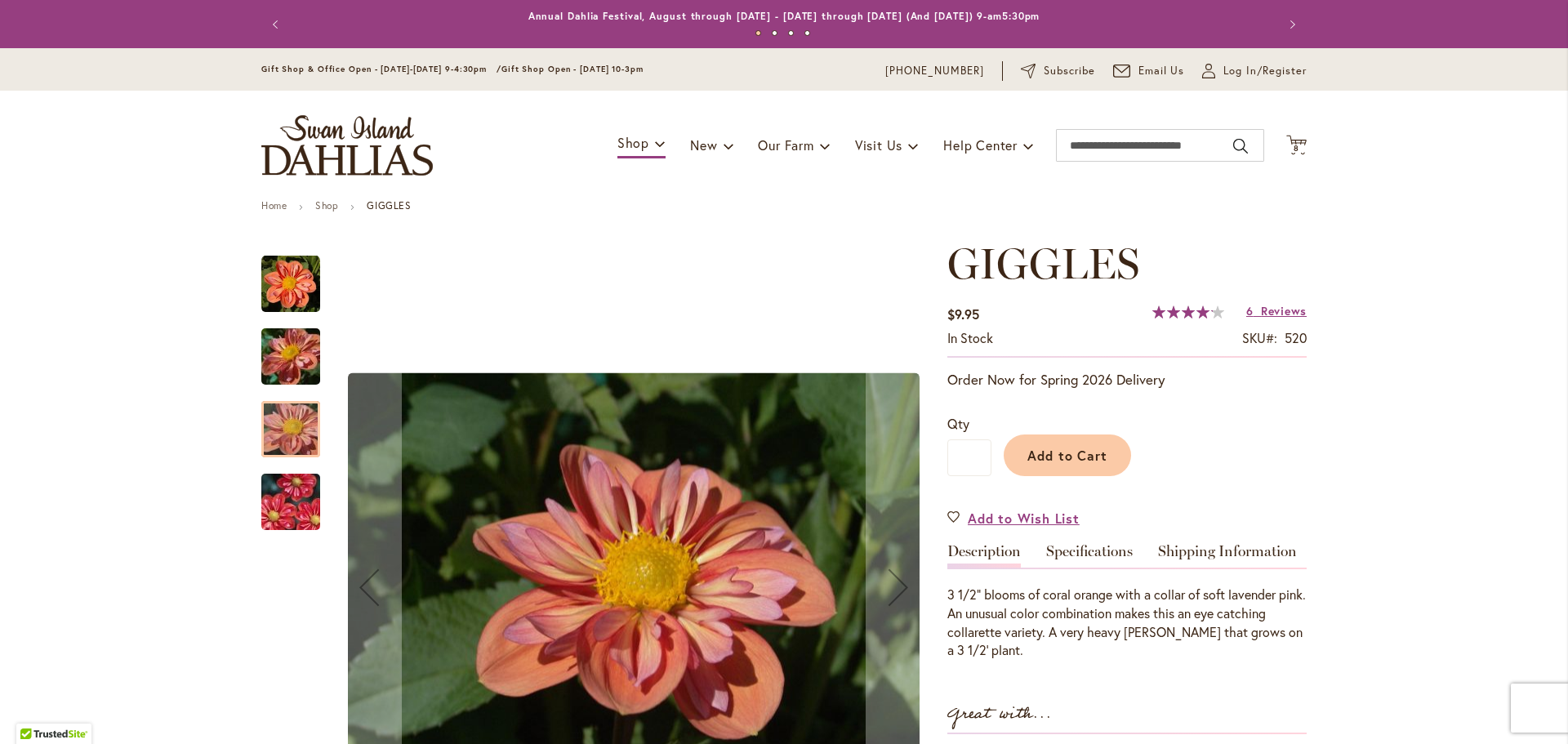
click at [282, 498] on img "GIGGLES" at bounding box center [290, 502] width 117 height 79
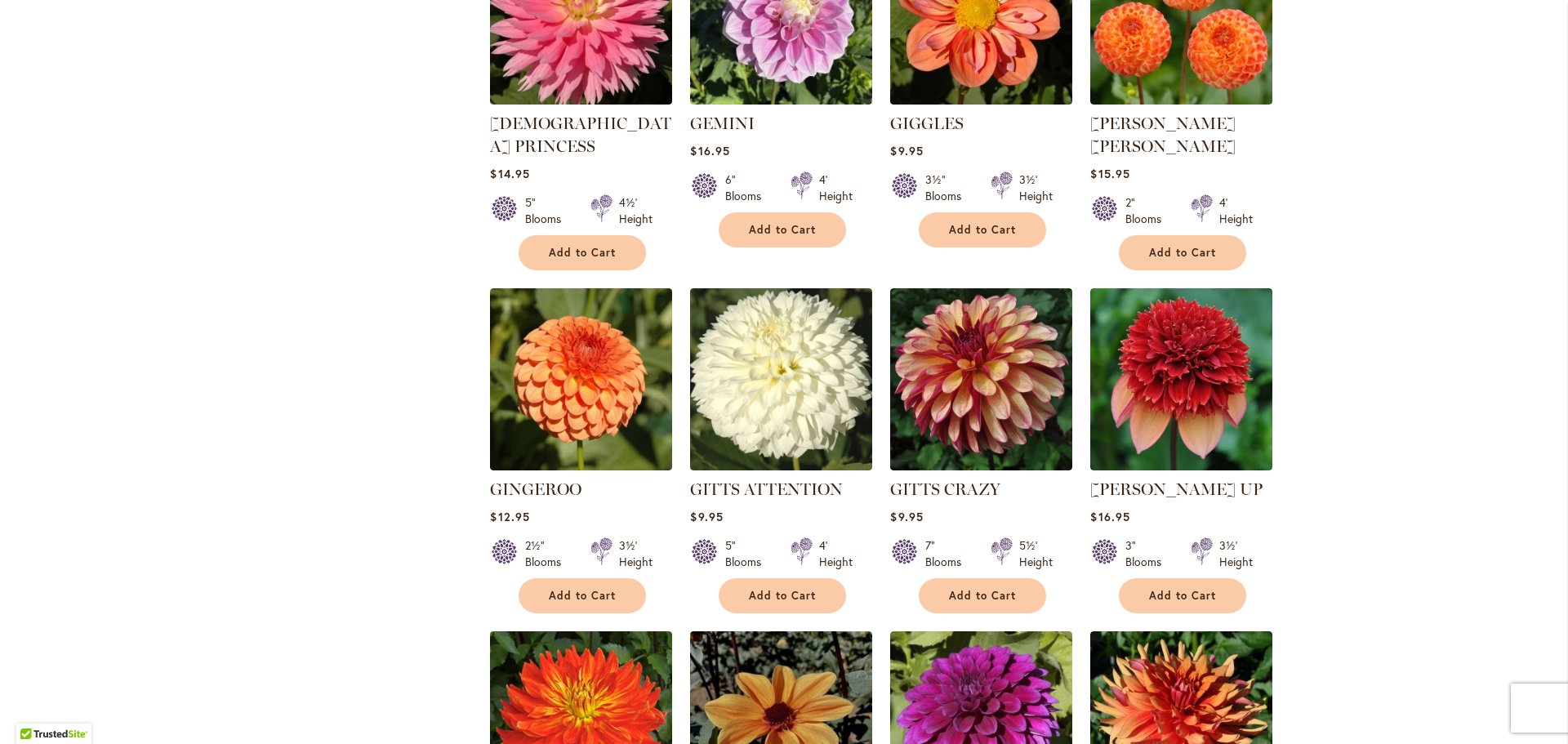
scroll to position [1307, 0]
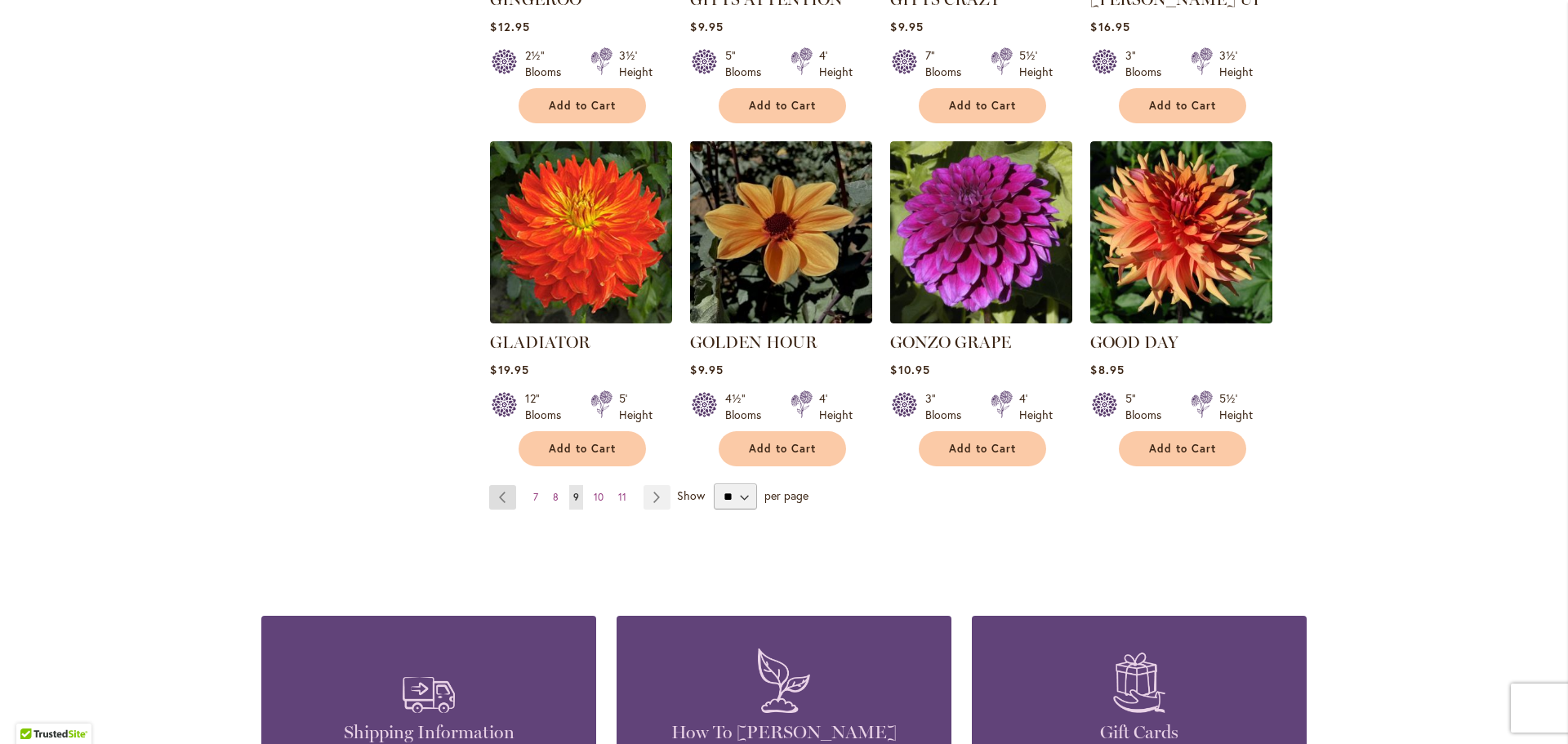
click at [500, 485] on link "Page Previous" at bounding box center [502, 497] width 27 height 25
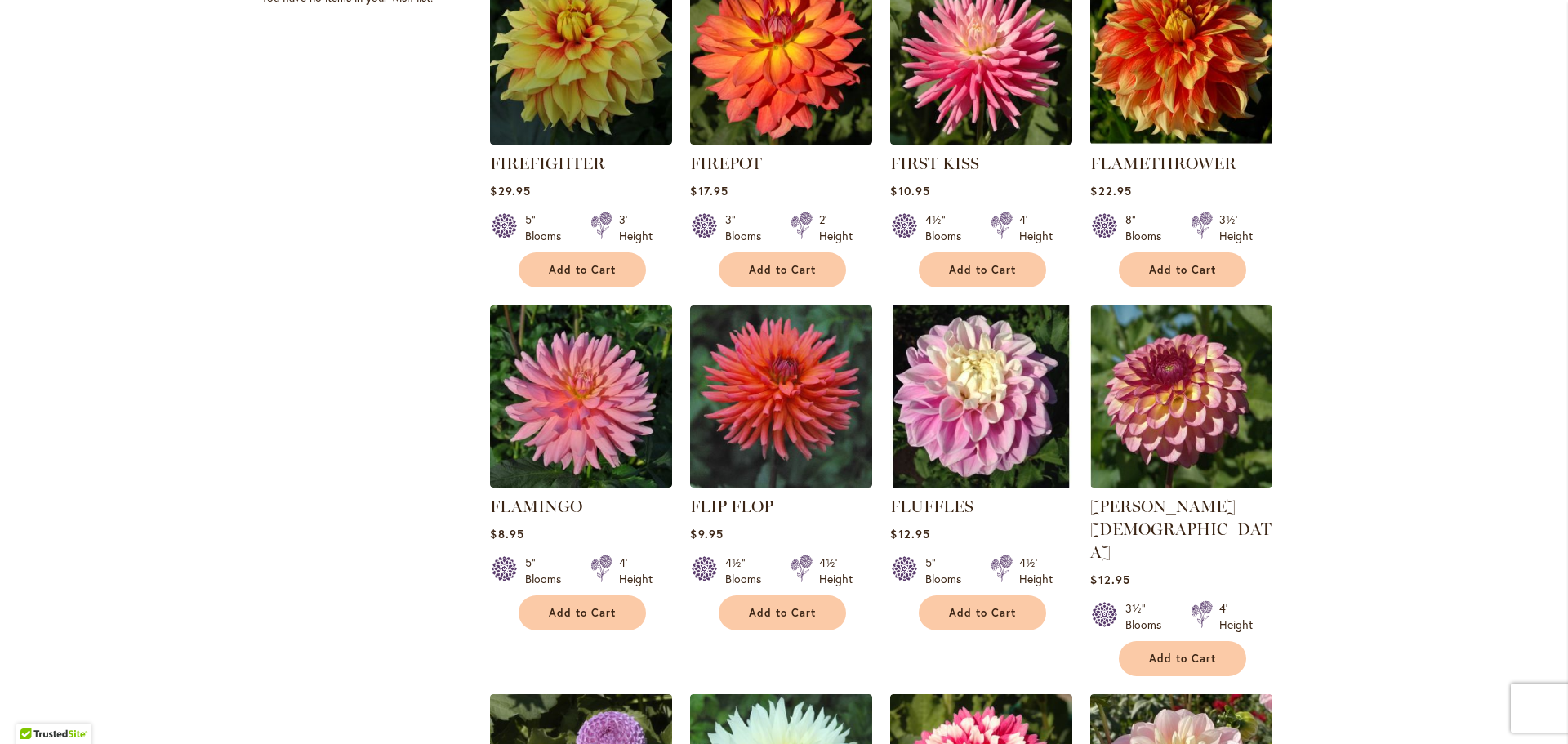
scroll to position [817, 0]
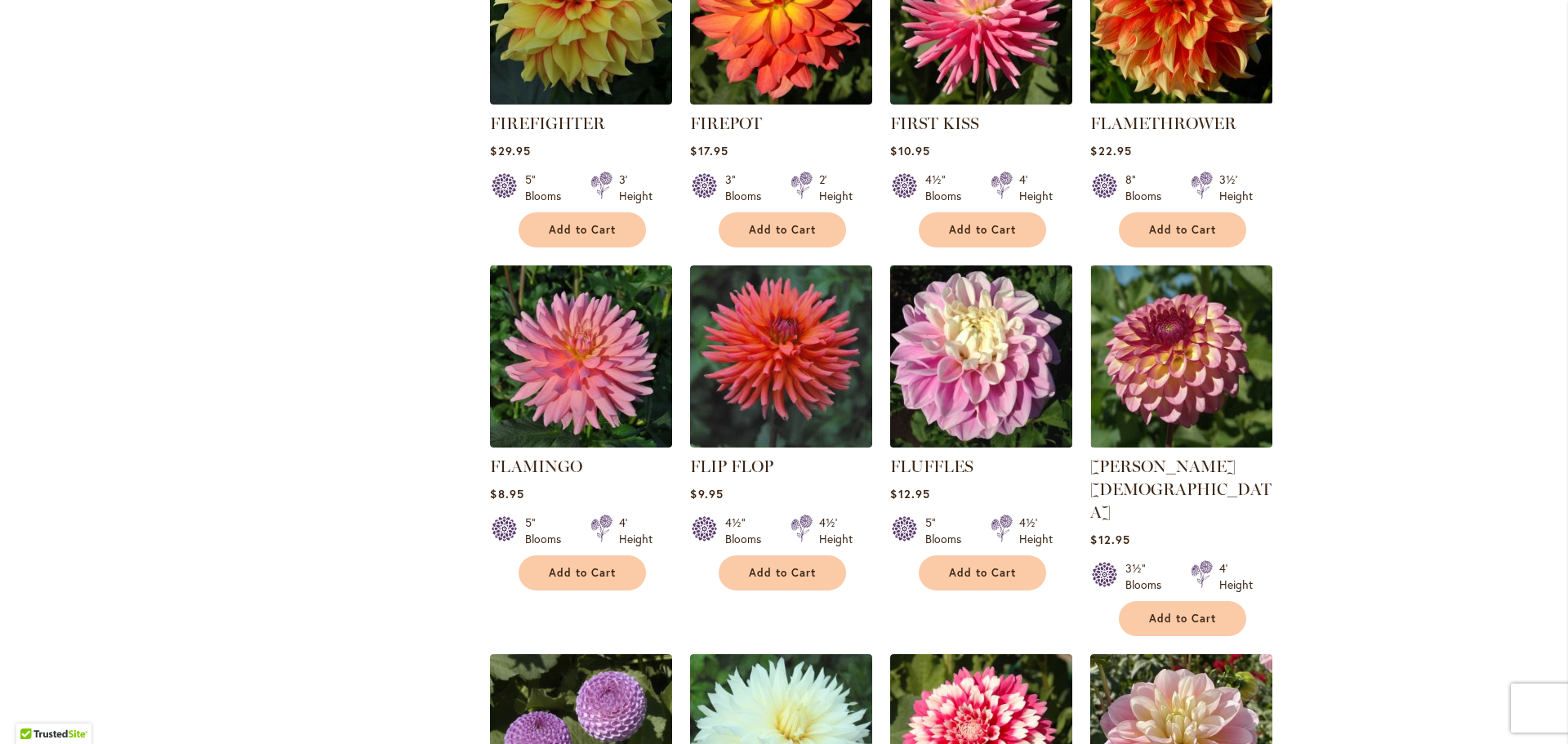
click at [976, 351] on img at bounding box center [981, 356] width 191 height 191
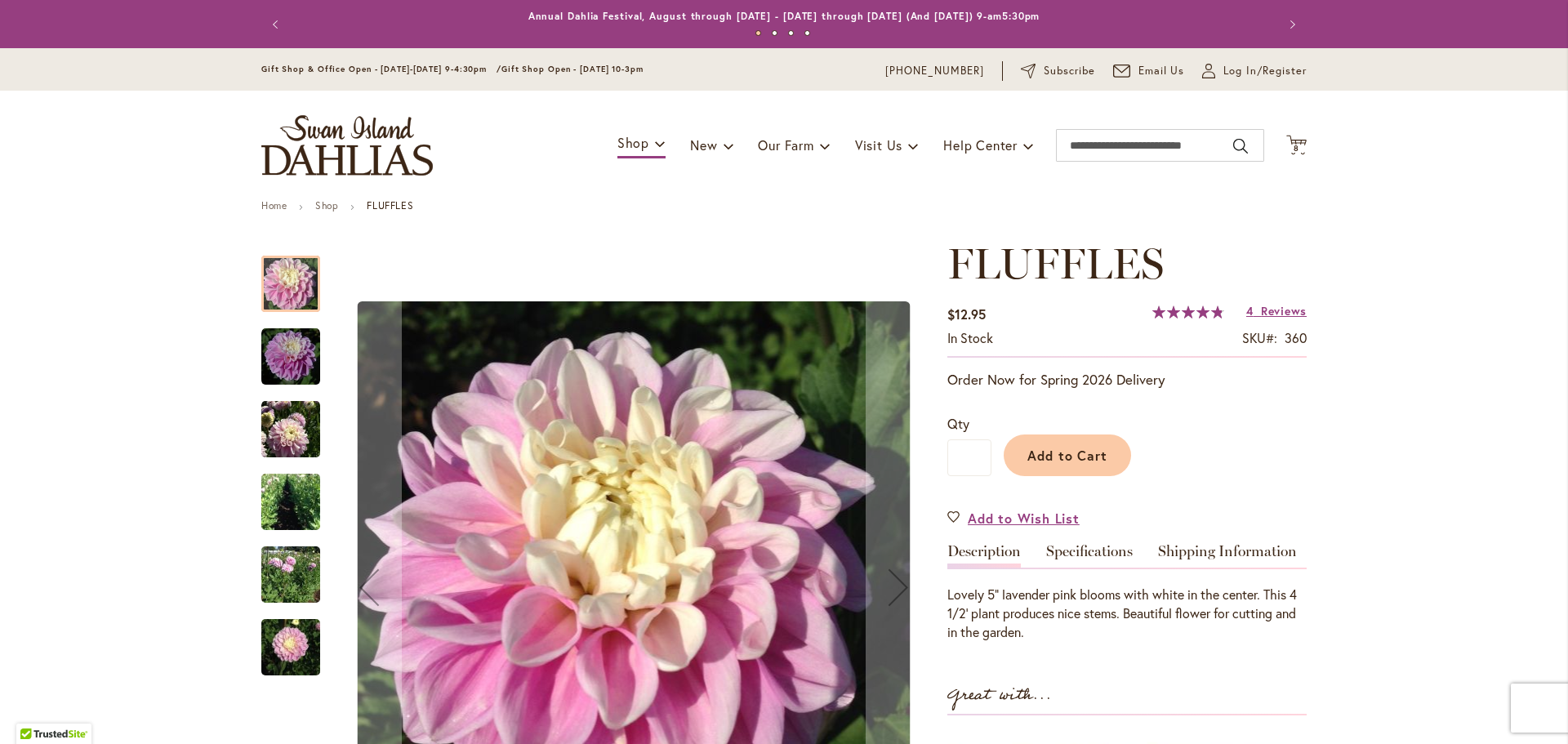
click at [281, 360] on img "FLUFFLES" at bounding box center [290, 356] width 59 height 59
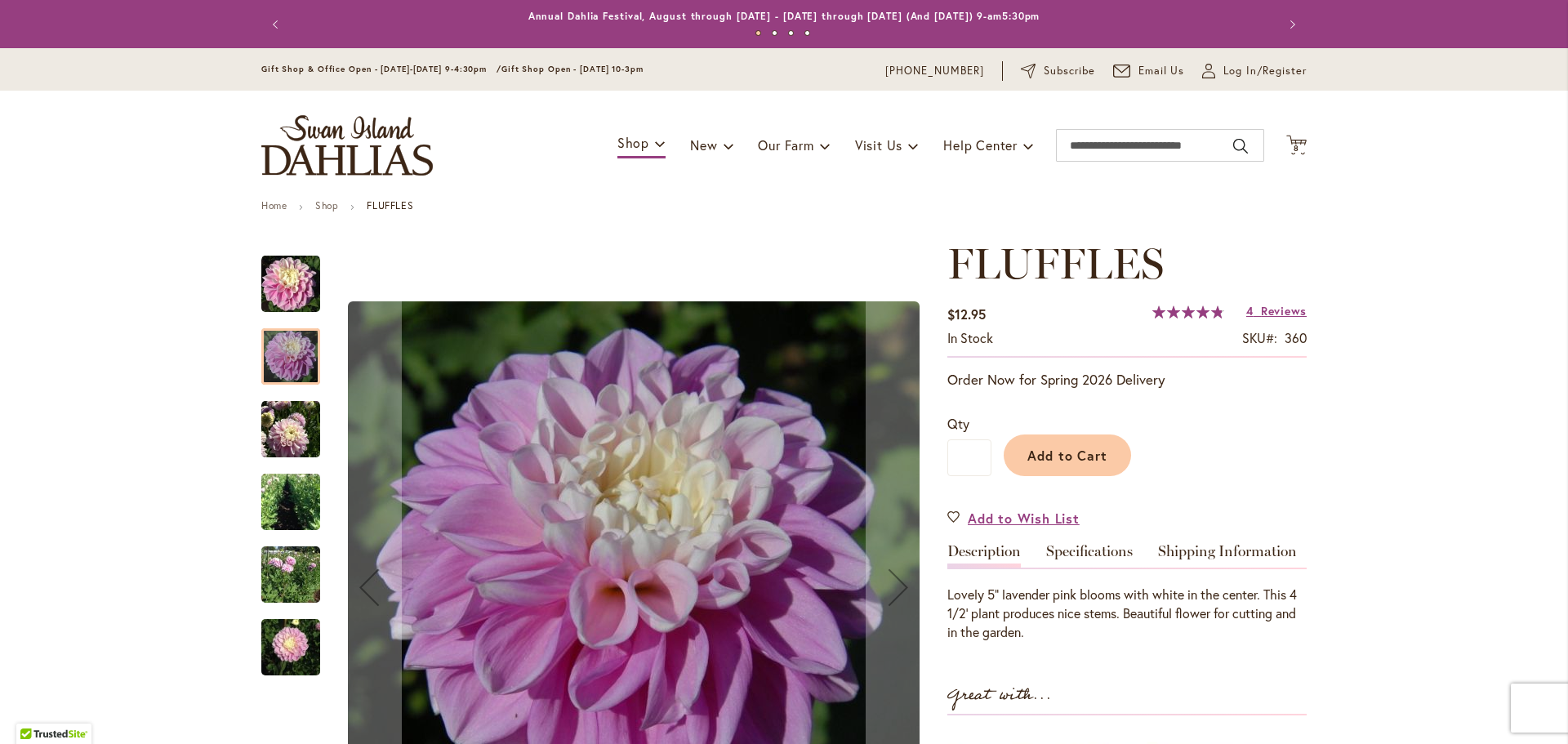
click at [280, 435] on img "FLUFFLES" at bounding box center [290, 429] width 59 height 61
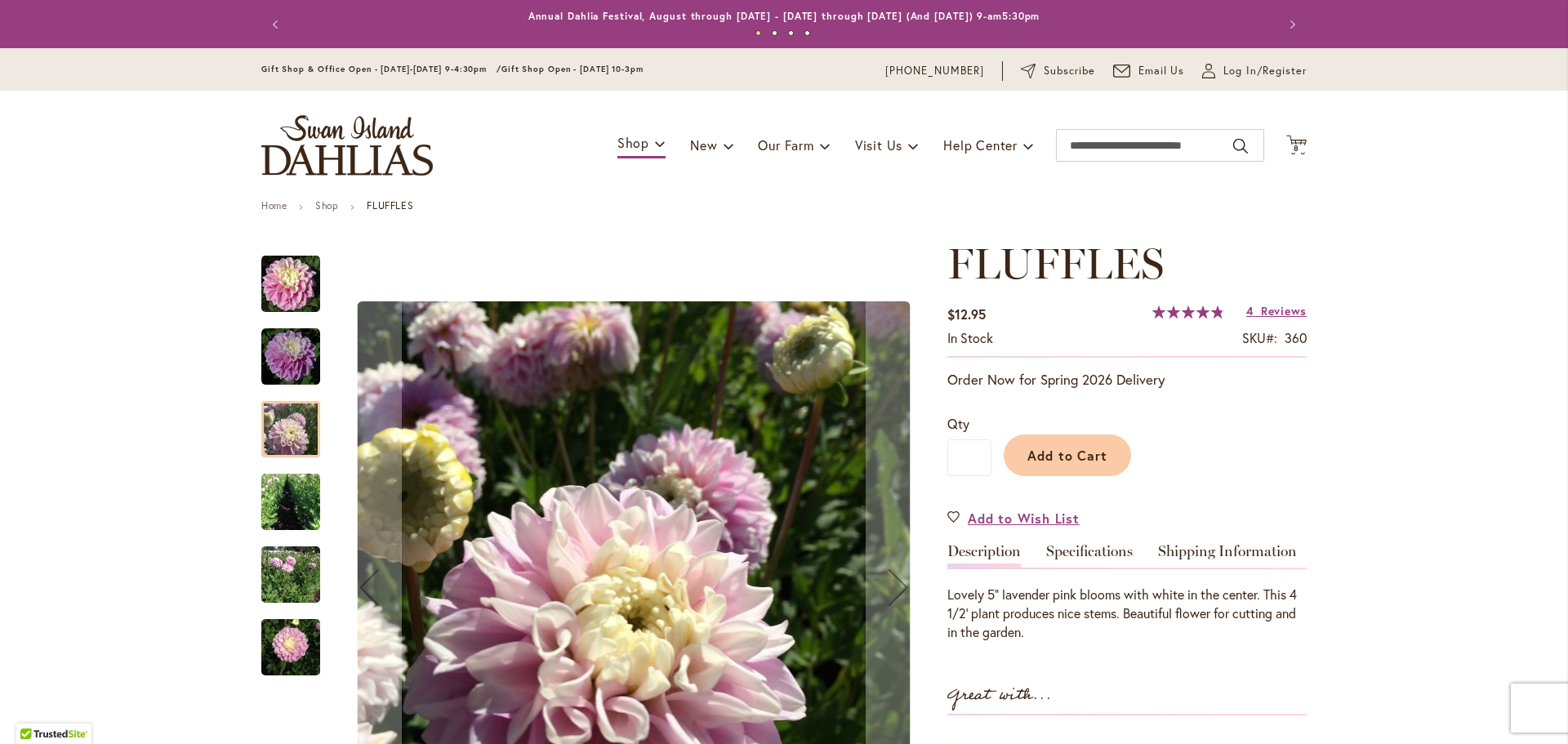
click at [282, 500] on img "FLUFFLES" at bounding box center [290, 502] width 59 height 79
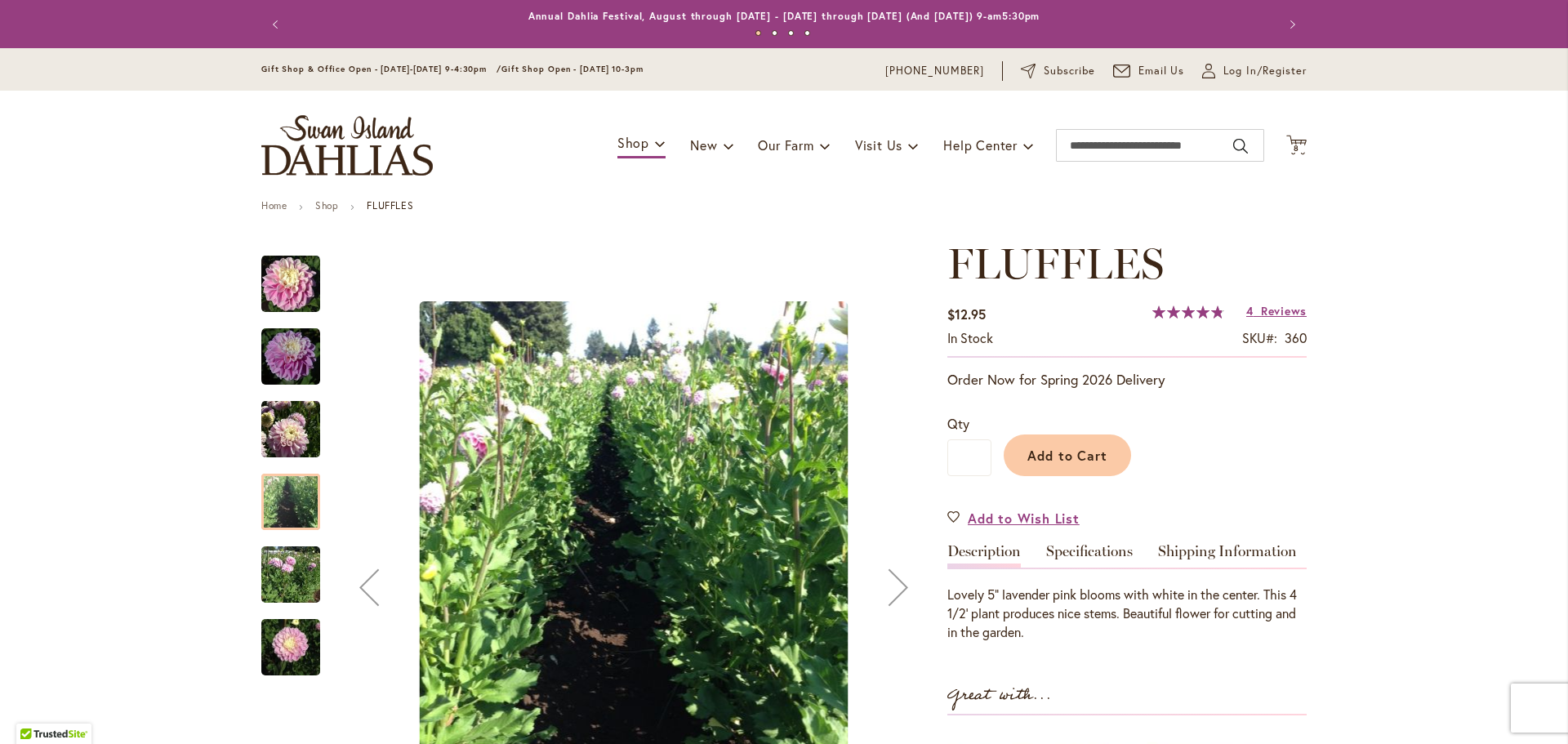
click at [282, 571] on img "FLUFFLES" at bounding box center [290, 575] width 59 height 68
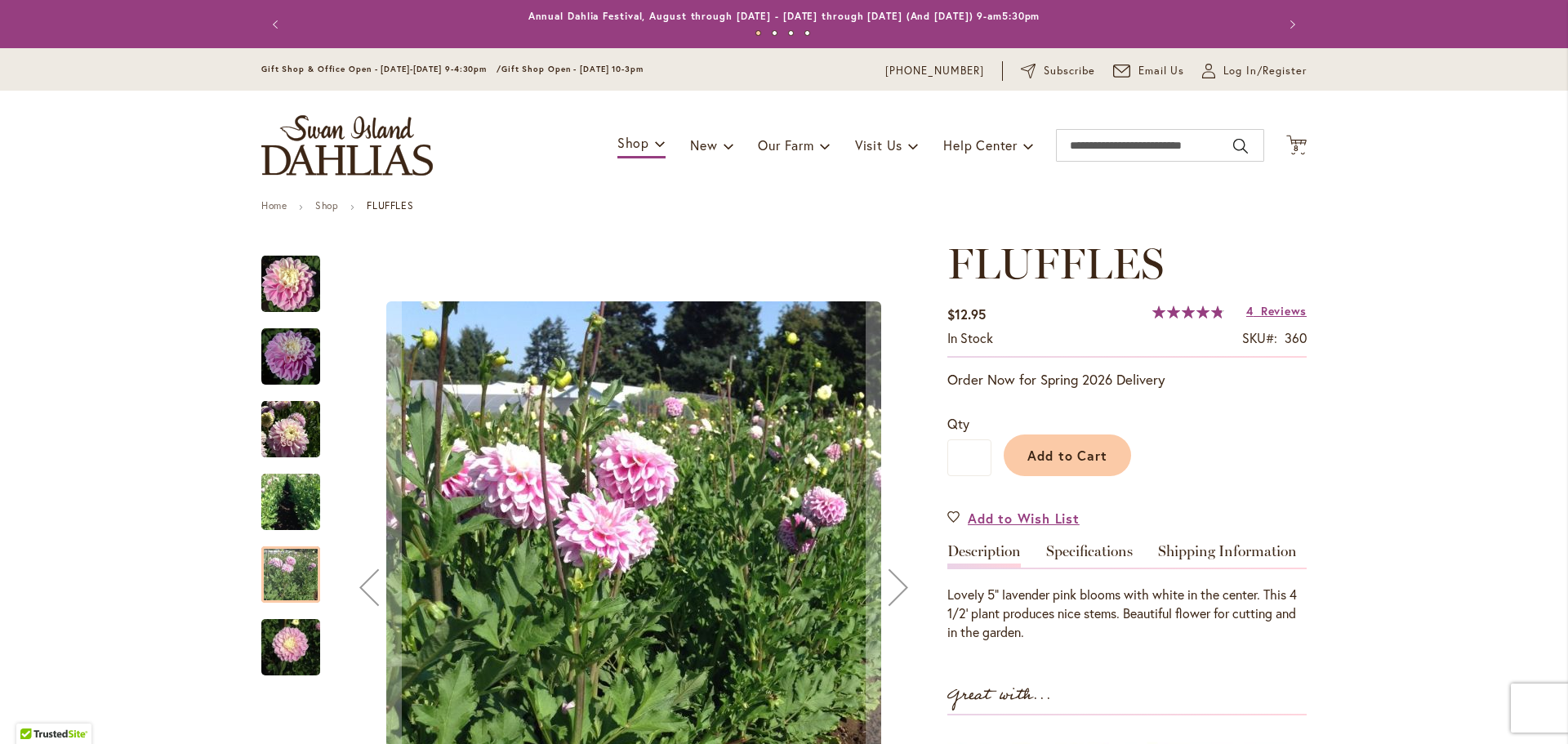
click at [285, 644] on img "FLUFFLES" at bounding box center [290, 648] width 59 height 79
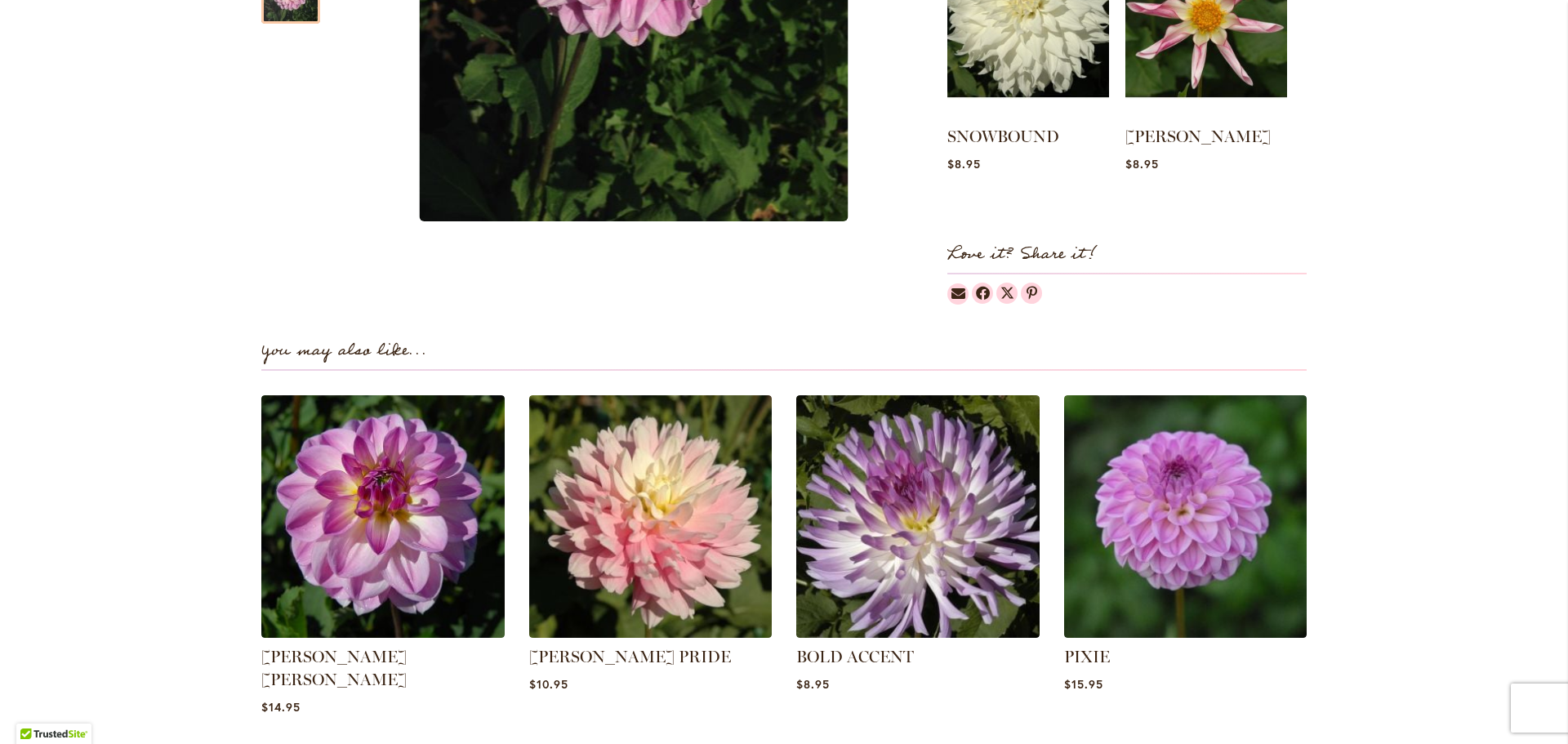
scroll to position [245, 0]
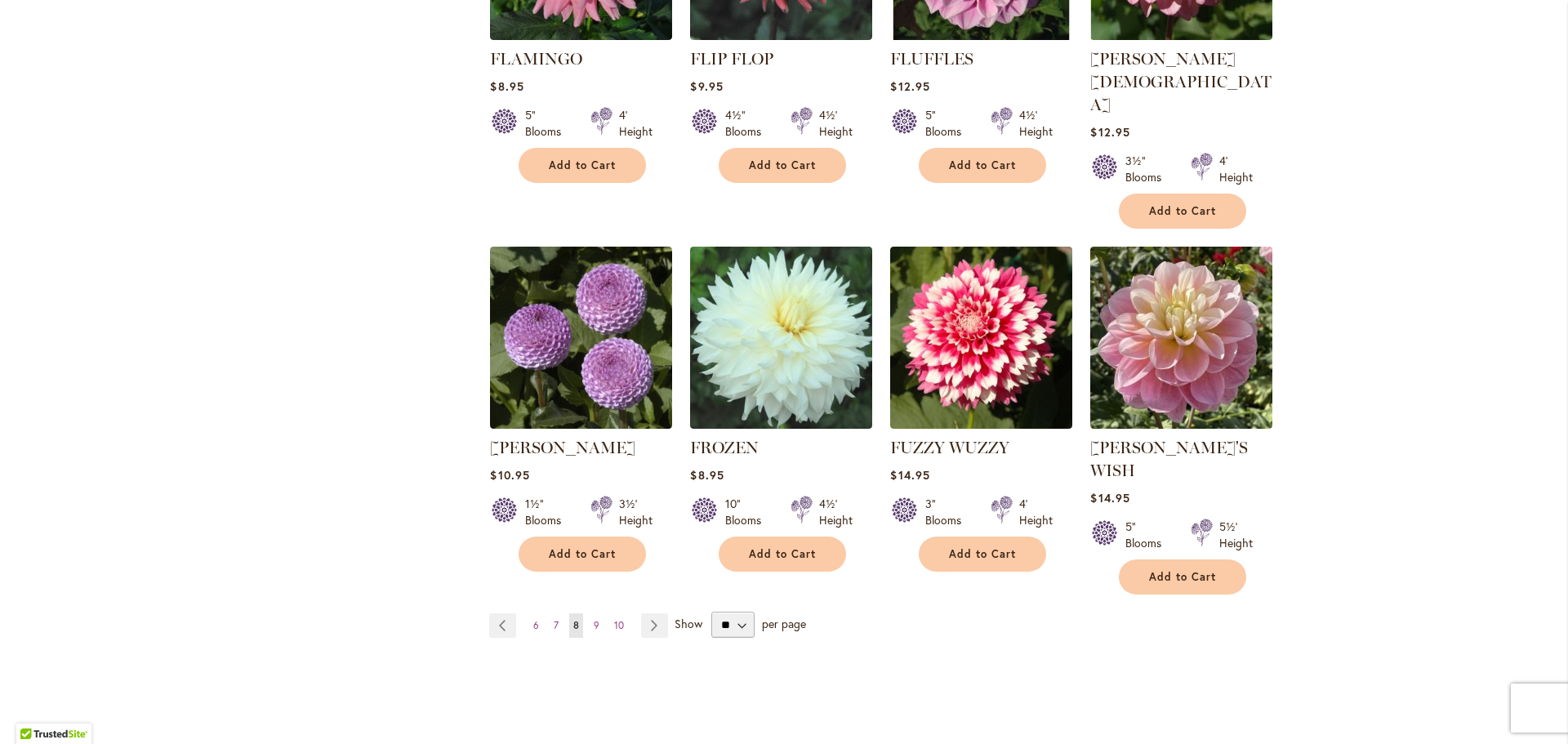
scroll to position [1225, 0]
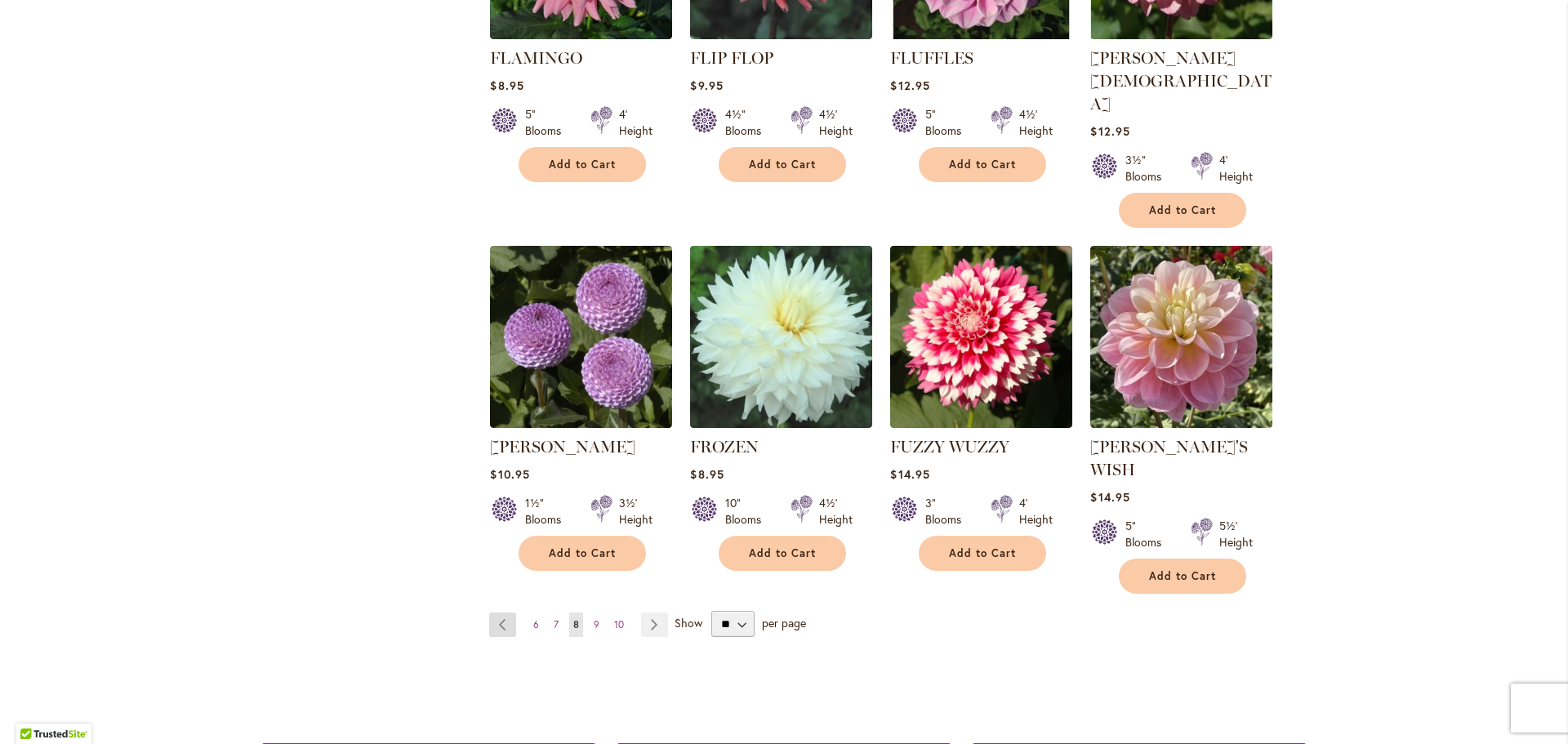
click at [493, 613] on link "Page Previous" at bounding box center [502, 625] width 27 height 25
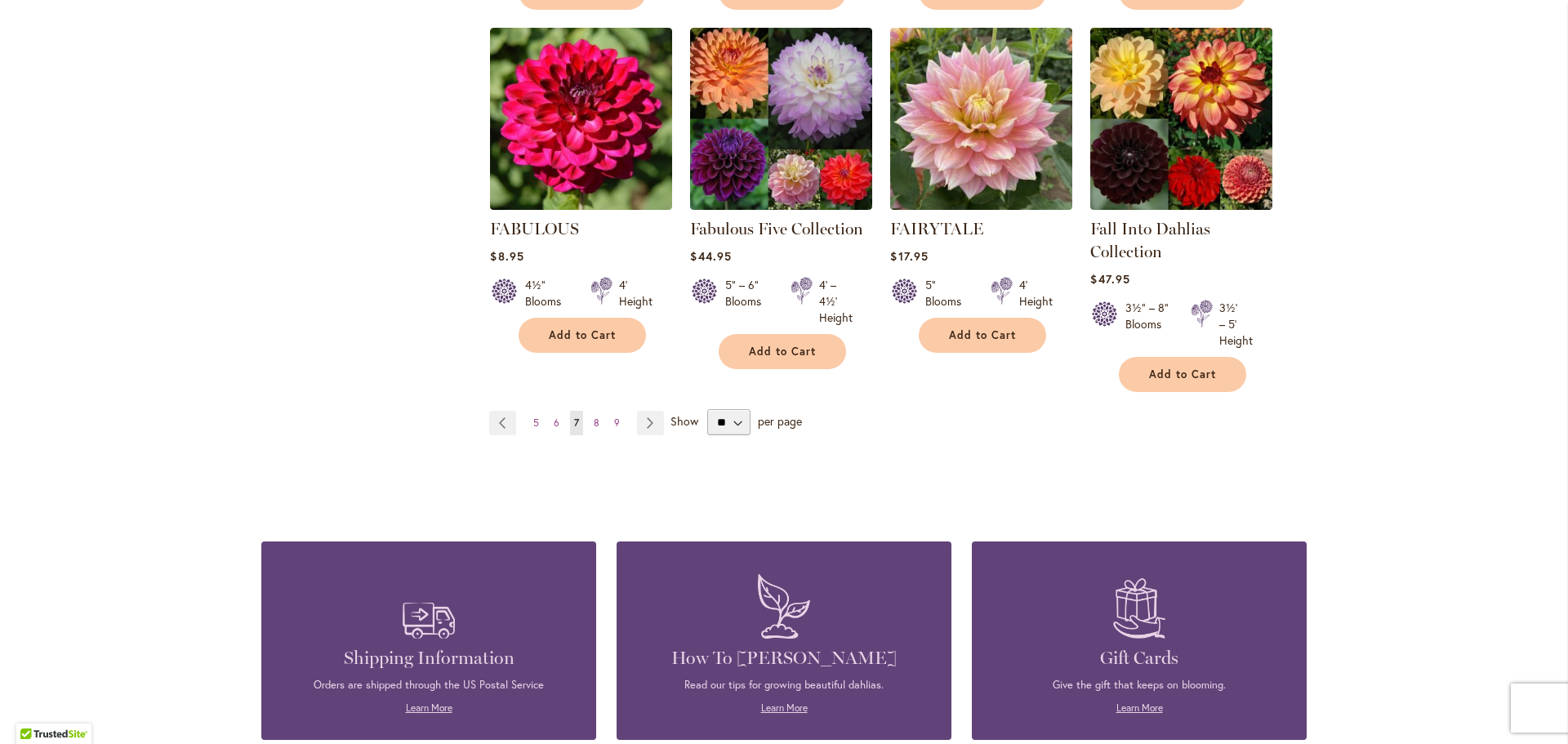
scroll to position [1389, 0]
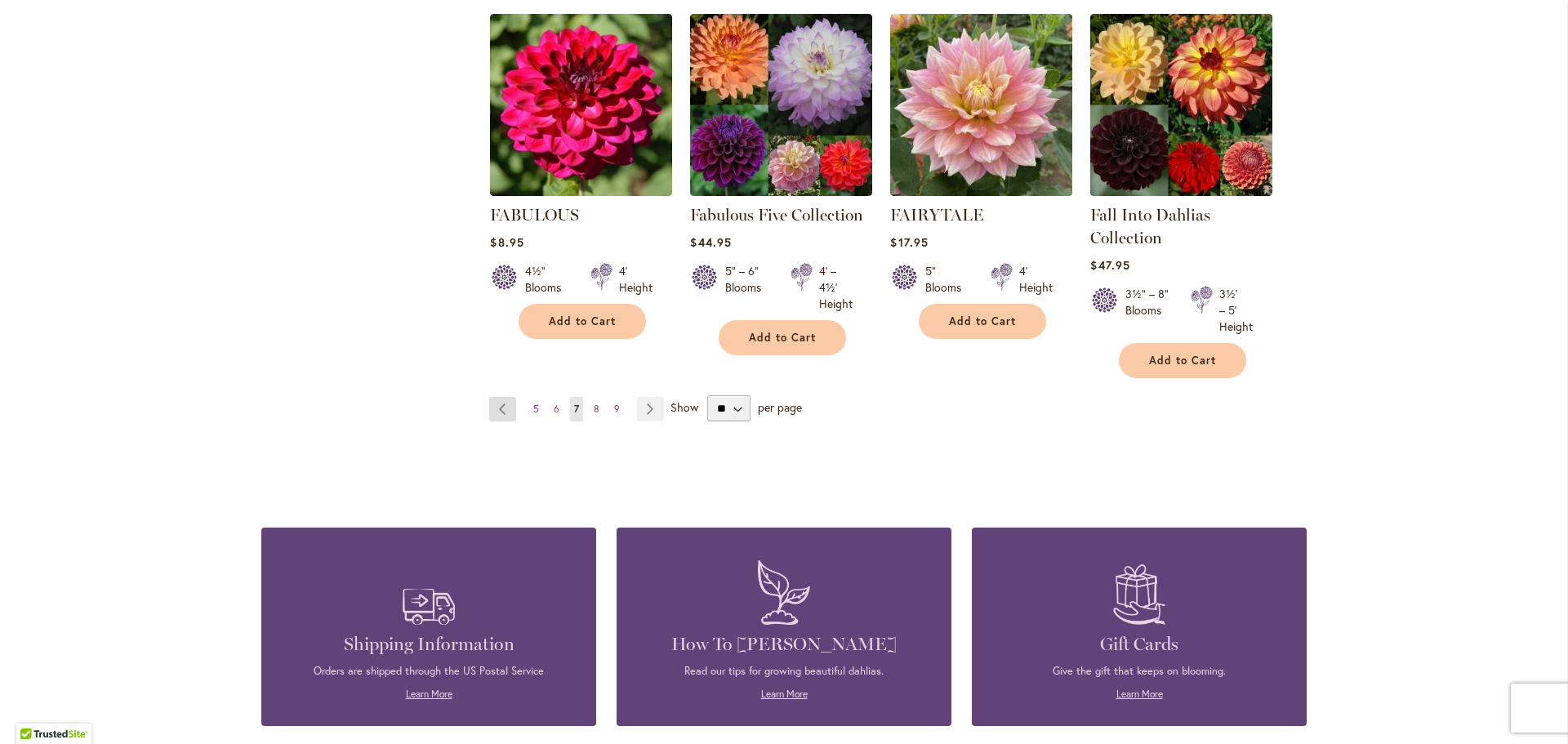
click at [497, 401] on link "Page Previous" at bounding box center [502, 409] width 27 height 25
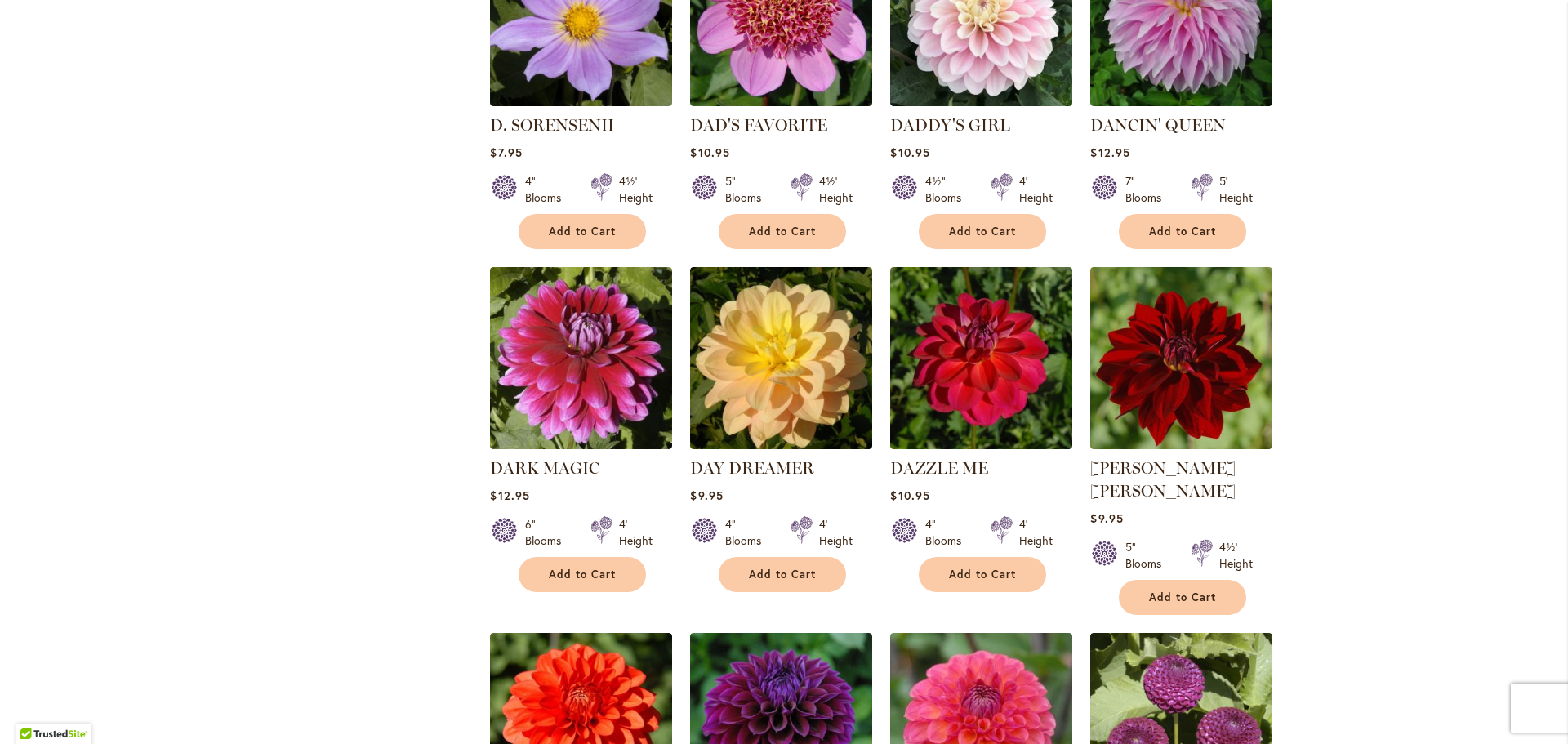
scroll to position [817, 0]
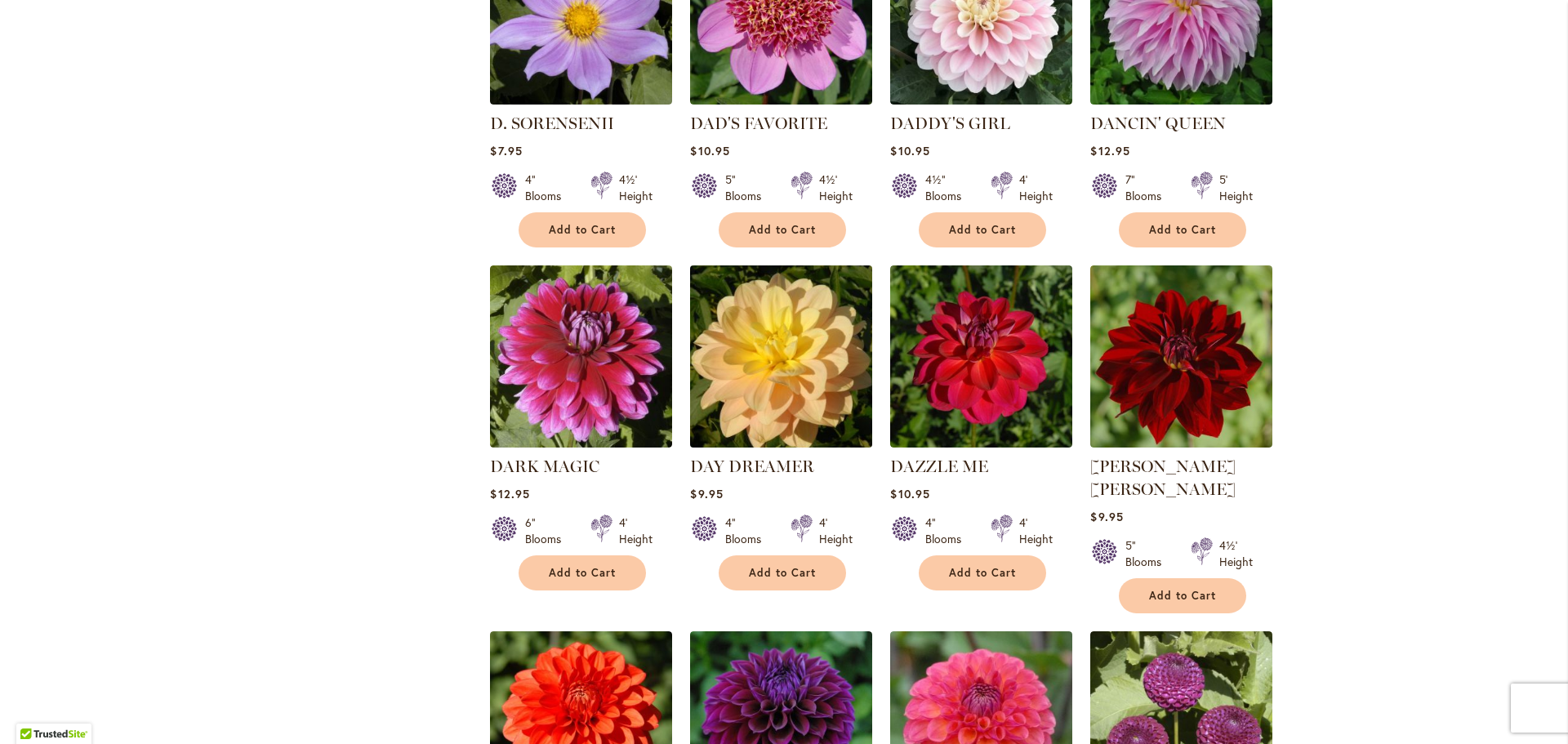
click at [799, 409] on img at bounding box center [782, 356] width 191 height 191
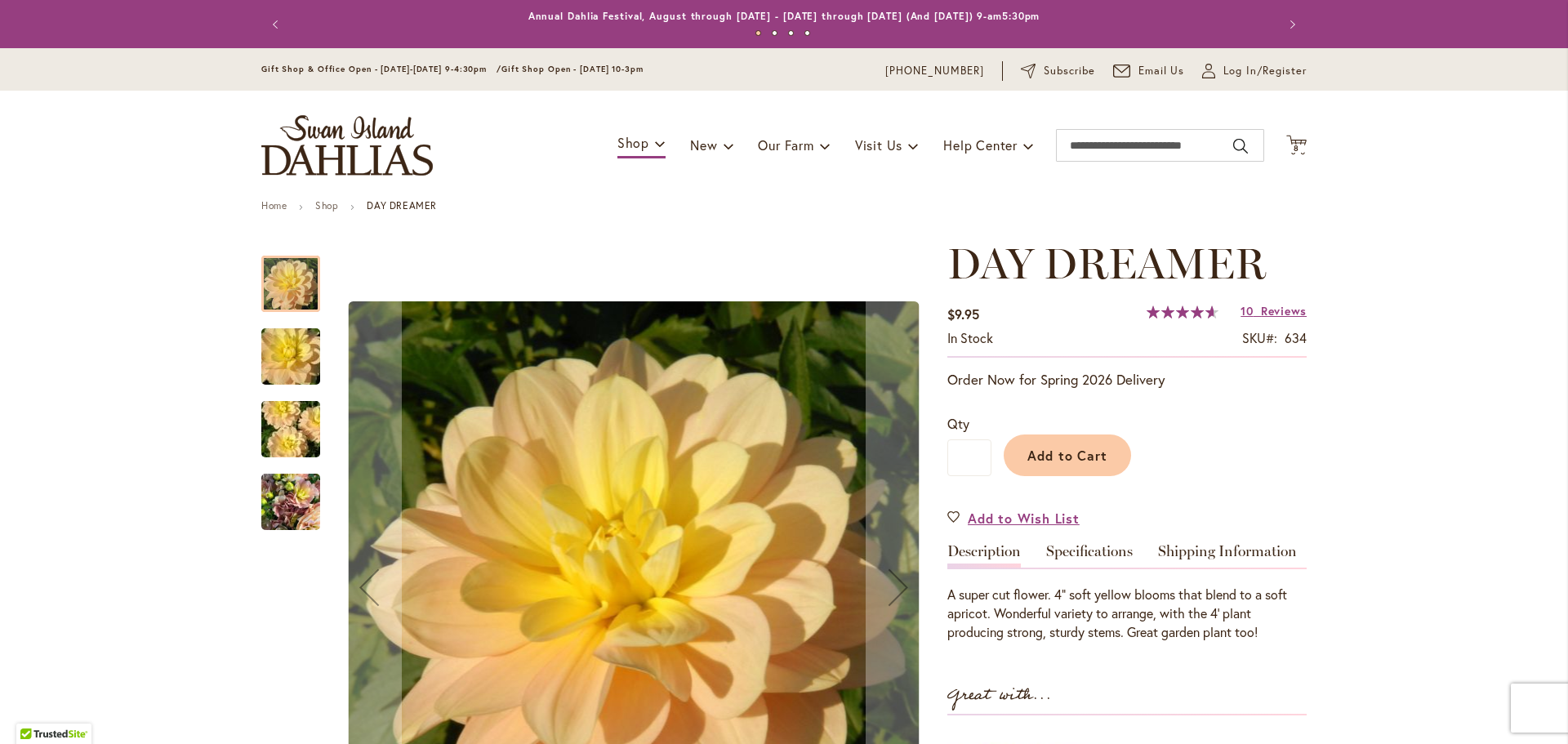
click at [304, 356] on img "DAY DREAMER" at bounding box center [290, 356] width 117 height 79
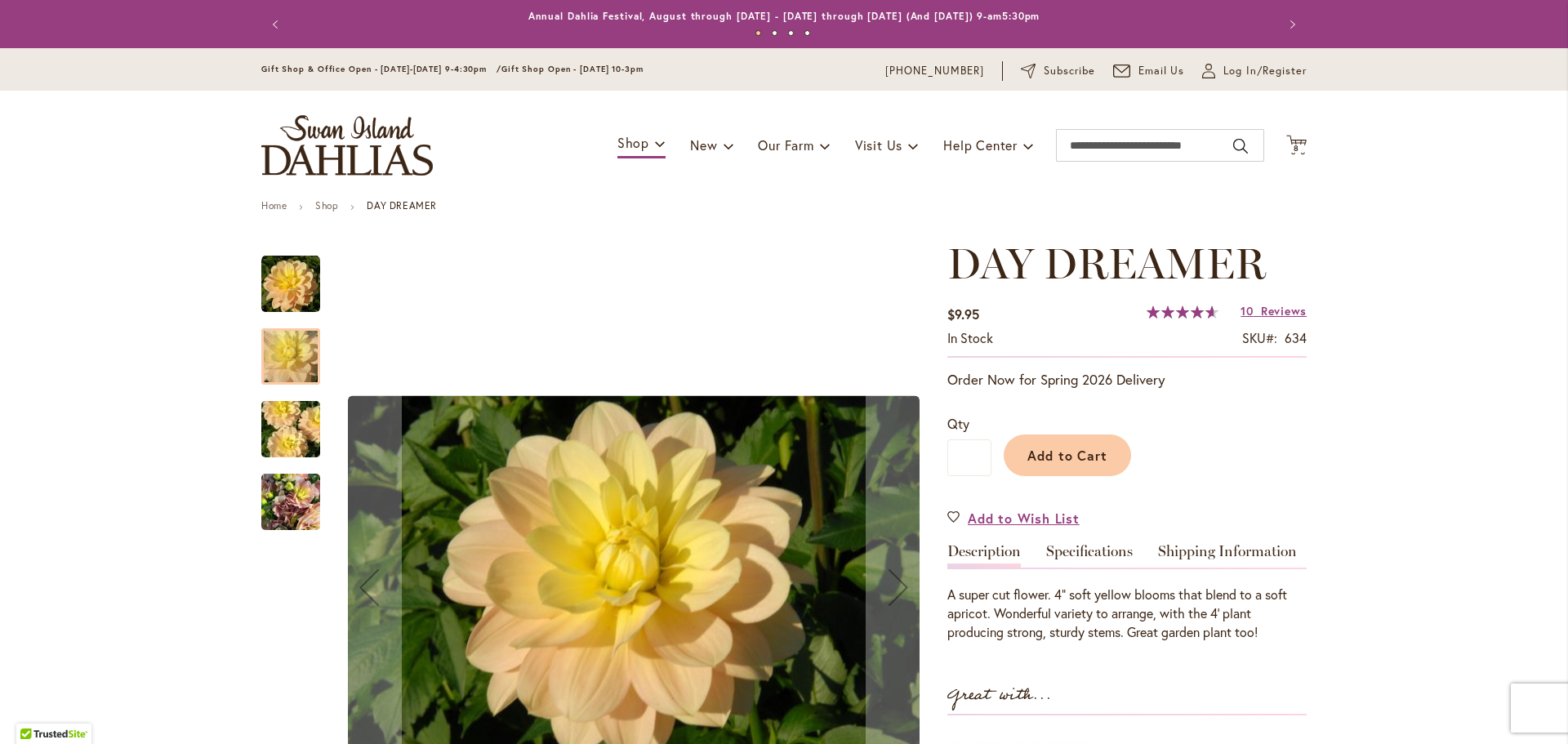
click at [294, 426] on img "DAY DREAMER" at bounding box center [290, 430] width 117 height 79
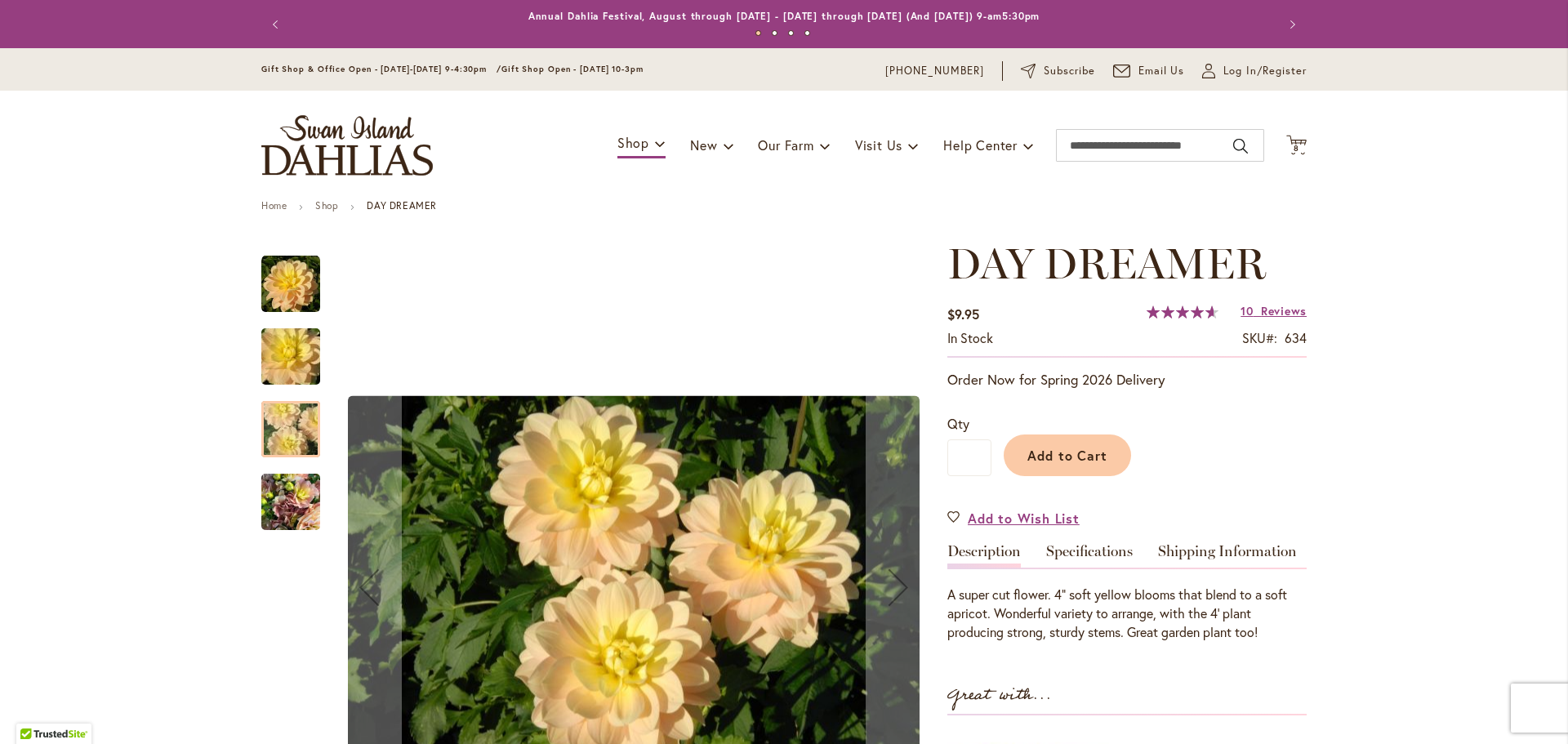
click at [294, 500] on img "DAY DREAMER" at bounding box center [290, 502] width 59 height 79
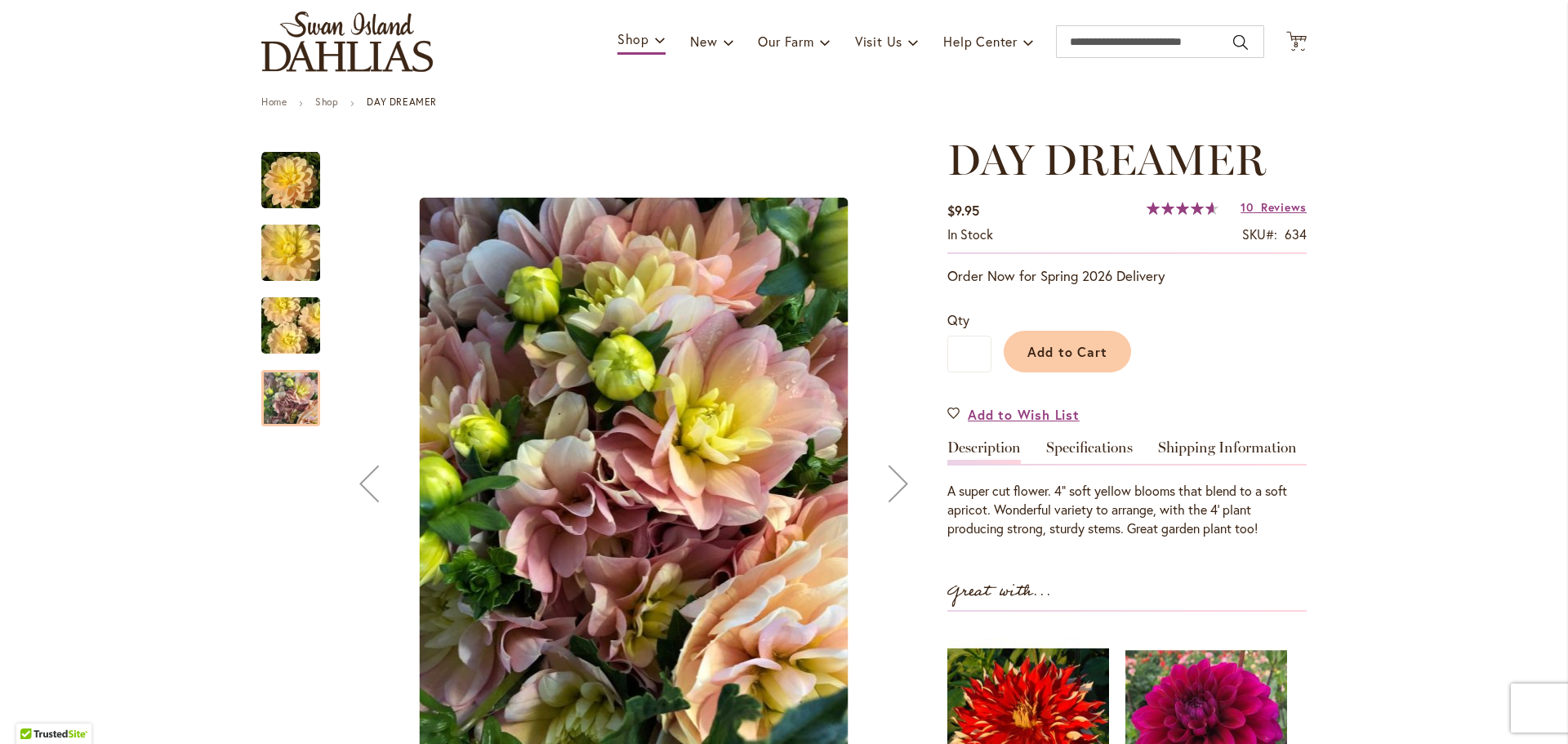
scroll to position [245, 0]
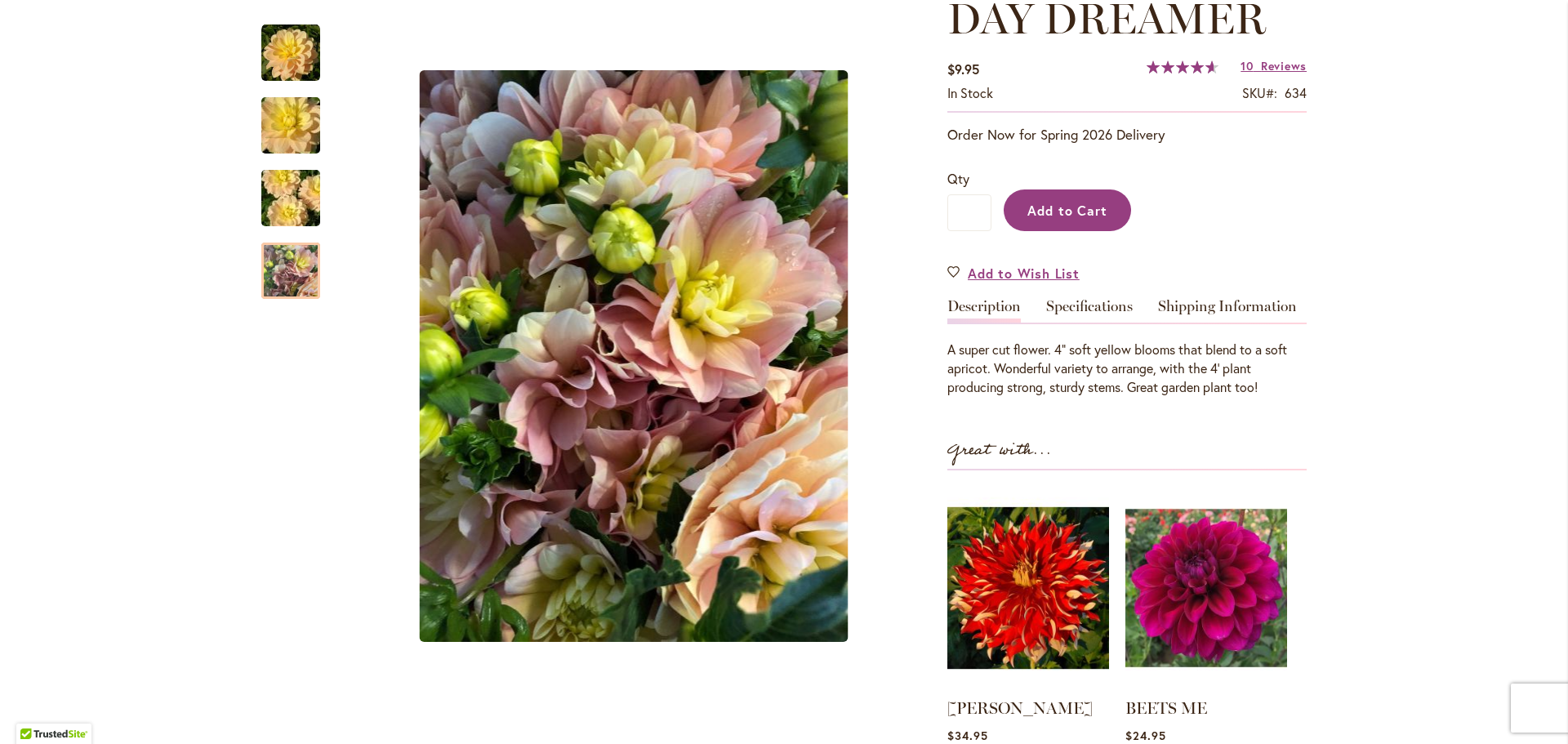
click at [1084, 226] on button "Add to Cart" at bounding box center [1067, 211] width 127 height 42
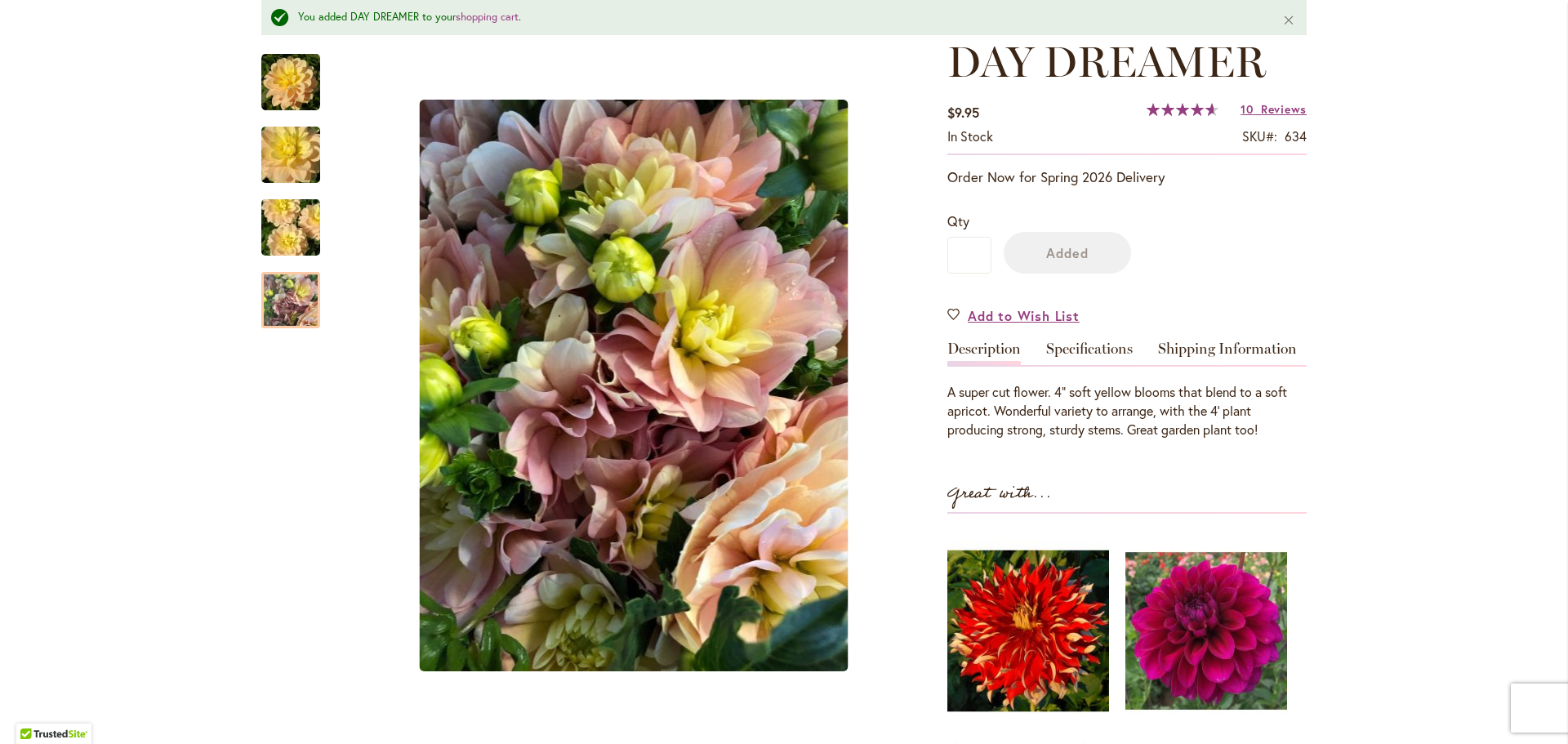
scroll to position [288, 0]
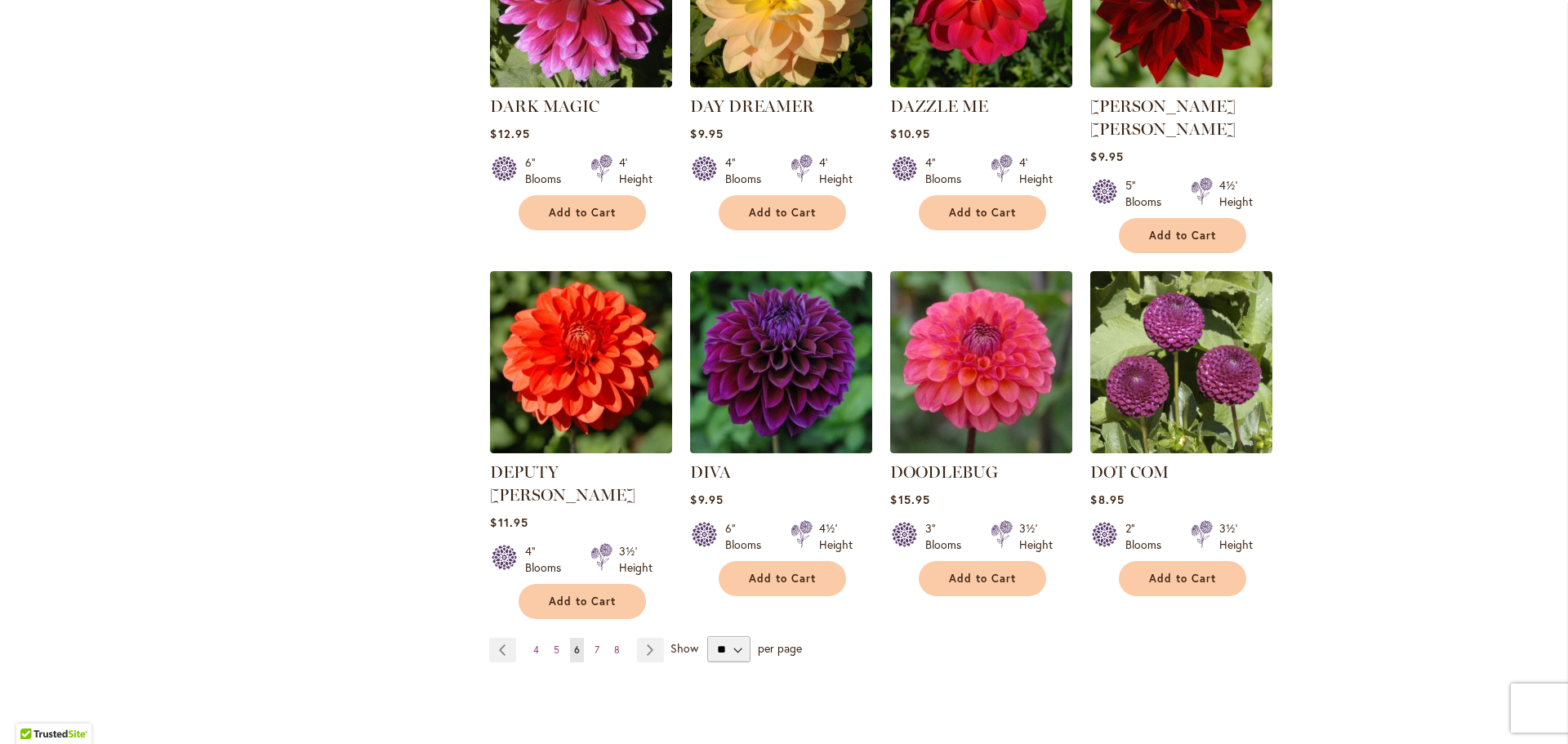
scroll to position [1225, 0]
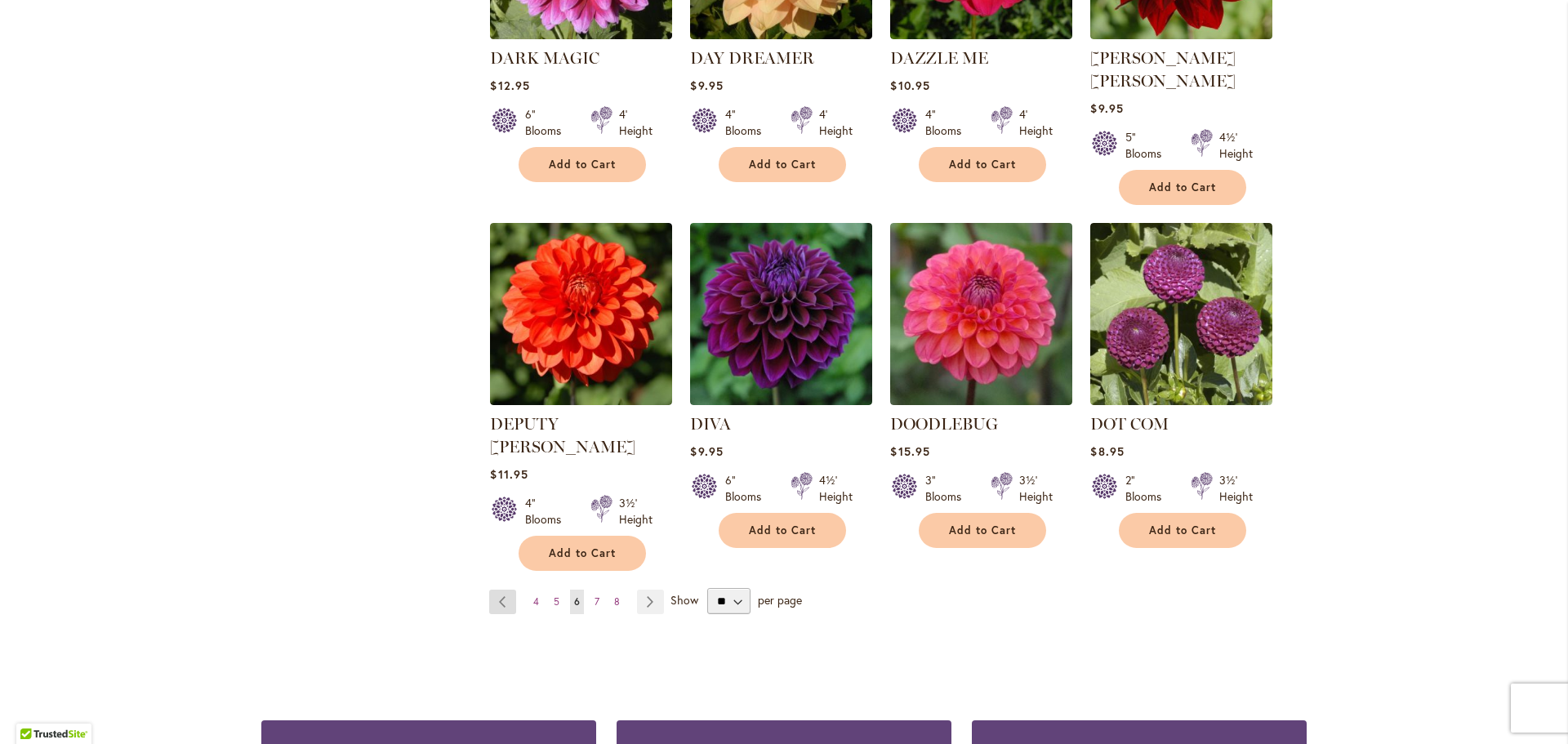
click at [494, 590] on link "Page Previous" at bounding box center [502, 602] width 27 height 25
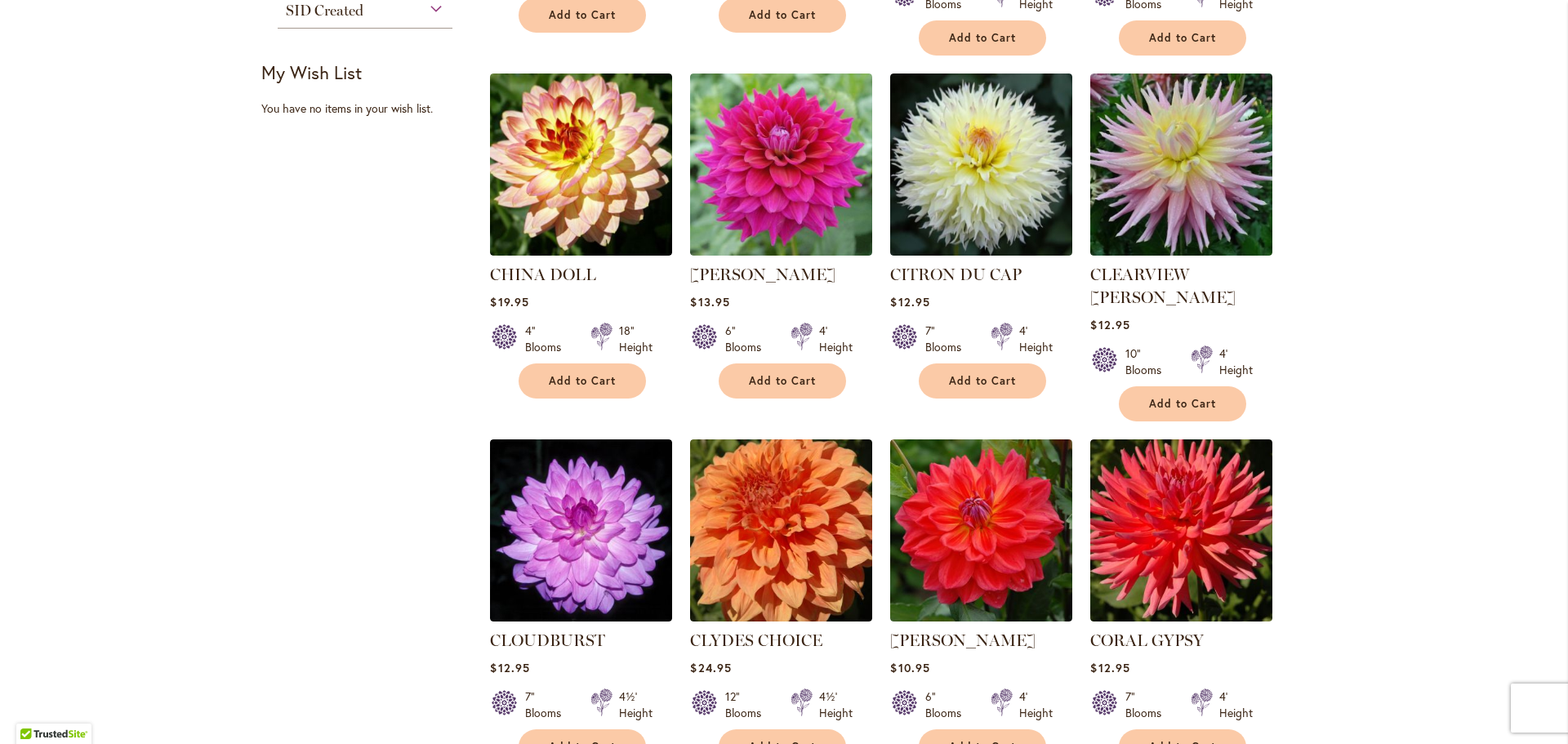
scroll to position [898, 0]
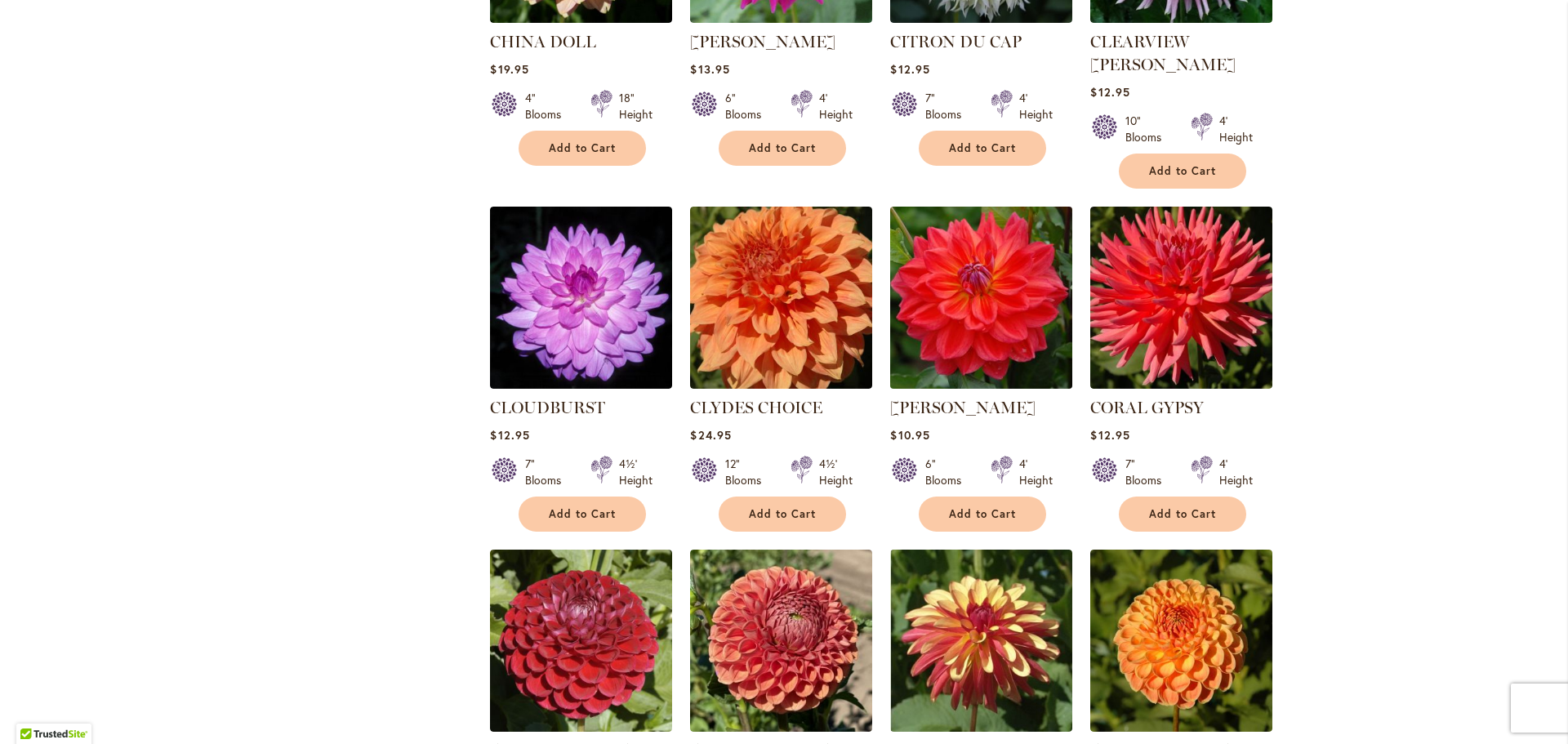
click at [1045, 300] on img at bounding box center [981, 297] width 191 height 191
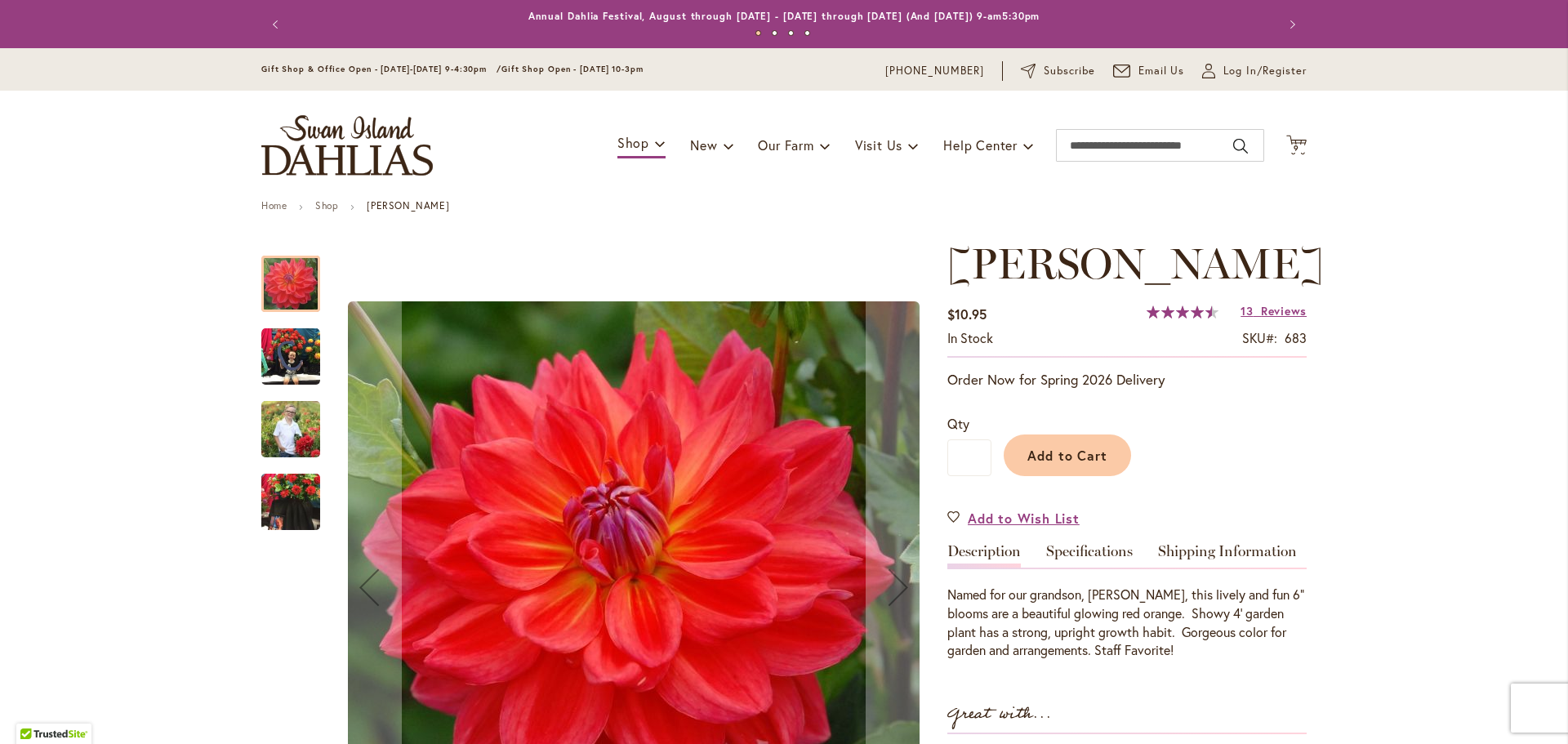
click at [303, 358] on img "COOPER BLAINE" at bounding box center [290, 356] width 59 height 59
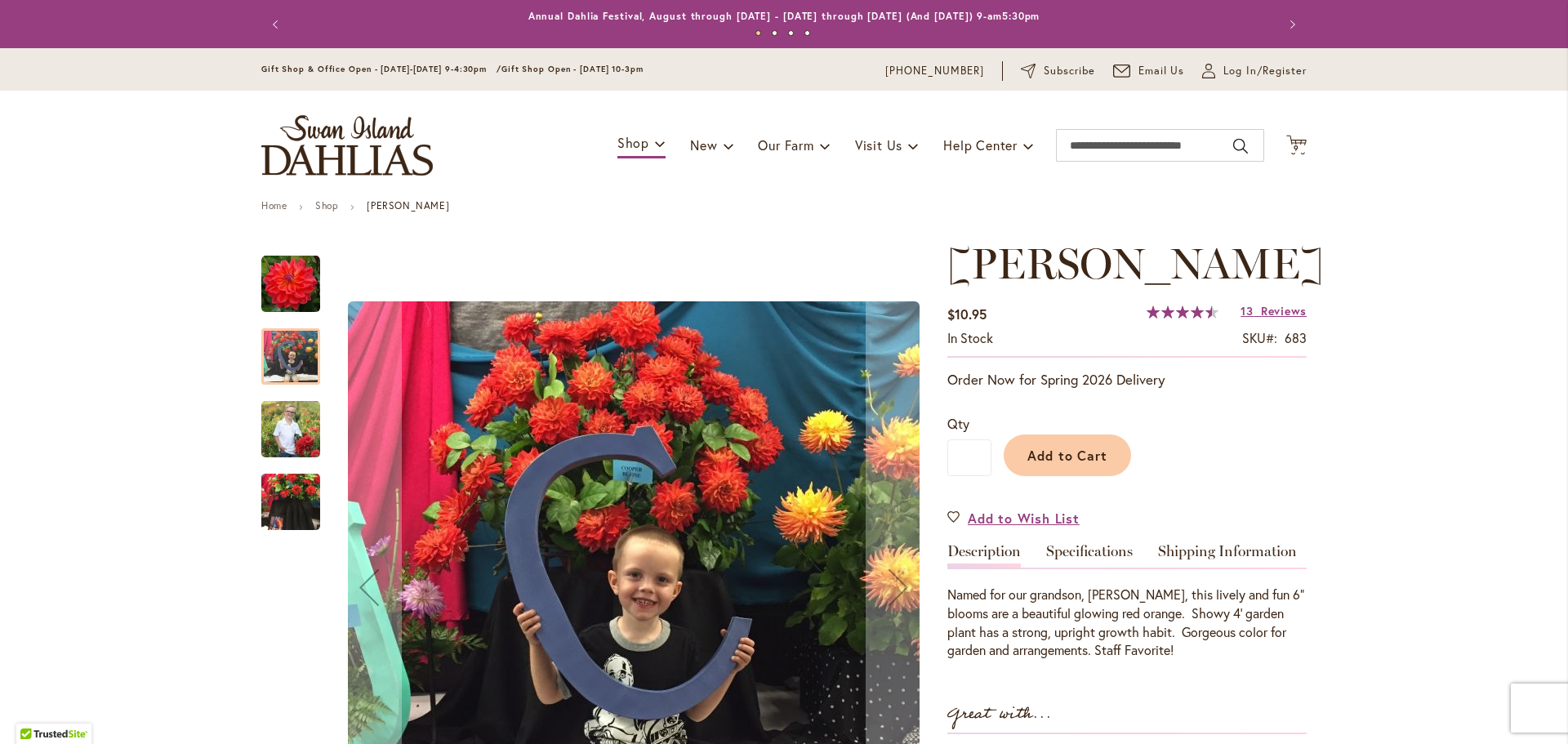
click at [295, 418] on img "COOPER BLAINE" at bounding box center [290, 429] width 59 height 74
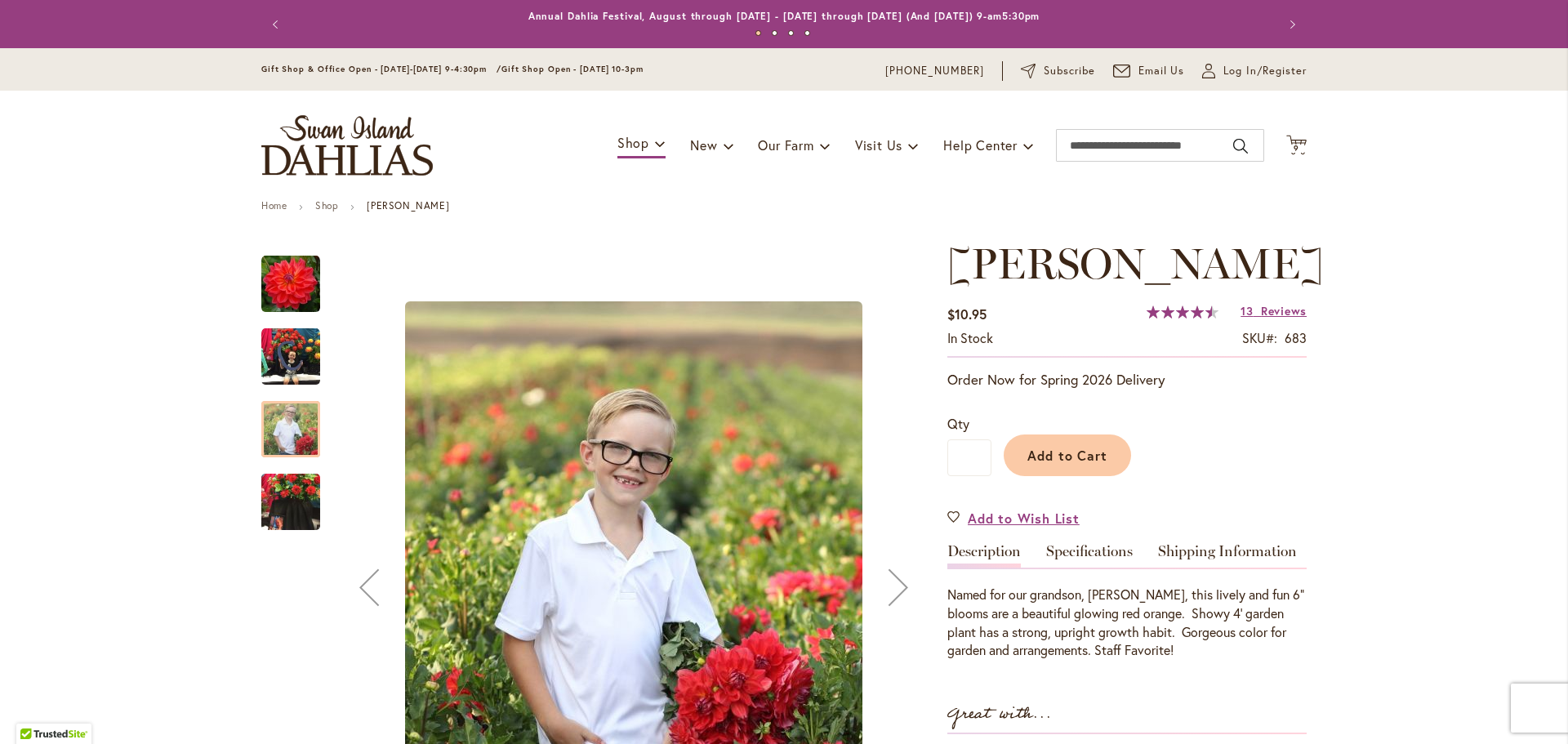
click at [285, 500] on img "COOPER BLAINE" at bounding box center [290, 502] width 59 height 79
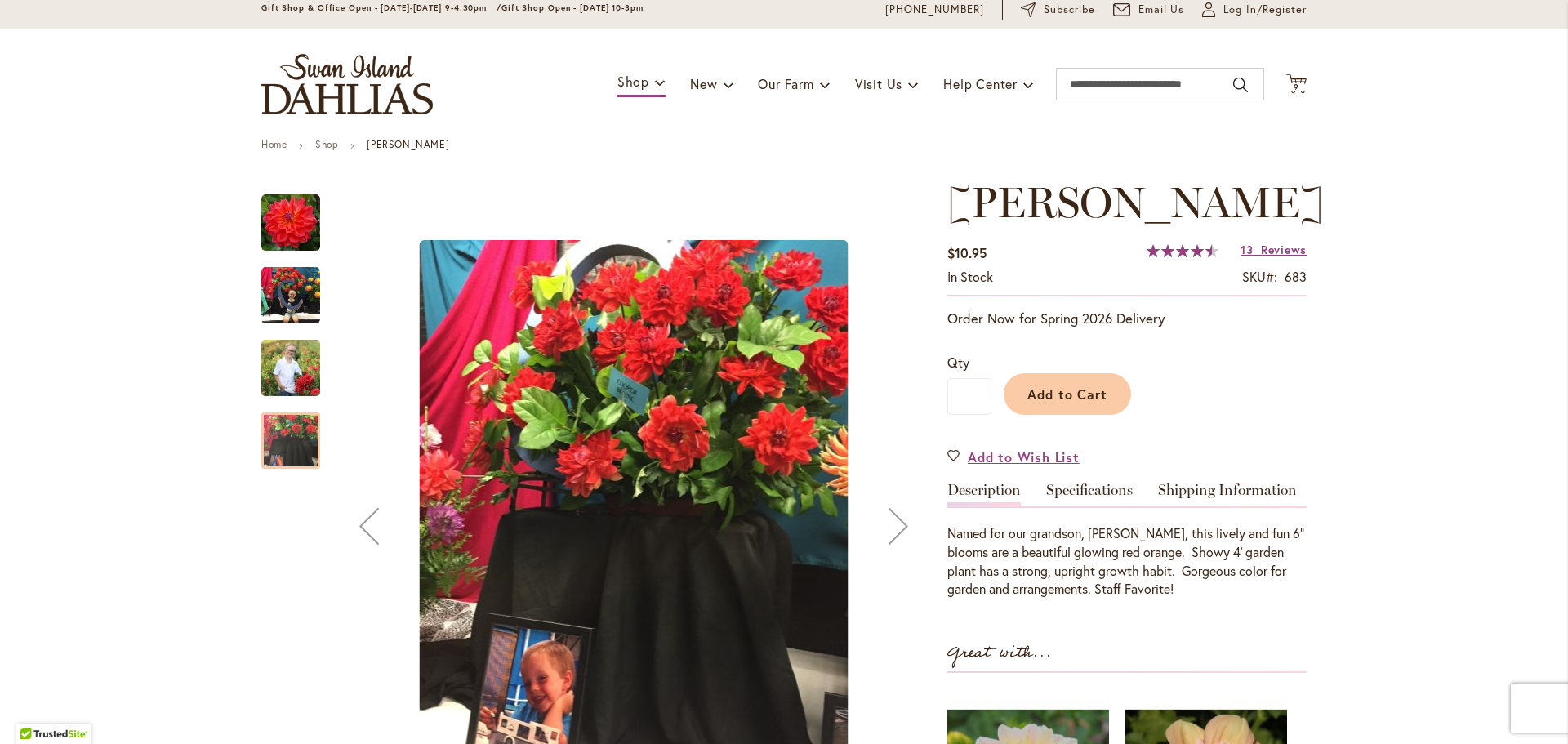
scroll to position [163, 0]
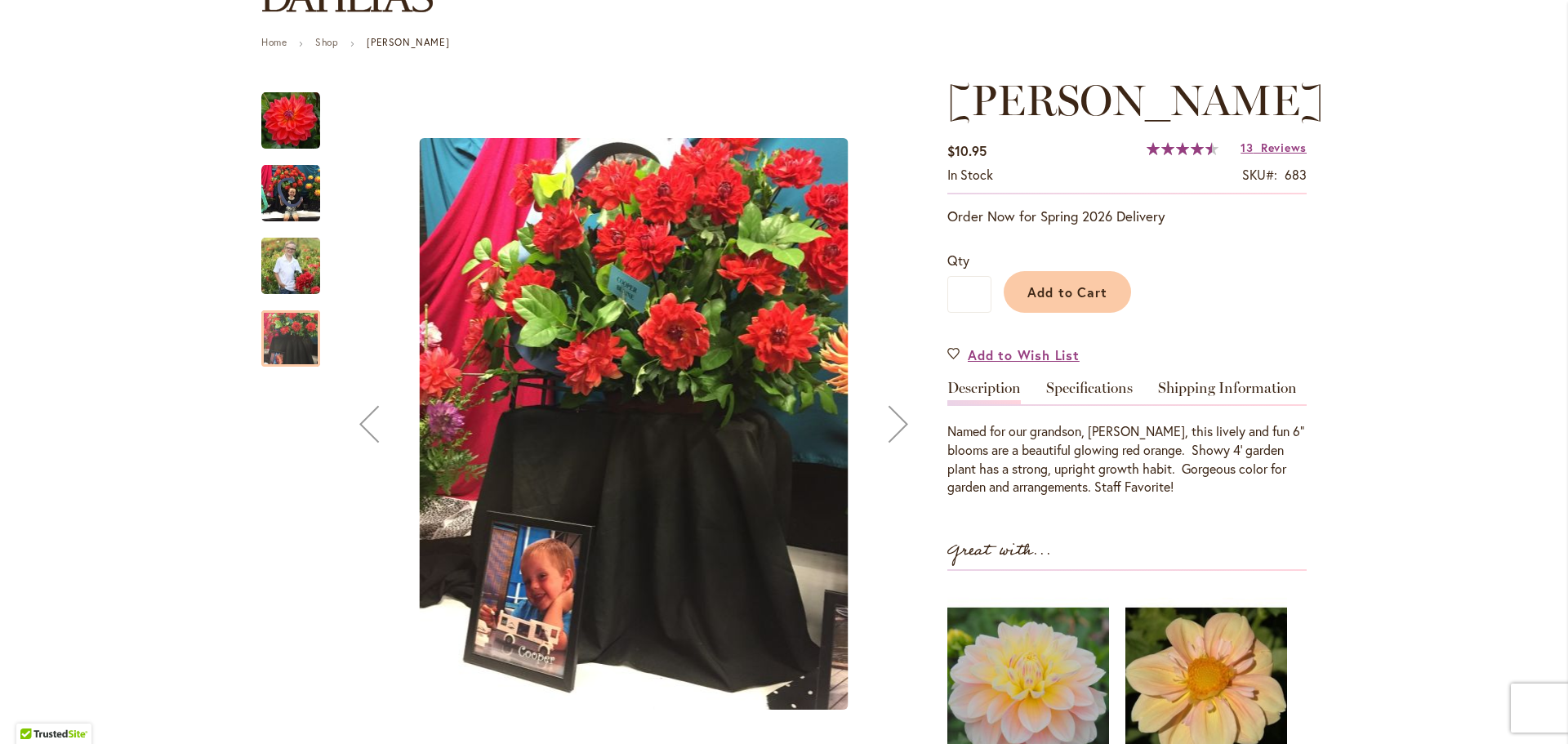
click at [301, 139] on img "COOPER BLAINE" at bounding box center [290, 120] width 59 height 59
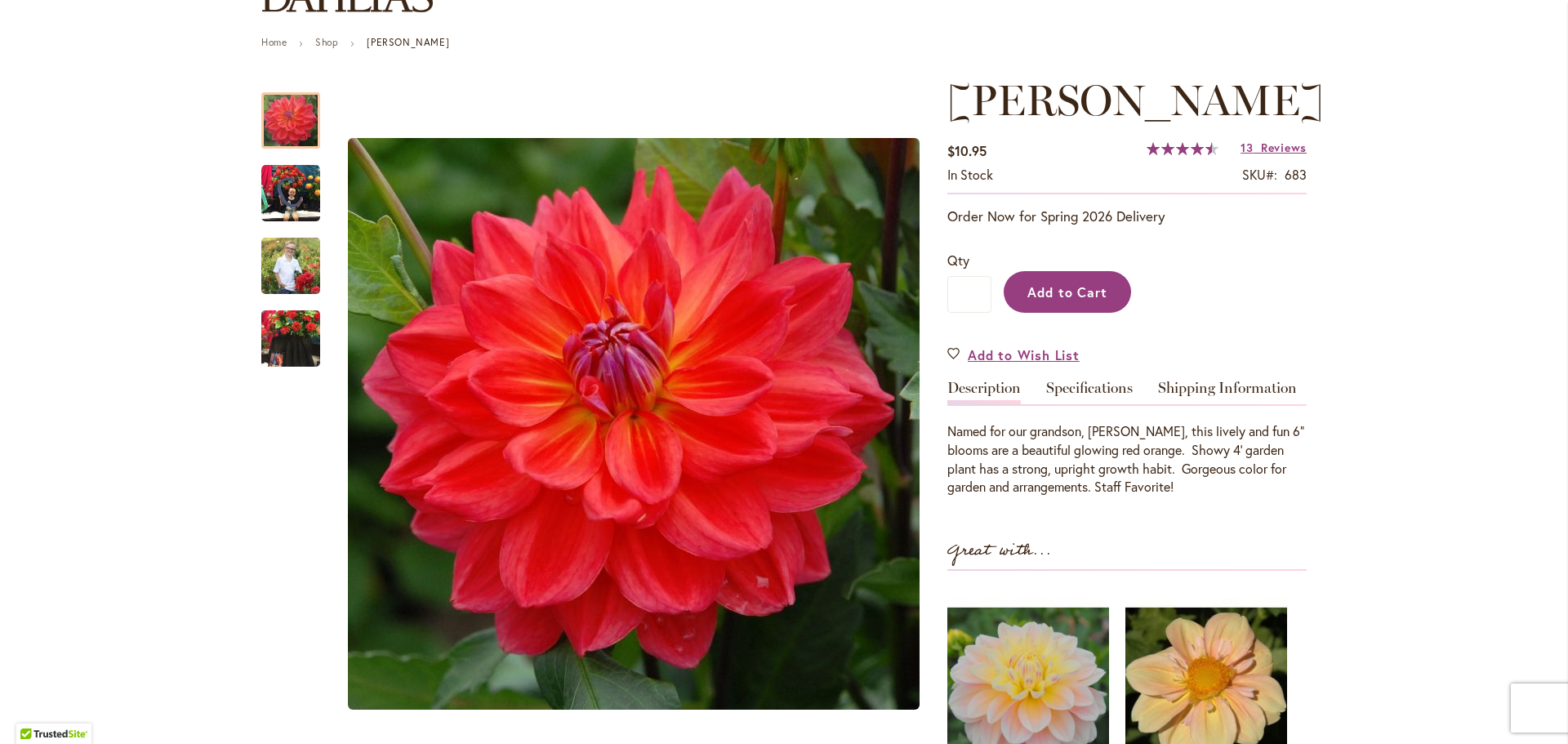
click at [1067, 296] on span "Add to Cart" at bounding box center [1067, 291] width 81 height 17
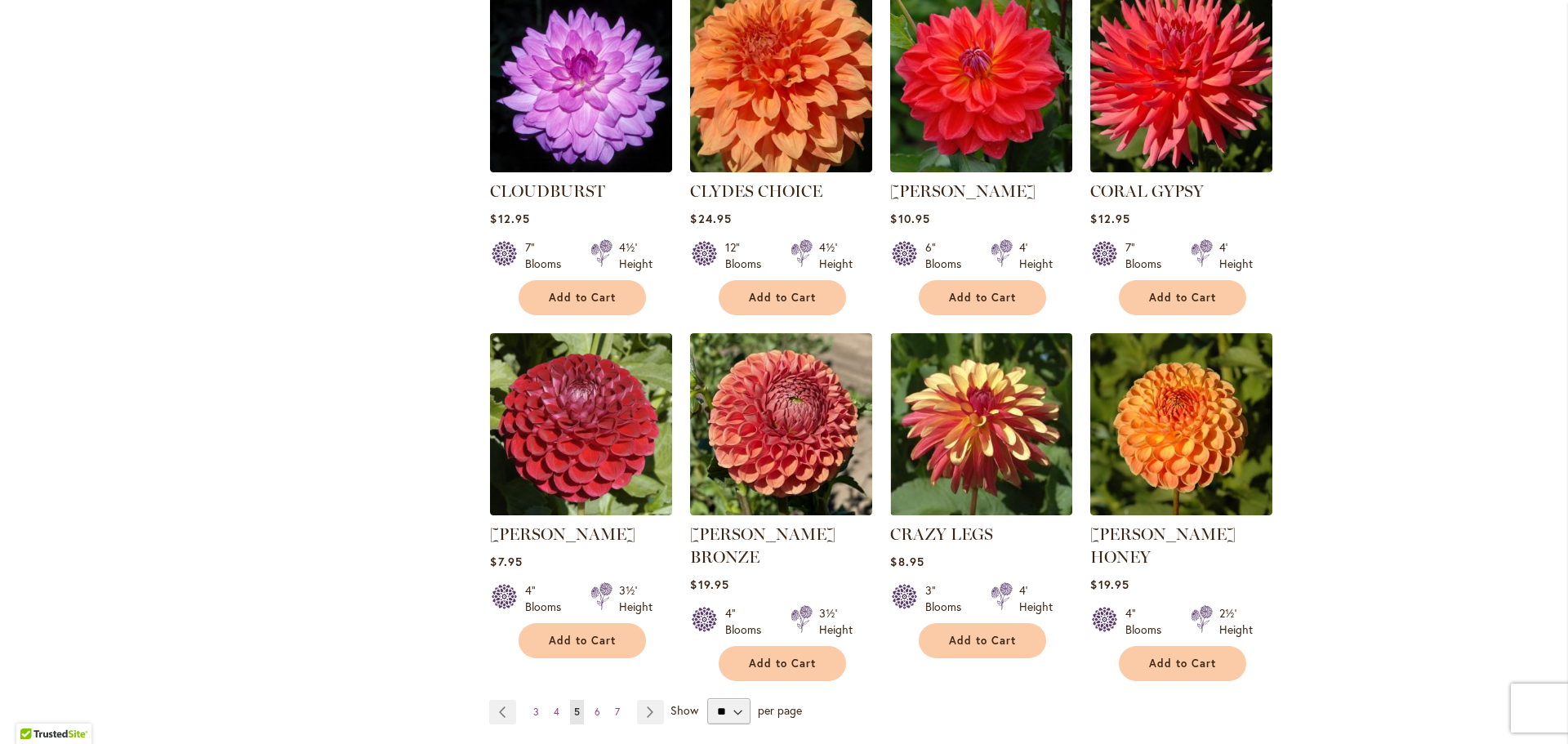
scroll to position [1144, 0]
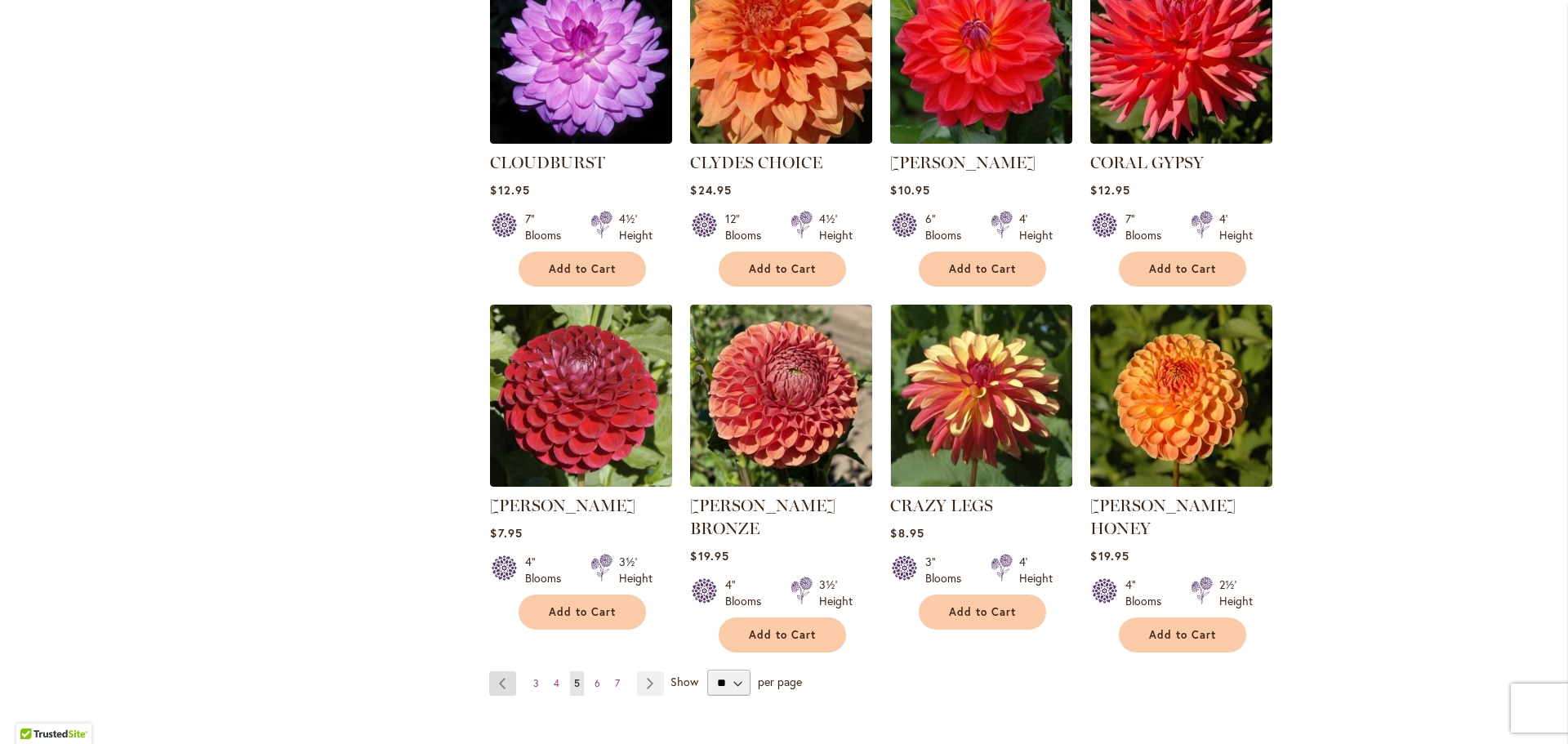
click at [497, 671] on link "Page Previous" at bounding box center [502, 683] width 27 height 25
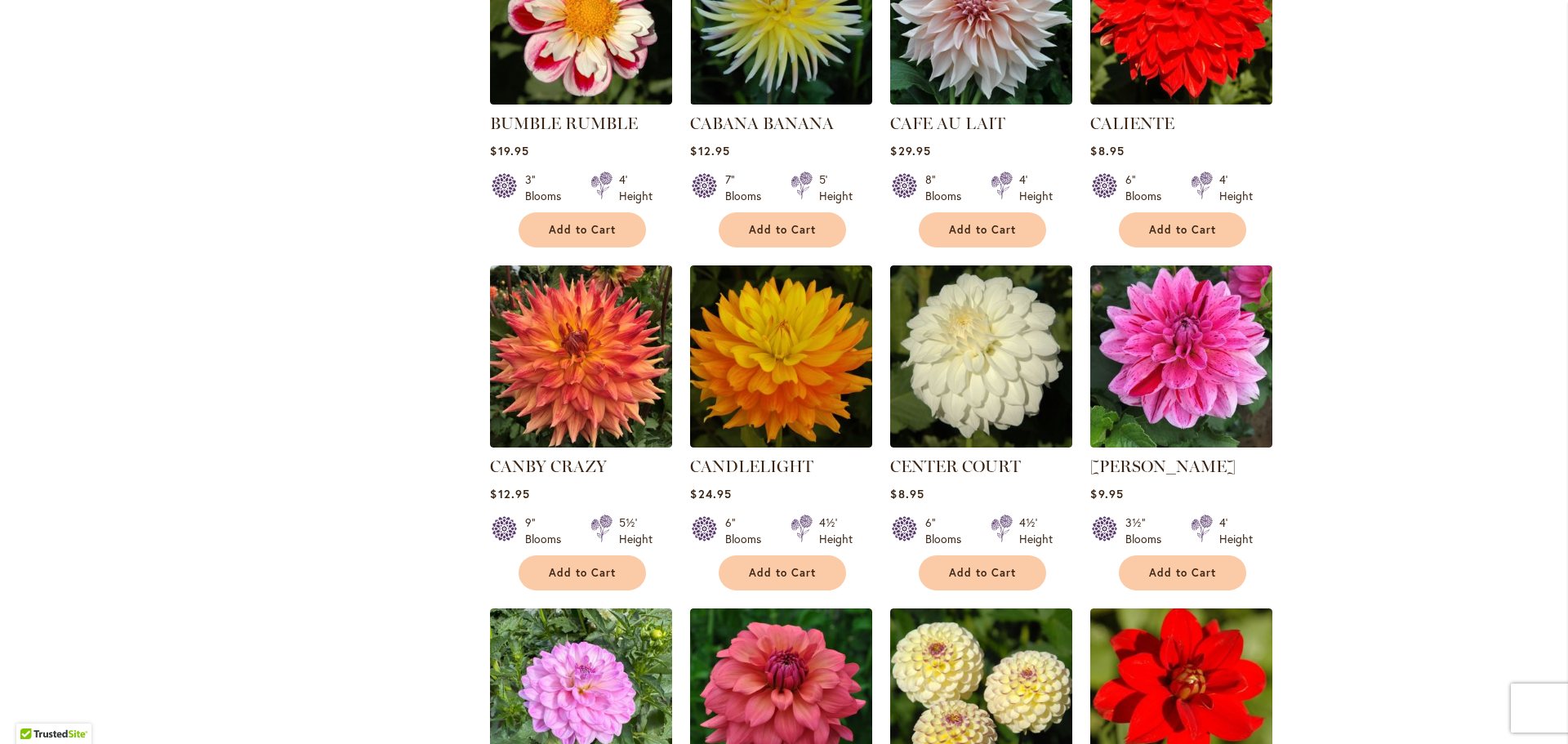
scroll to position [1144, 0]
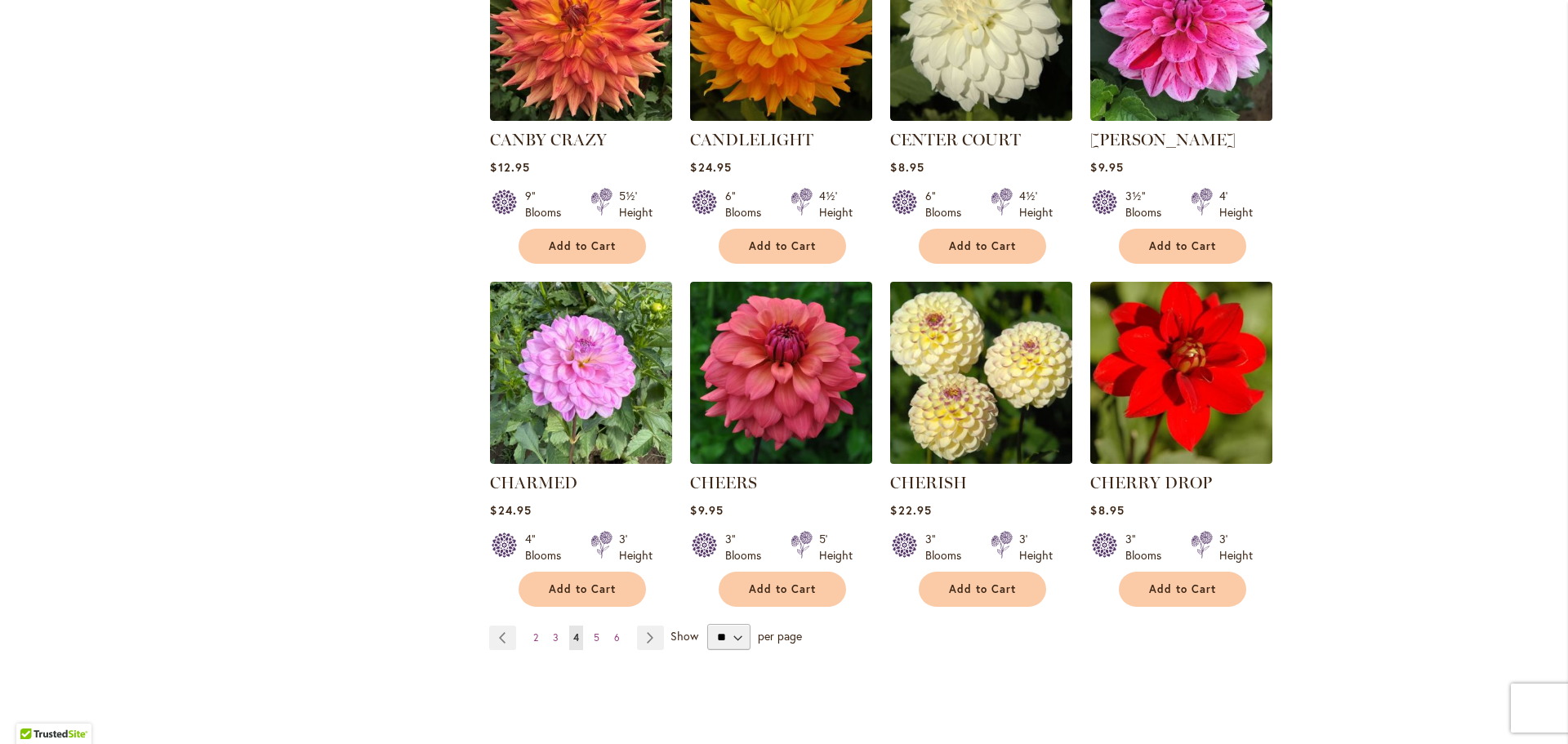
click at [931, 338] on img at bounding box center [981, 372] width 191 height 191
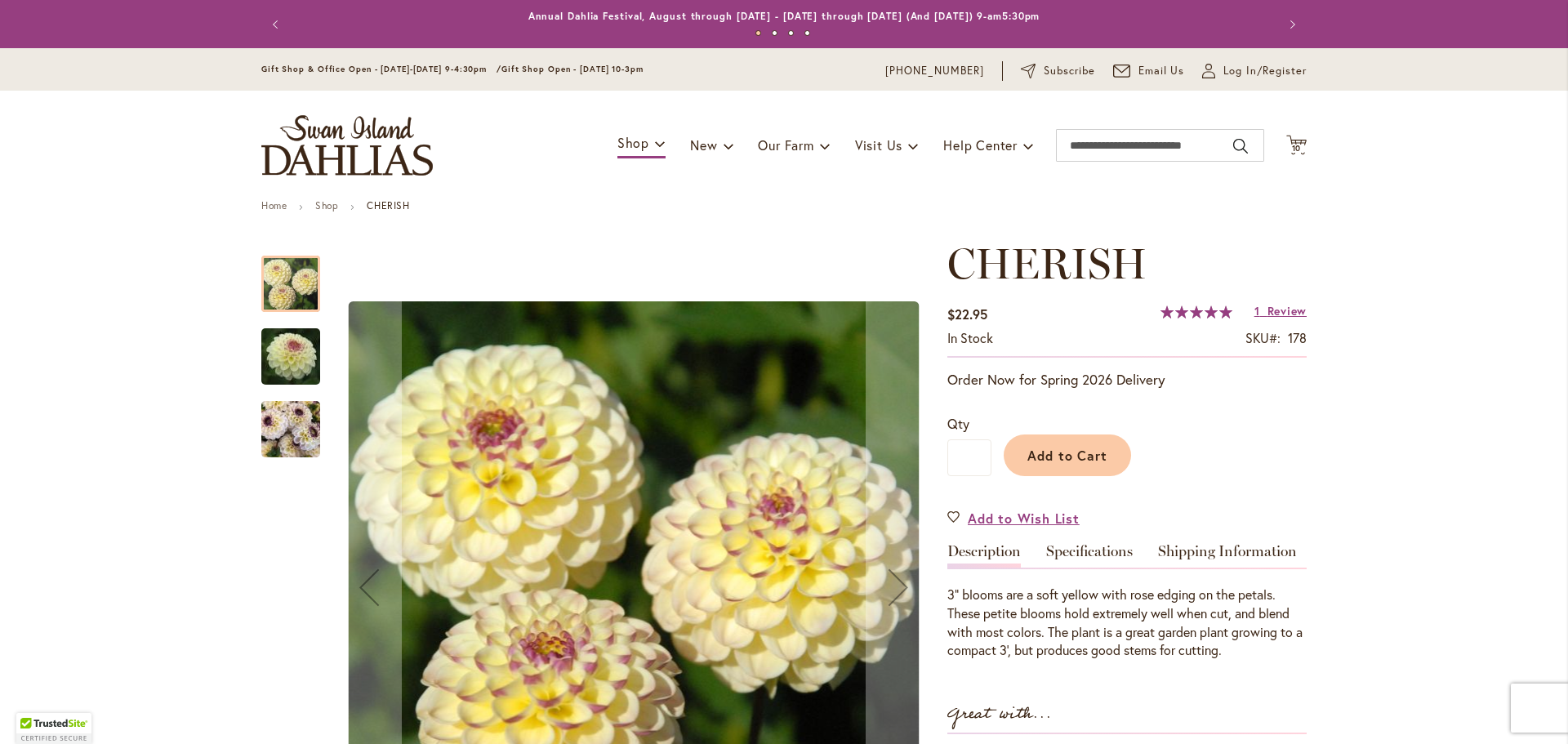
click at [309, 367] on img "CHERISH" at bounding box center [290, 356] width 117 height 79
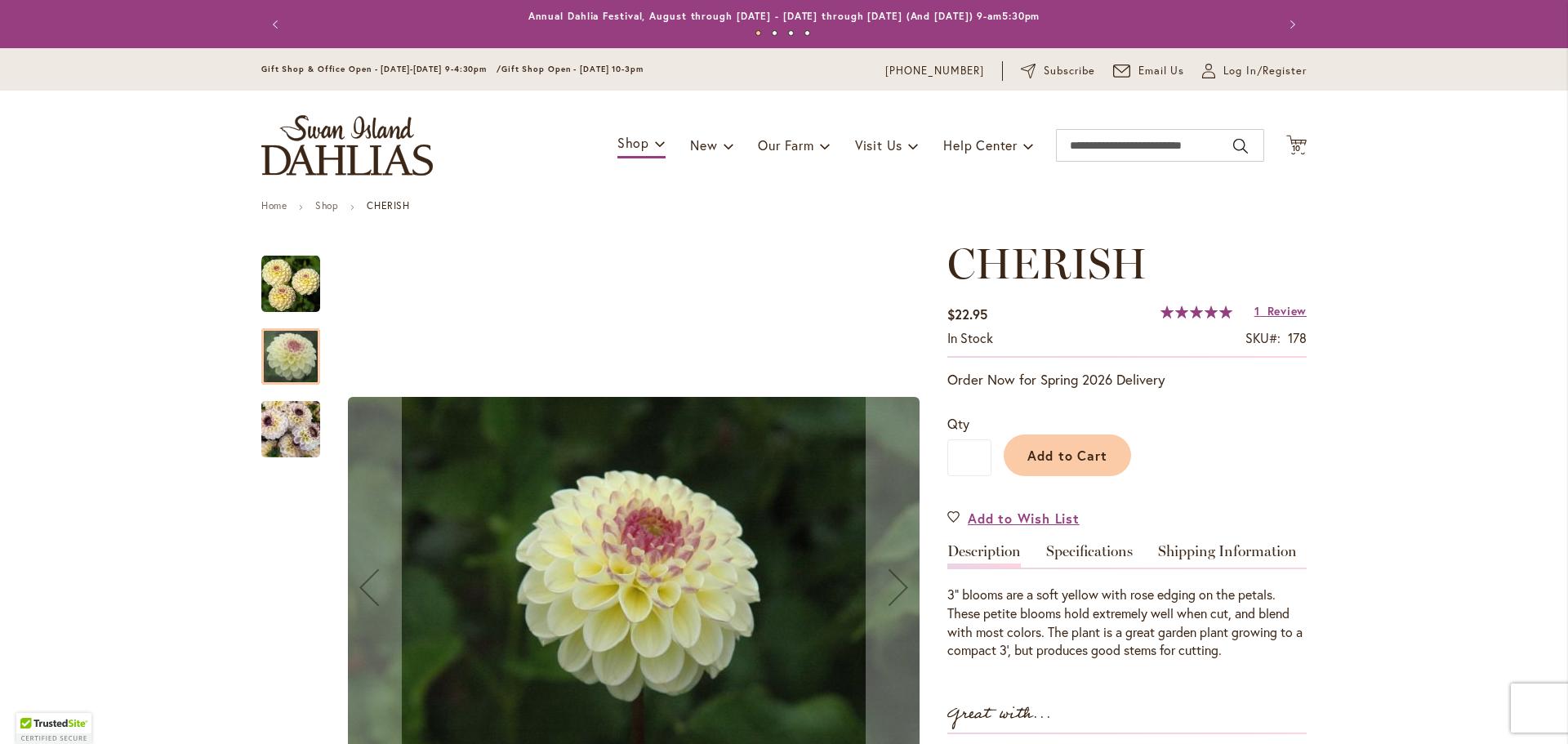
click at [281, 434] on img "CHERISH" at bounding box center [290, 430] width 59 height 79
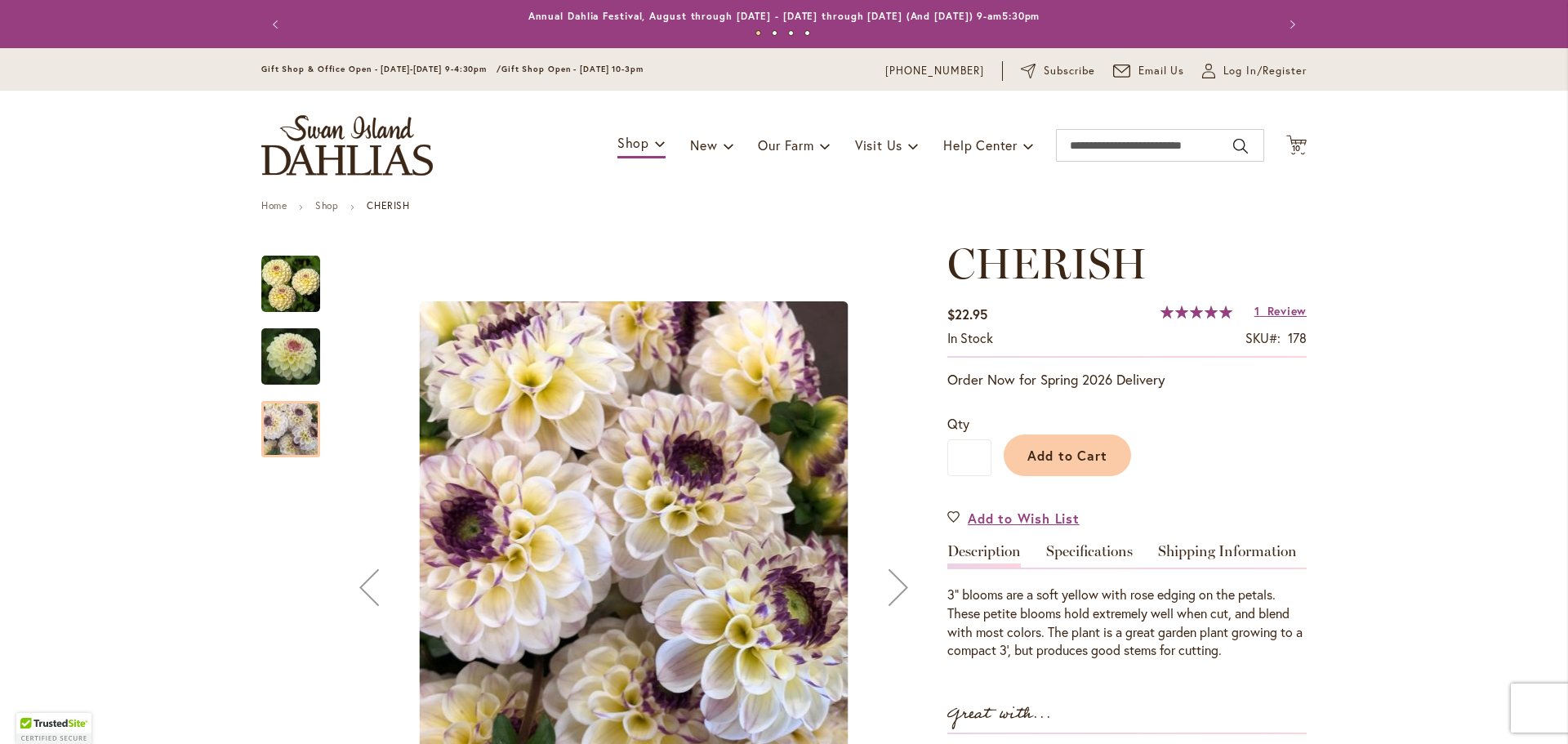
click at [301, 272] on img "CHERISH" at bounding box center [290, 283] width 59 height 59
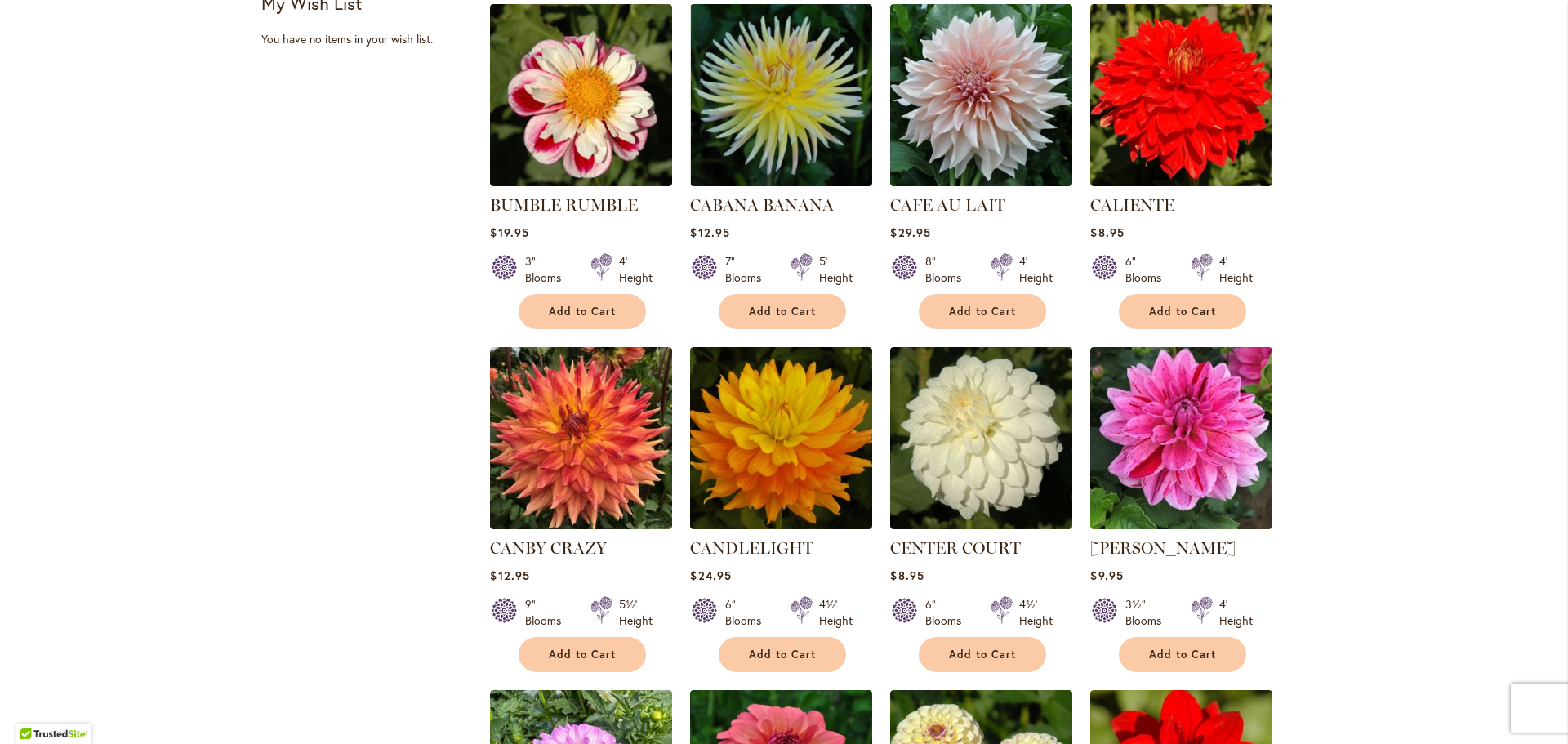
scroll to position [1144, 0]
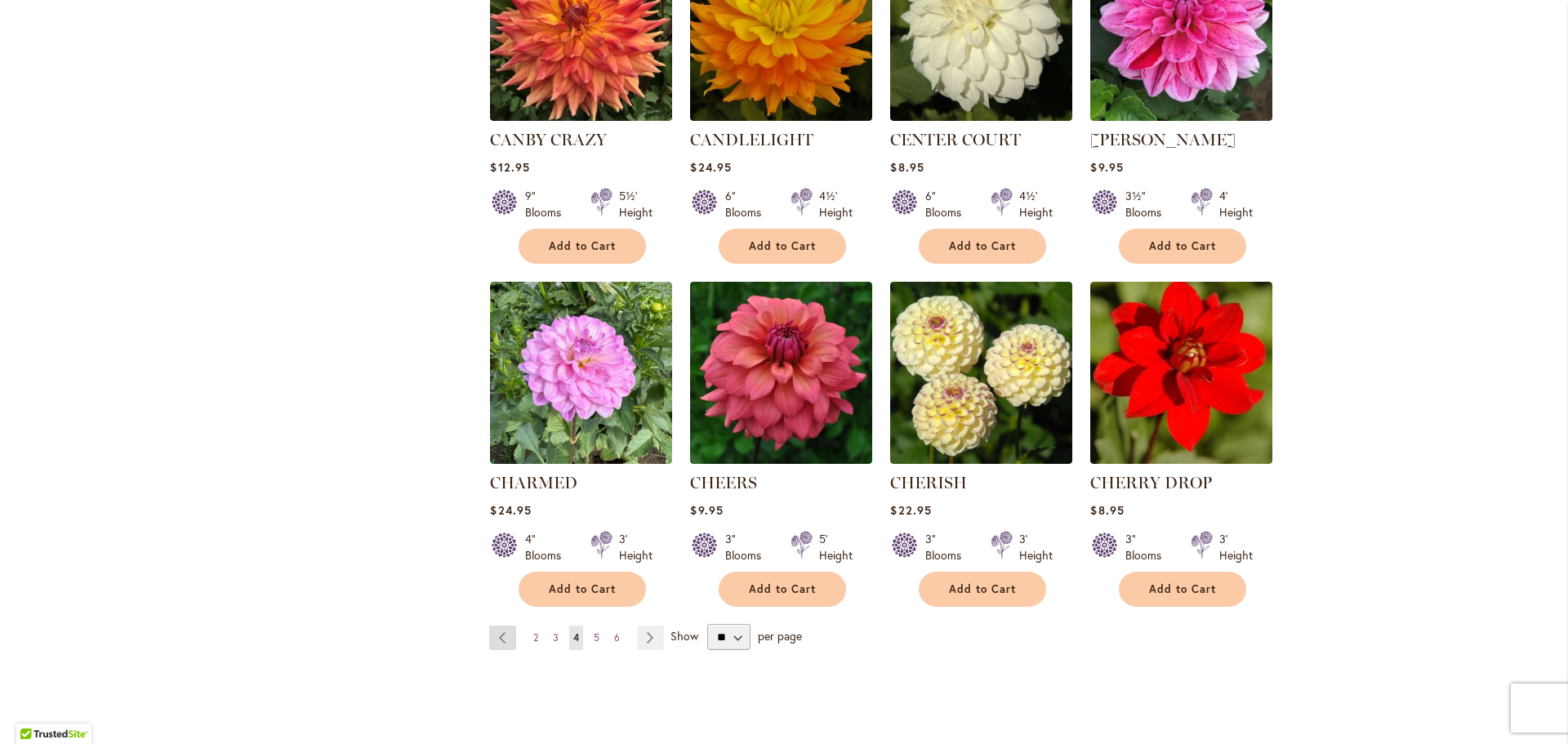
click at [508, 642] on link "Page Previous" at bounding box center [502, 638] width 27 height 25
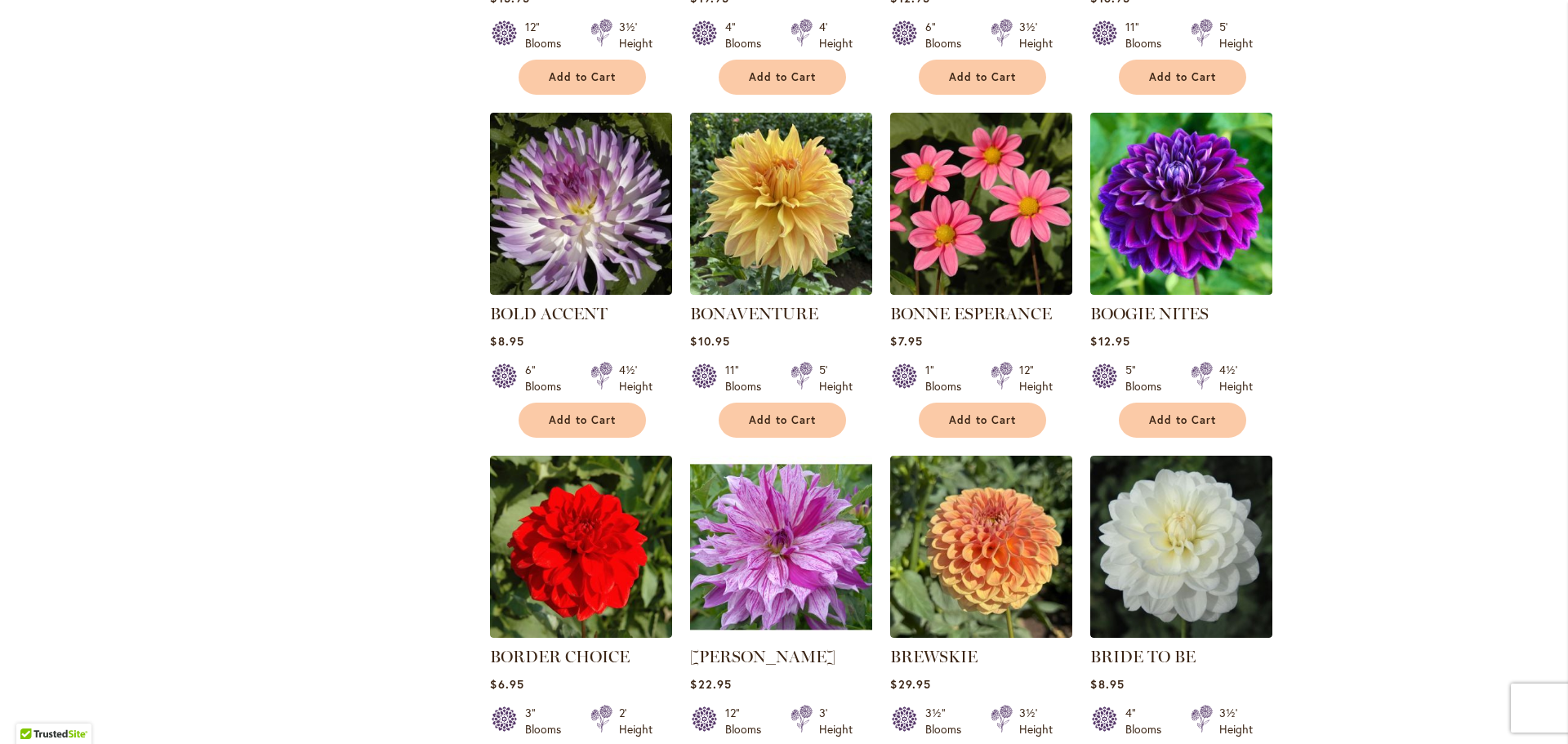
scroll to position [1144, 0]
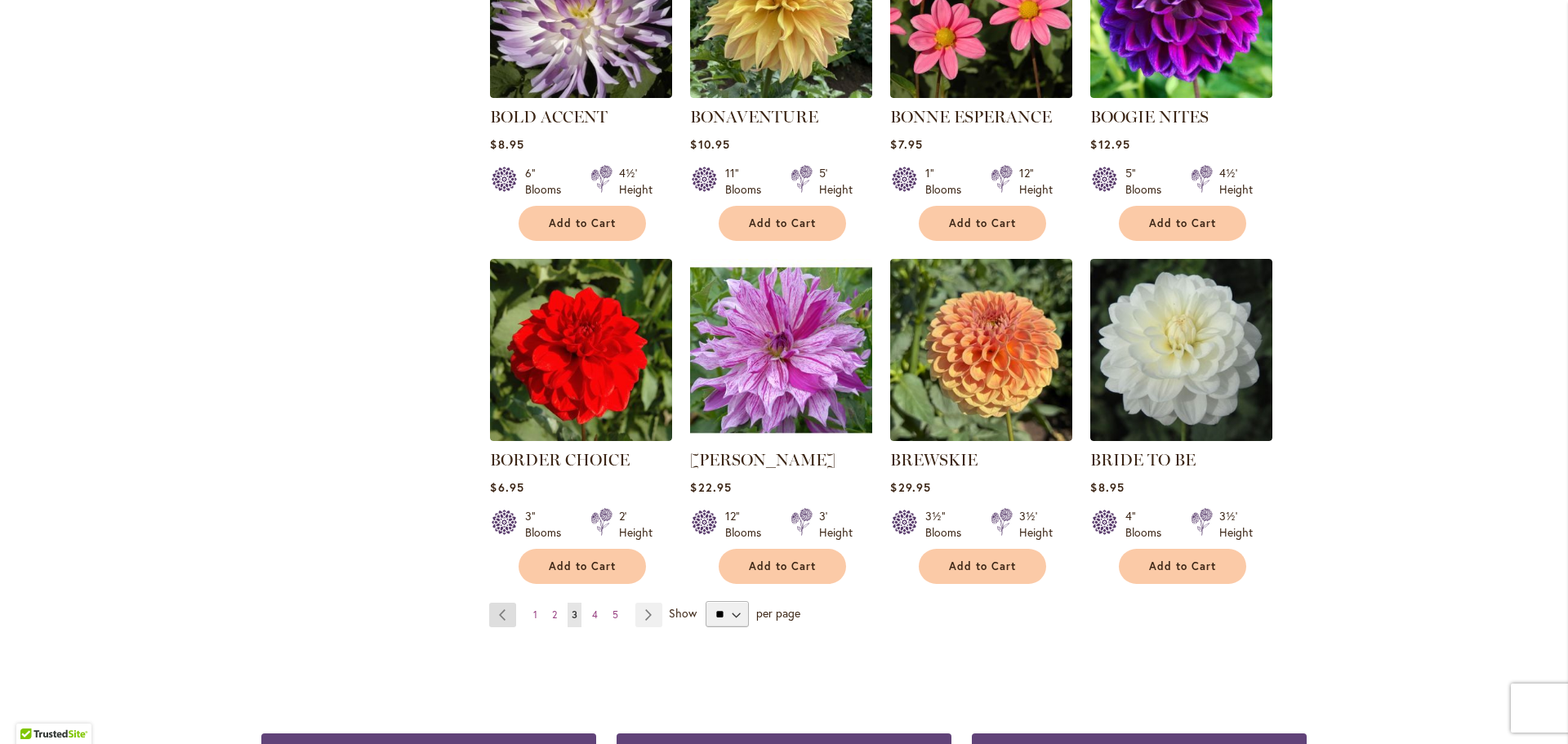
click at [500, 613] on link "Page Previous" at bounding box center [502, 615] width 27 height 25
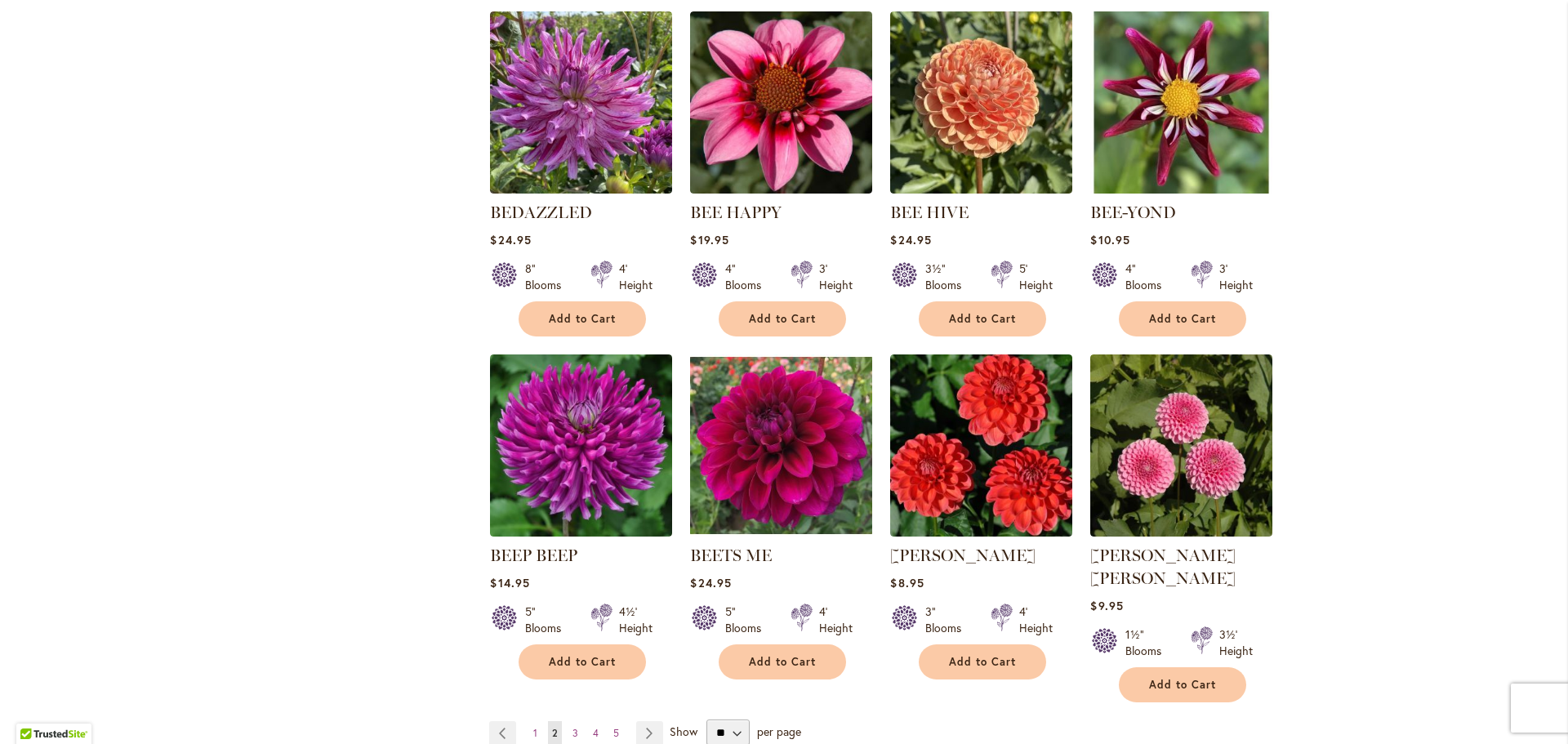
scroll to position [1062, 0]
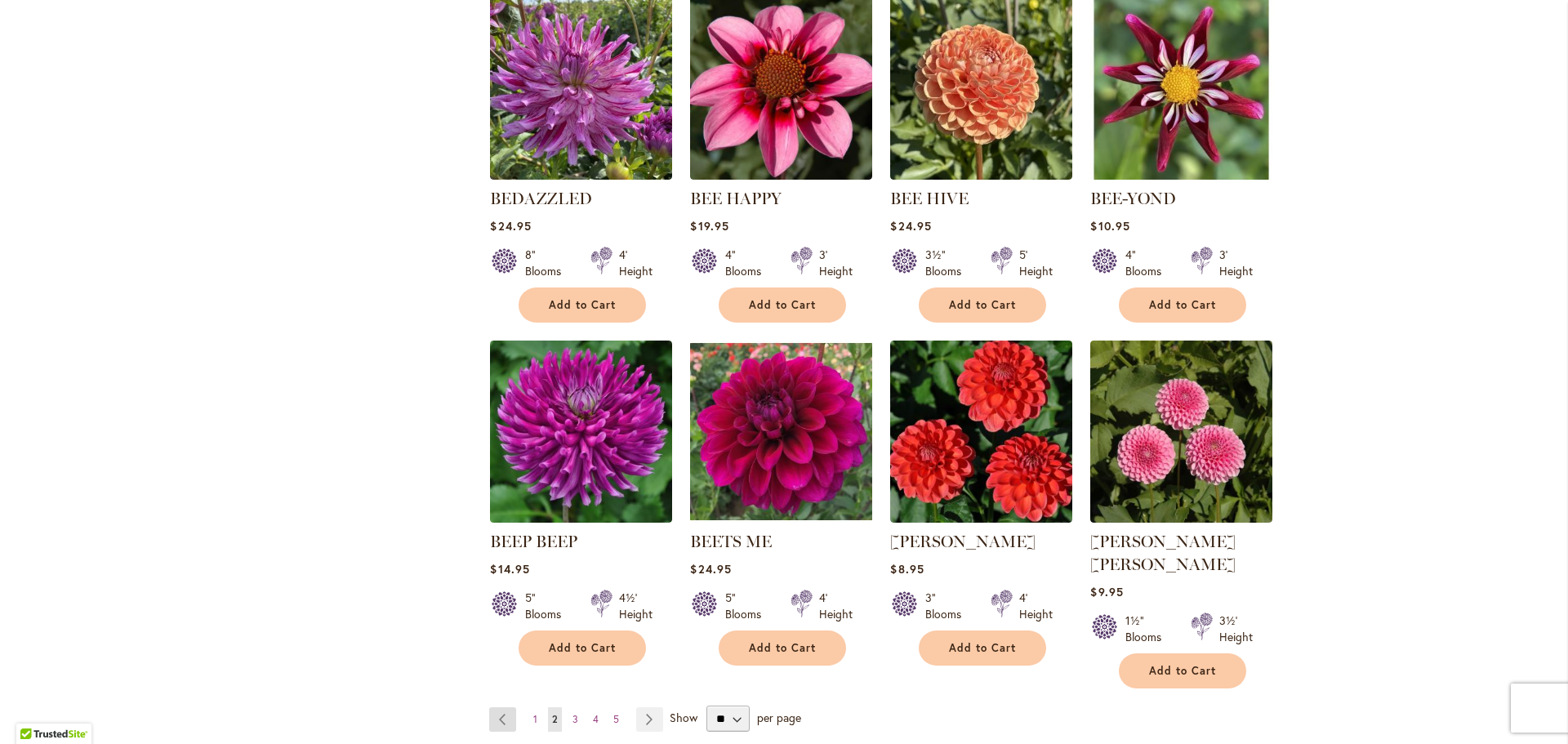
click at [493, 707] on link "Page Previous" at bounding box center [502, 719] width 27 height 25
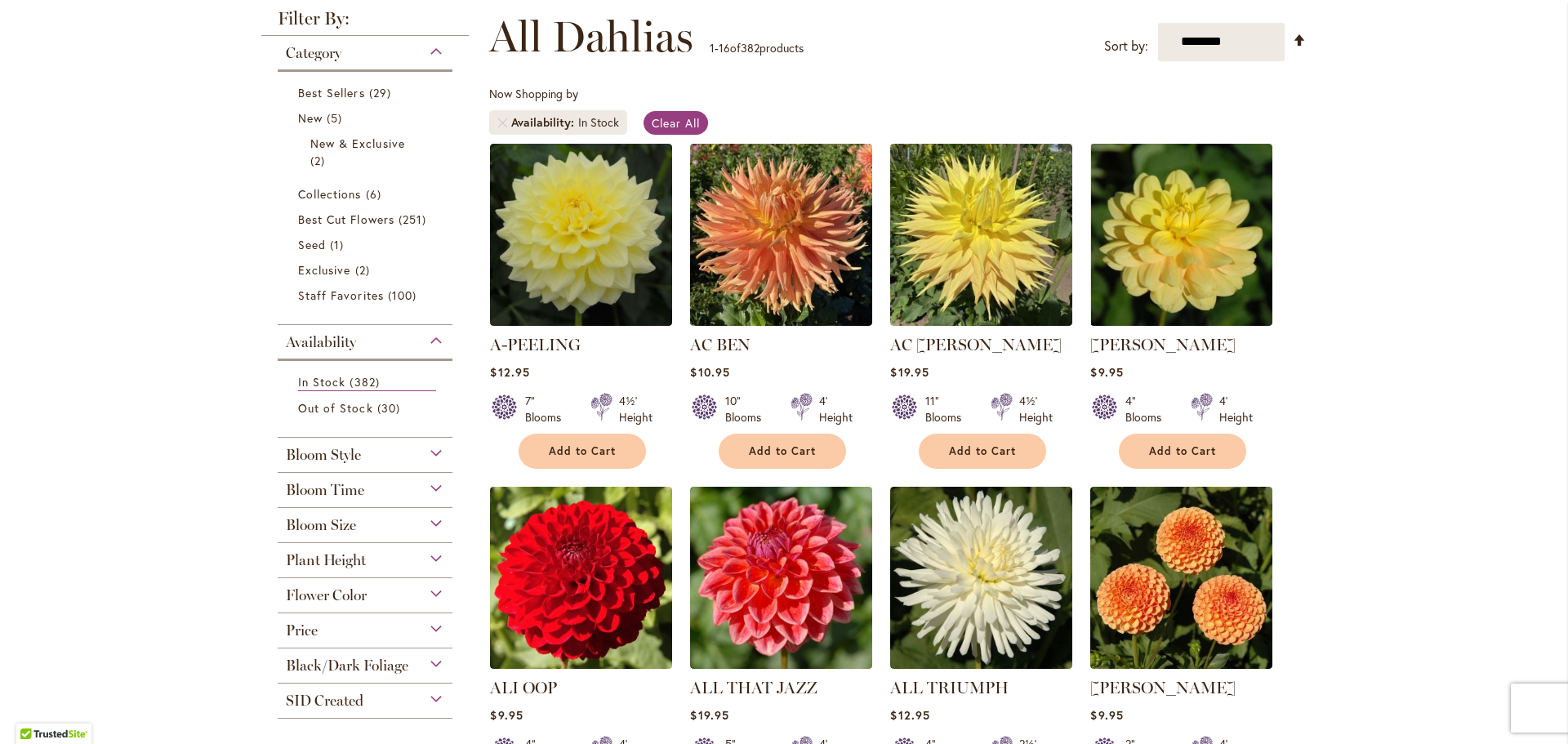
scroll to position [82, 0]
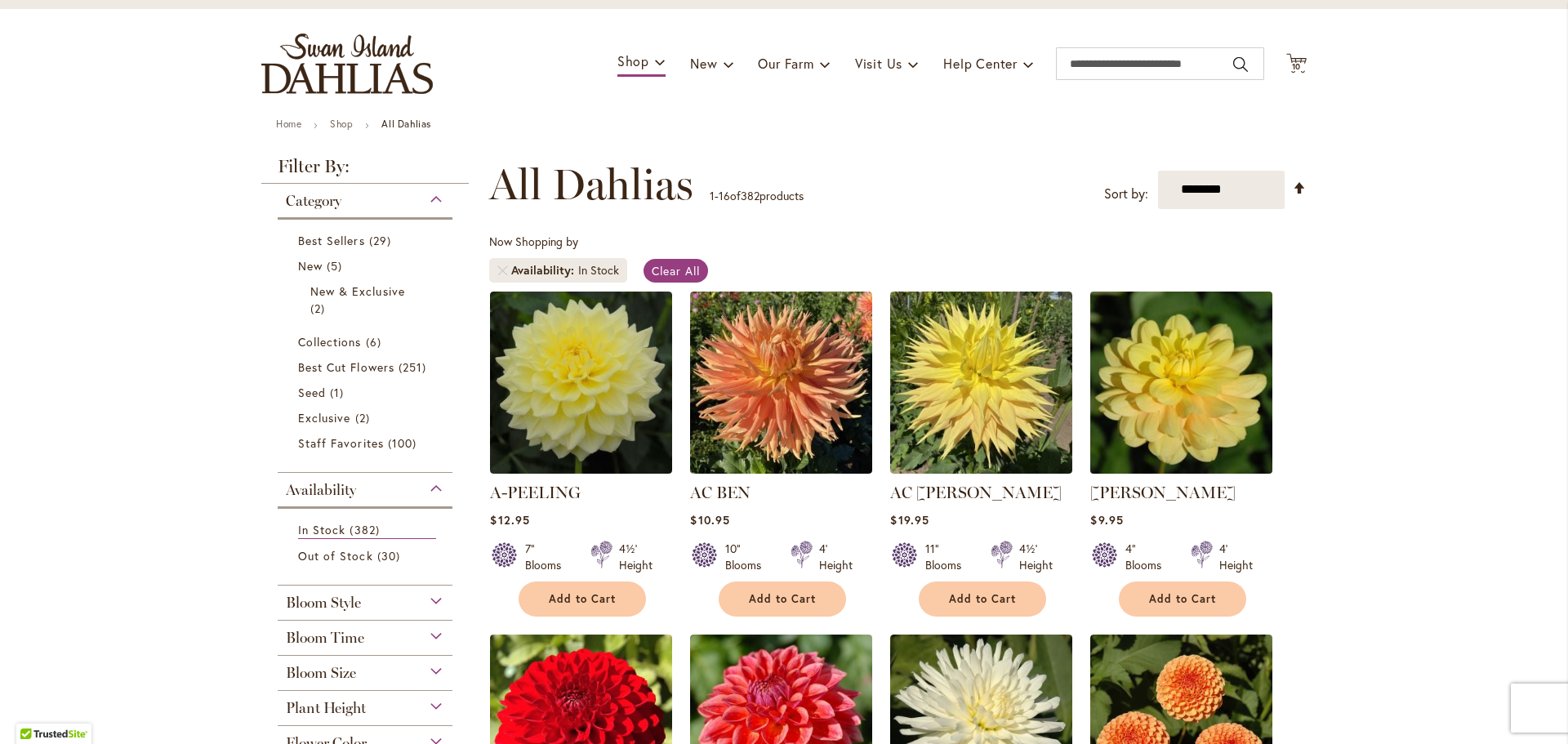
click at [1217, 404] on img at bounding box center [1181, 382] width 191 height 191
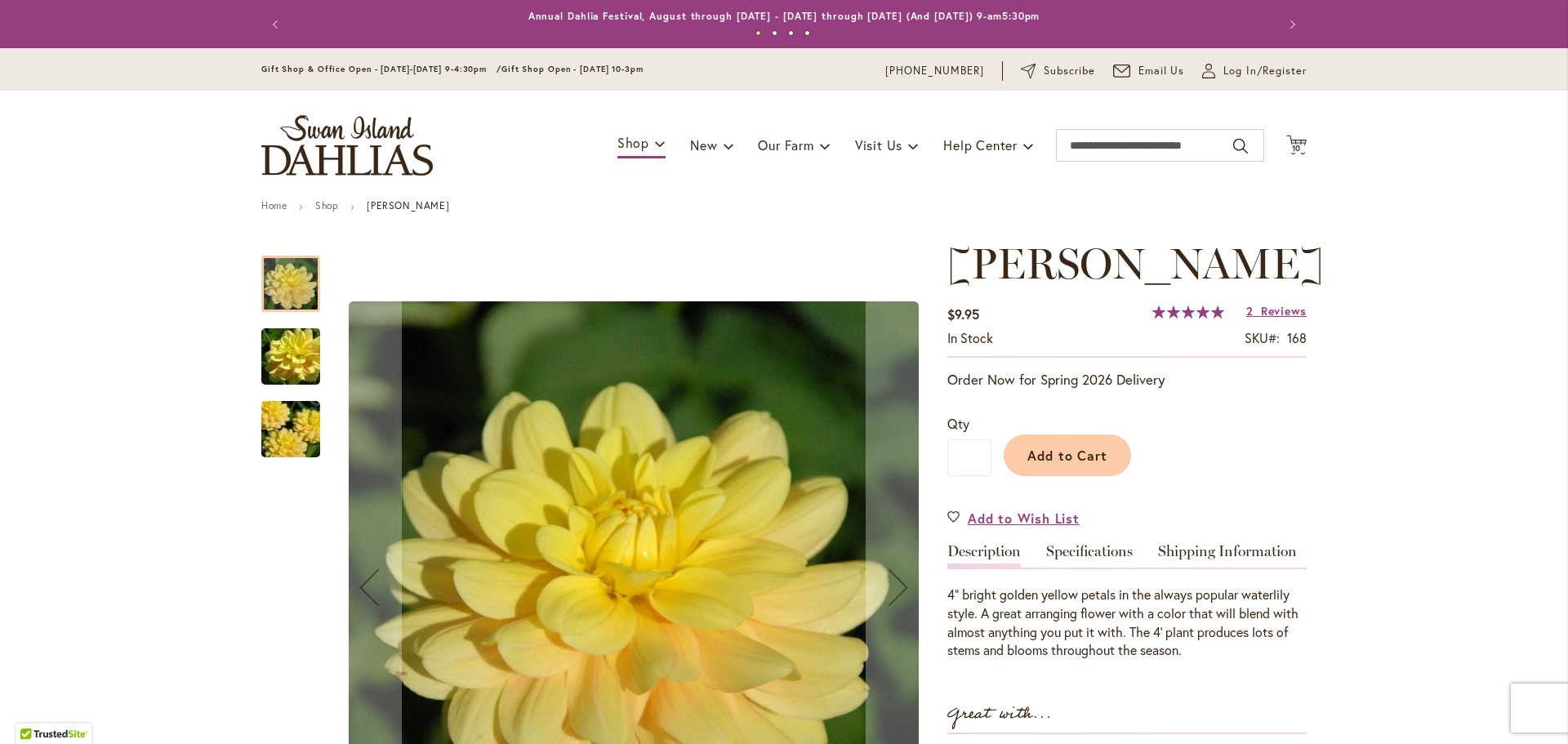
scroll to position [82, 0]
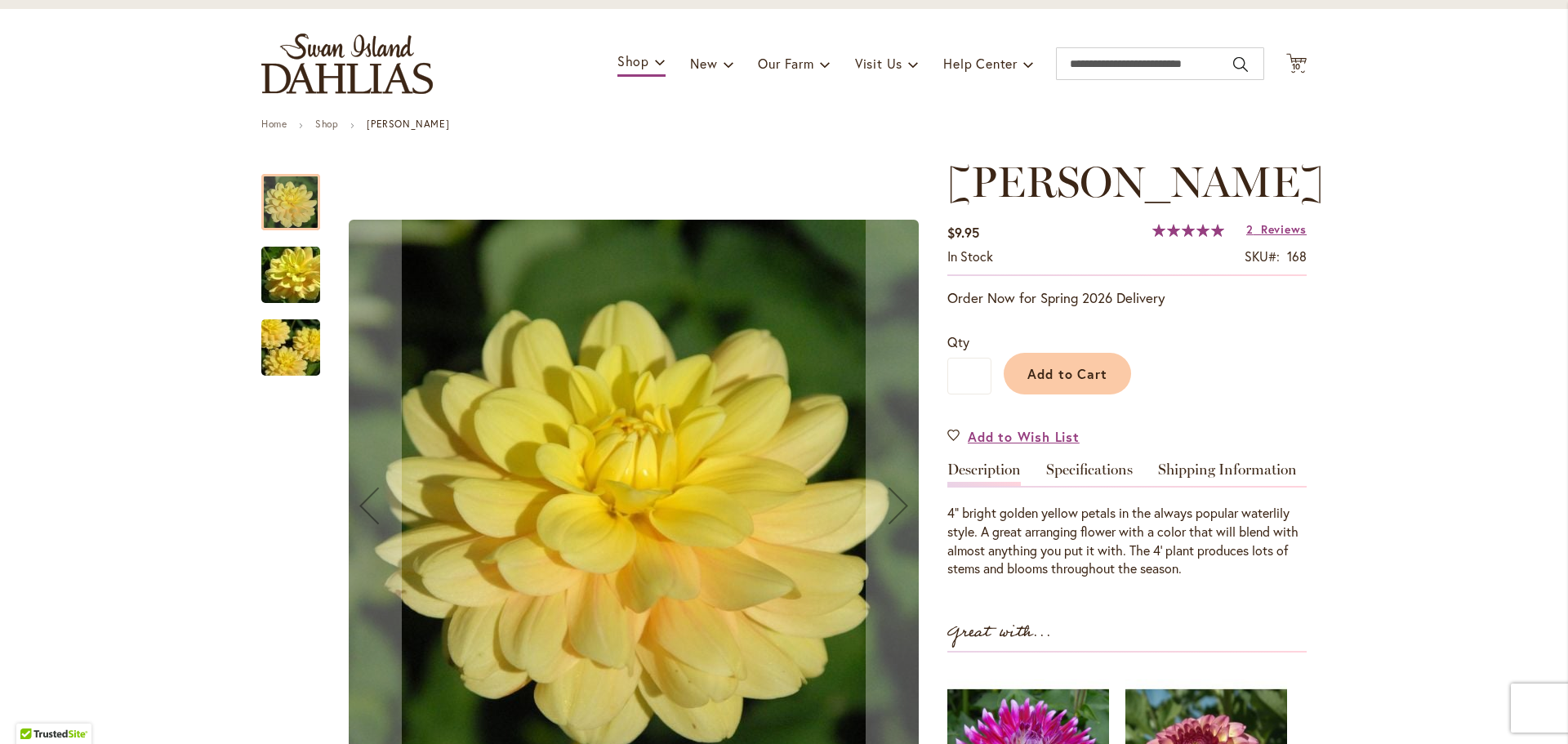
click at [273, 253] on img "AHOY MATEY" at bounding box center [290, 275] width 117 height 79
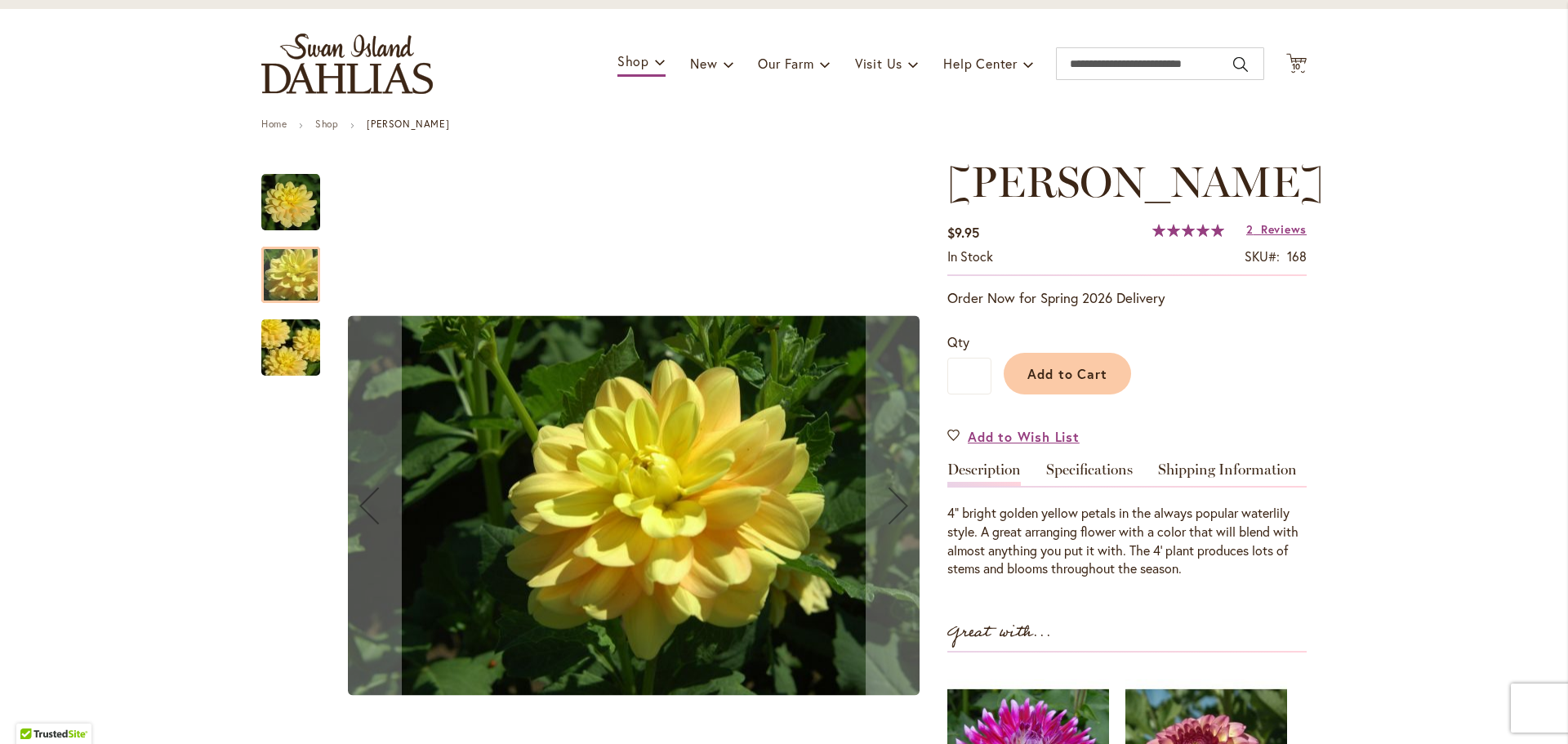
click at [288, 345] on img "AHOY MATEY" at bounding box center [290, 347] width 117 height 79
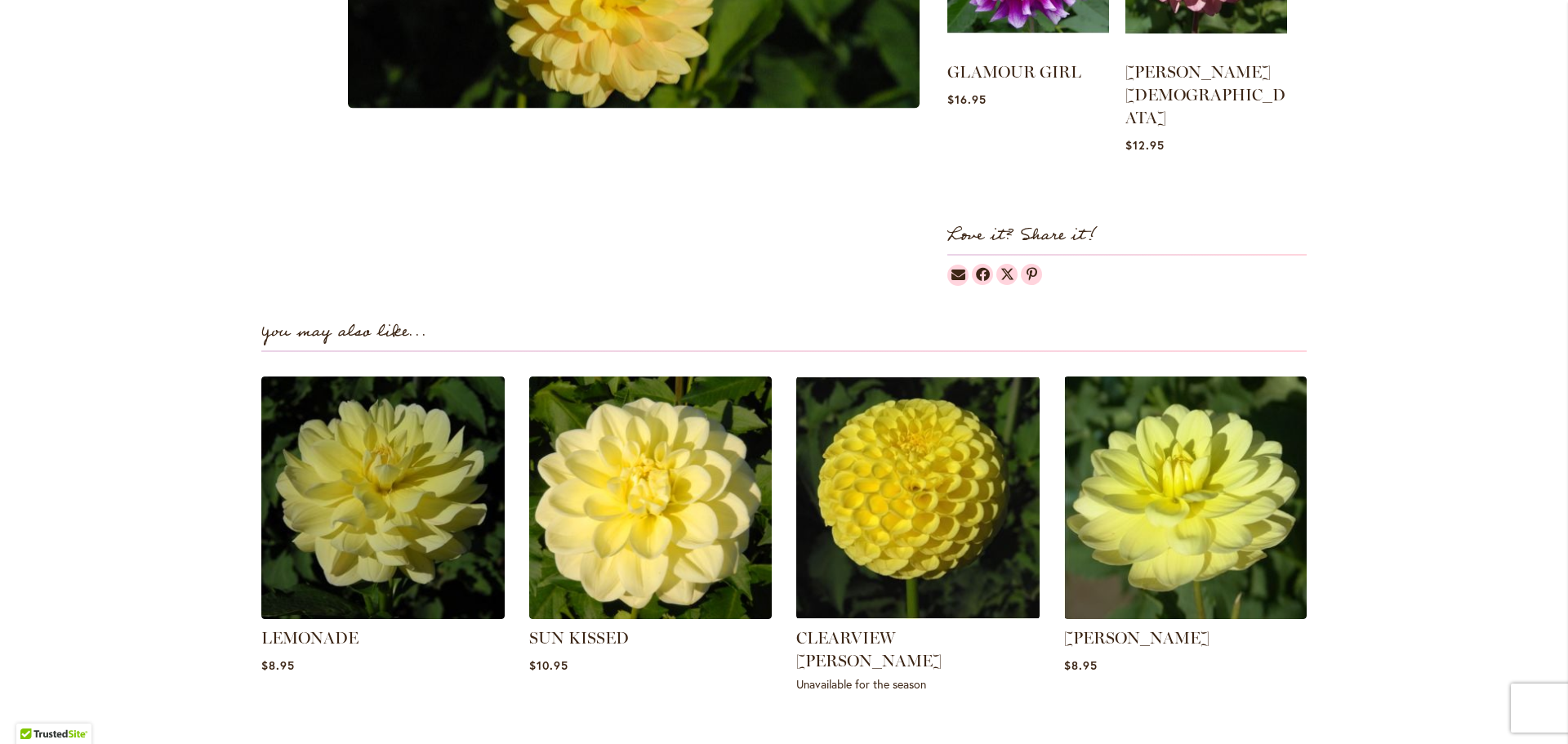
scroll to position [1062, 0]
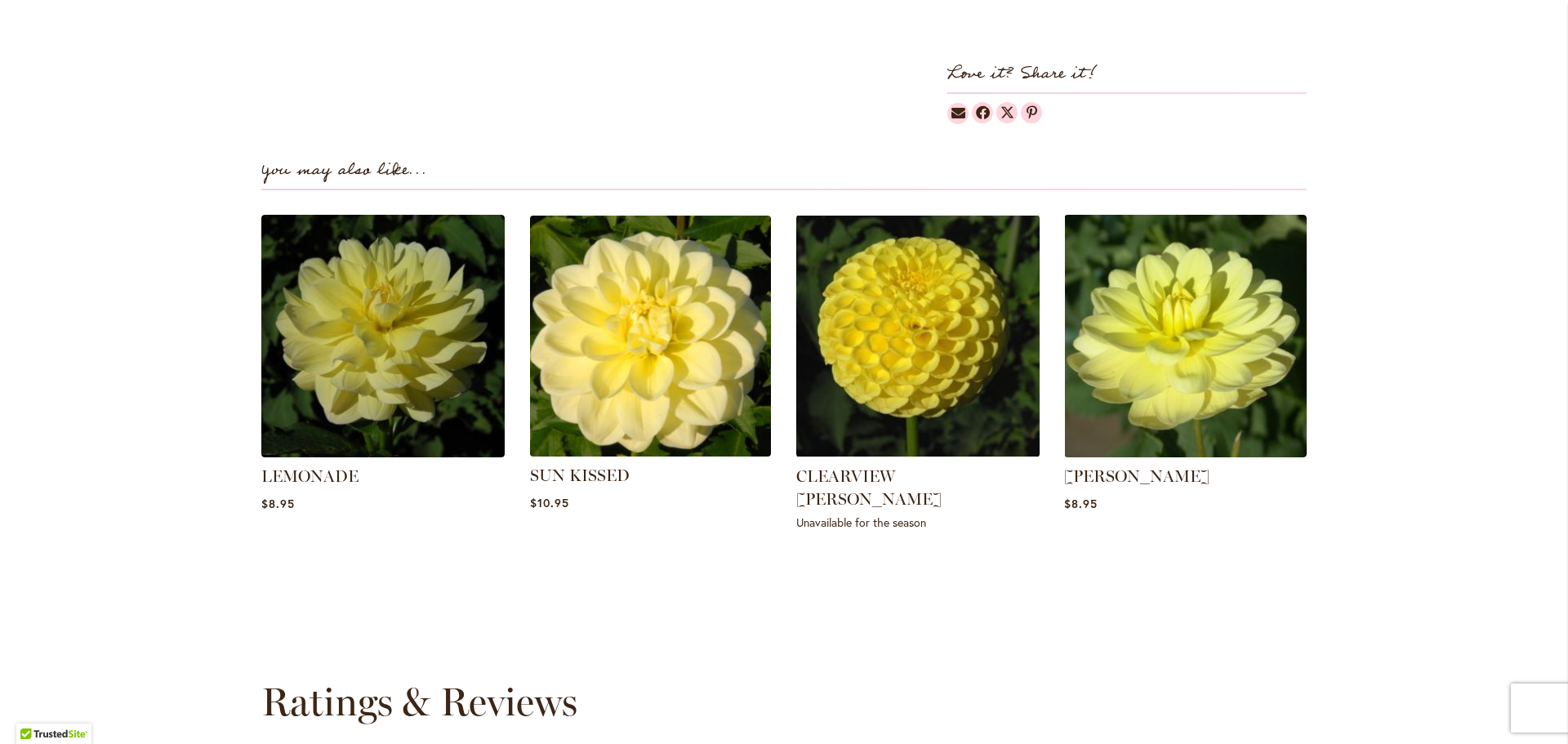
click at [633, 358] on img at bounding box center [649, 335] width 254 height 254
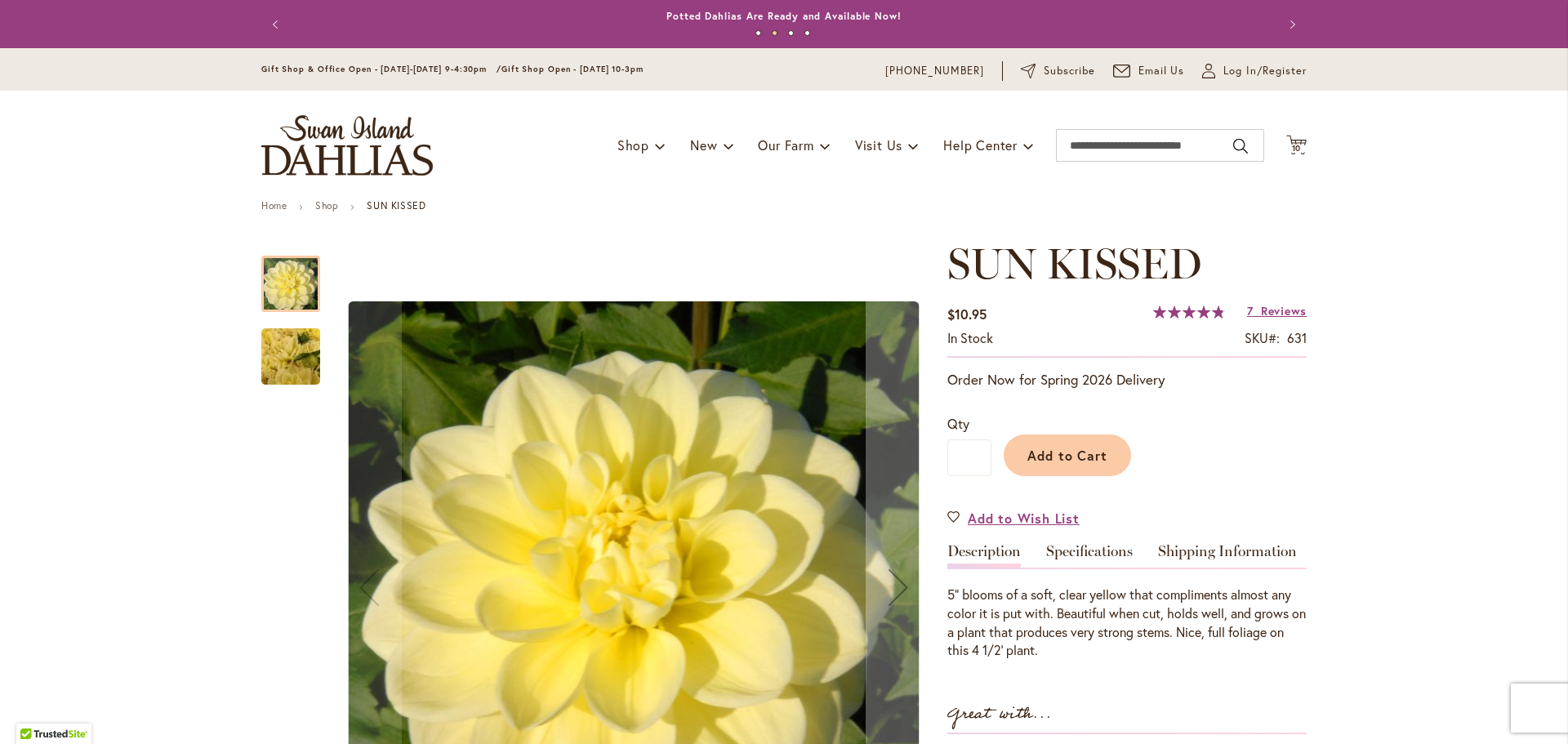
click at [278, 349] on img "SUN KISSED" at bounding box center [290, 357] width 117 height 89
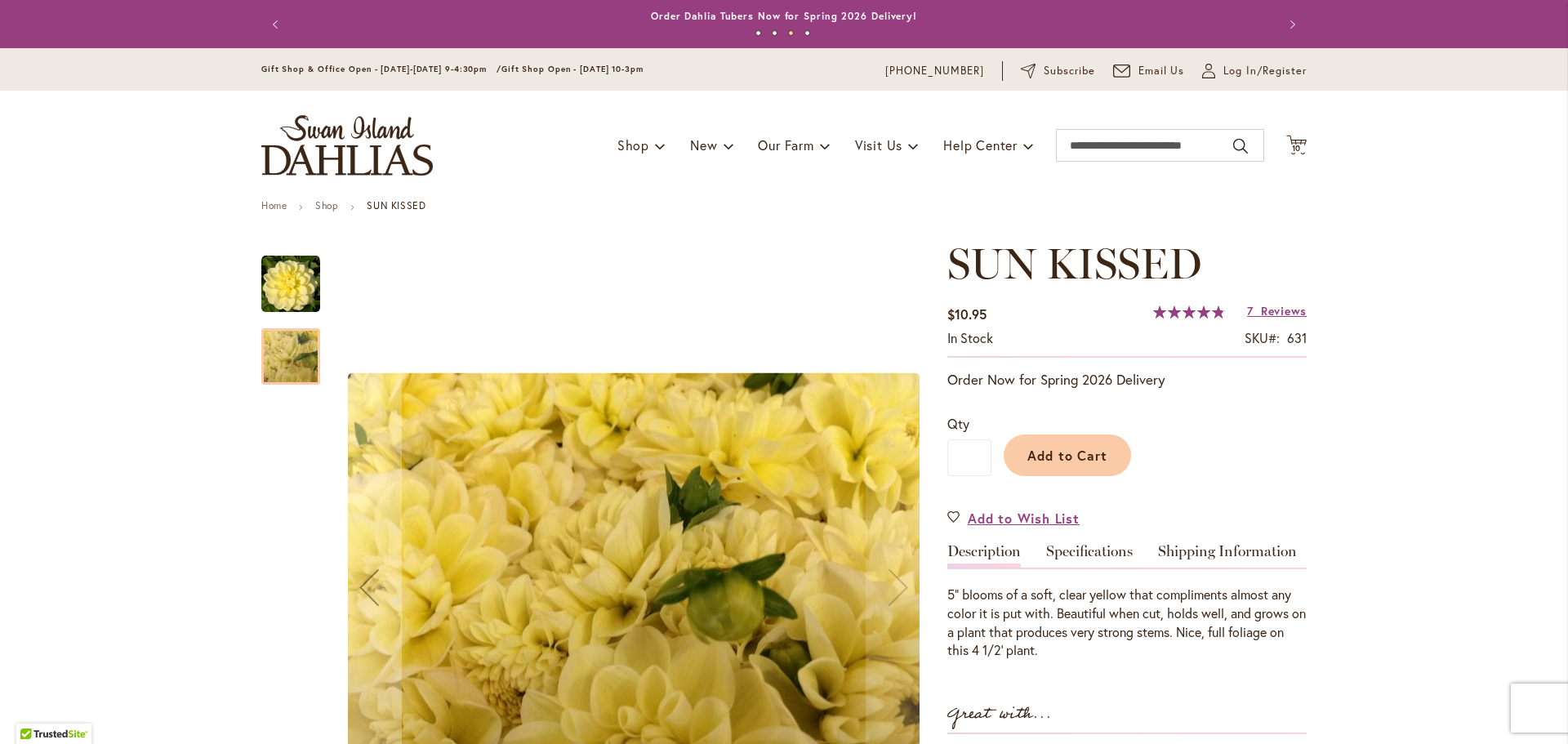
click at [264, 287] on img "SUN KISSED" at bounding box center [290, 283] width 59 height 59
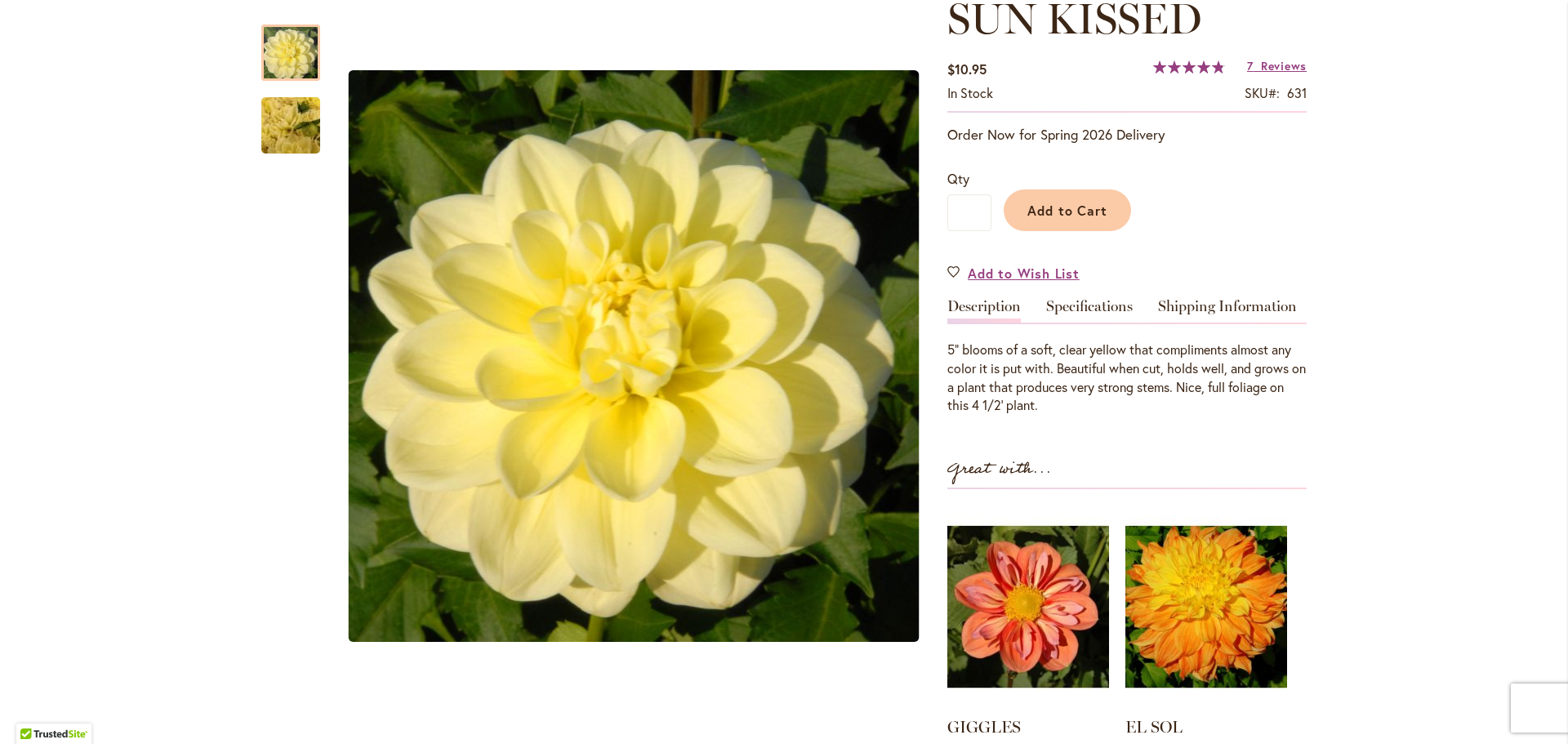
scroll to position [163, 0]
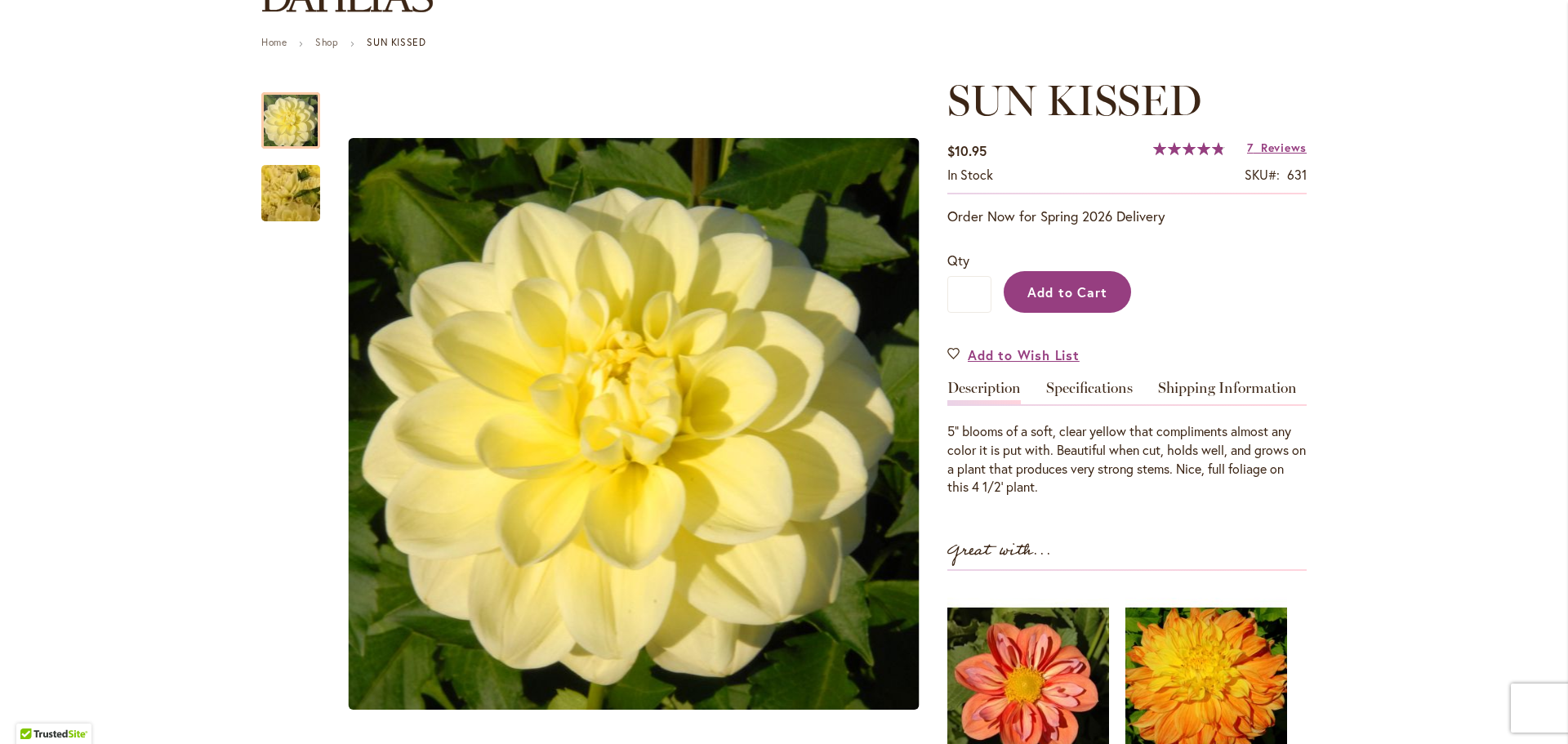
click at [1041, 310] on button "Add to Cart" at bounding box center [1067, 292] width 127 height 42
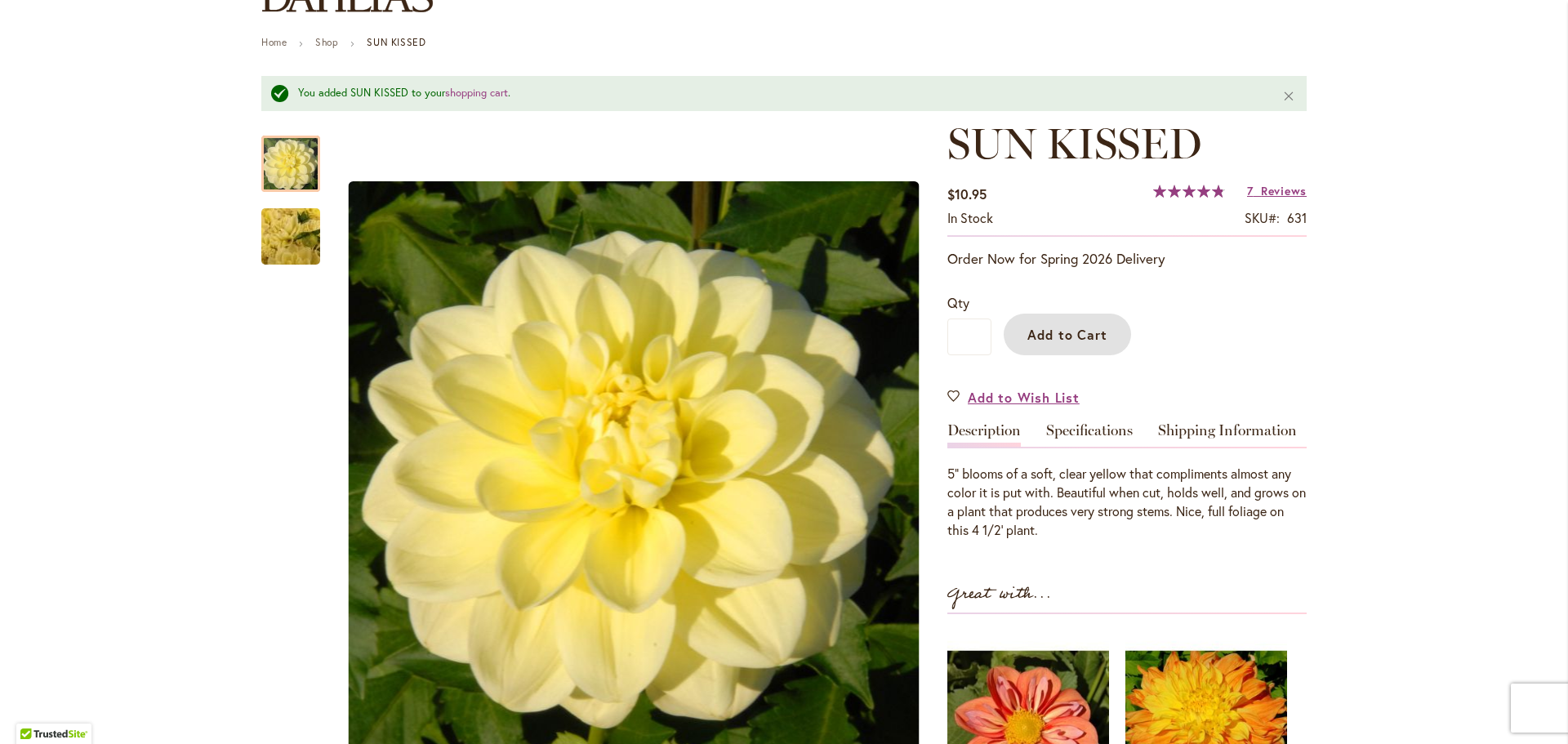
scroll to position [0, 0]
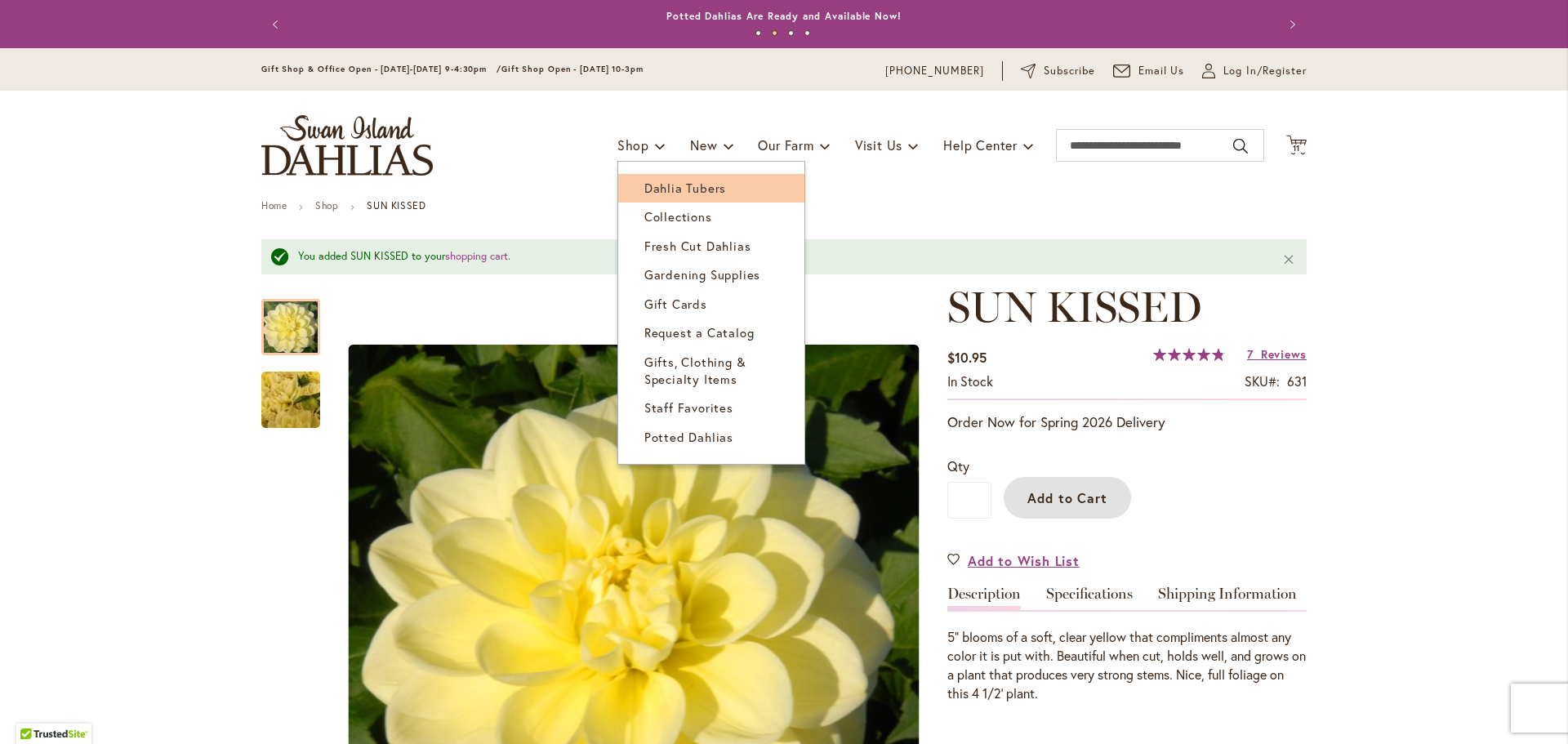
click at [658, 190] on span "Dahlia Tubers" at bounding box center [685, 188] width 82 height 16
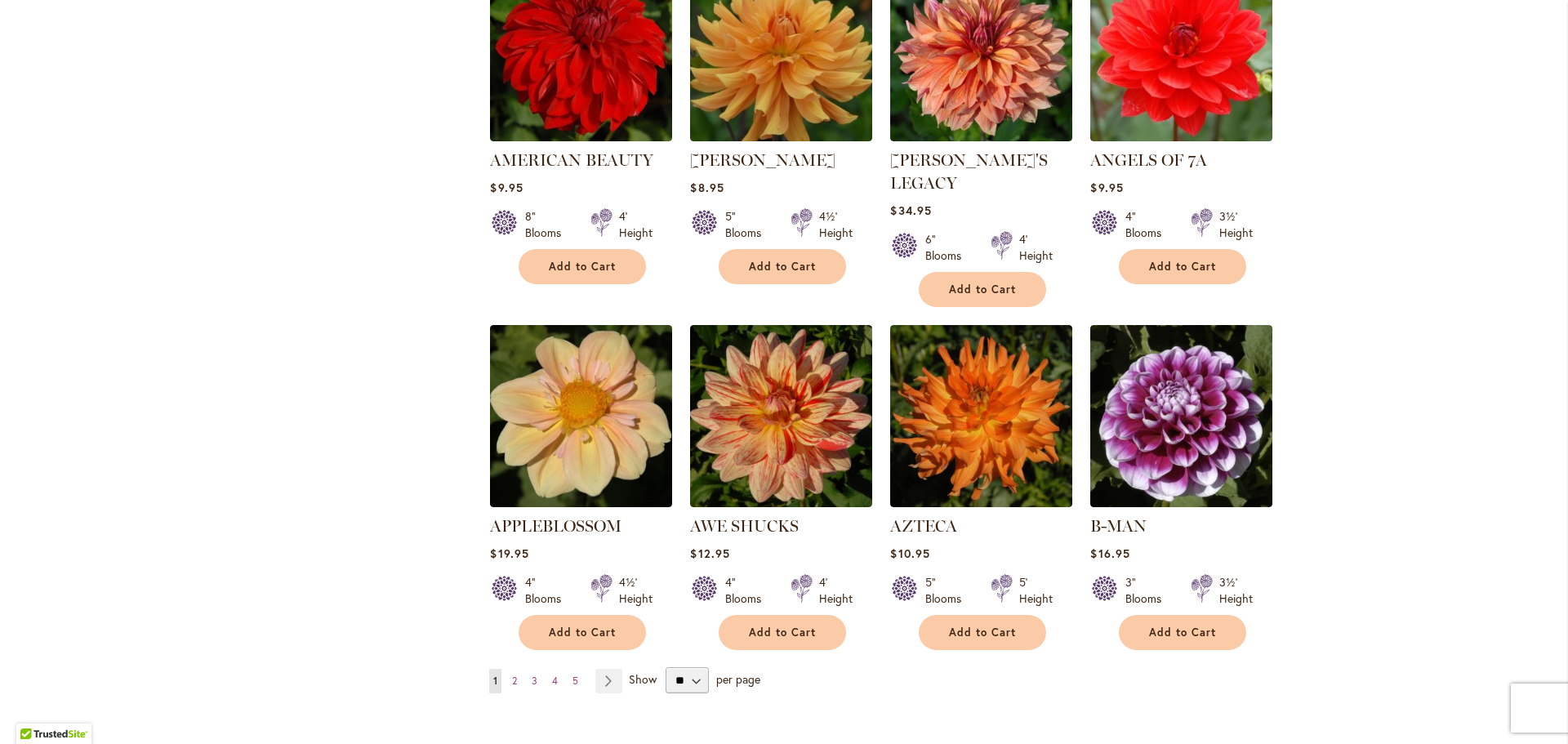
scroll to position [1225, 0]
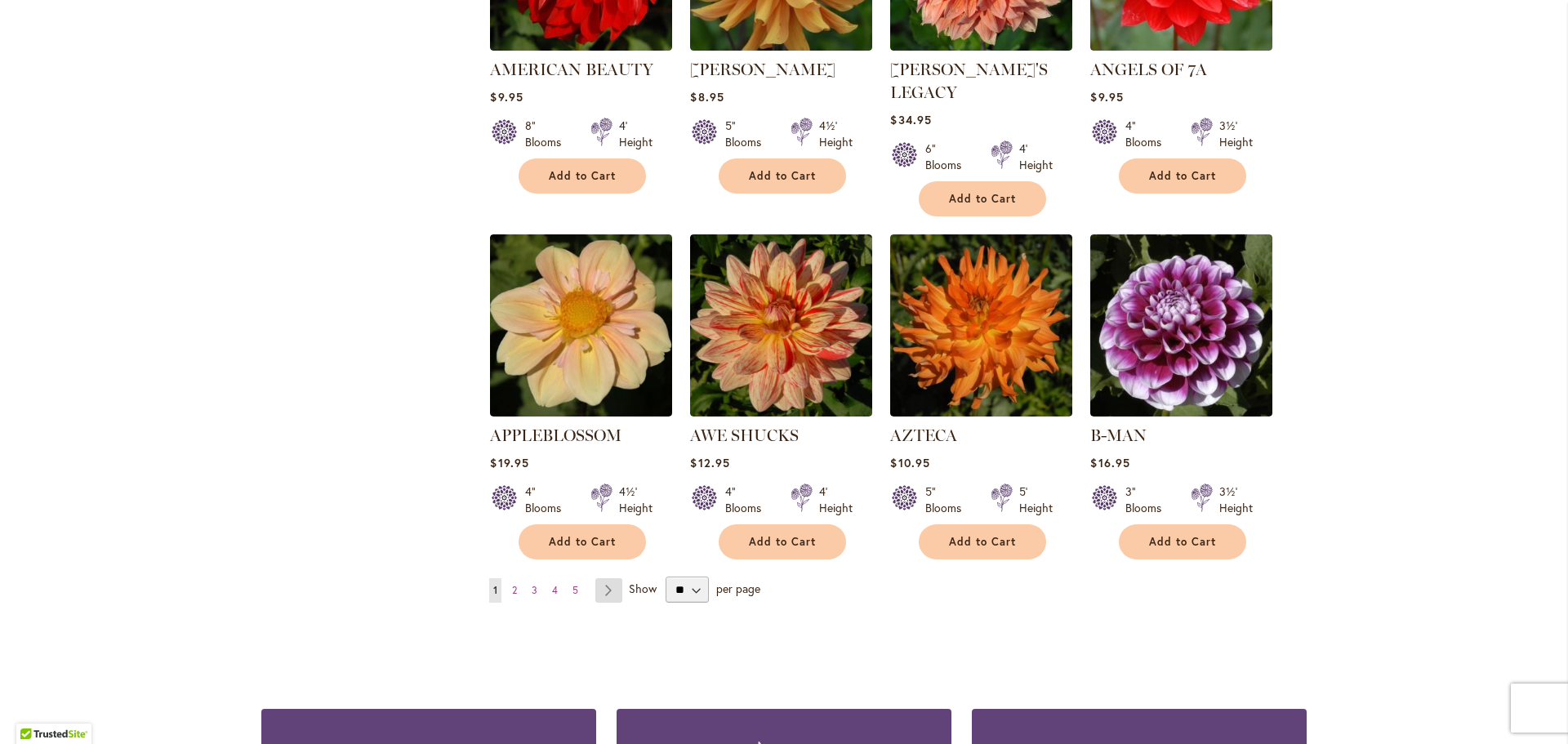
click at [601, 578] on link "Page Next" at bounding box center [609, 590] width 27 height 25
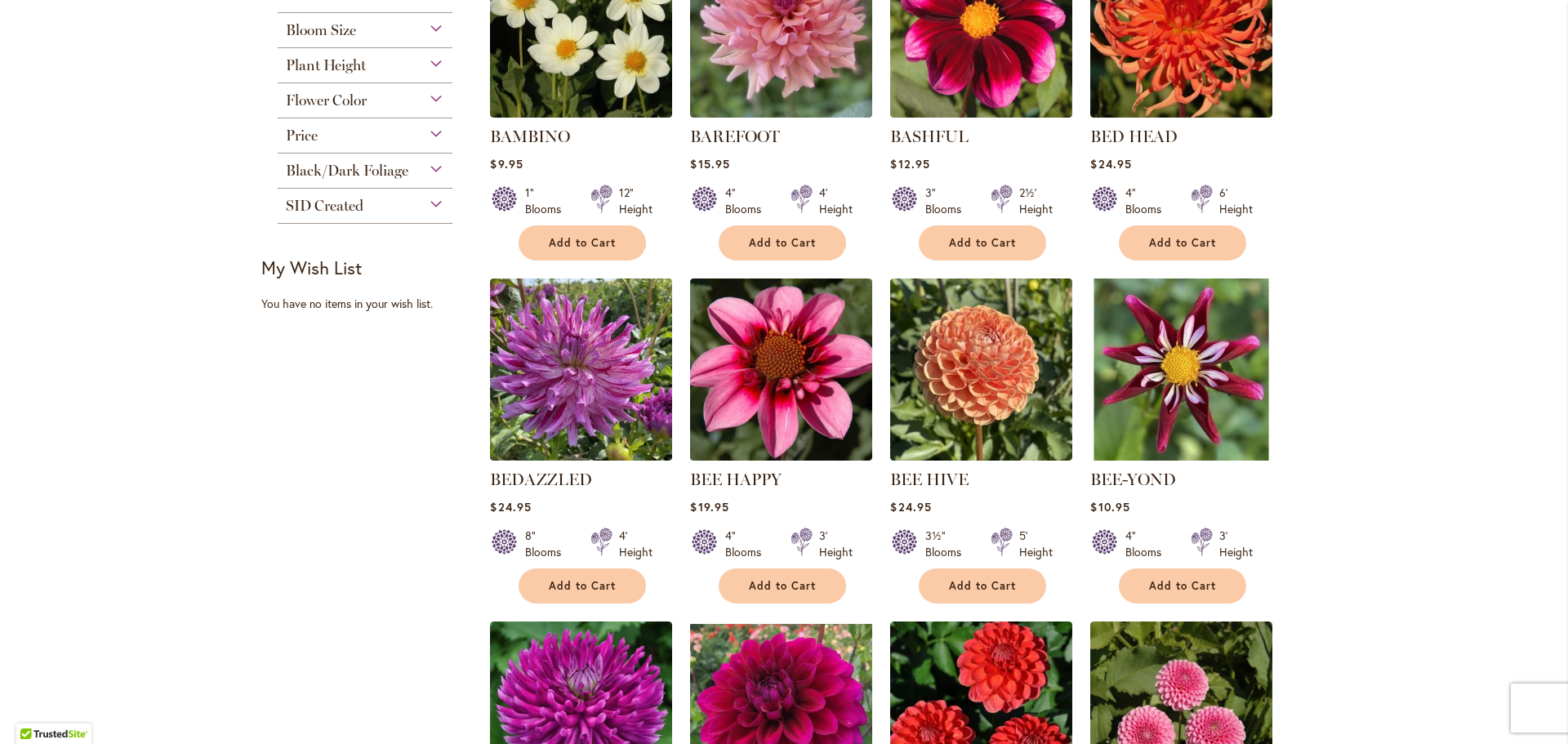
scroll to position [817, 0]
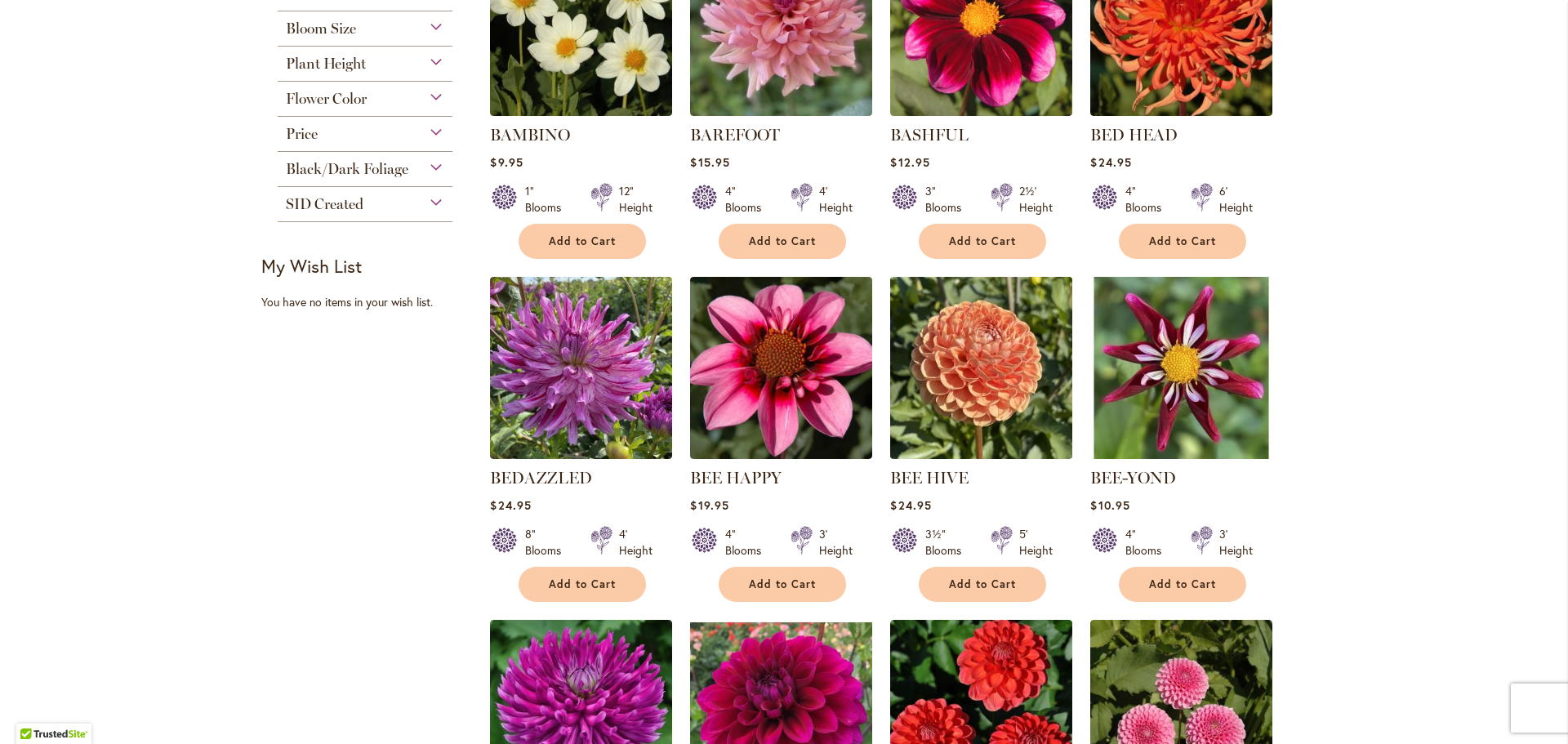
click at [956, 405] on img at bounding box center [981, 368] width 191 height 191
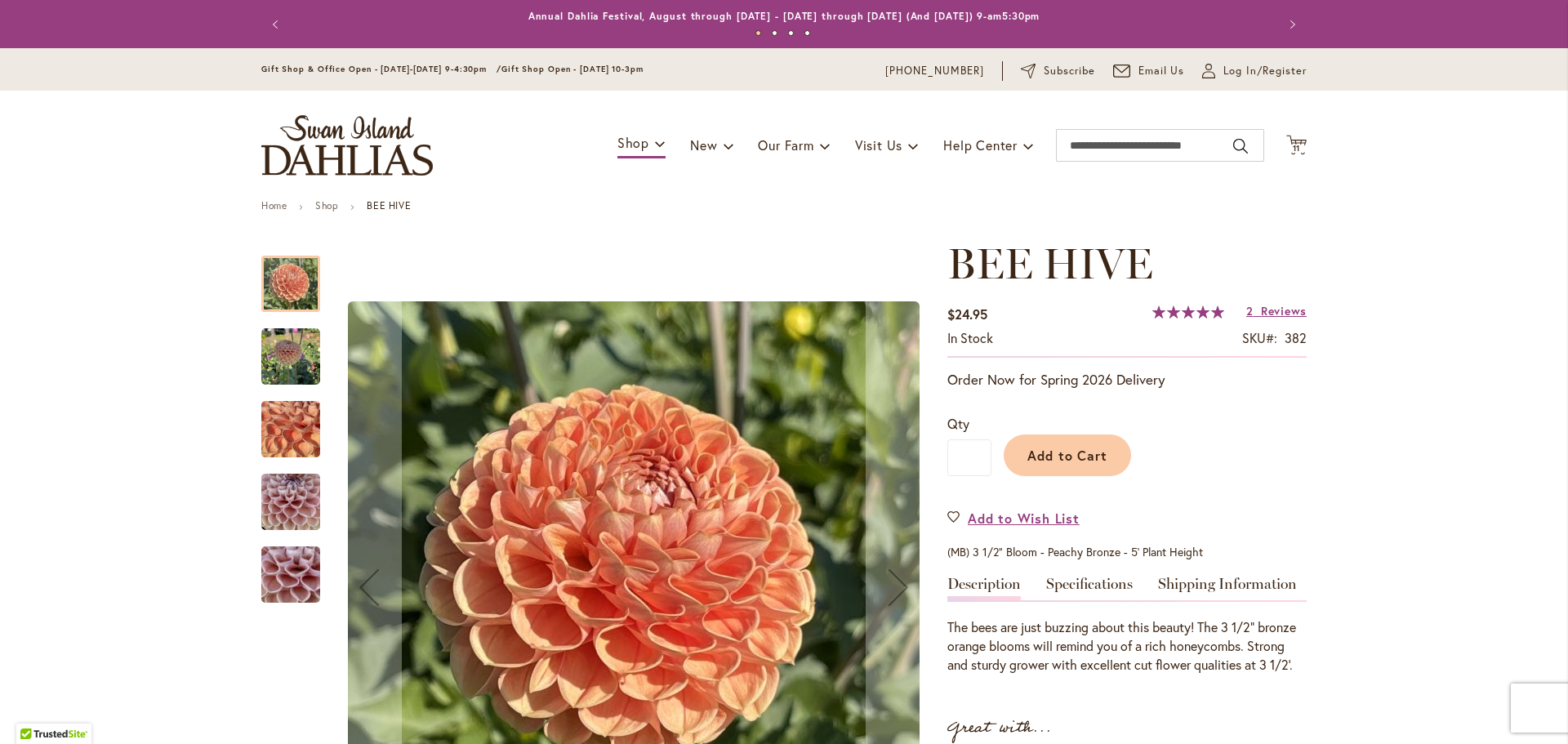
click at [278, 357] on img "BEE HIVE" at bounding box center [290, 356] width 59 height 59
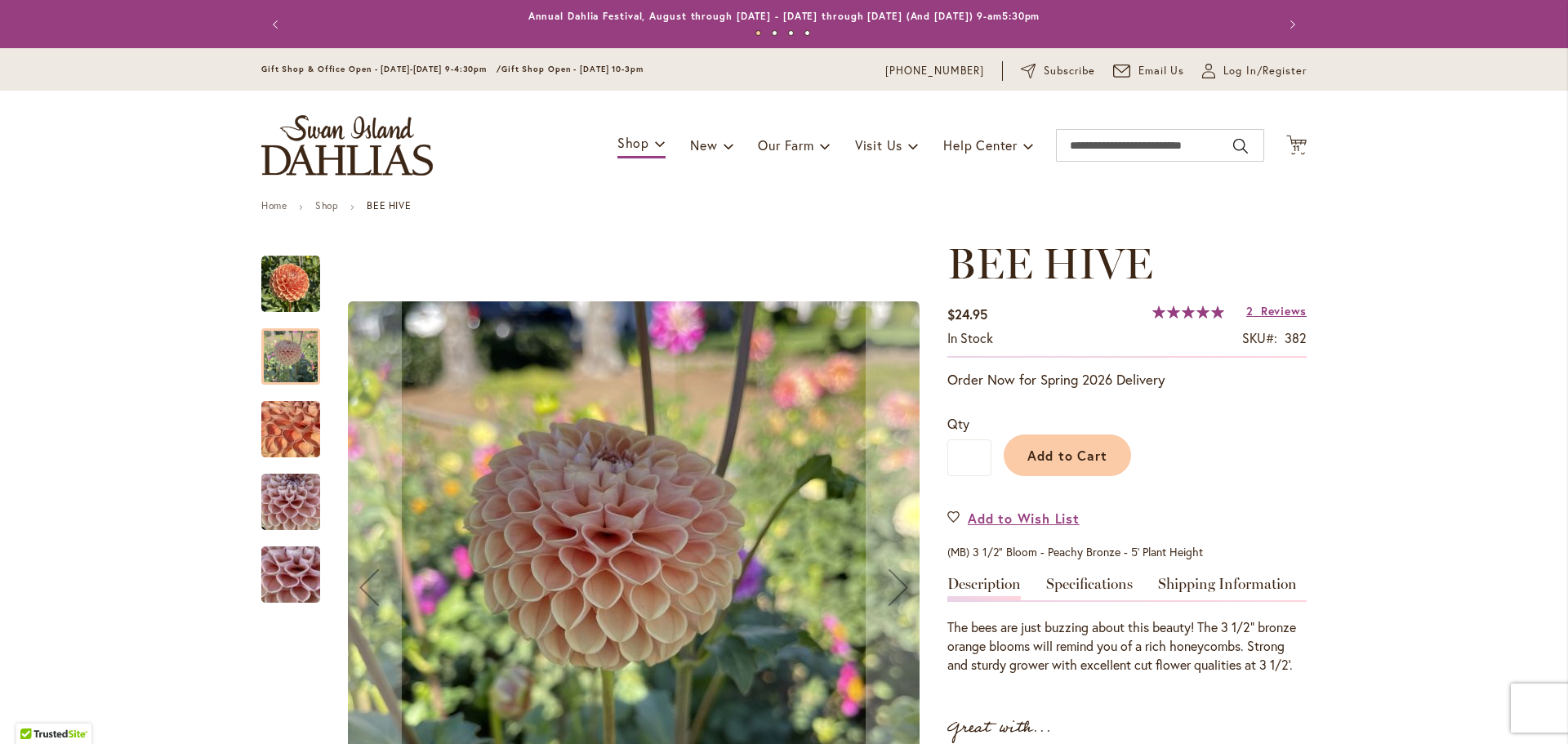
click at [267, 415] on img "BEE HIVE" at bounding box center [290, 430] width 117 height 89
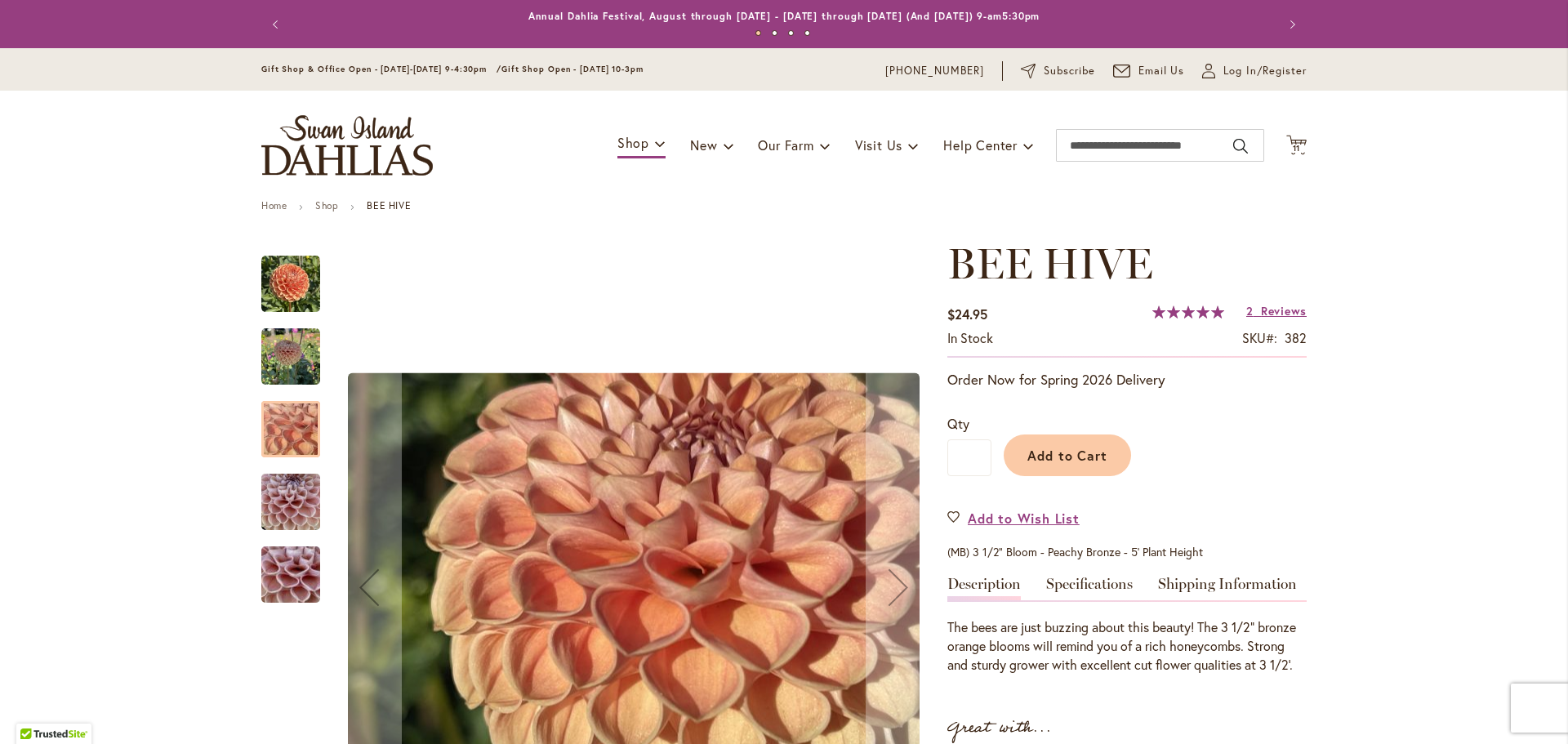
click at [278, 500] on img "BEE HIVE" at bounding box center [290, 502] width 59 height 79
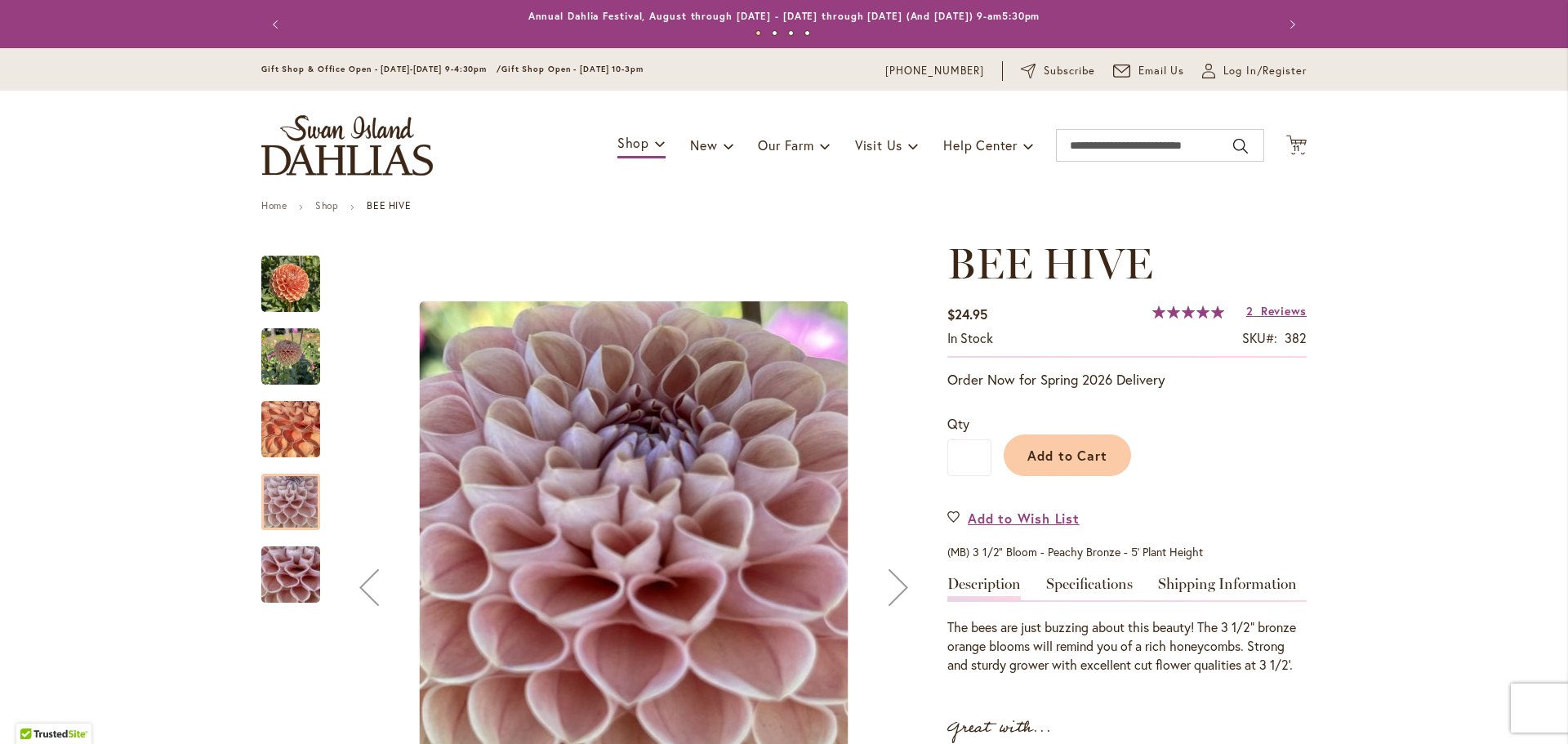
click at [284, 567] on img "BEE HIVE" at bounding box center [290, 575] width 117 height 89
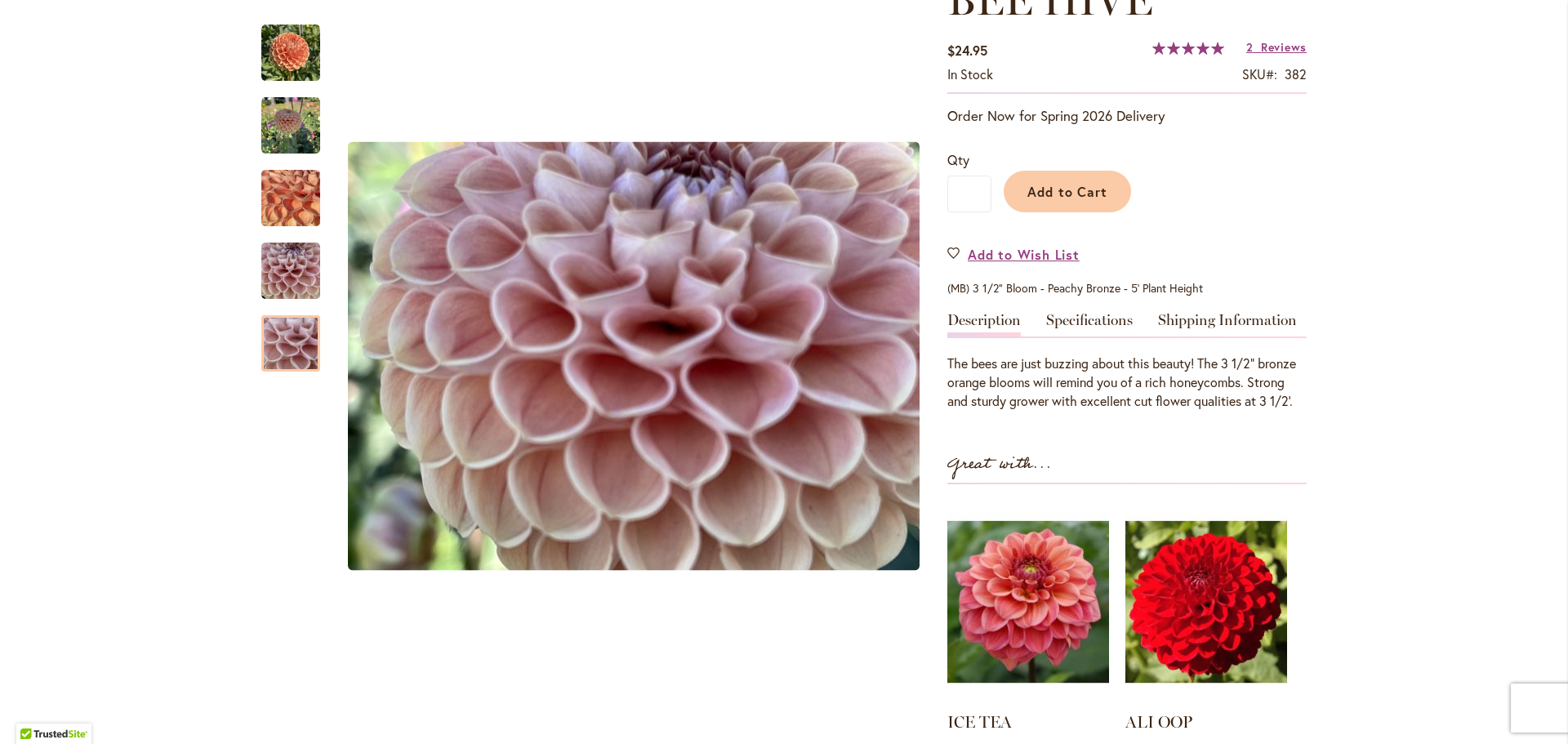
scroll to position [245, 0]
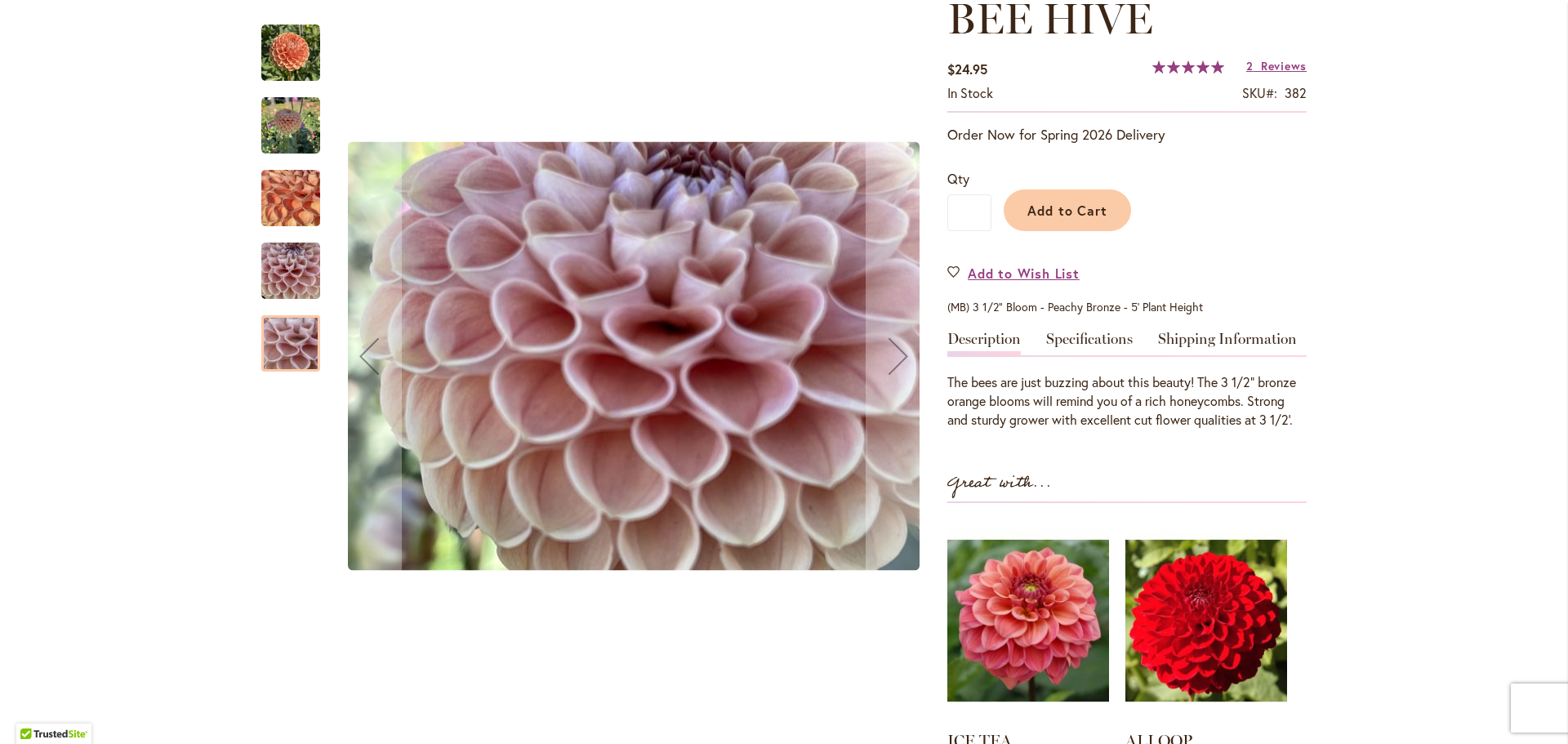
click at [290, 57] on img "BEE HIVE" at bounding box center [290, 53] width 59 height 59
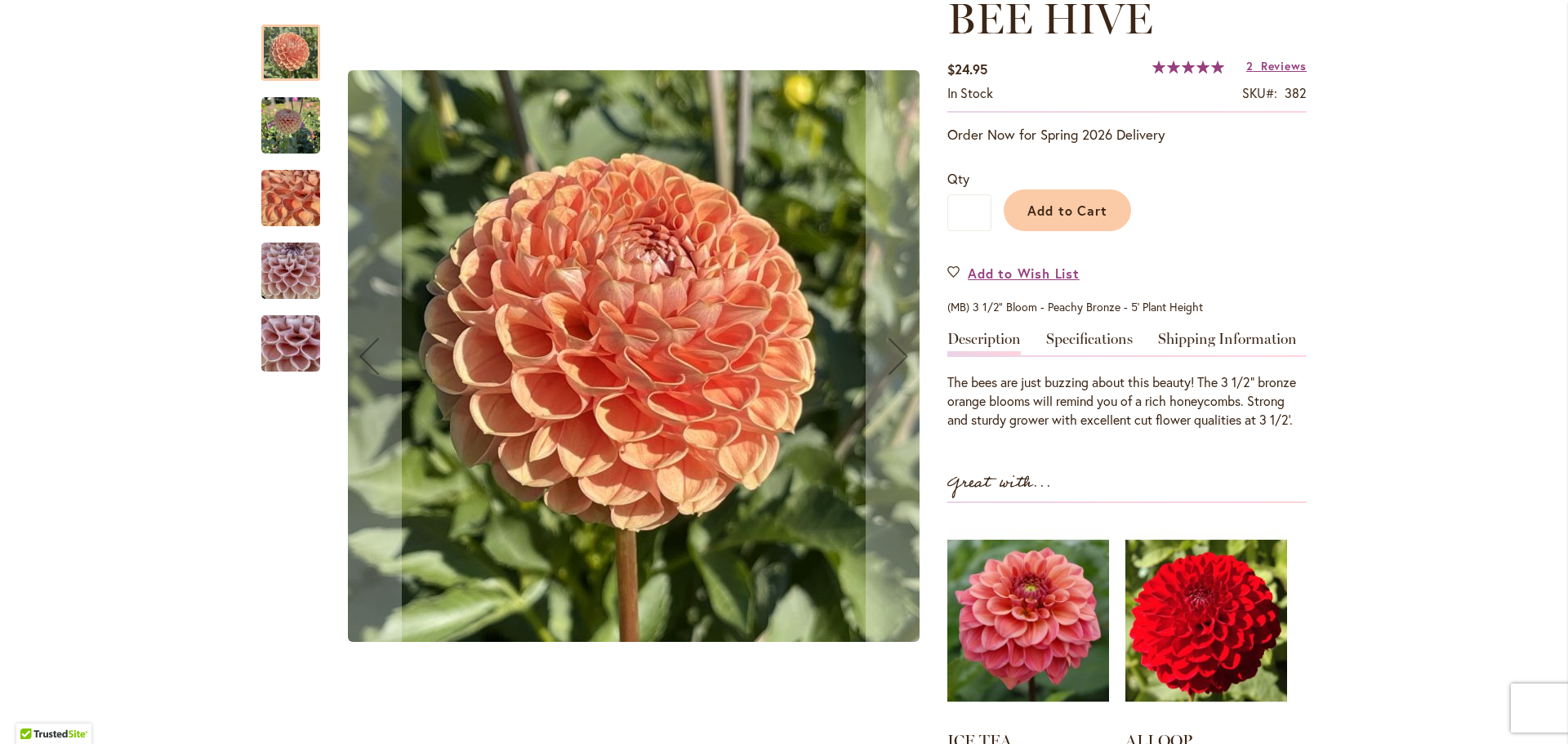
scroll to position [0, 0]
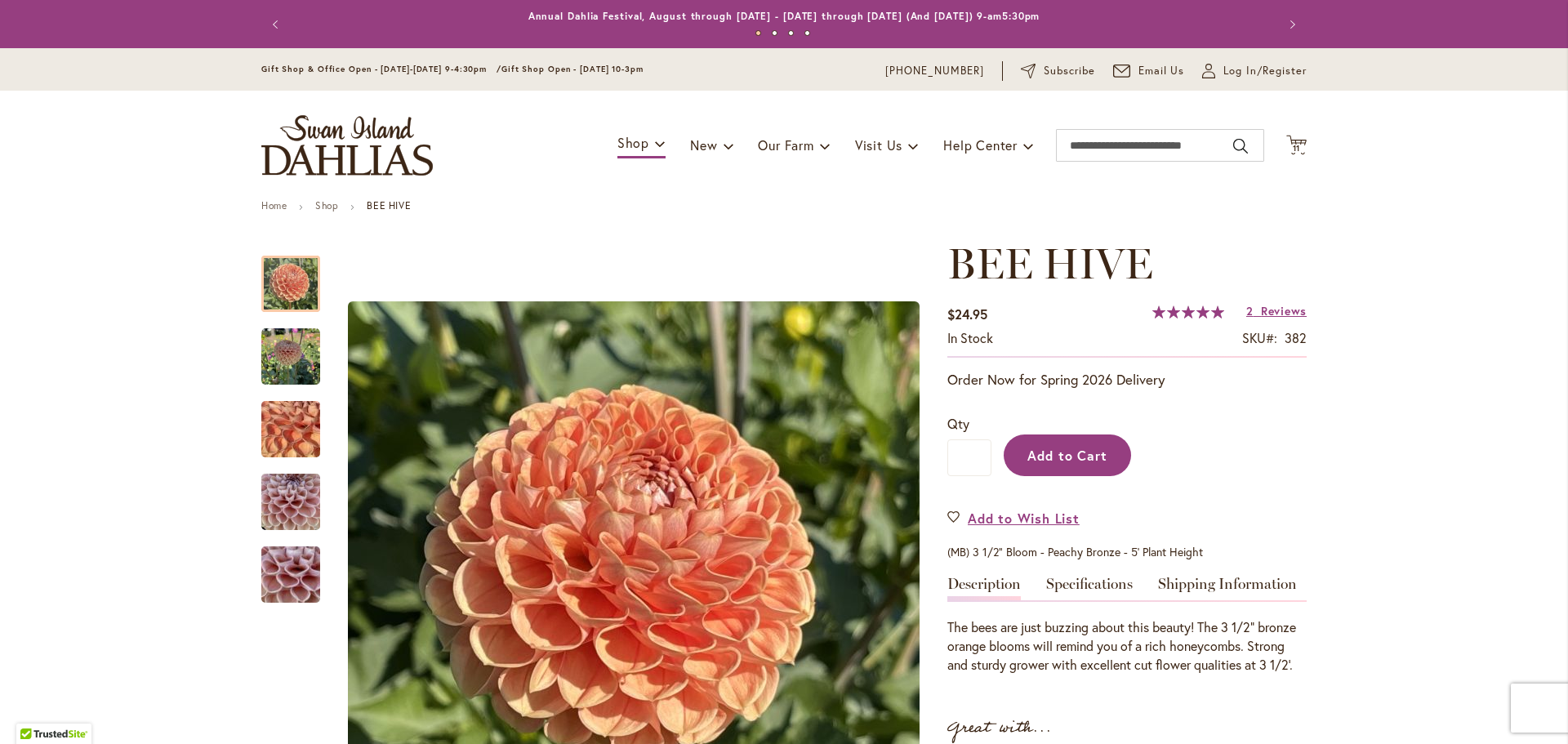
click at [1063, 461] on span "Add to Cart" at bounding box center [1067, 455] width 81 height 17
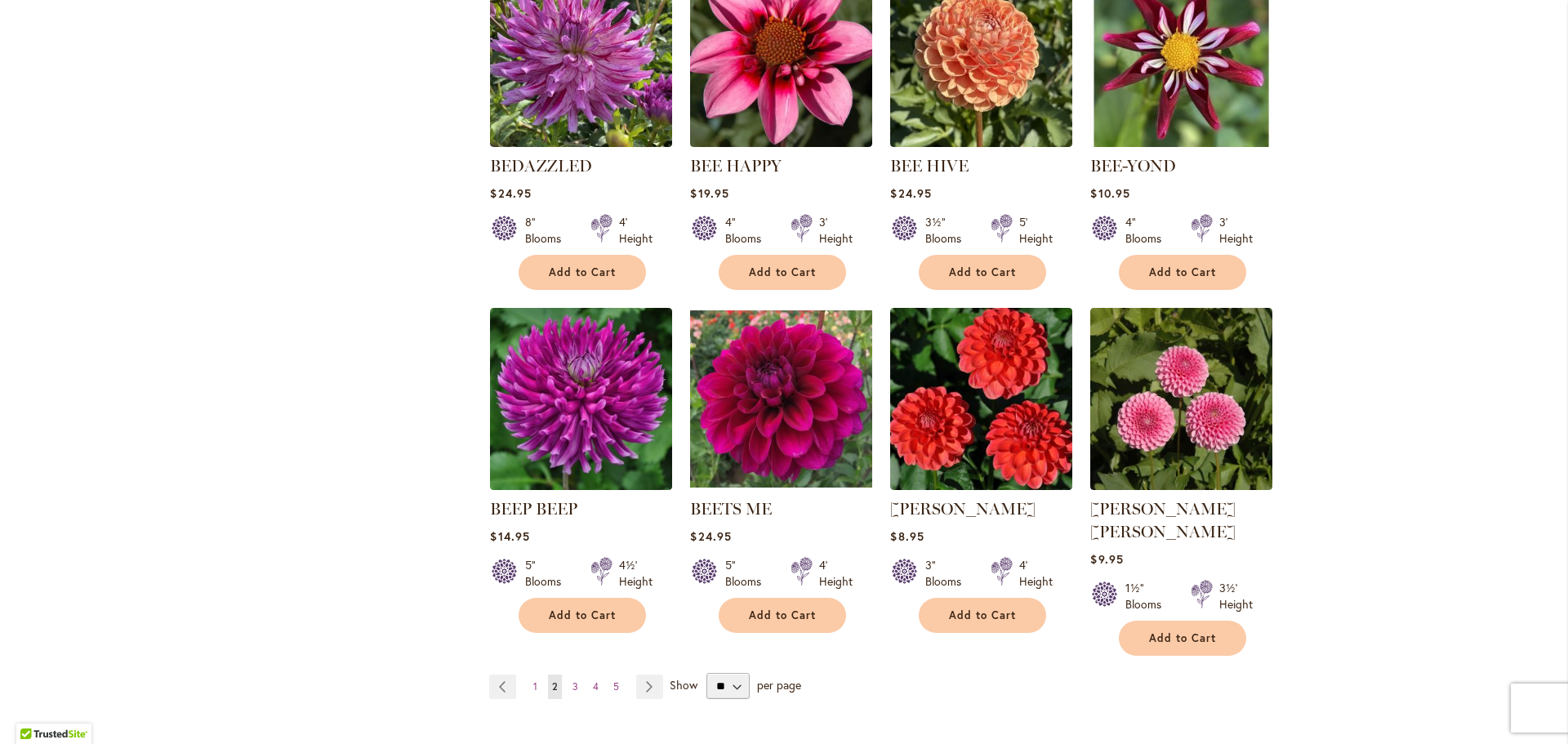
scroll to position [1144, 0]
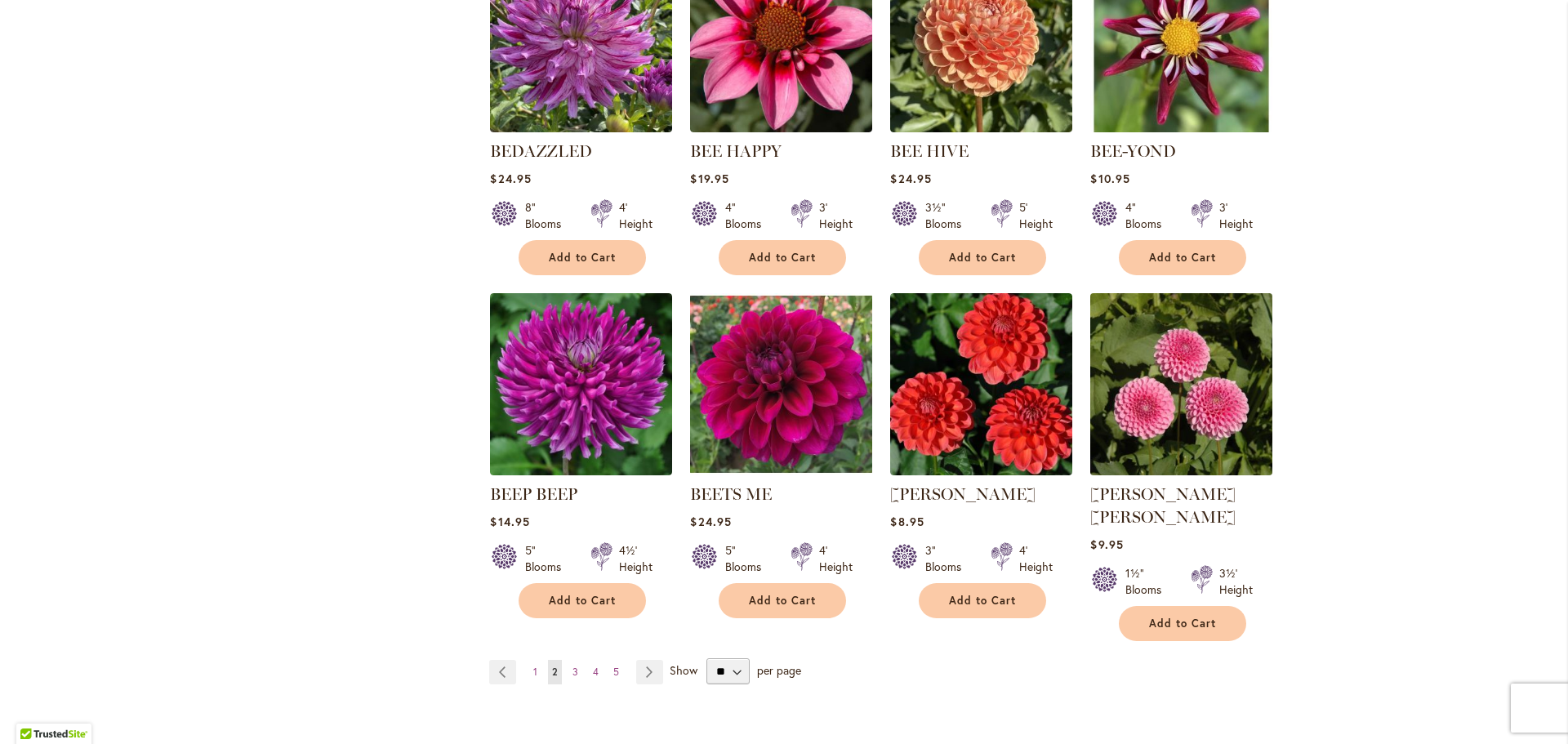
click at [1150, 446] on img at bounding box center [1181, 385] width 191 height 191
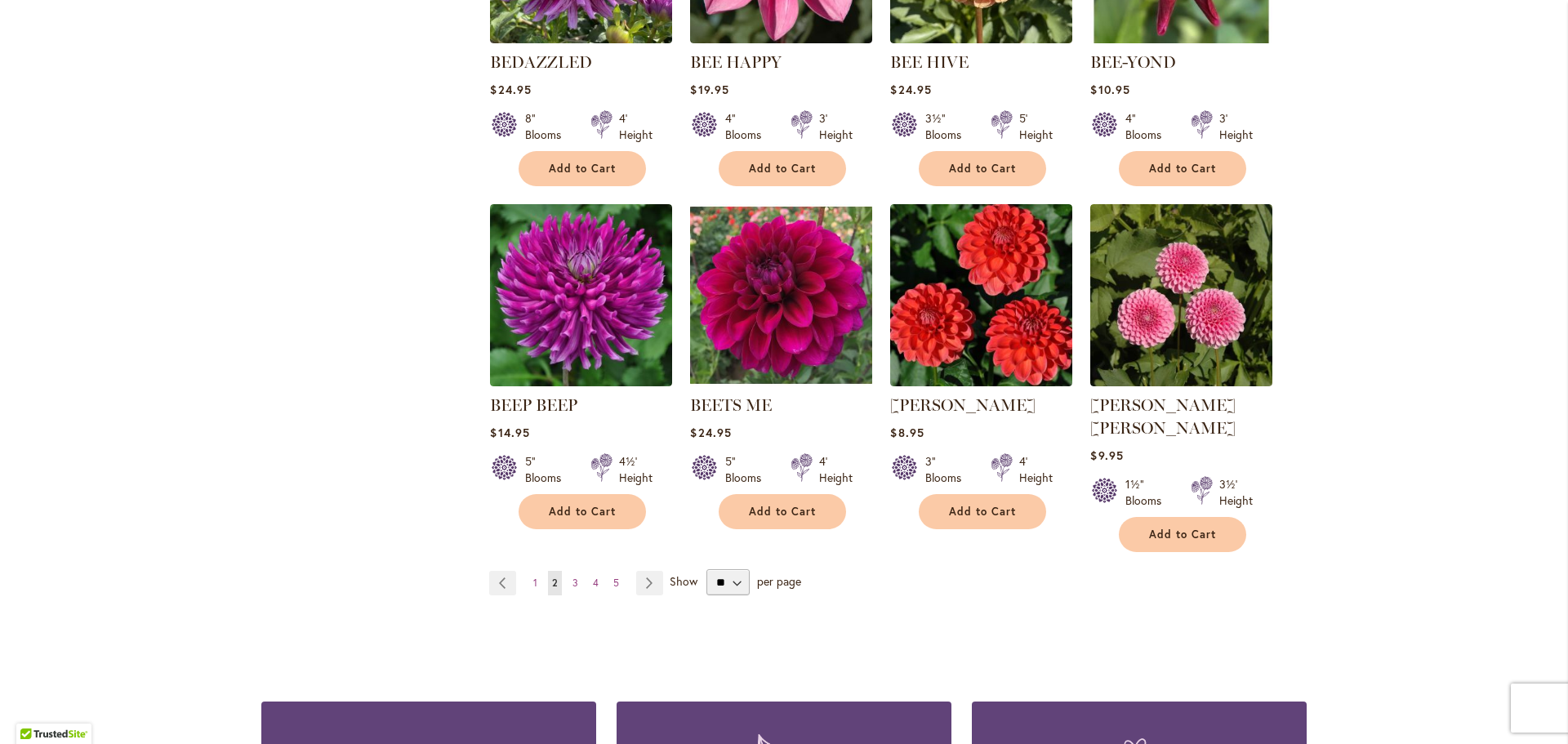
scroll to position [1225, 0]
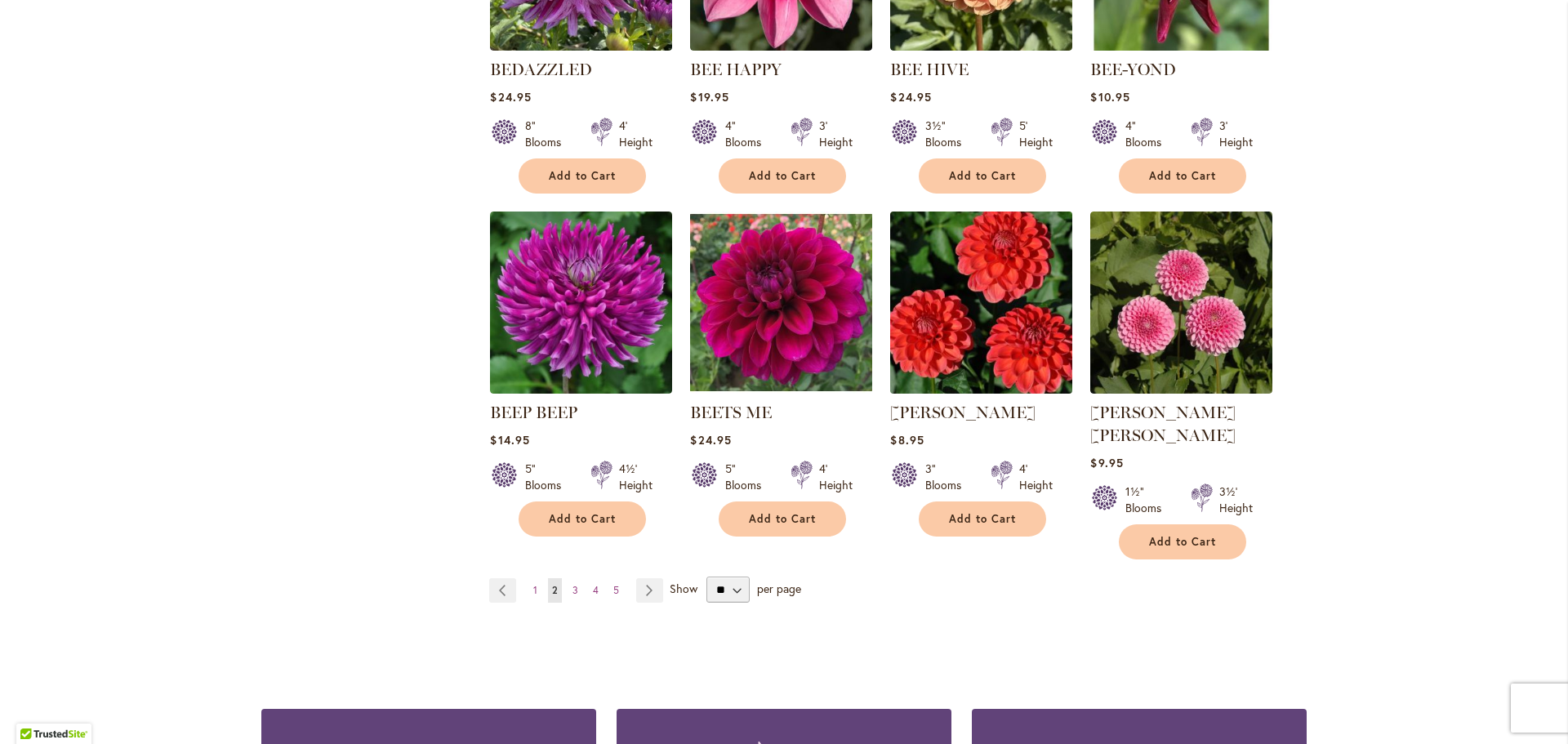
click at [950, 343] on img at bounding box center [981, 303] width 191 height 191
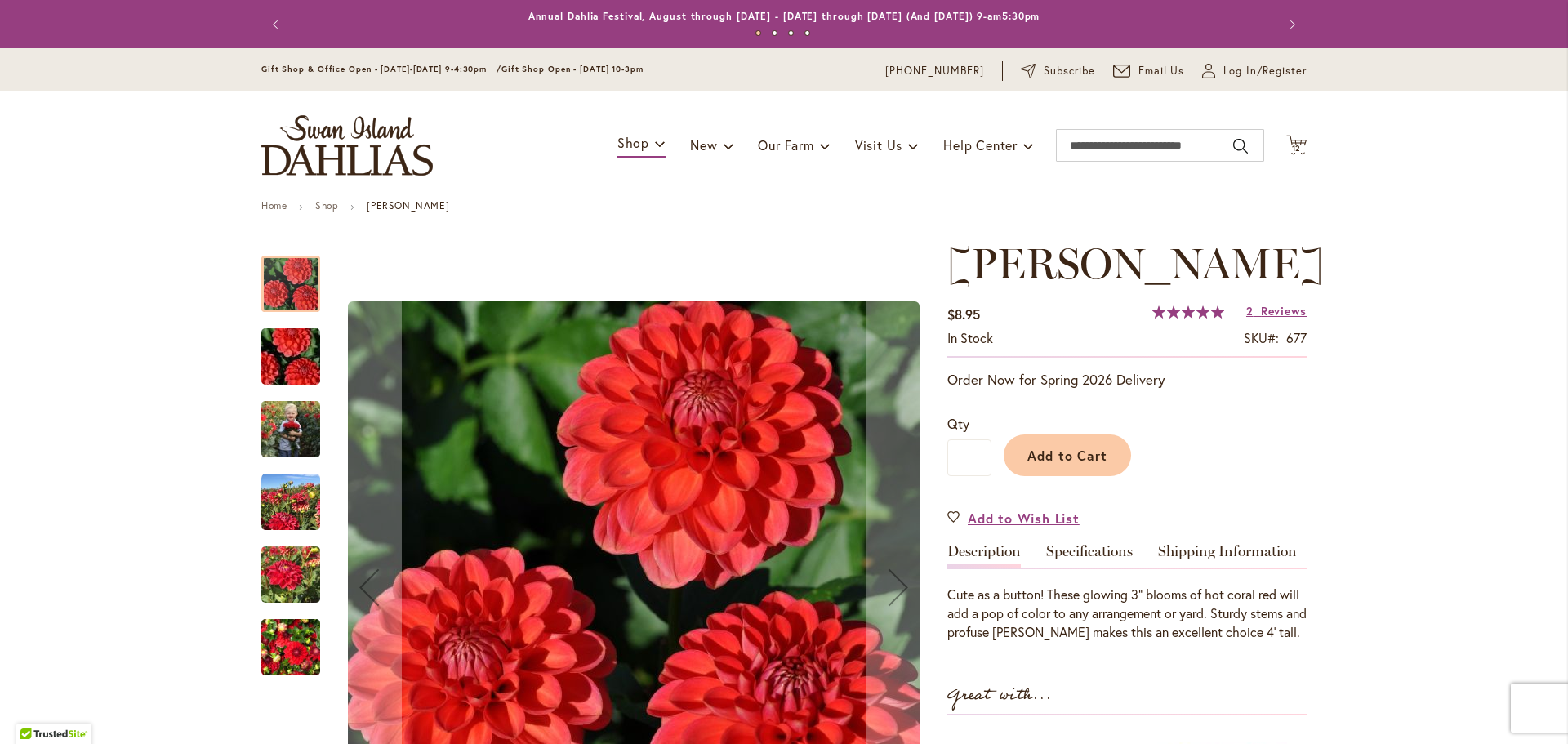
click at [303, 357] on img "BENJAMIN MATTHEW" at bounding box center [290, 356] width 117 height 79
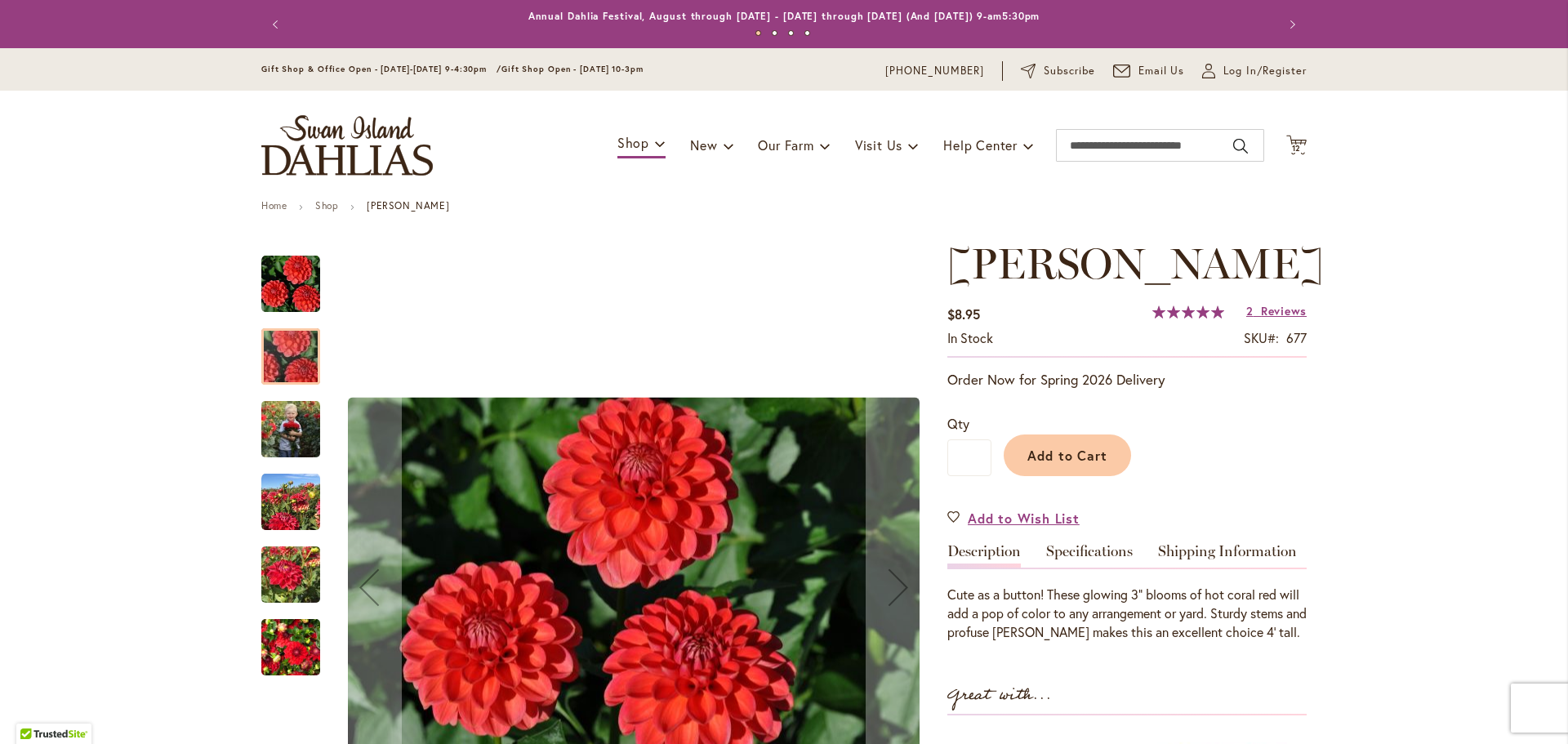
click at [285, 427] on img "BENJAMIN MATTHEW" at bounding box center [290, 429] width 59 height 74
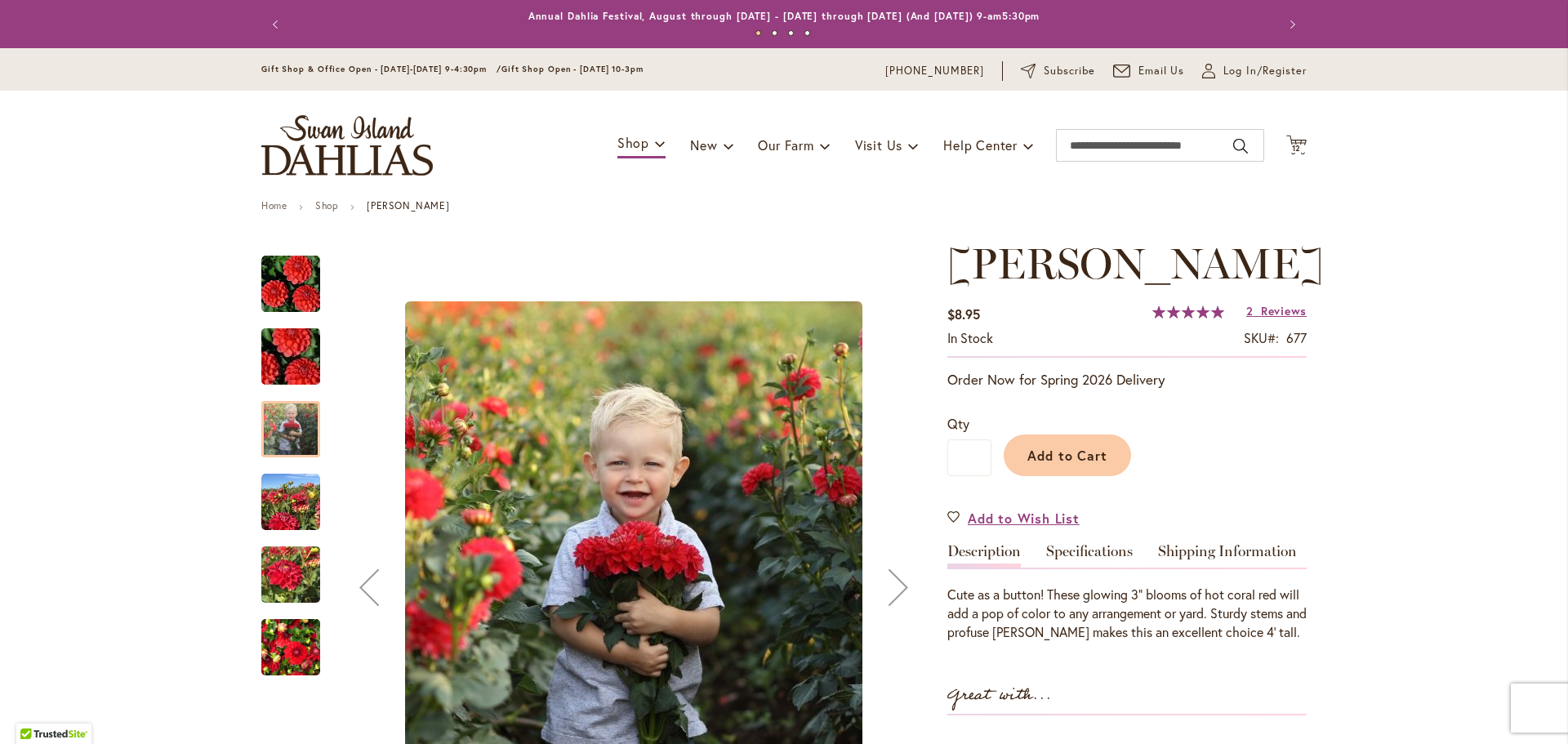
click at [294, 508] on img "BENJAMIN MATTHEW" at bounding box center [290, 501] width 59 height 59
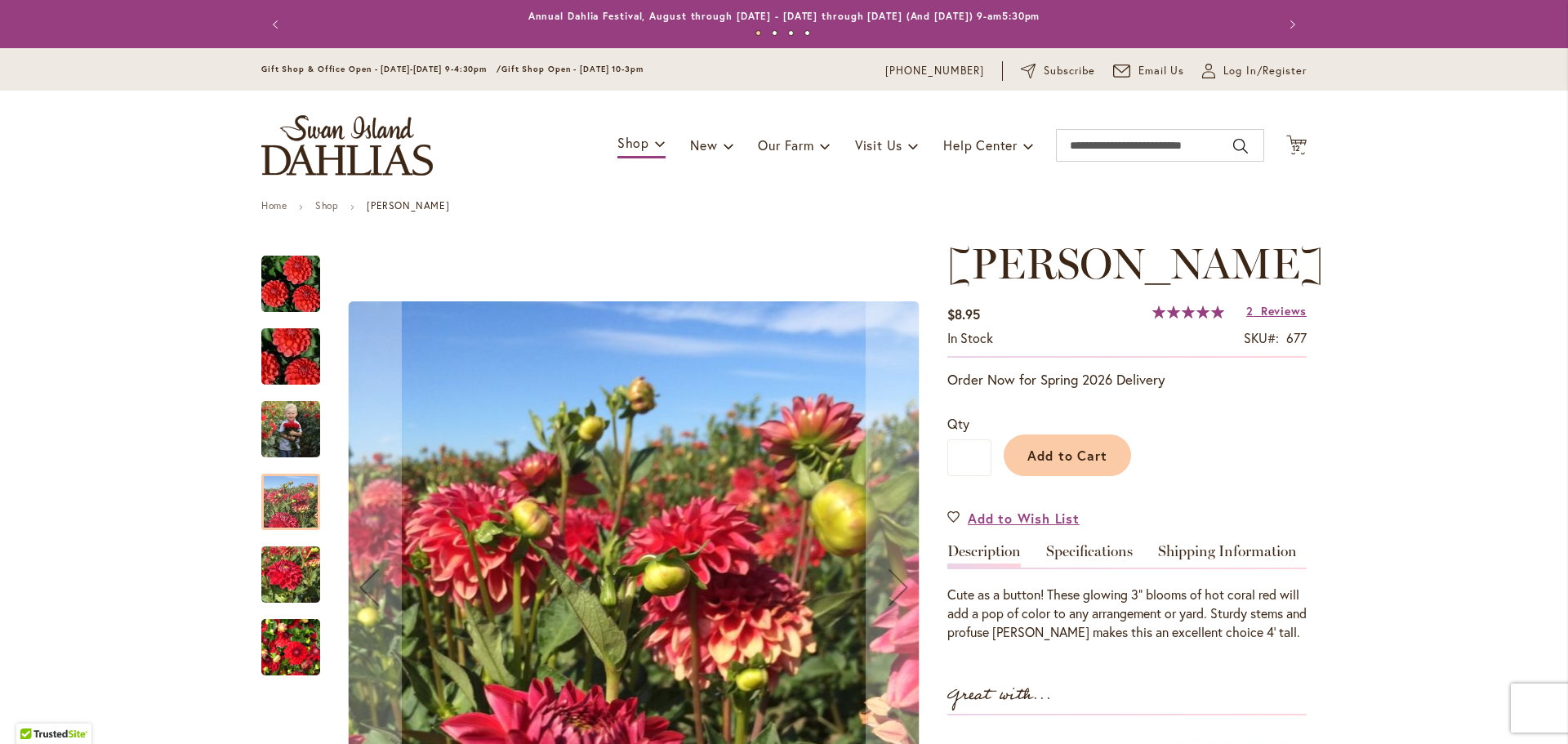
click at [296, 561] on img "BENJAMIN MATTHEW" at bounding box center [290, 575] width 59 height 79
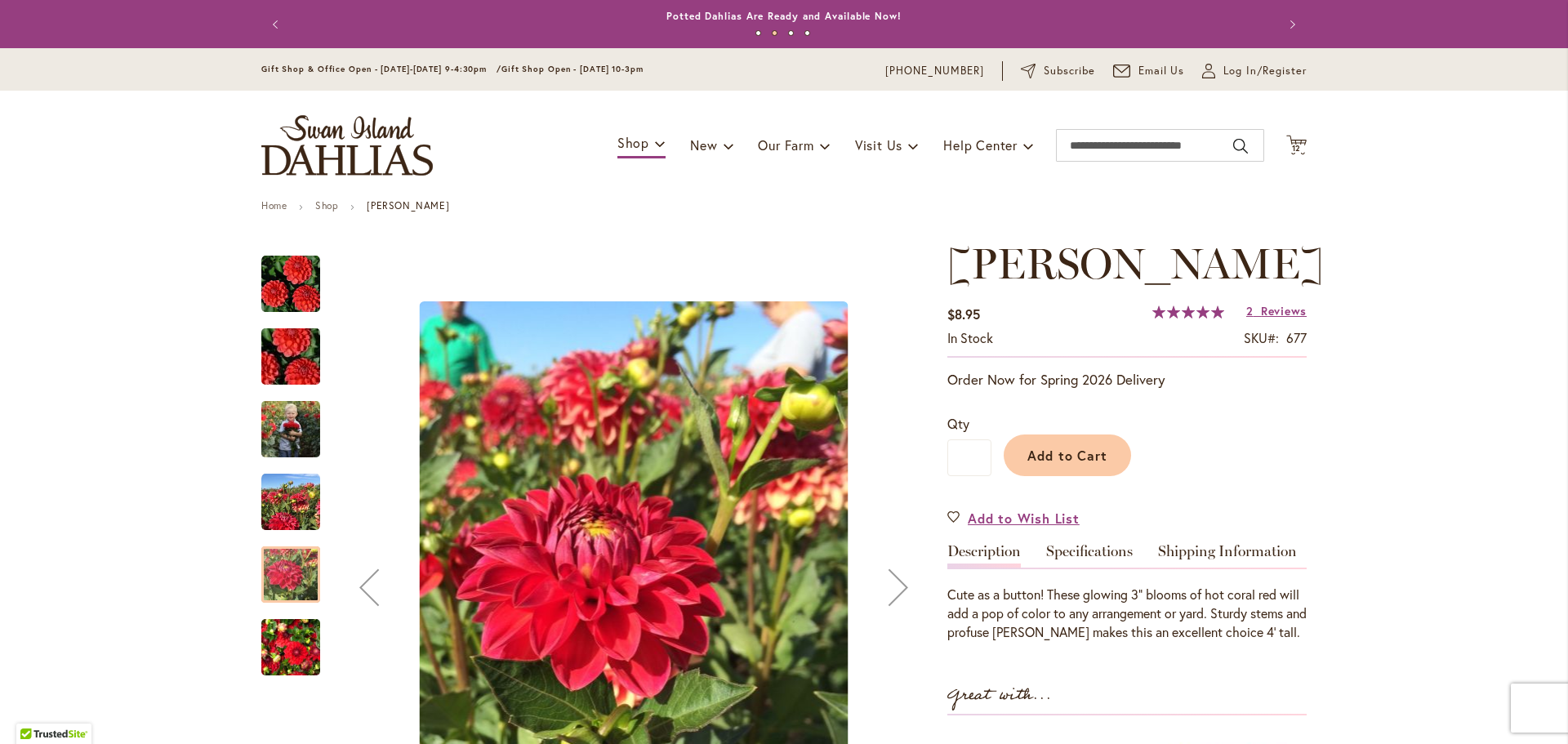
click at [288, 637] on img "BENJAMIN MATTHEW" at bounding box center [290, 648] width 59 height 79
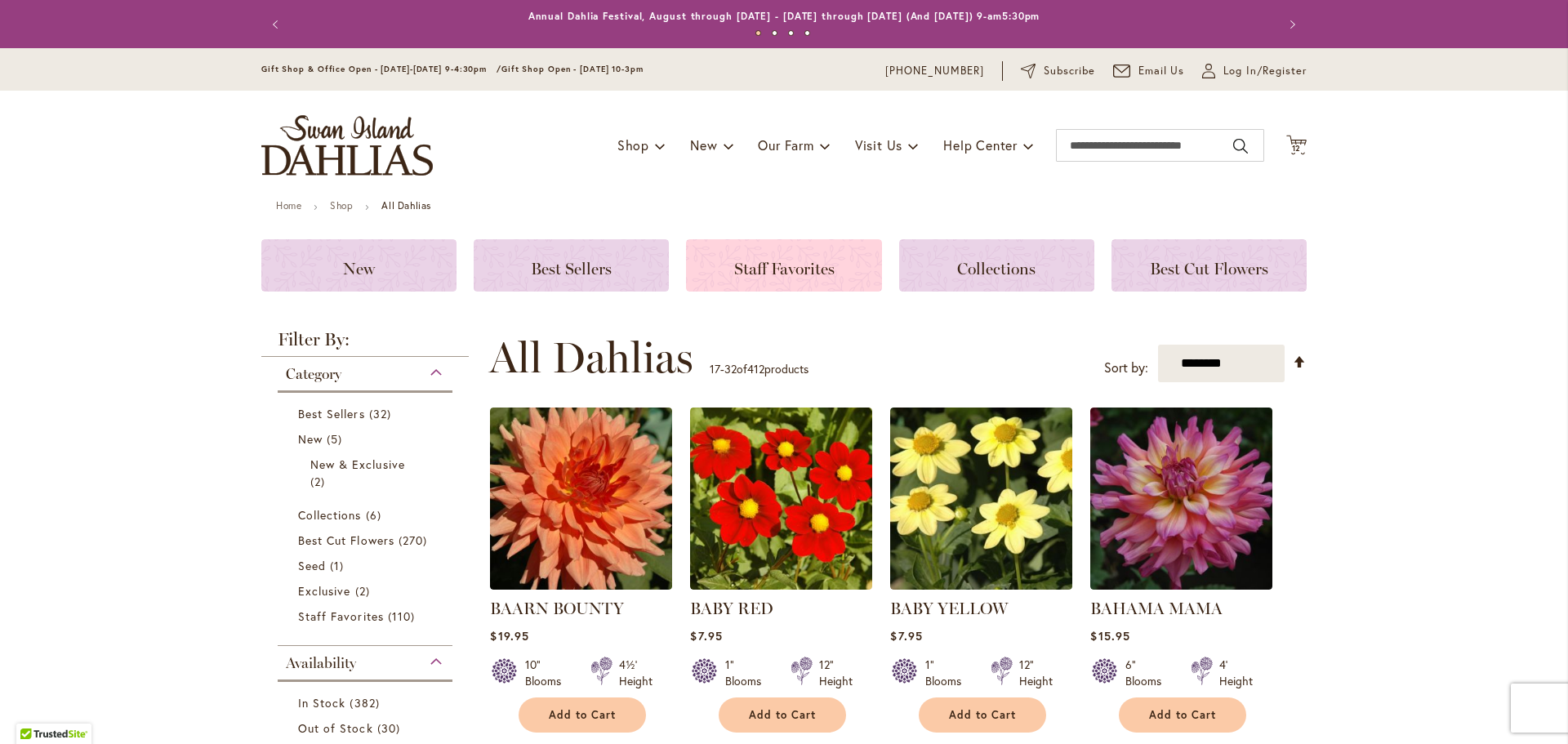
click at [781, 272] on span "Staff Favorites" at bounding box center [784, 269] width 100 height 20
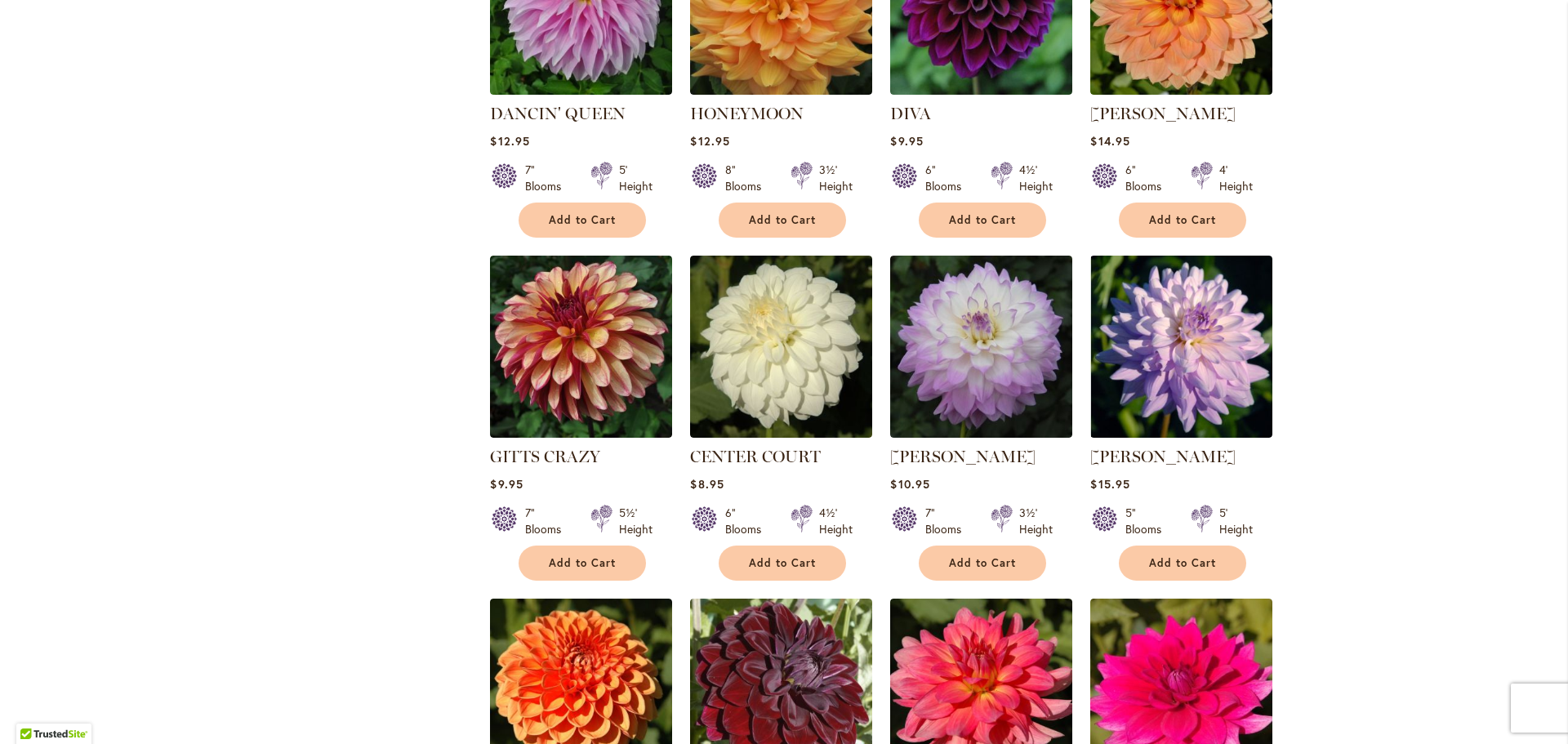
scroll to position [766, 0]
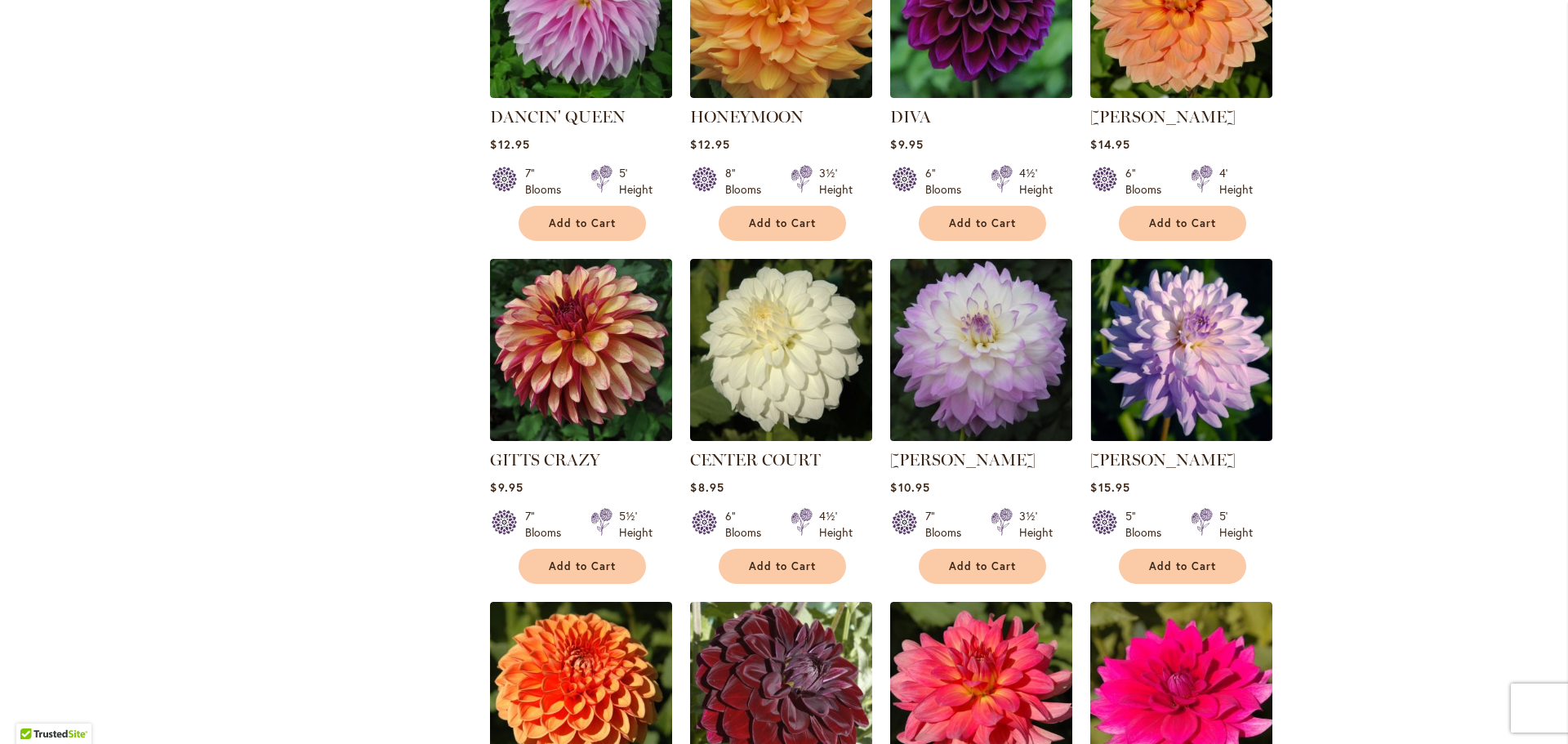
click at [1029, 351] on img at bounding box center [981, 349] width 191 height 191
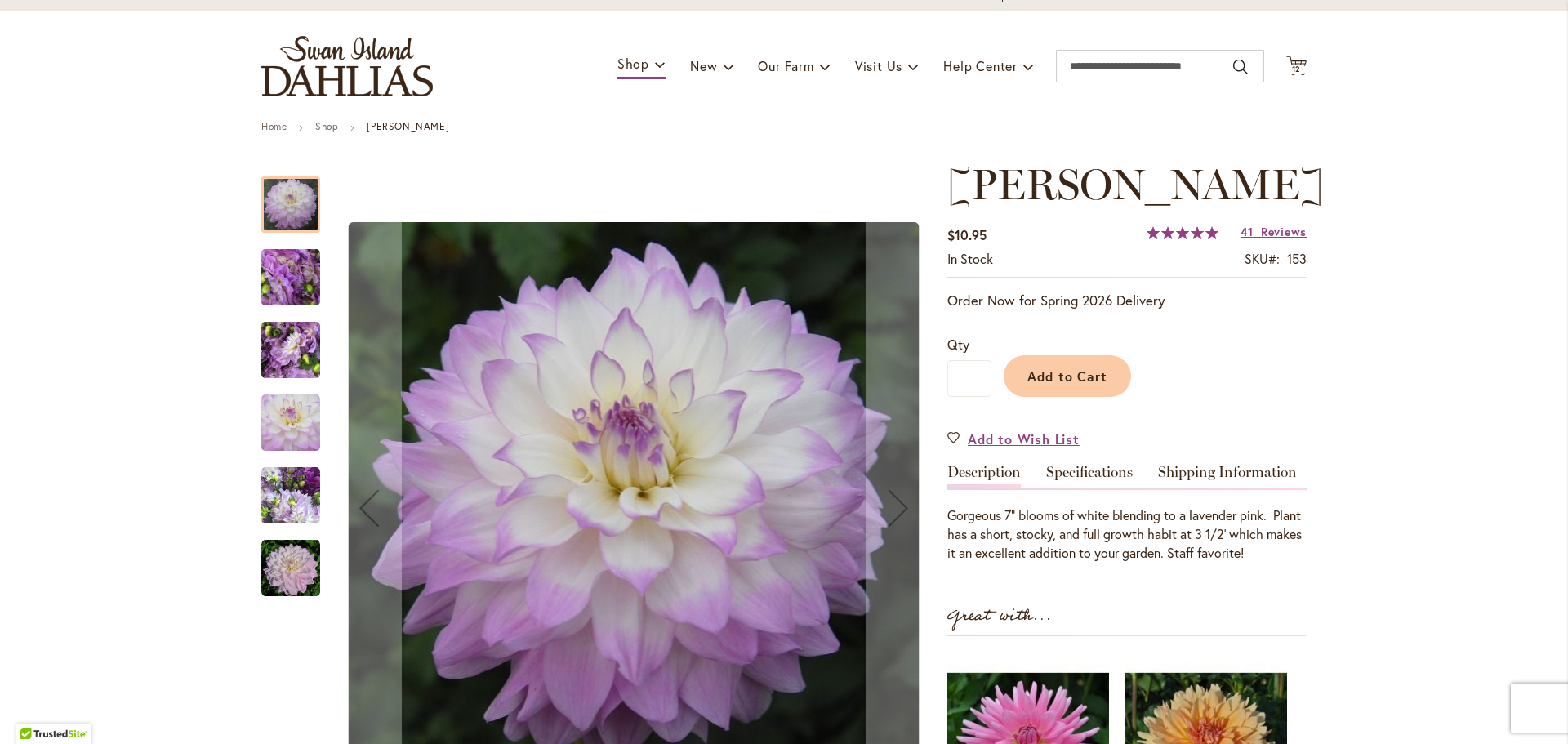
scroll to position [82, 0]
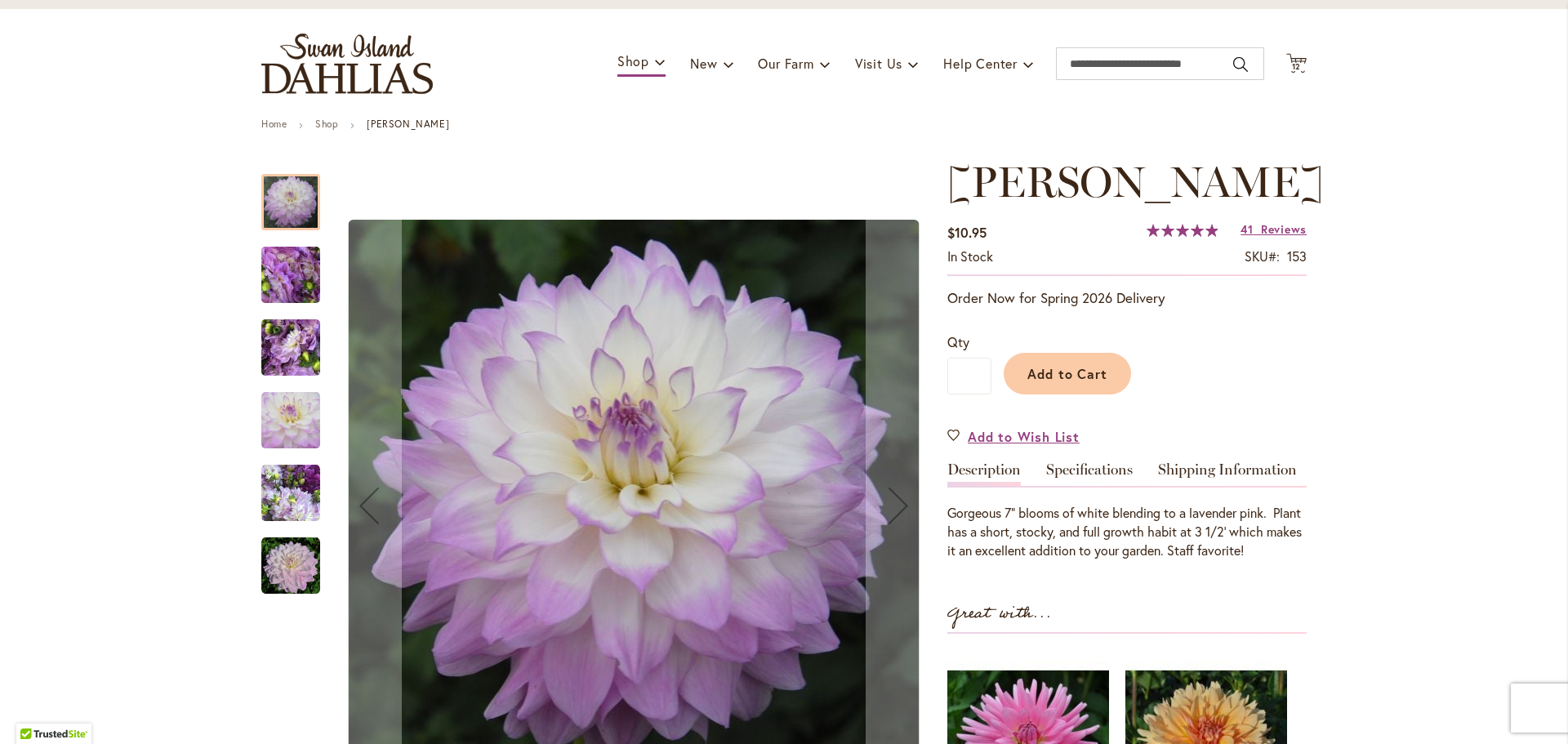
click at [282, 258] on img "MIKAYLA MIRANDA" at bounding box center [290, 275] width 117 height 89
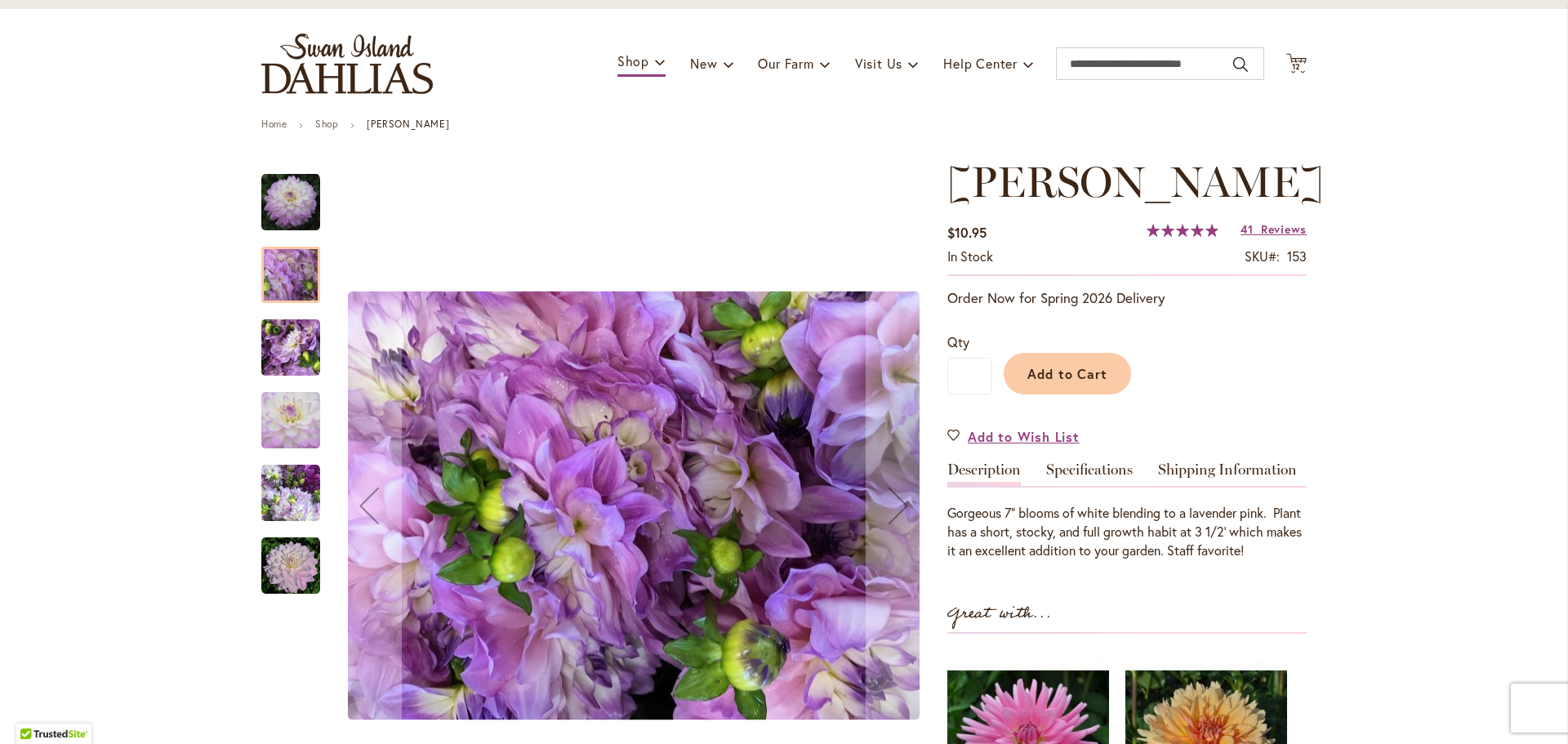
click at [276, 340] on img "MIKAYLA MIRANDA" at bounding box center [290, 347] width 117 height 89
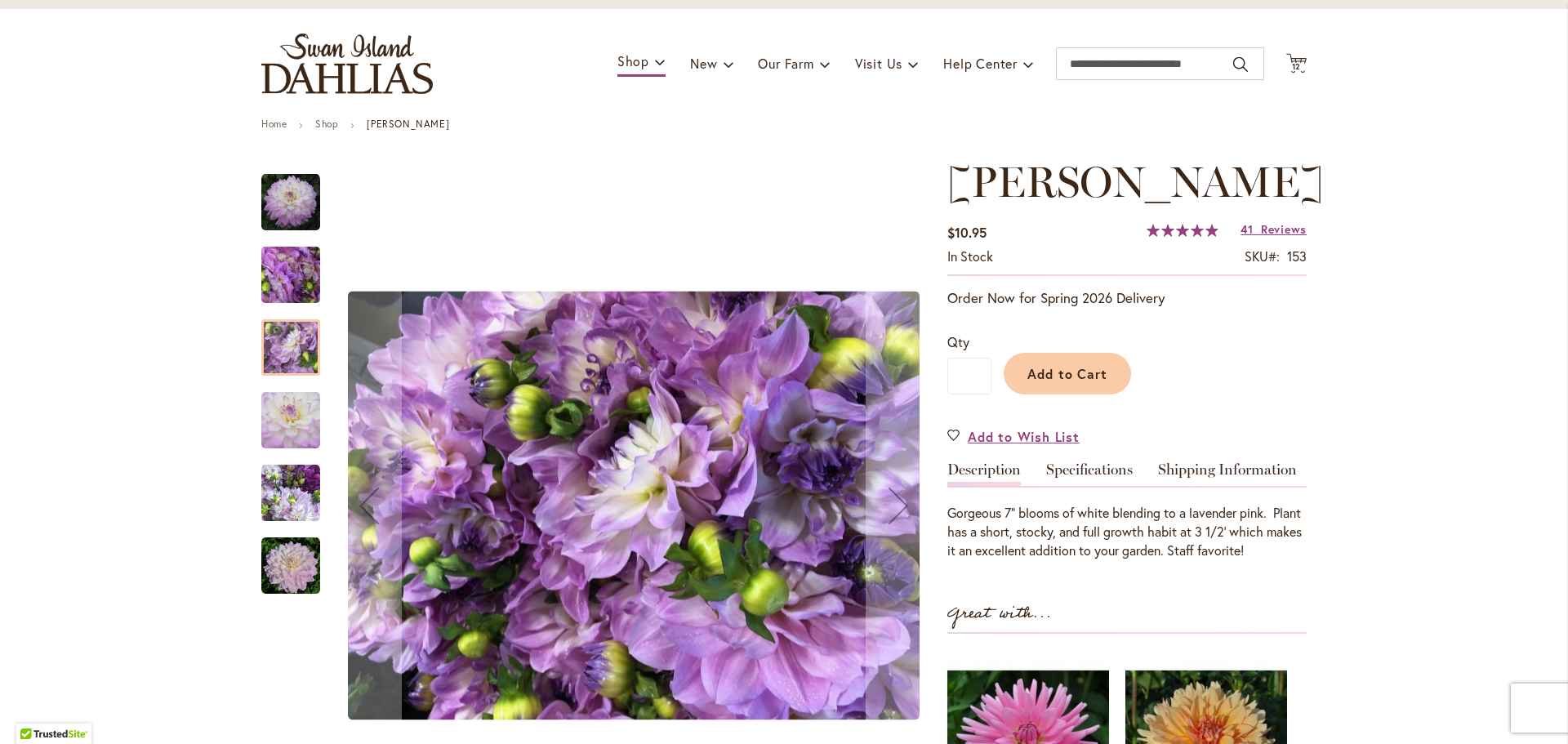
click at [278, 411] on img "MIKAYLA MIRANDA" at bounding box center [290, 420] width 59 height 59
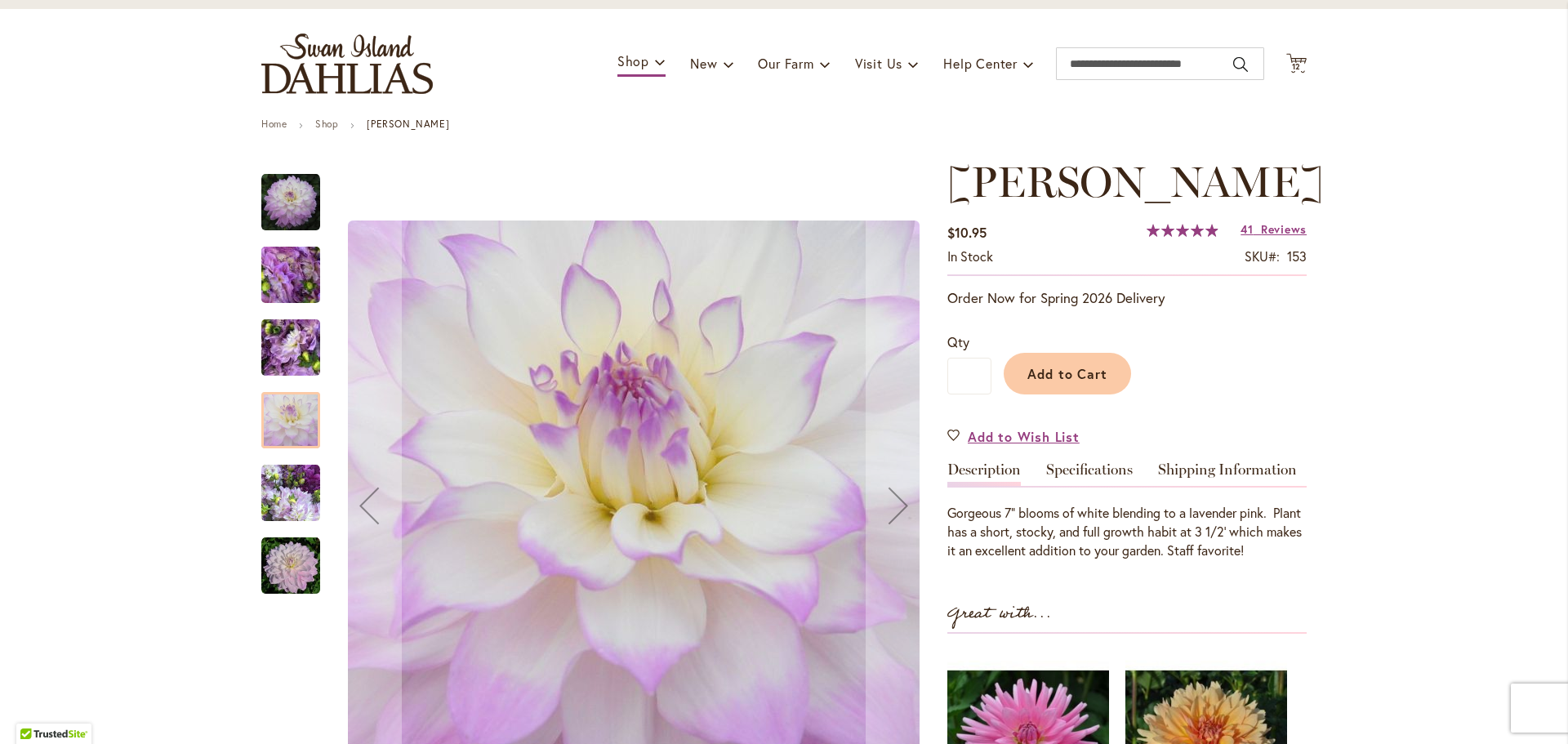
click at [289, 489] on img "MIKAYLA MIRANDA" at bounding box center [290, 492] width 59 height 59
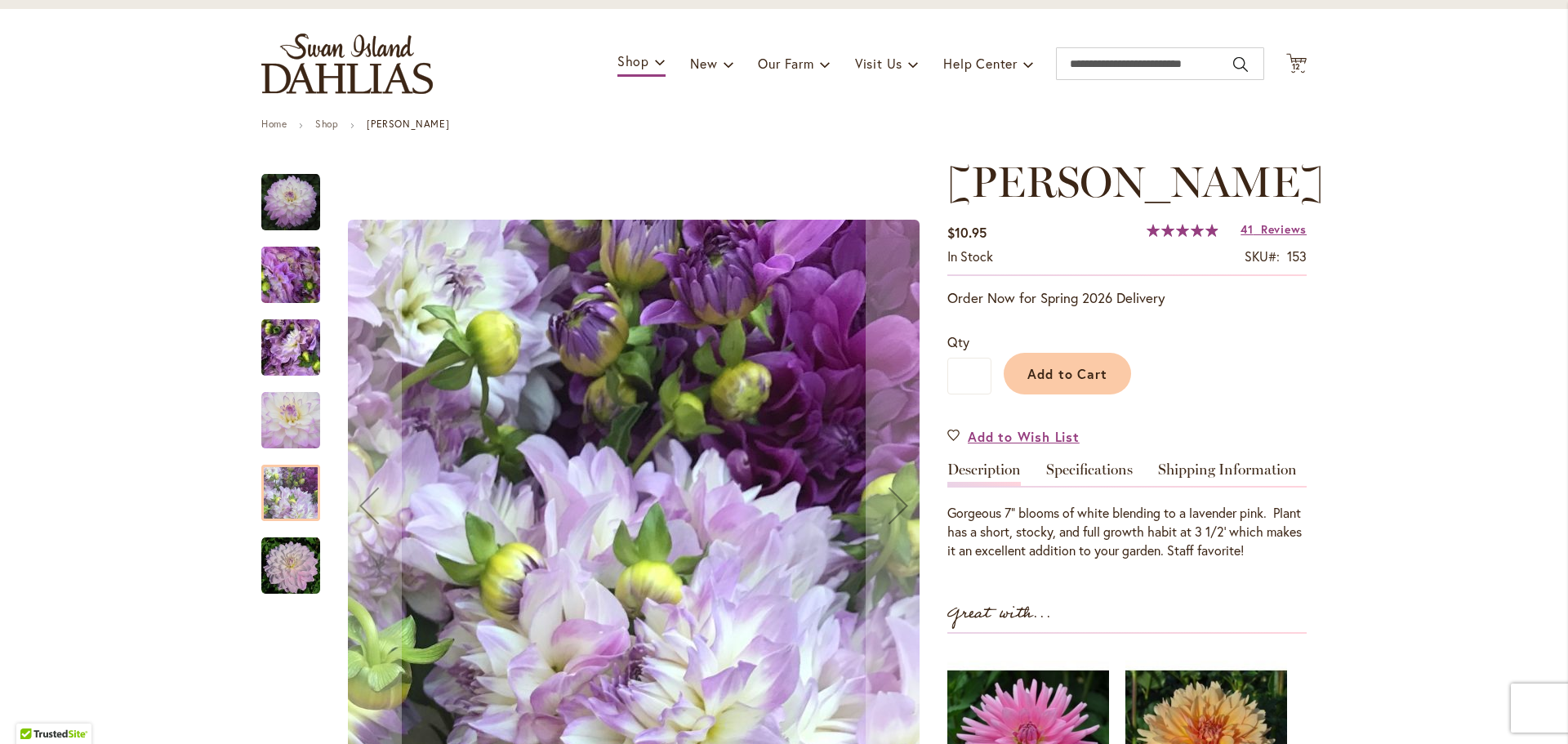
click at [285, 572] on img "MIKAYLA MIRANDA" at bounding box center [290, 566] width 59 height 59
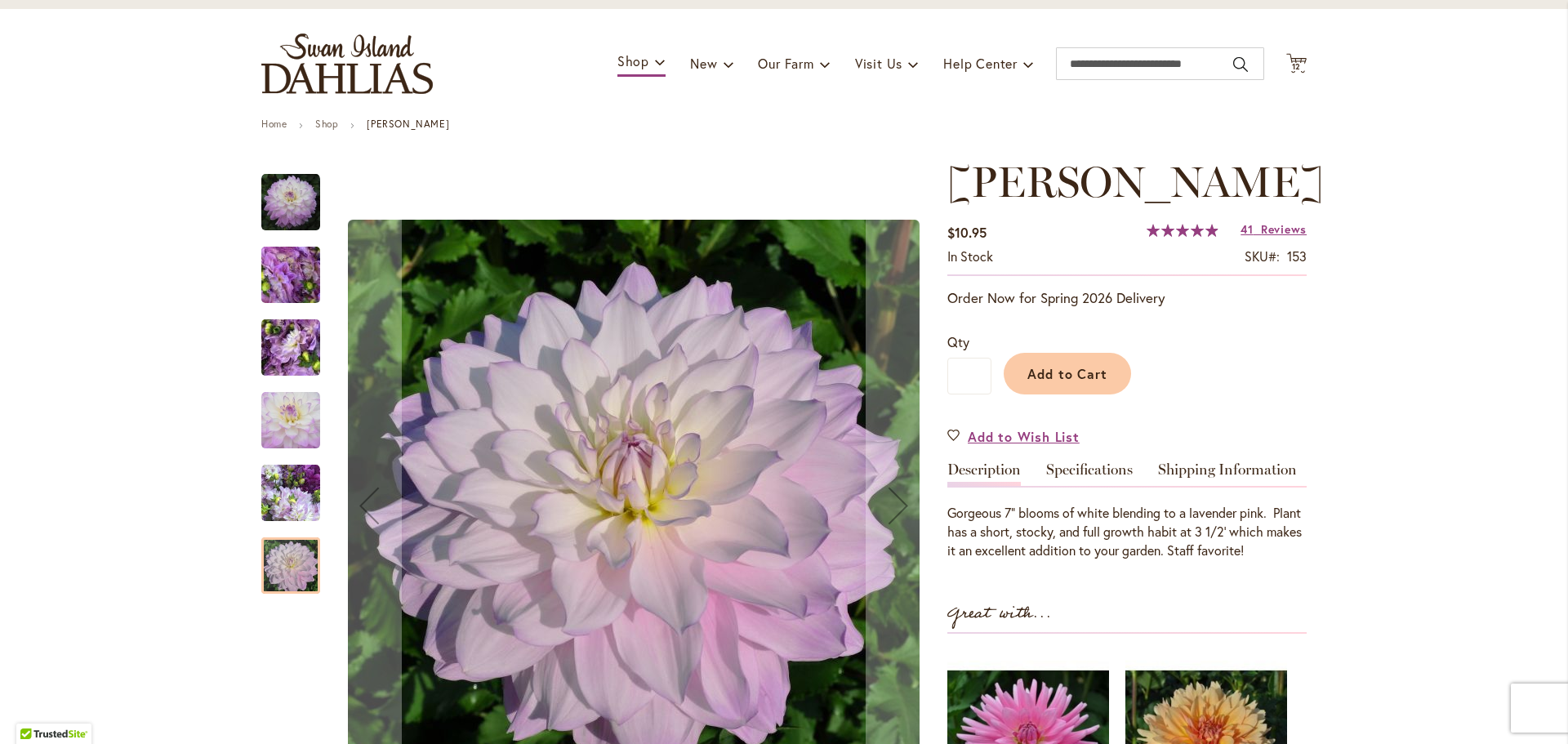
click at [277, 199] on img "MIKAYLA MIRANDA" at bounding box center [290, 202] width 59 height 59
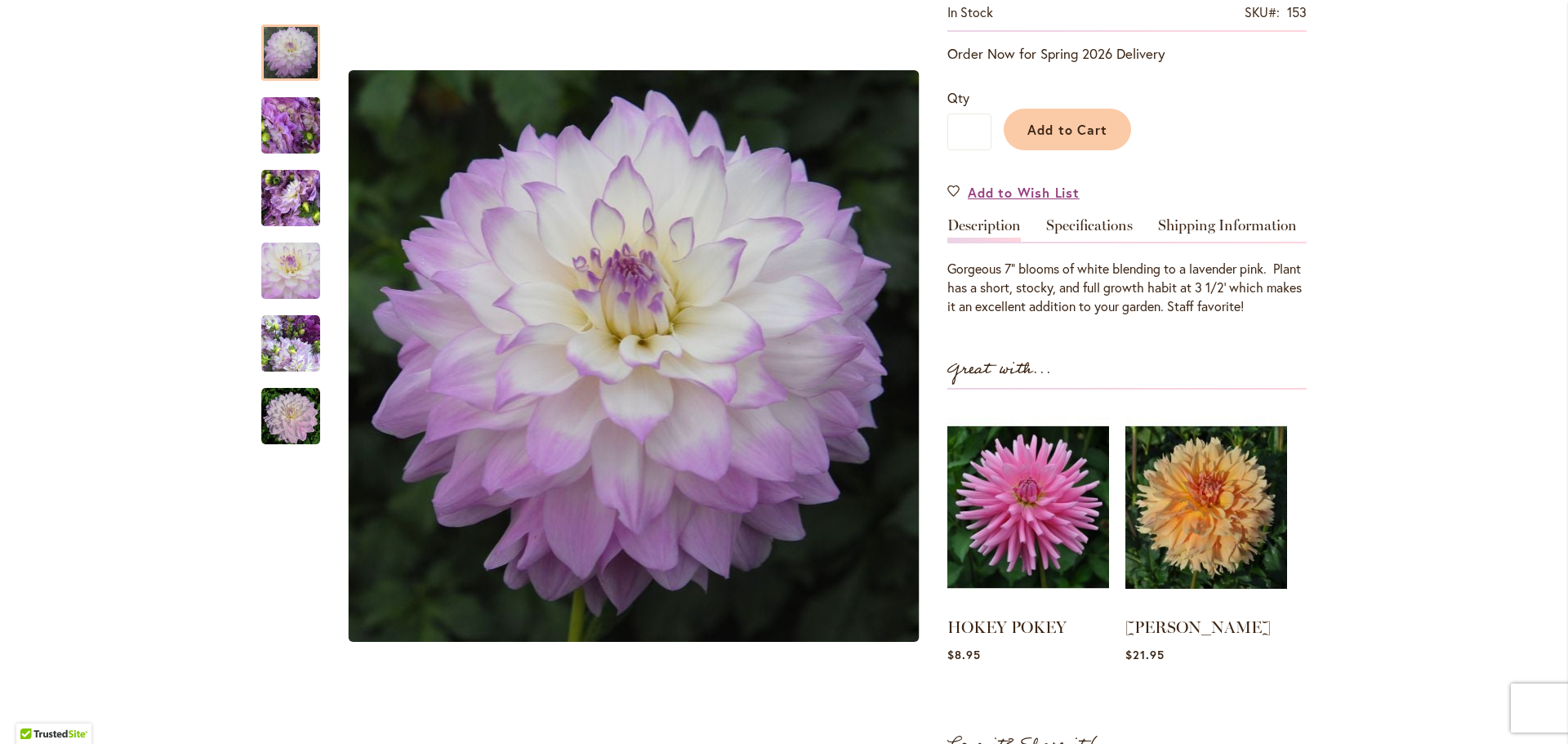
scroll to position [326, 0]
click at [1067, 137] on span "Add to Cart" at bounding box center [1067, 128] width 81 height 17
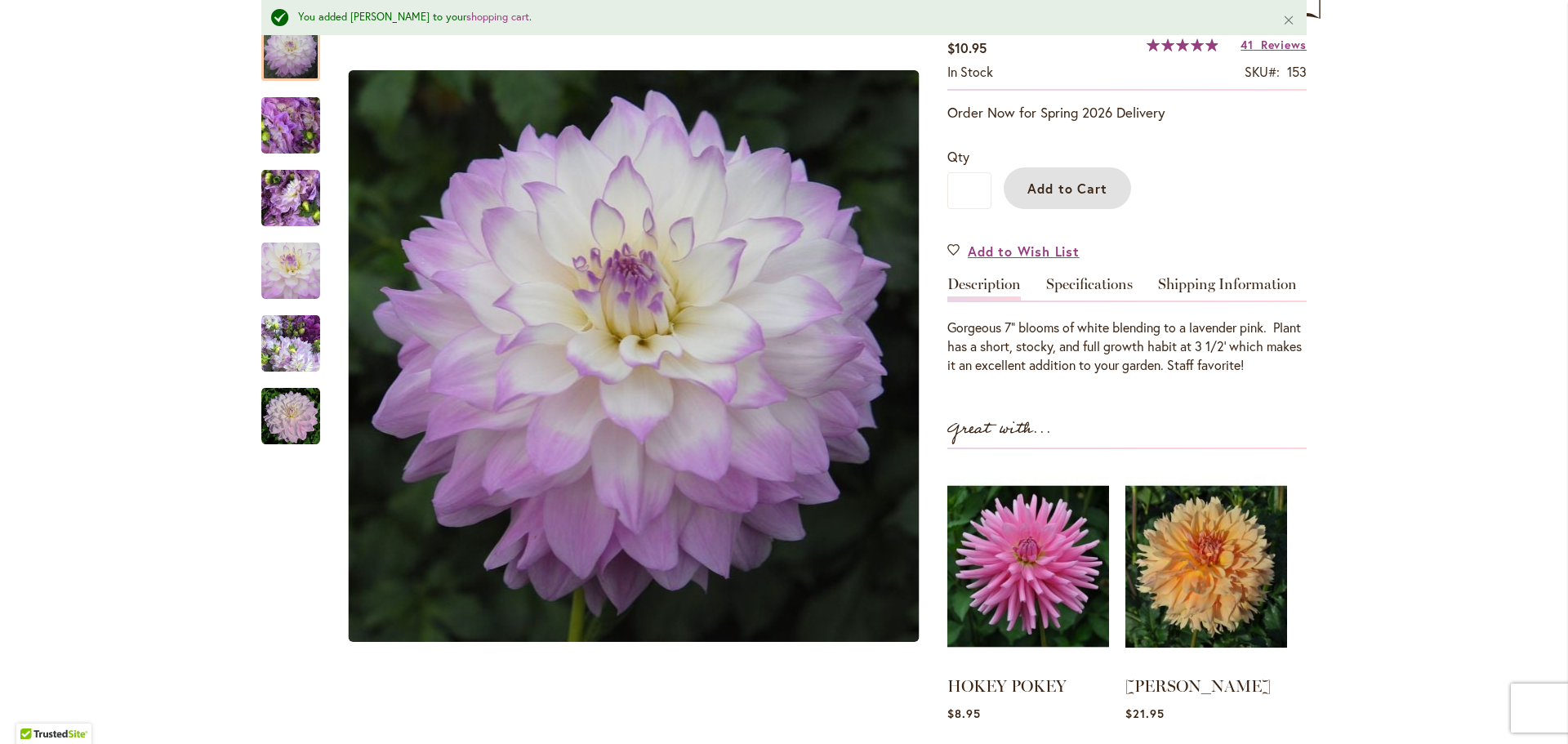
scroll to position [125, 0]
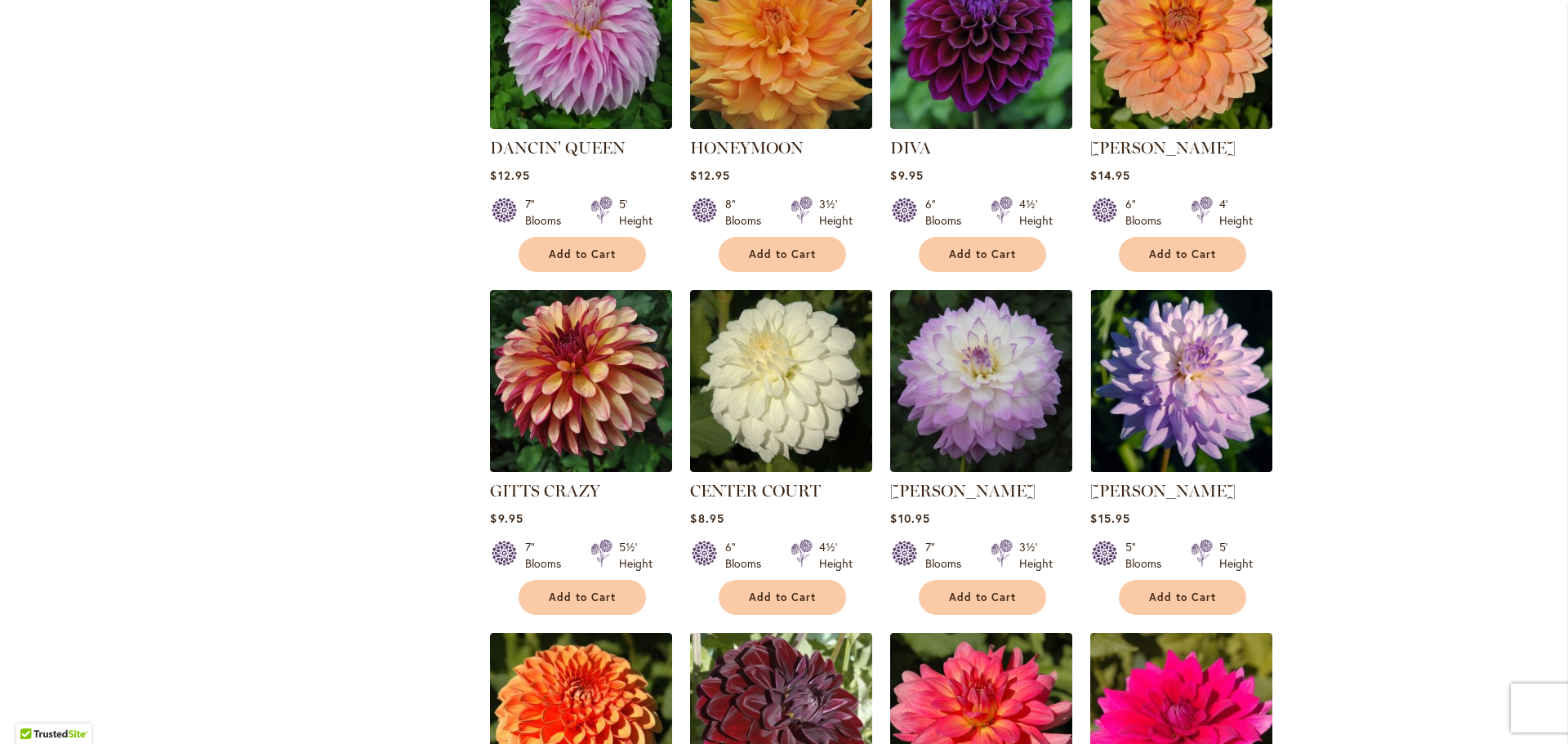
scroll to position [1144, 0]
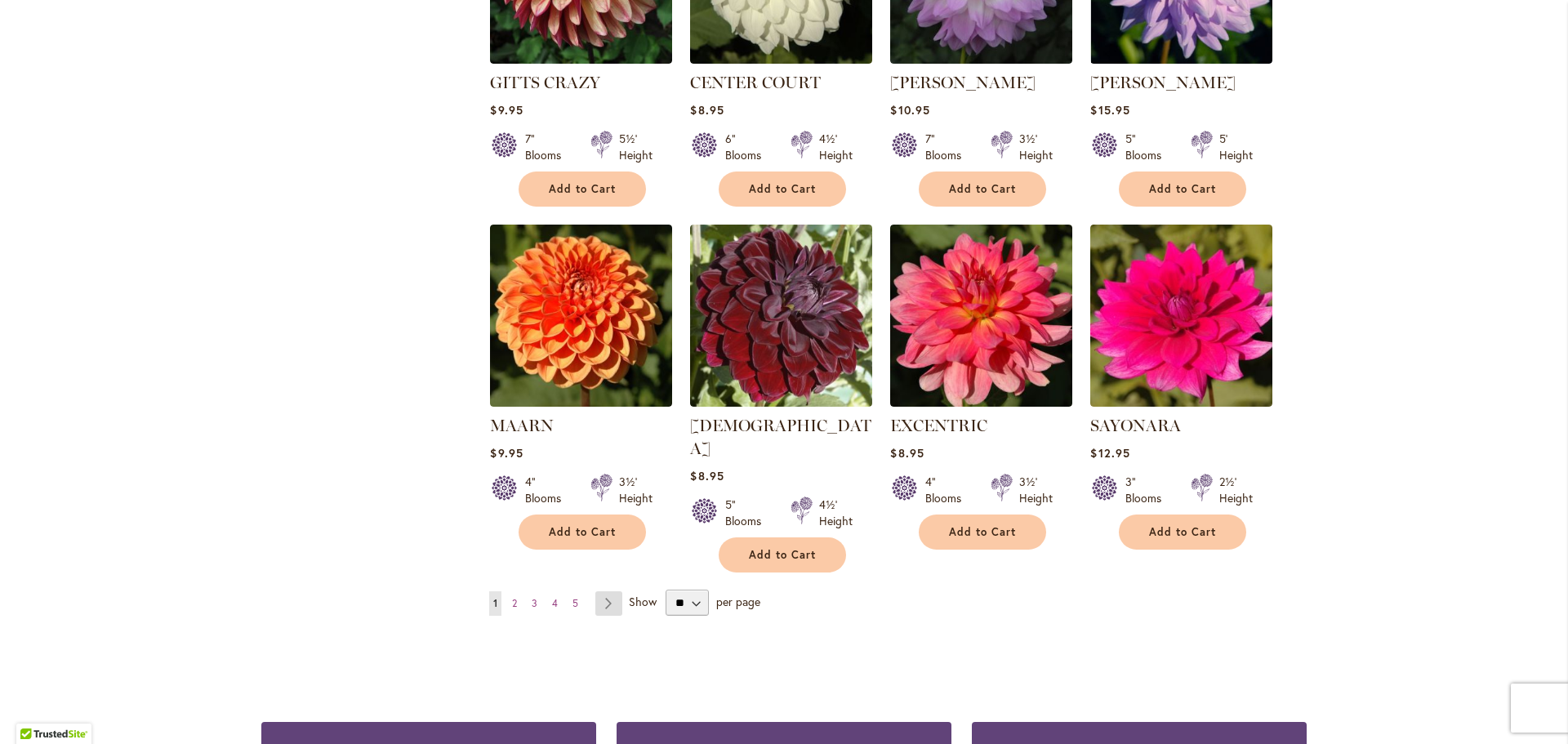
click at [598, 592] on link "Page Next" at bounding box center [609, 604] width 27 height 25
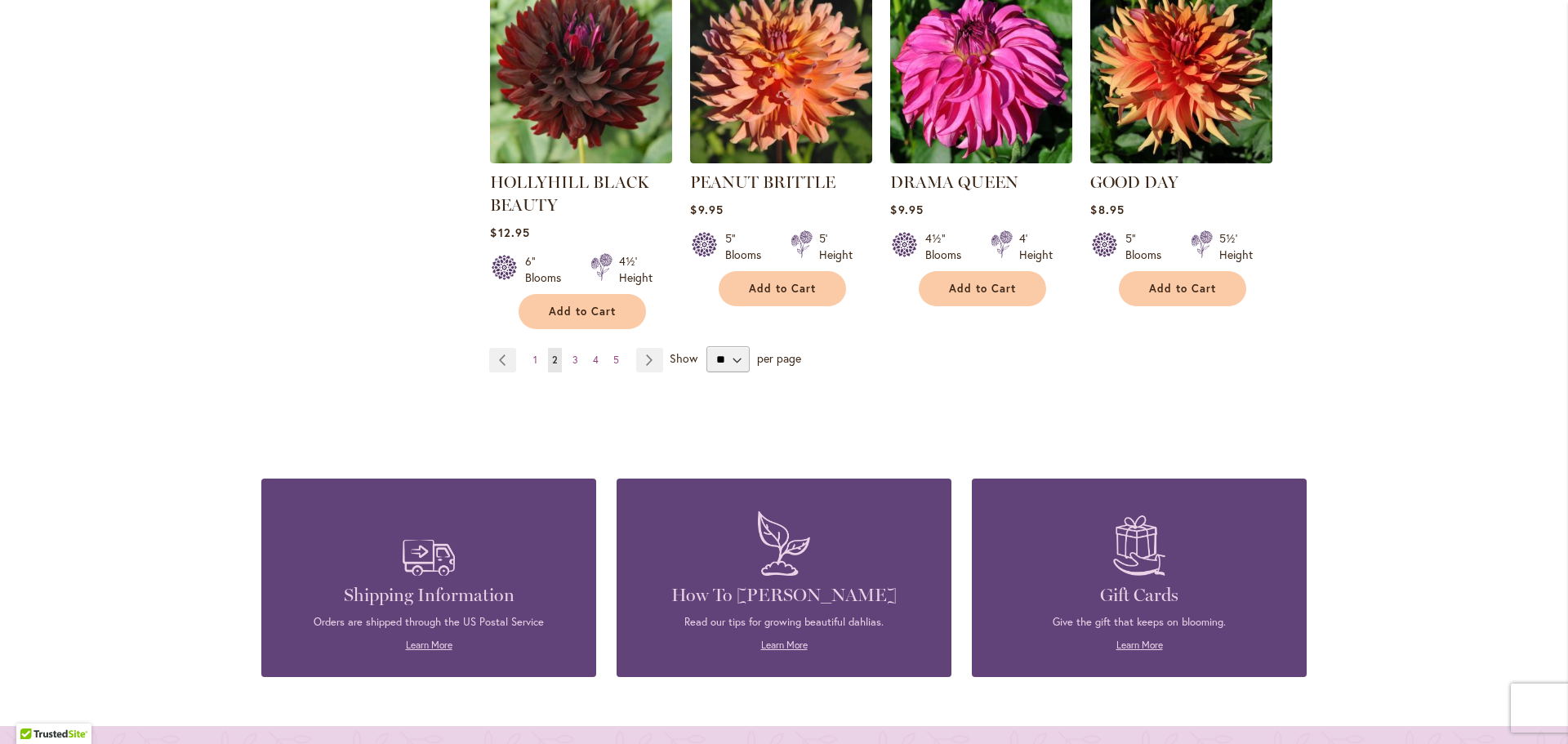
scroll to position [1389, 0]
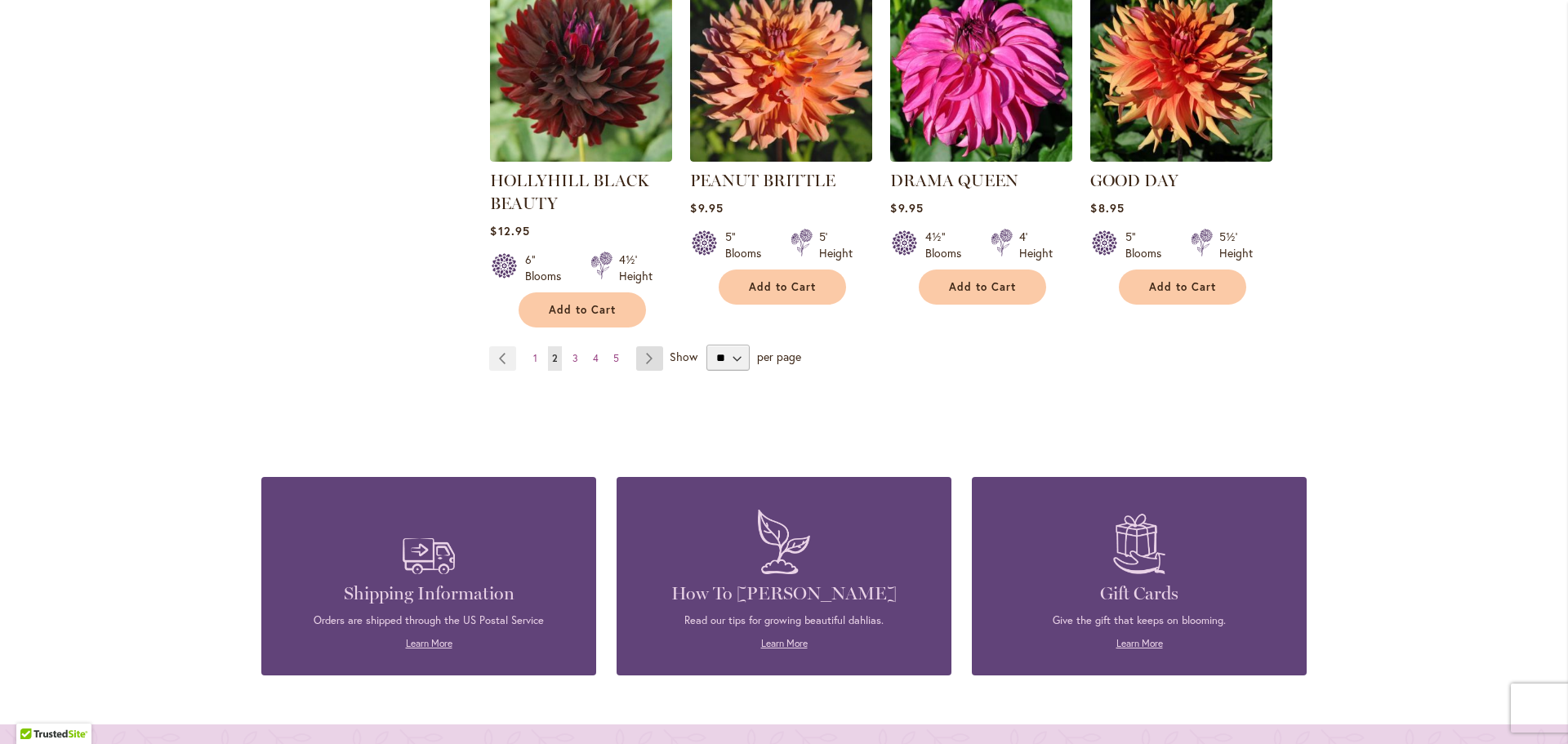
click at [646, 346] on link "Page Next" at bounding box center [649, 358] width 27 height 25
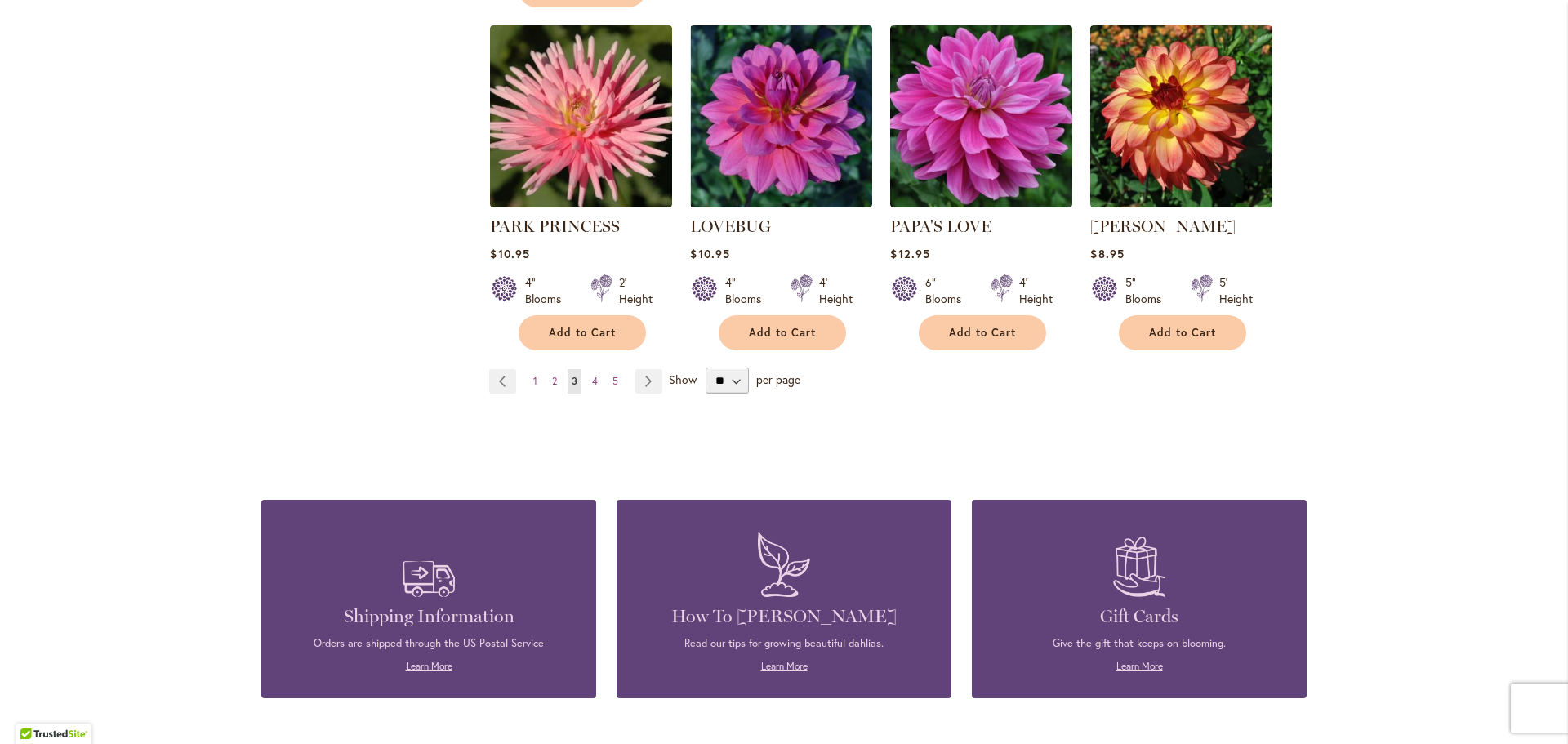
scroll to position [1389, 0]
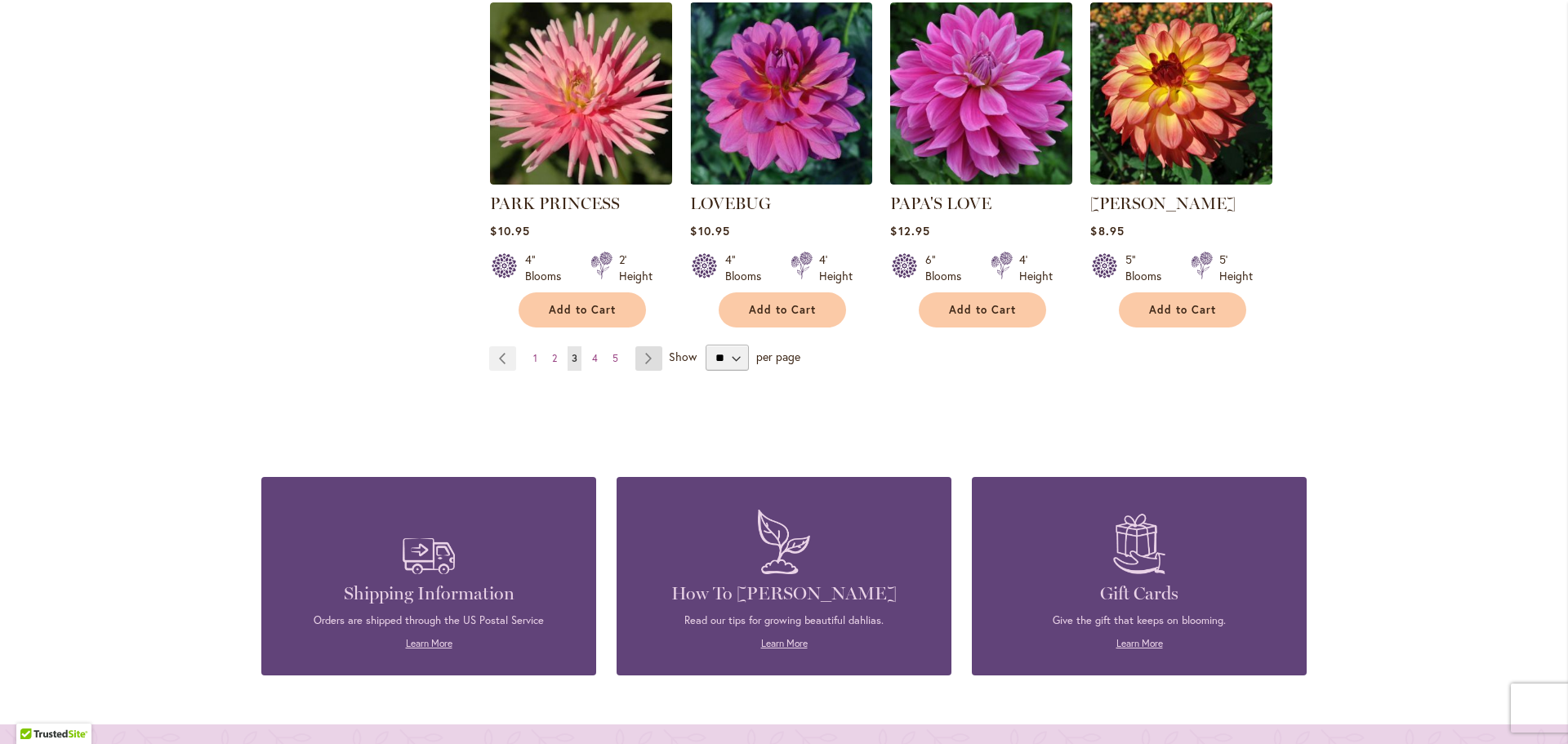
click at [635, 346] on link "Page Next" at bounding box center [648, 358] width 27 height 25
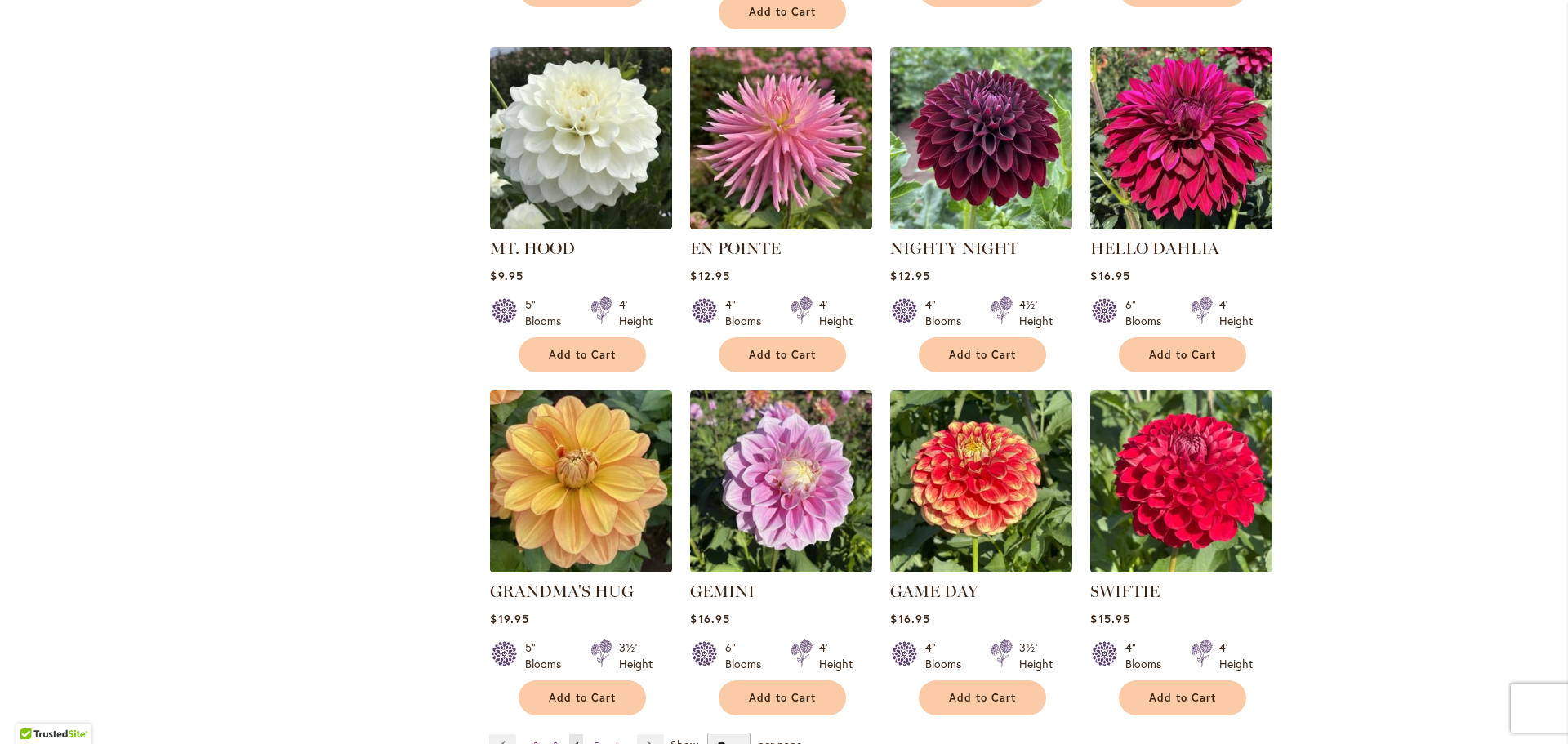
scroll to position [980, 0]
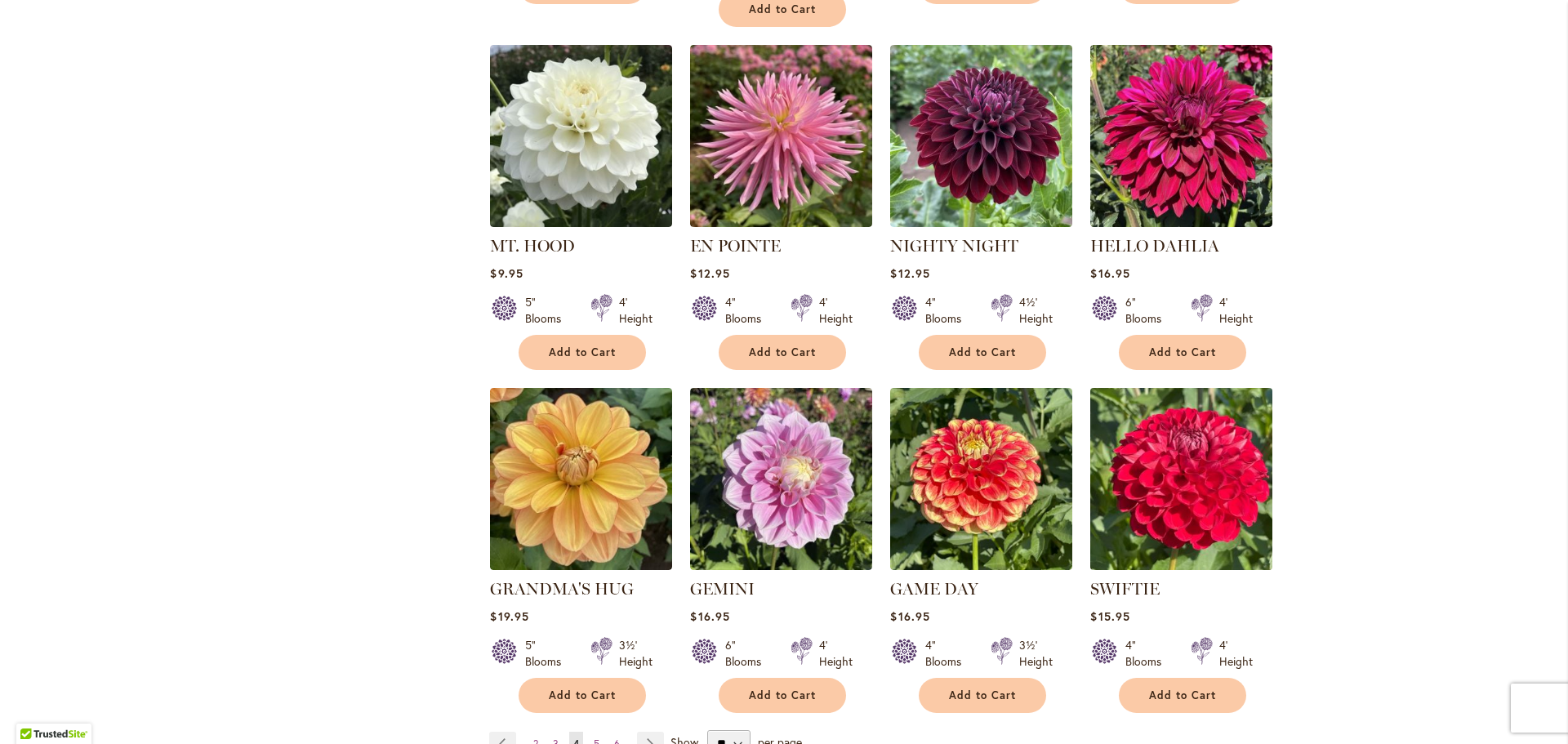
click at [1251, 433] on img at bounding box center [1181, 478] width 191 height 191
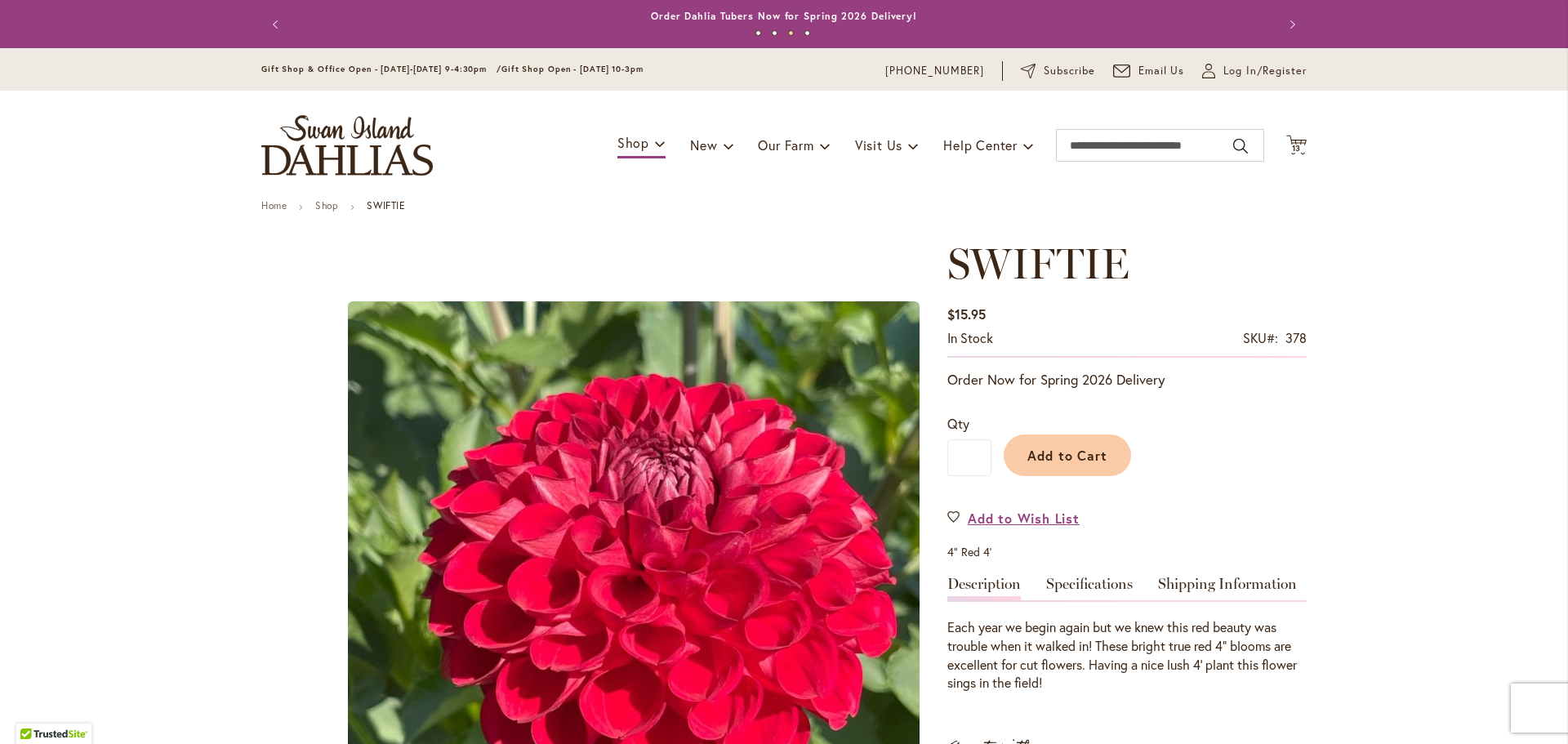
drag, startPoint x: 1287, startPoint y: 137, endPoint x: 1315, endPoint y: 138, distance: 28.0
click at [1287, 137] on icon "Cart .cls-1 { fill: #231f20; }" at bounding box center [1296, 144] width 21 height 21
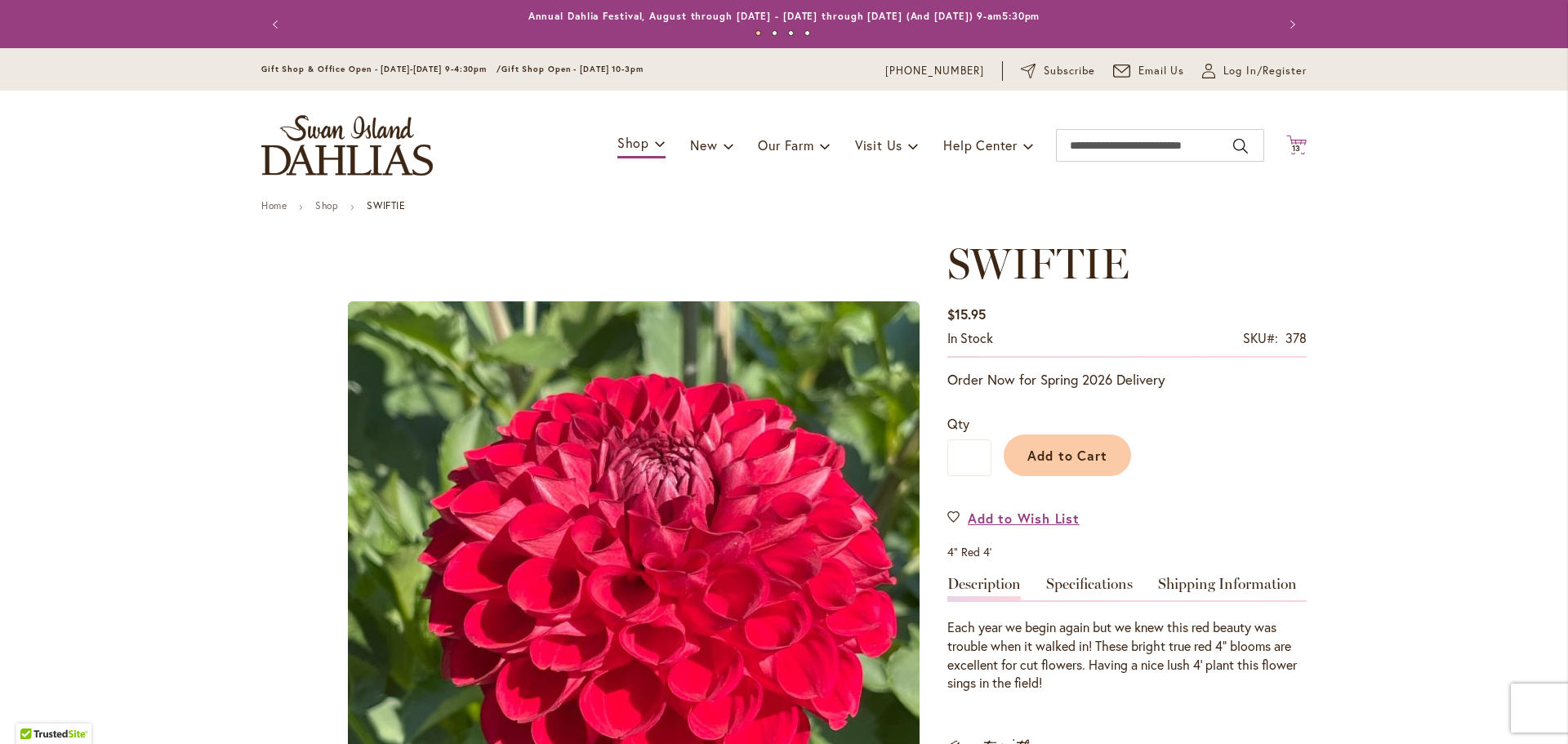
click at [1286, 135] on icon at bounding box center [1296, 144] width 21 height 20
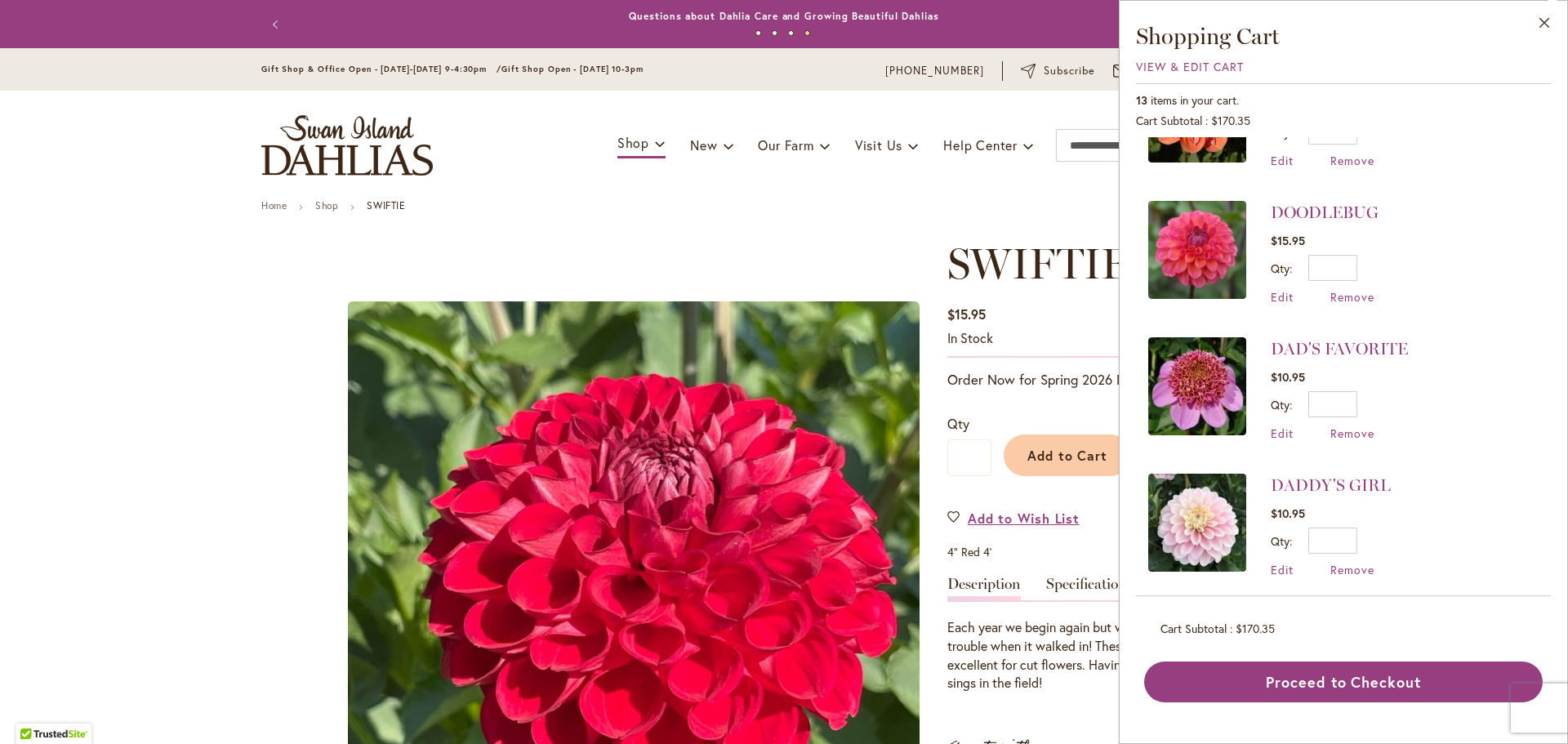
scroll to position [741, 0]
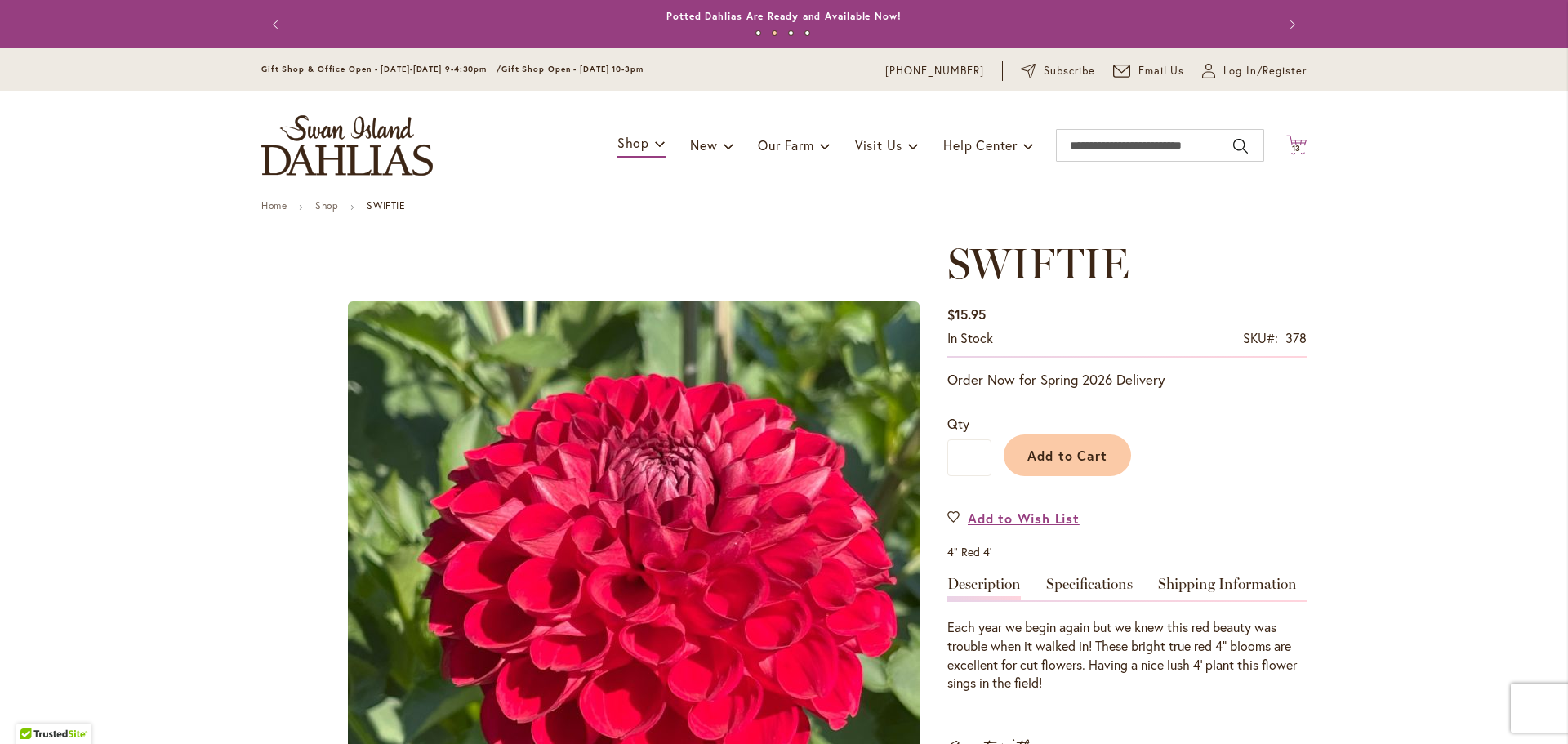
click at [1300, 144] on icon "Cart .cls-1 { fill: #231f20; }" at bounding box center [1296, 144] width 21 height 21
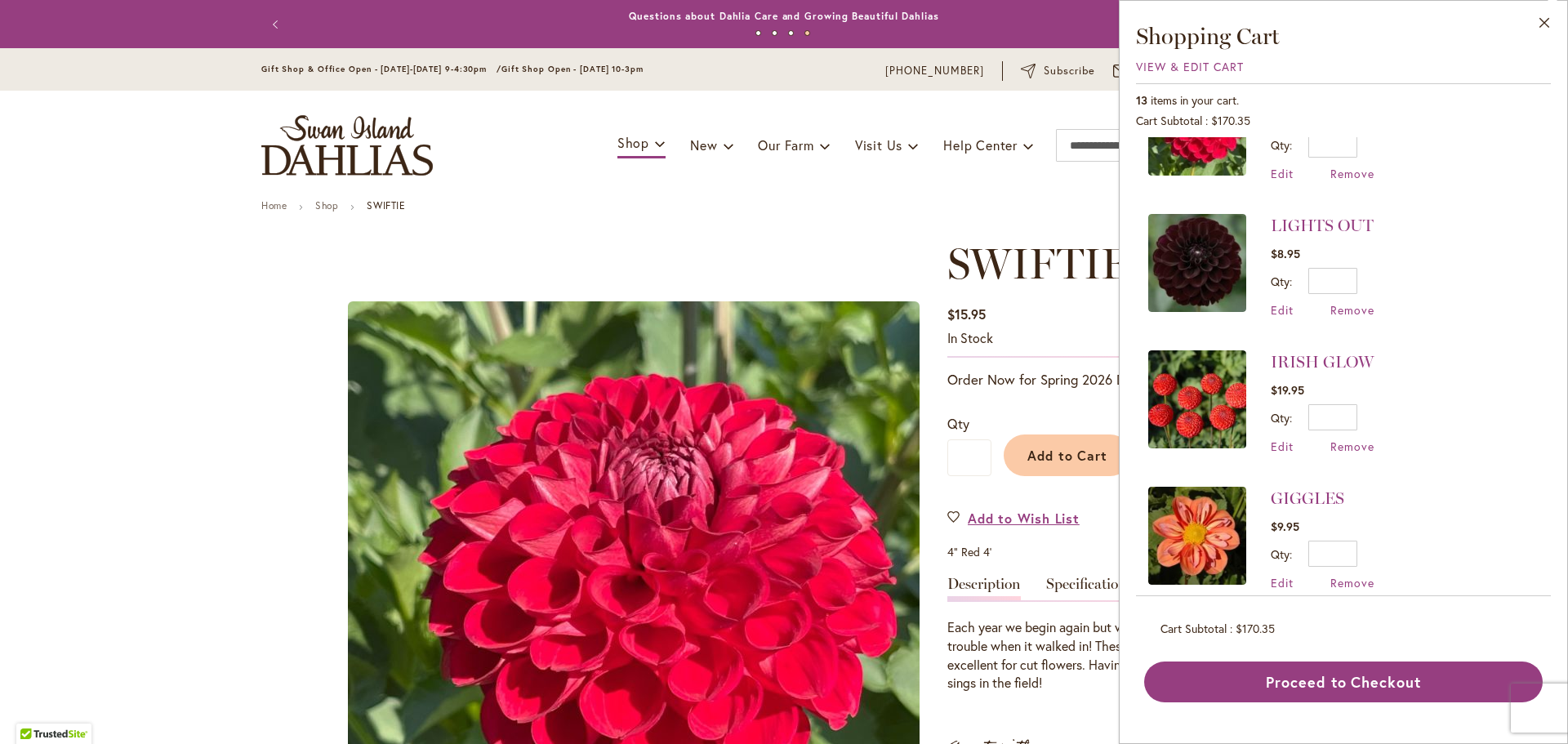
scroll to position [898, 0]
